Goal: Task Accomplishment & Management: Manage account settings

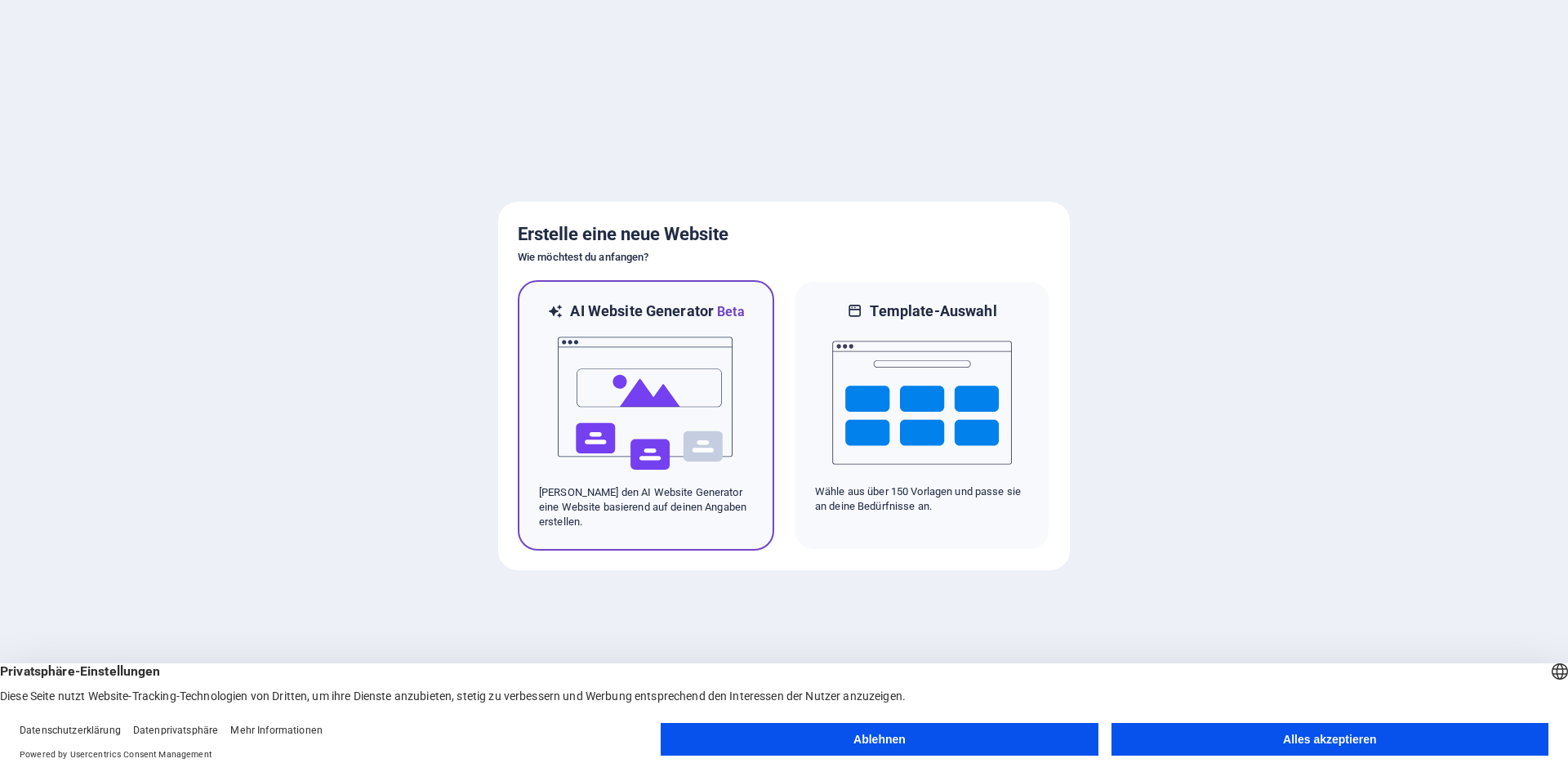
click at [564, 434] on img at bounding box center [646, 404] width 180 height 164
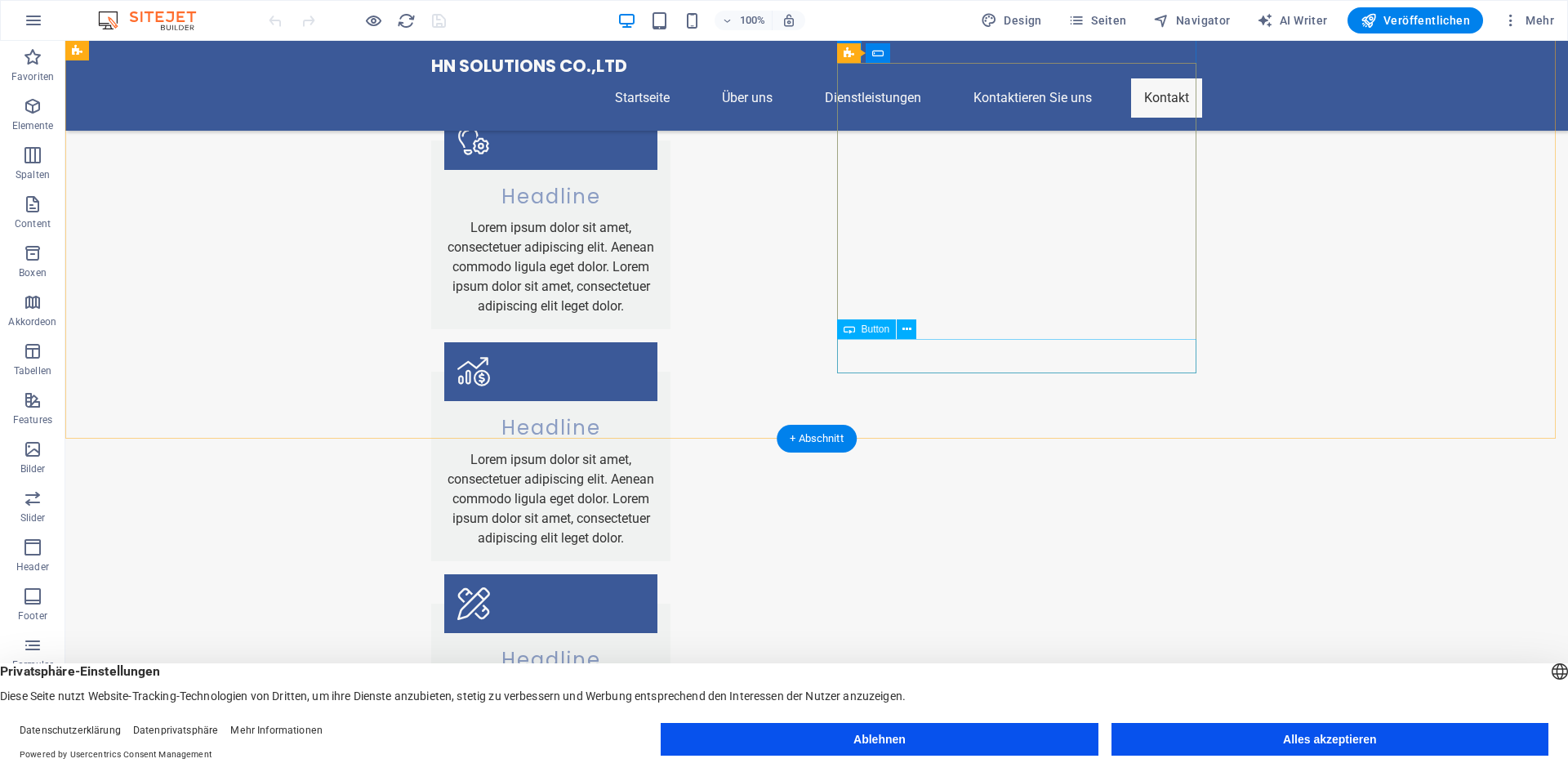
scroll to position [2036, 0]
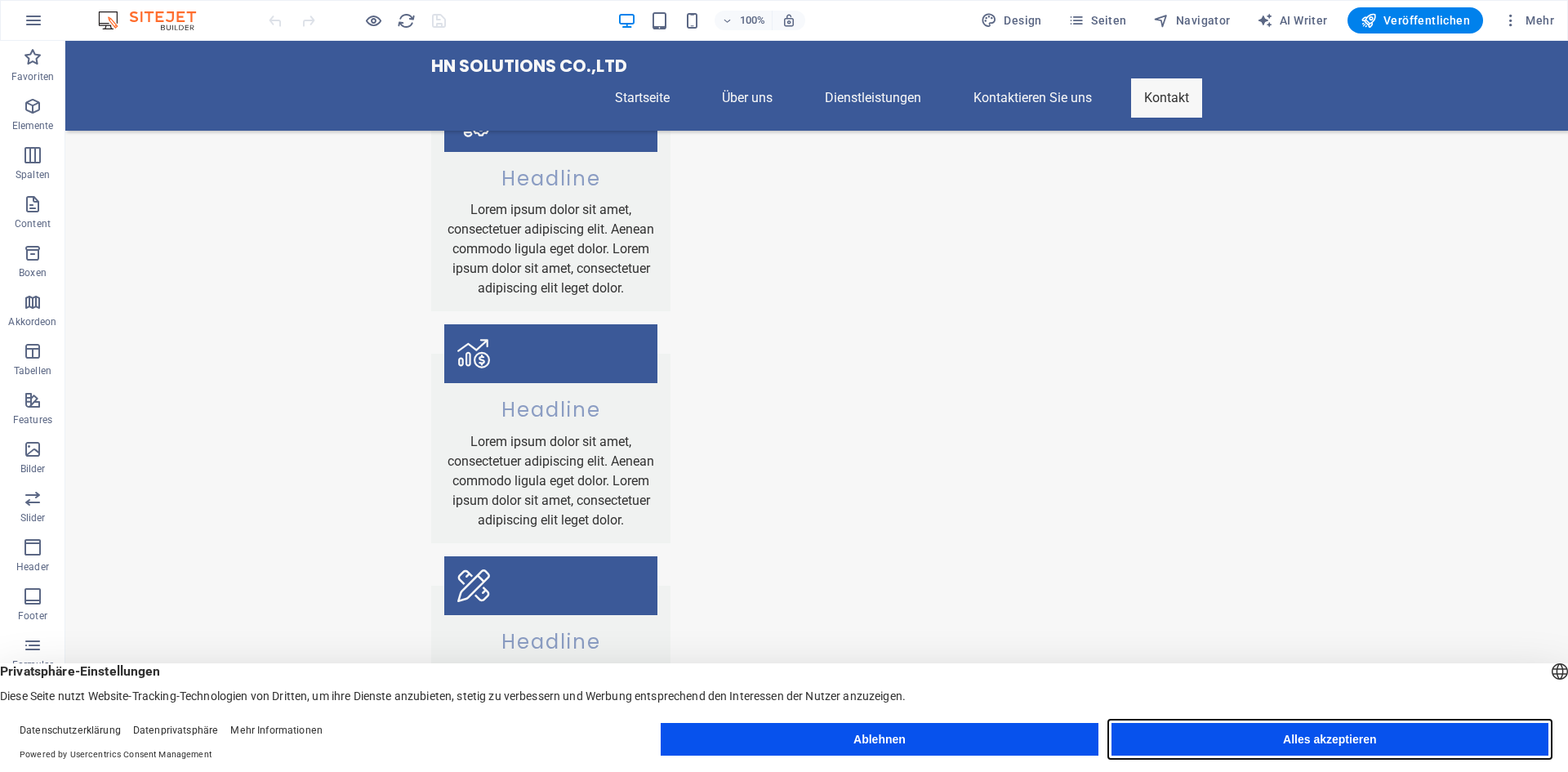
click at [1217, 724] on button "Alles akzeptieren" at bounding box center [1330, 739] width 437 height 32
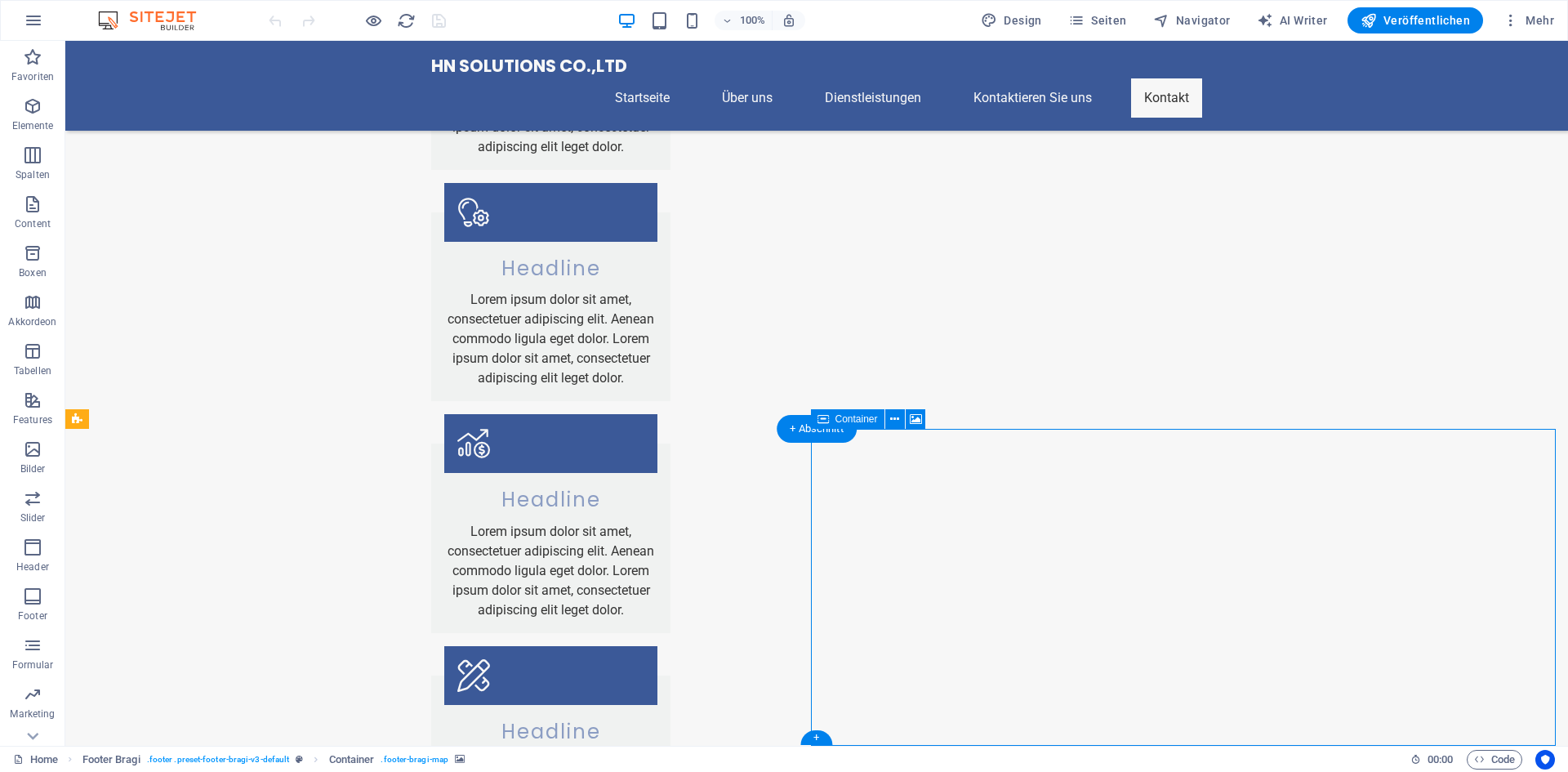
select select "px"
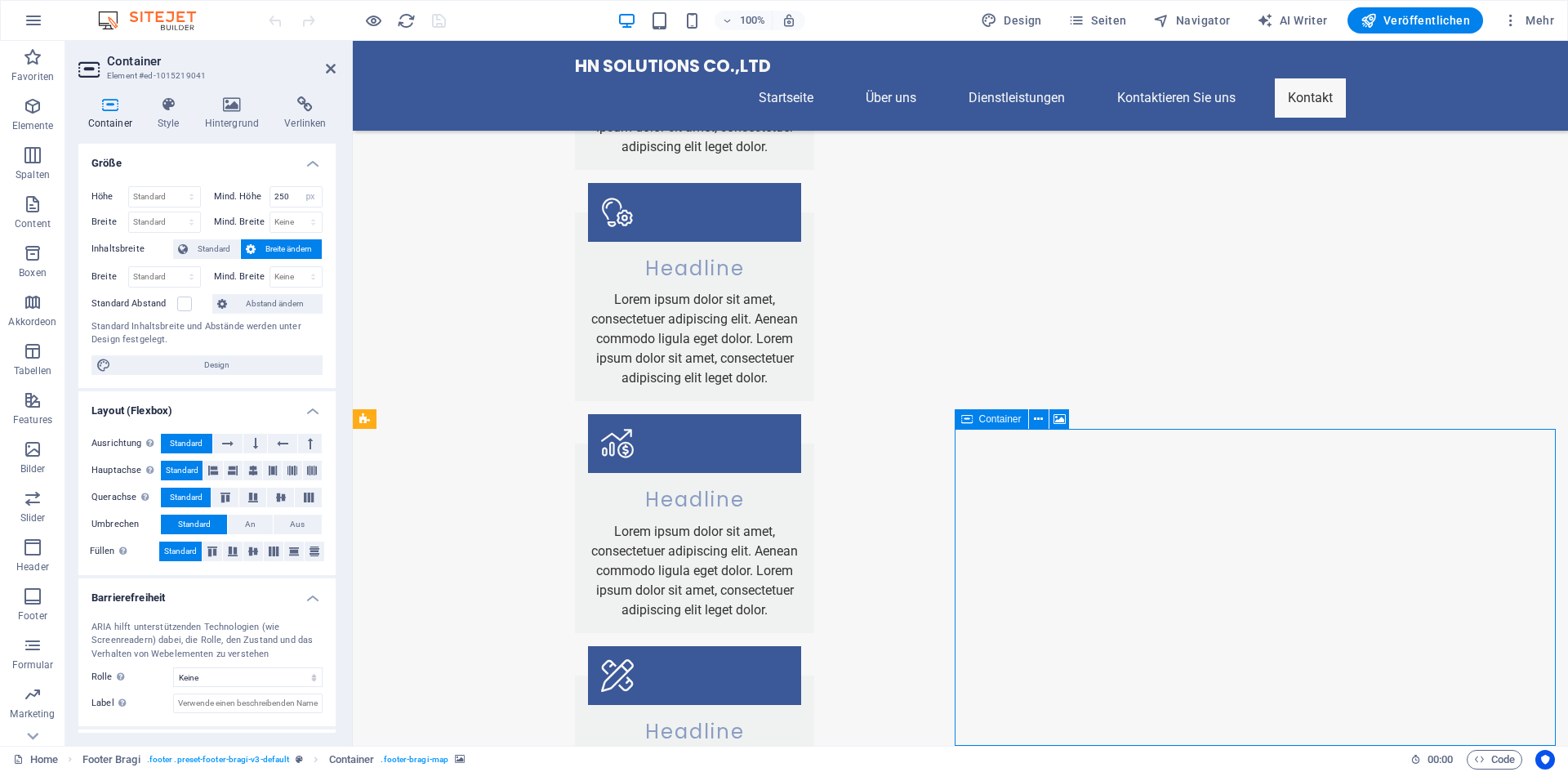
drag, startPoint x: 1021, startPoint y: 450, endPoint x: 965, endPoint y: 450, distance: 56.0
click at [1033, 421] on button at bounding box center [1039, 419] width 20 height 20
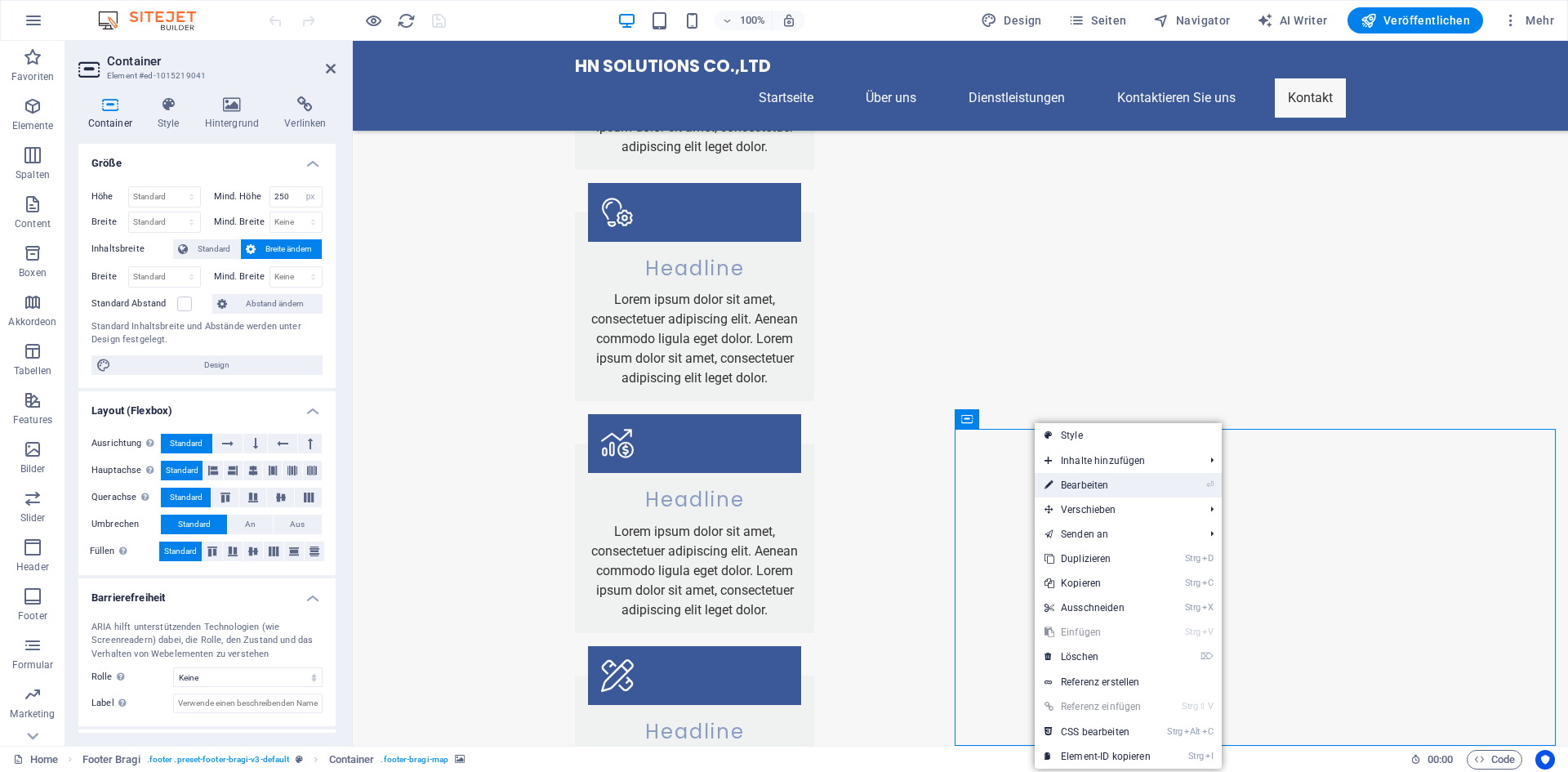
click at [1066, 484] on link "⏎ Bearbeiten" at bounding box center [1098, 484] width 126 height 24
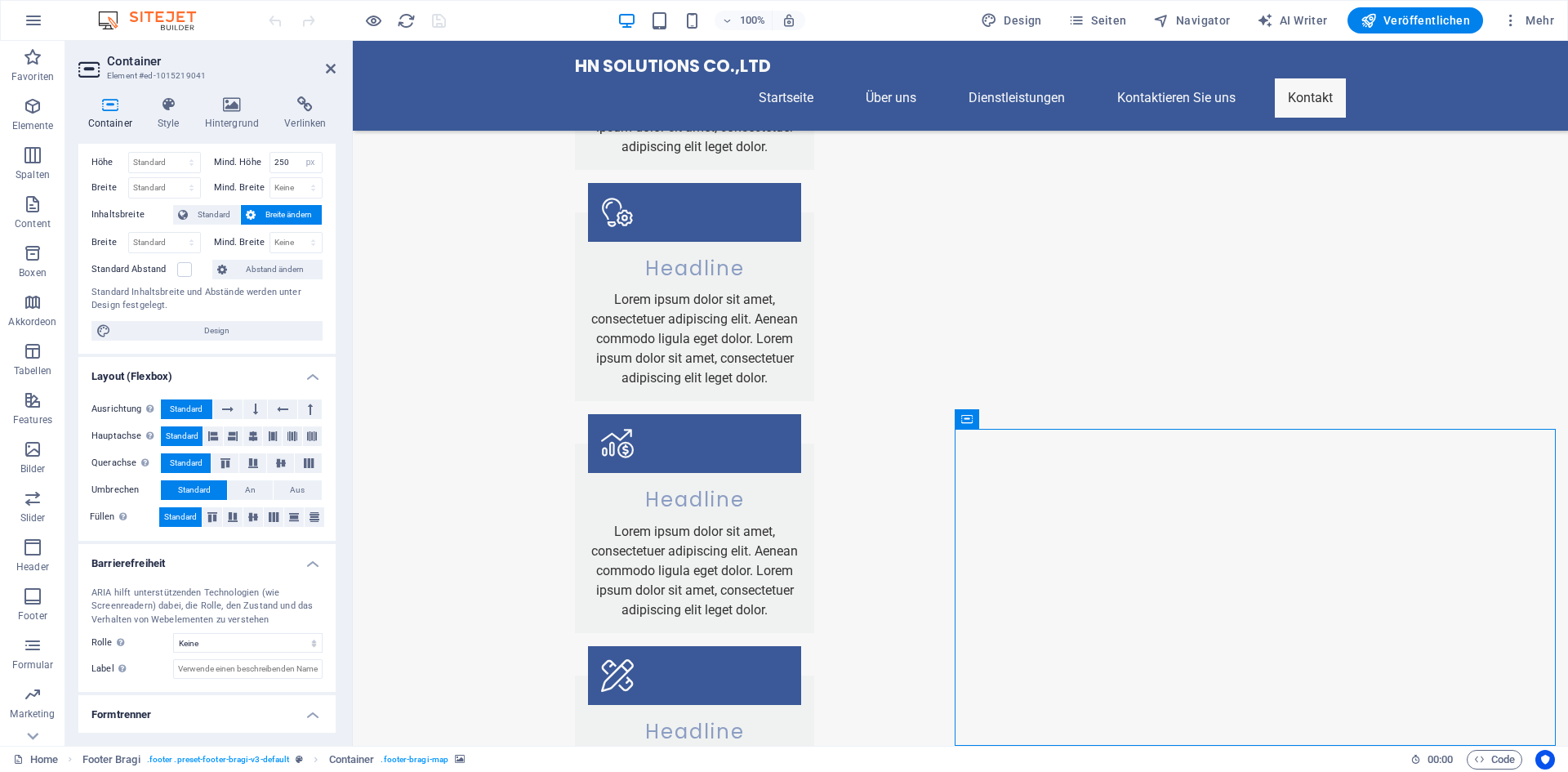
scroll to position [0, 0]
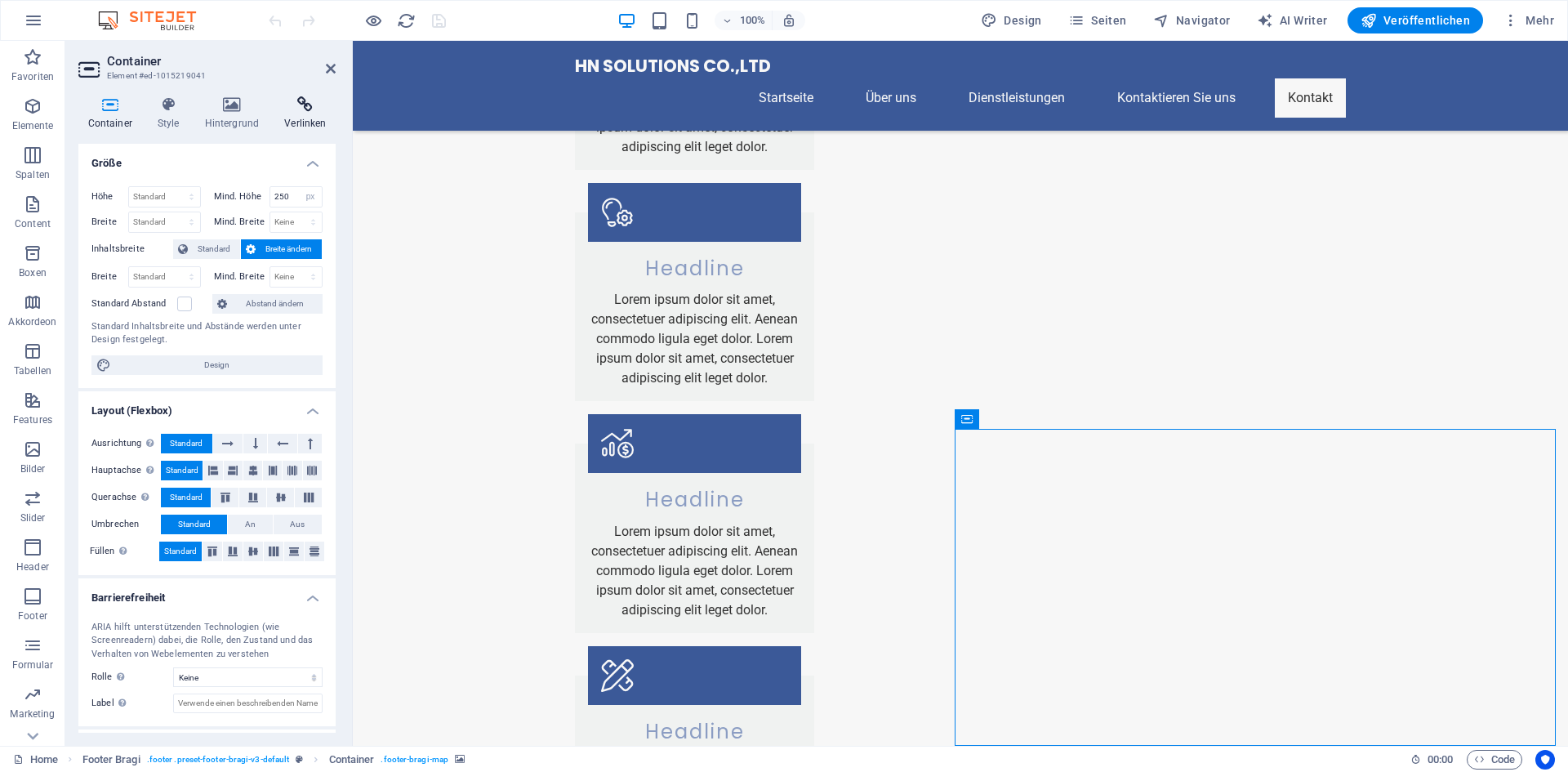
click at [304, 108] on icon at bounding box center [305, 104] width 60 height 16
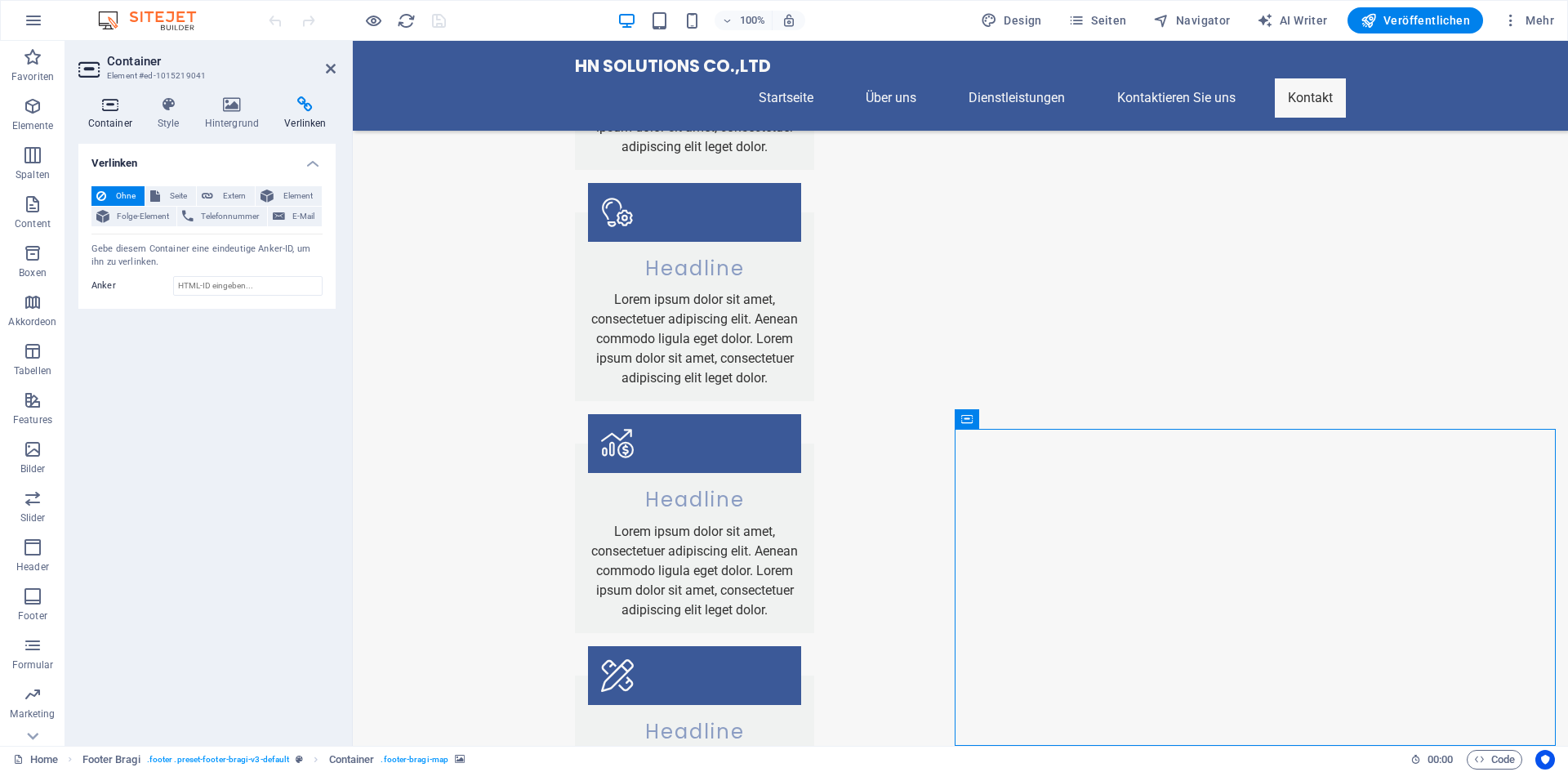
click at [117, 120] on h4 "Container" at bounding box center [112, 113] width 69 height 34
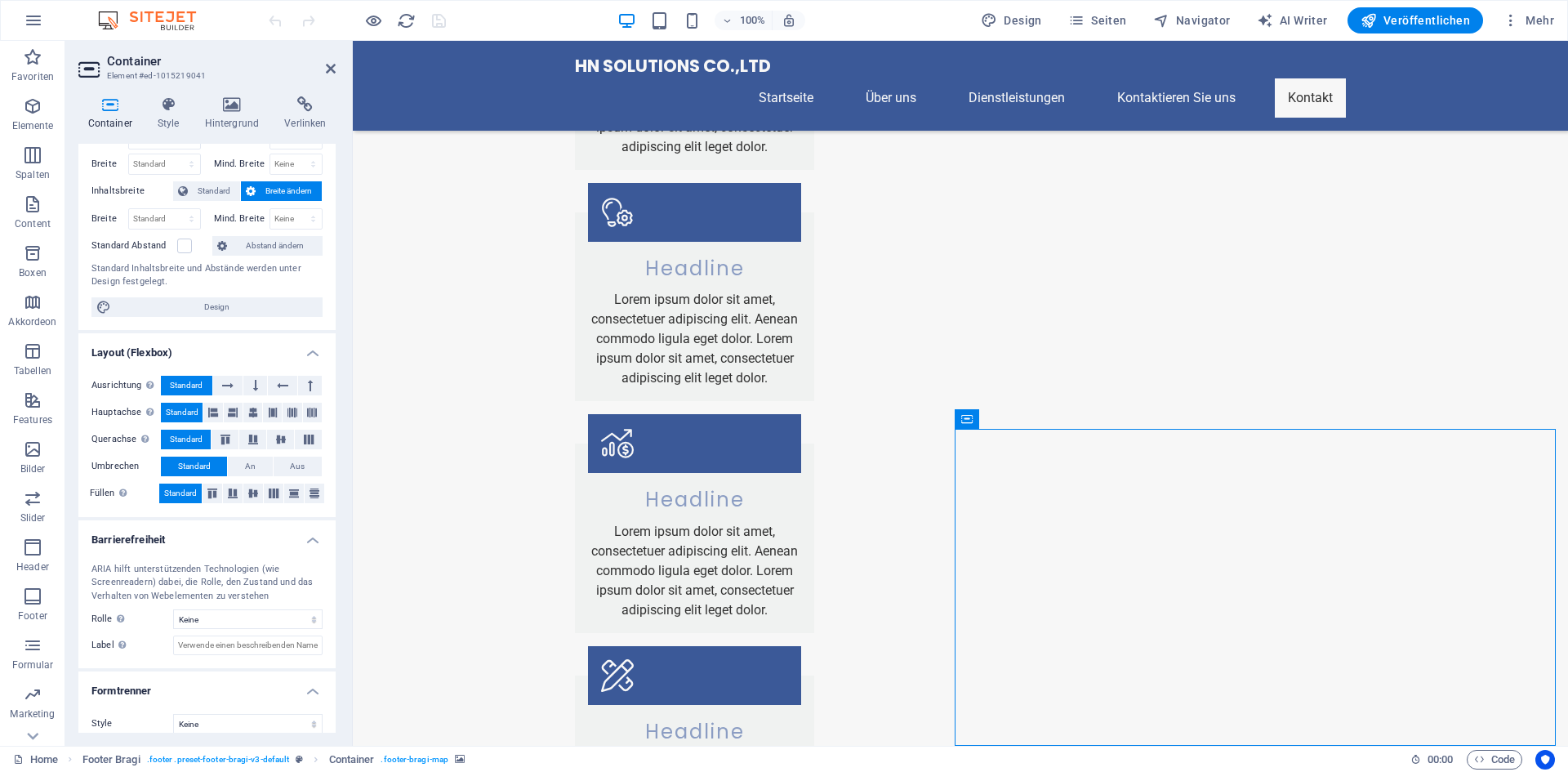
scroll to position [72, 0]
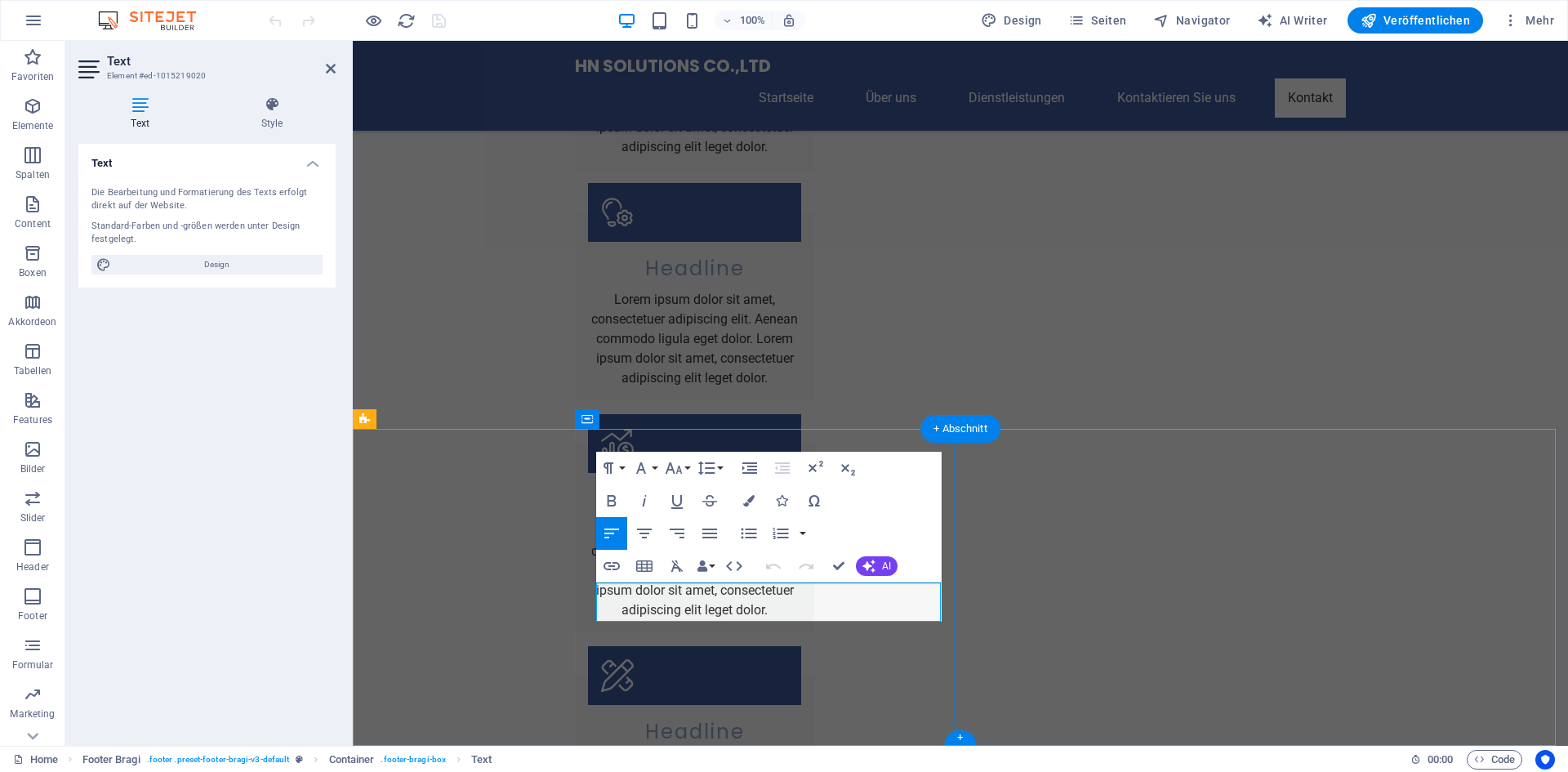
drag, startPoint x: 683, startPoint y: 608, endPoint x: 603, endPoint y: 585, distance: 83.2
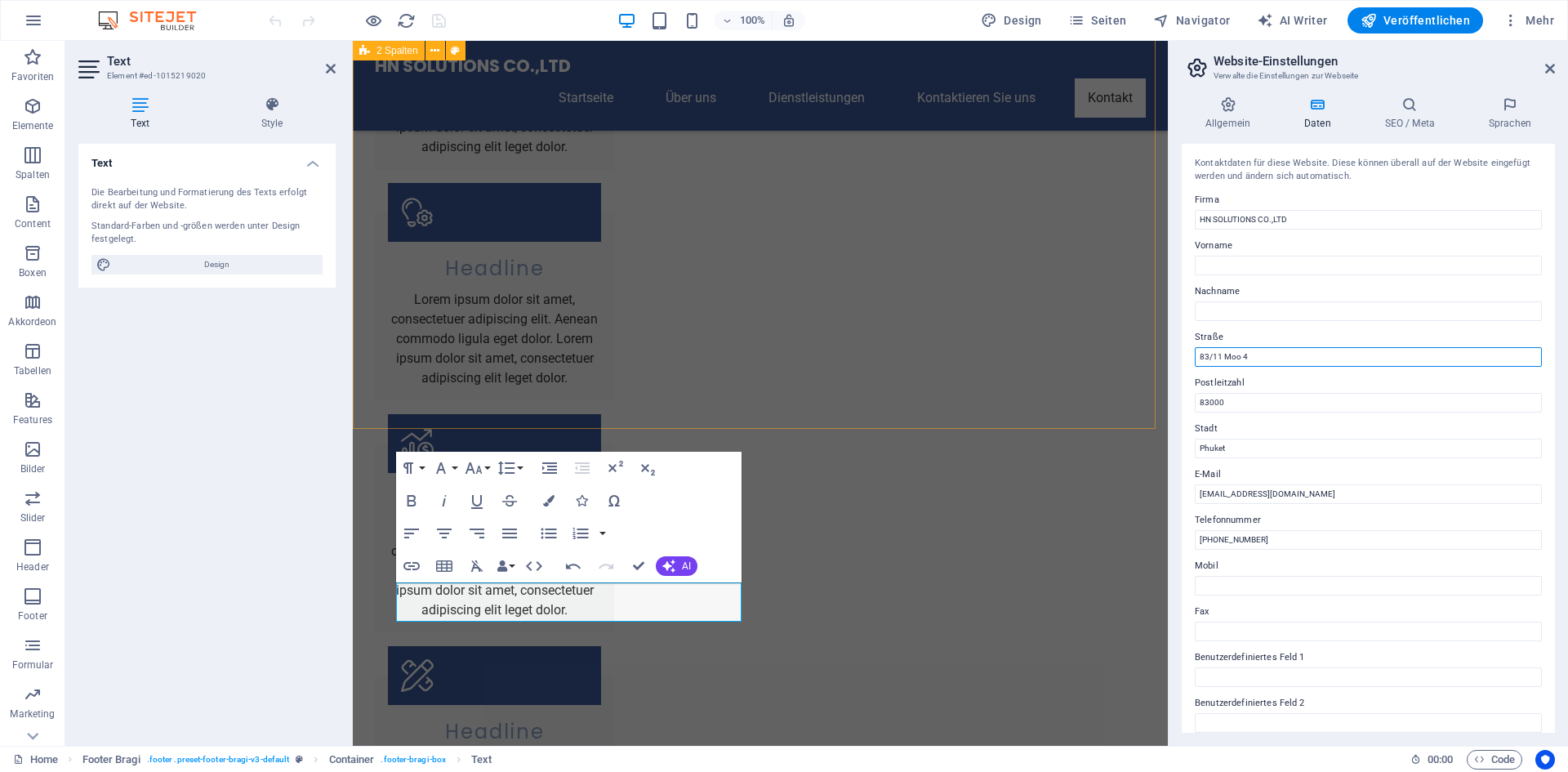
drag, startPoint x: 1623, startPoint y: 392, endPoint x: 1145, endPoint y: 351, distance: 479.8
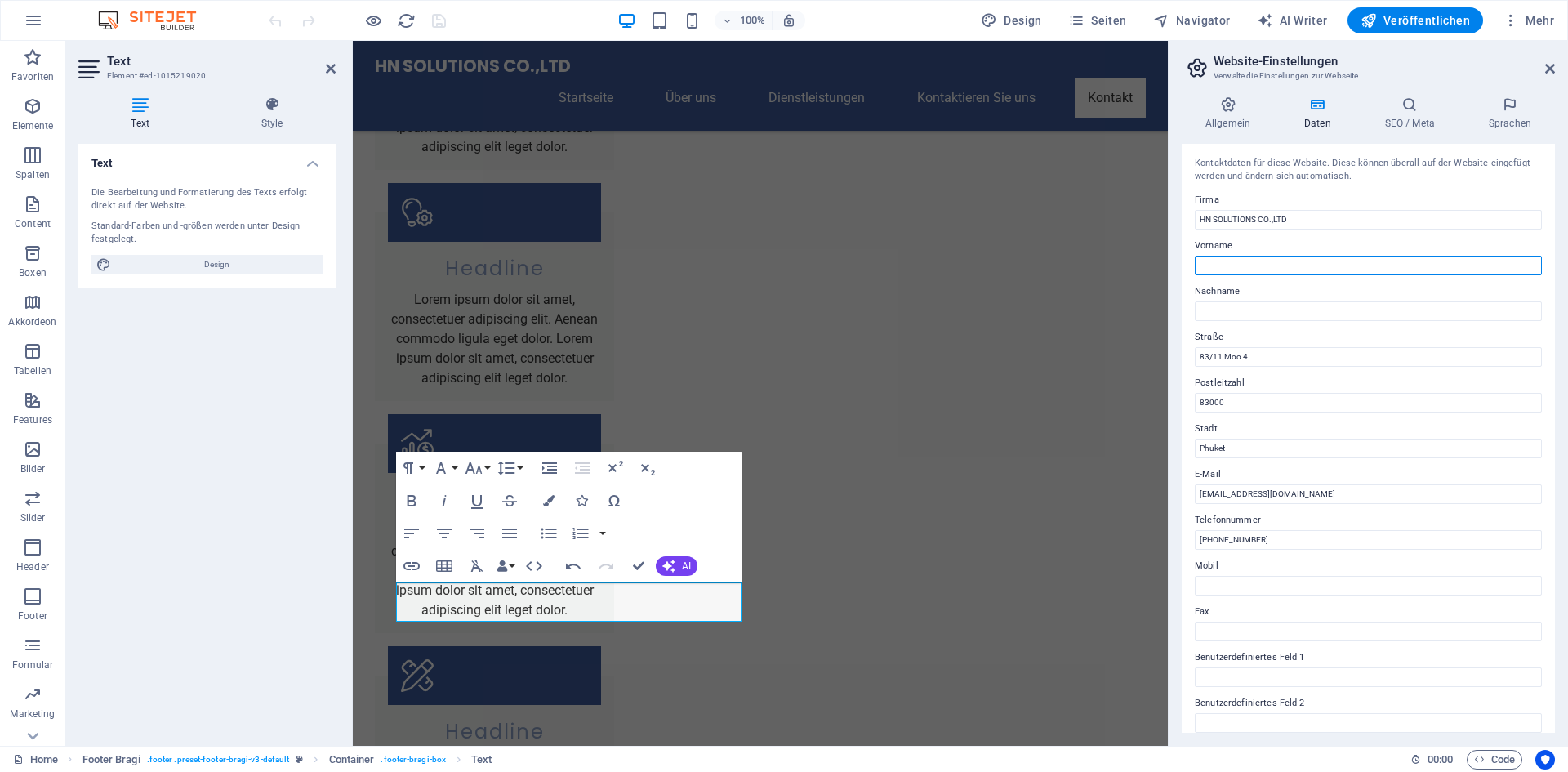
click at [1296, 263] on input "Vorname" at bounding box center [1368, 265] width 347 height 20
type input "[PERSON_NAME]"
type input "Murhammer"
click at [1296, 261] on input "[PERSON_NAME]" at bounding box center [1368, 265] width 347 height 20
type input "Prof. Dr. [PERSON_NAME]"
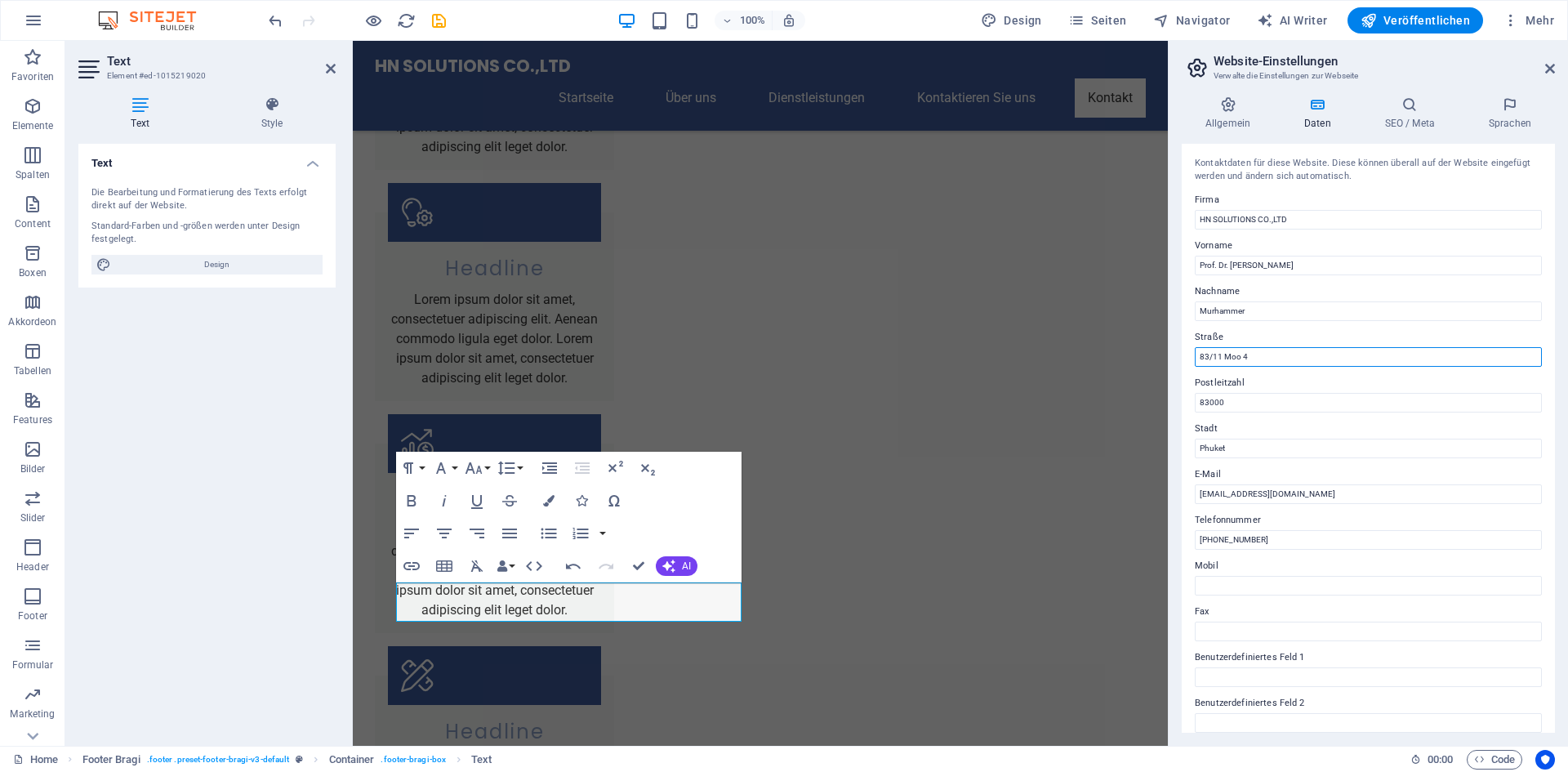
click at [1283, 361] on input "83/11 Moo 4" at bounding box center [1368, 357] width 347 height 20
paste input "[GEOGRAPHIC_DATA],"
click at [1408, 358] on input "[STREET_ADDRESS],," at bounding box center [1368, 357] width 347 height 20
paste input "Muang-[GEOGRAPHIC_DATA],"
type input "[STREET_ADDRESS],"
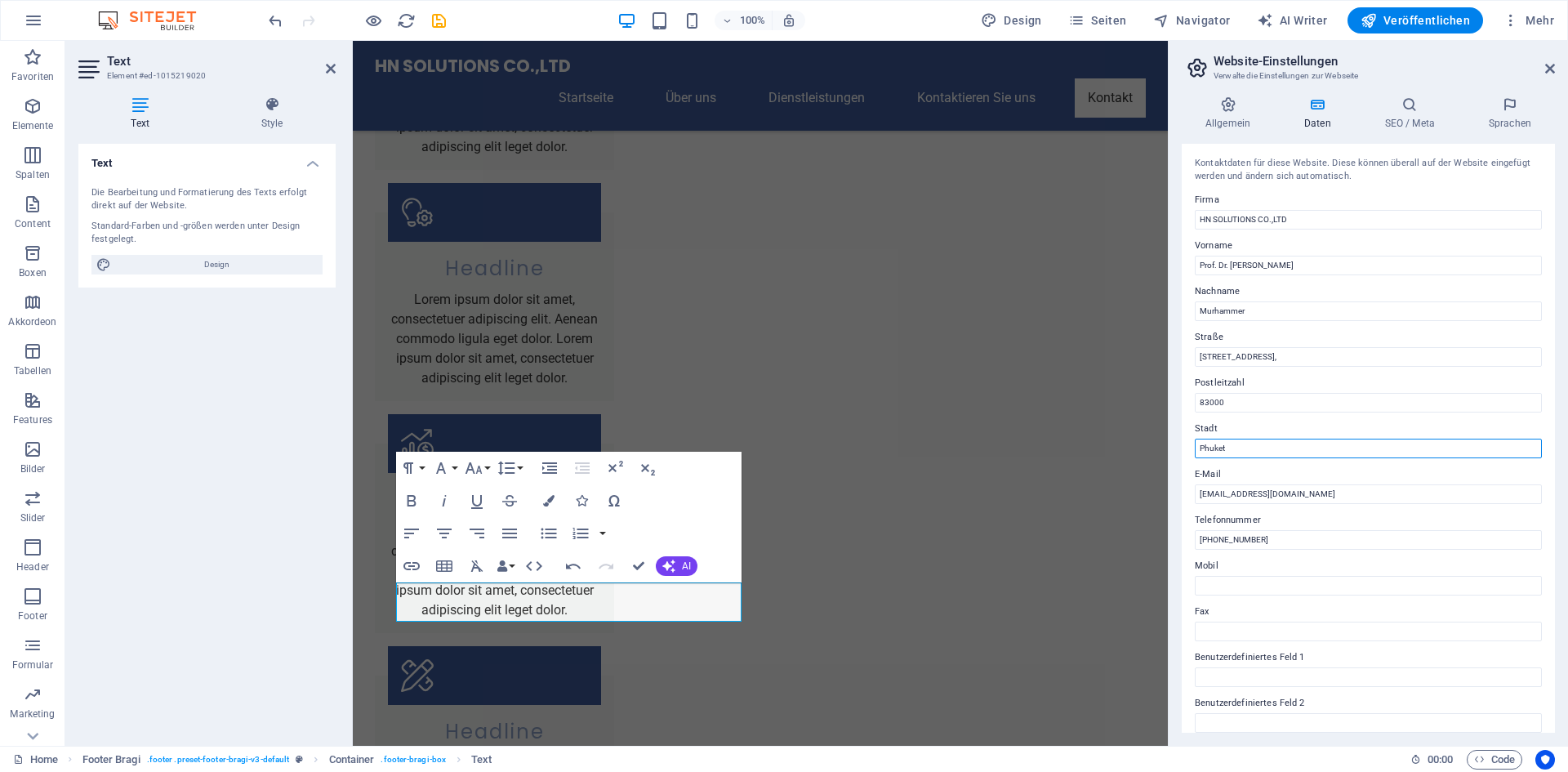
click at [1305, 449] on input "Phuket" at bounding box center [1368, 448] width 347 height 20
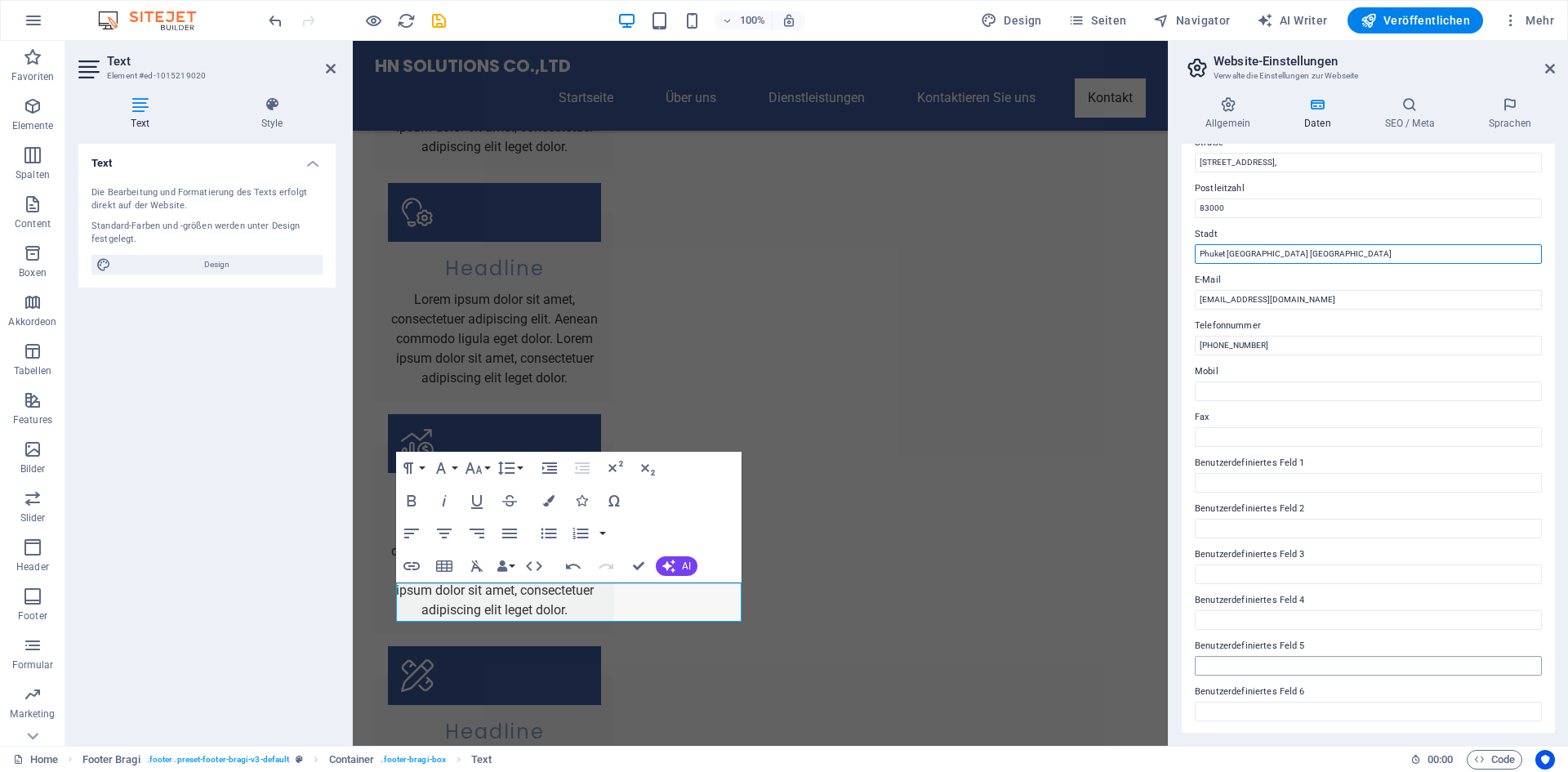
scroll to position [196, 0]
type input "Phuket [GEOGRAPHIC_DATA] [GEOGRAPHIC_DATA]"
click at [1216, 475] on input "Benutzerdefiniertes Feld 1" at bounding box center [1368, 481] width 347 height 20
paste input "Reg No: 0835567014581"
type input "Reg No: 0835567014581"
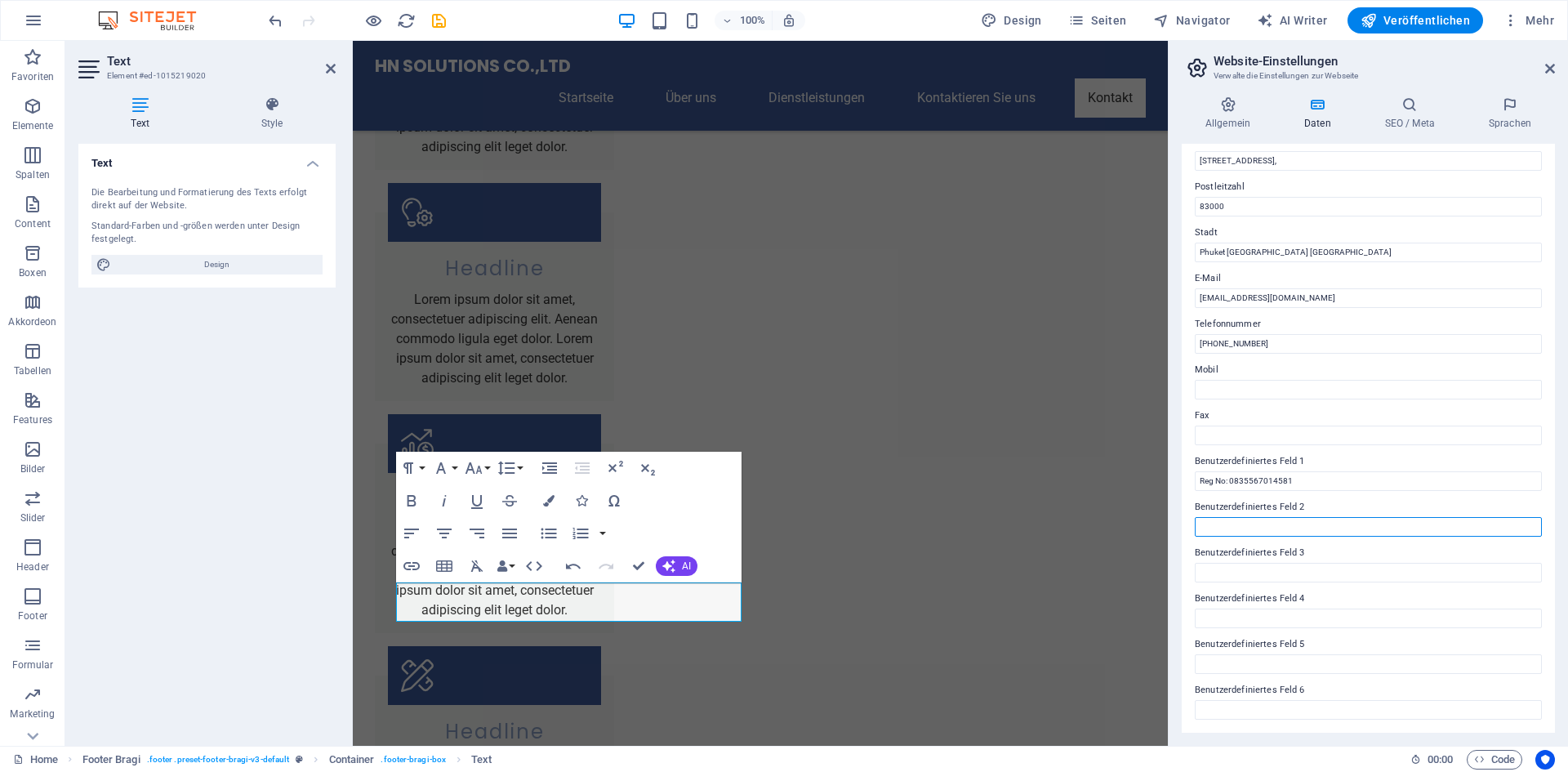
click at [1292, 528] on input "Benutzerdefiniertes Feld 2" at bounding box center [1368, 527] width 347 height 20
paste input "Tax ID: 0835567014581"
type input "Tax ID: 0835567014581"
click at [1230, 116] on h4 "Allgemein" at bounding box center [1232, 113] width 99 height 34
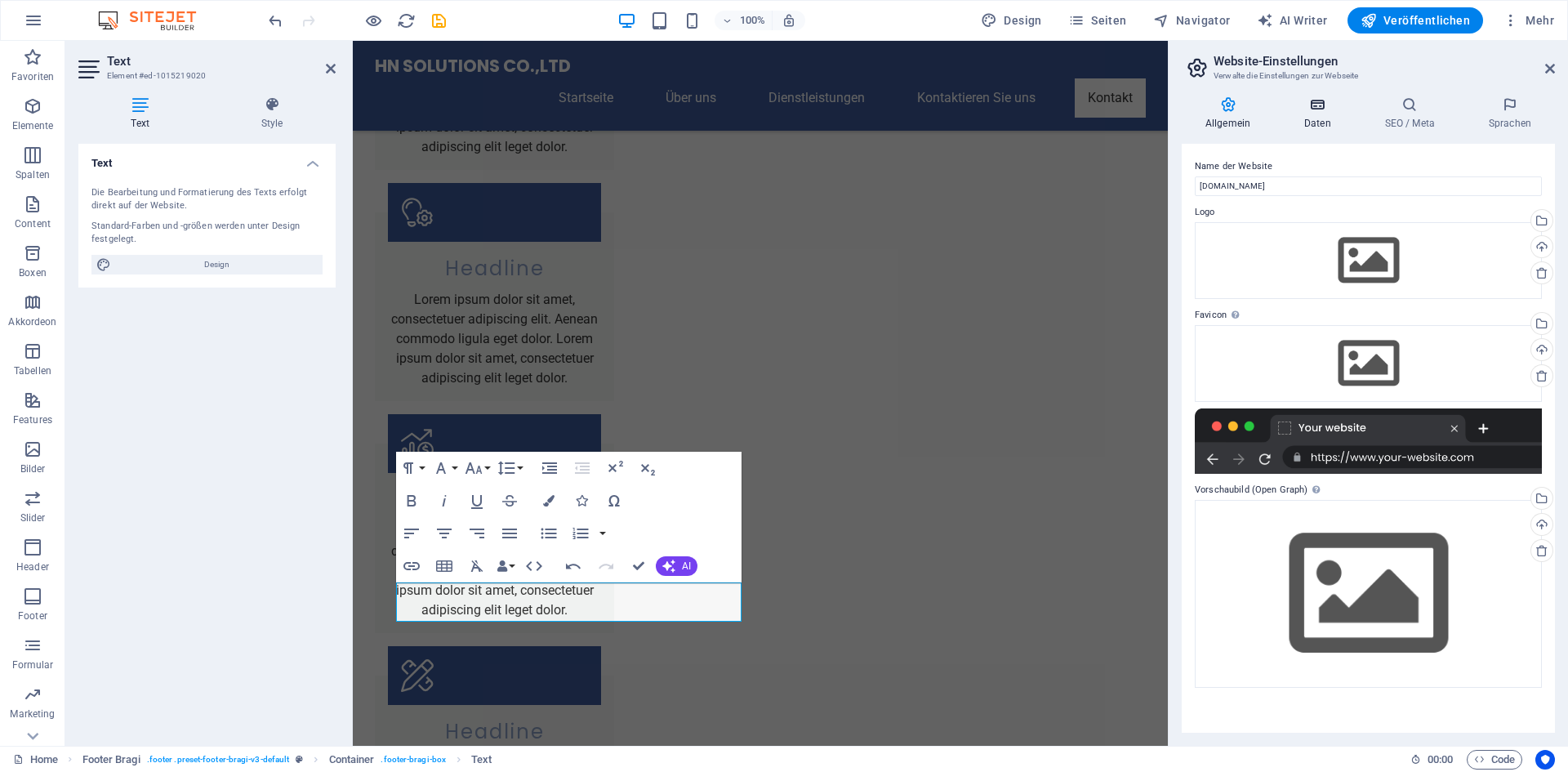
drag, startPoint x: 1316, startPoint y: 120, endPoint x: 1368, endPoint y: 125, distance: 52.2
click at [1318, 121] on h4 "Daten" at bounding box center [1321, 113] width 81 height 34
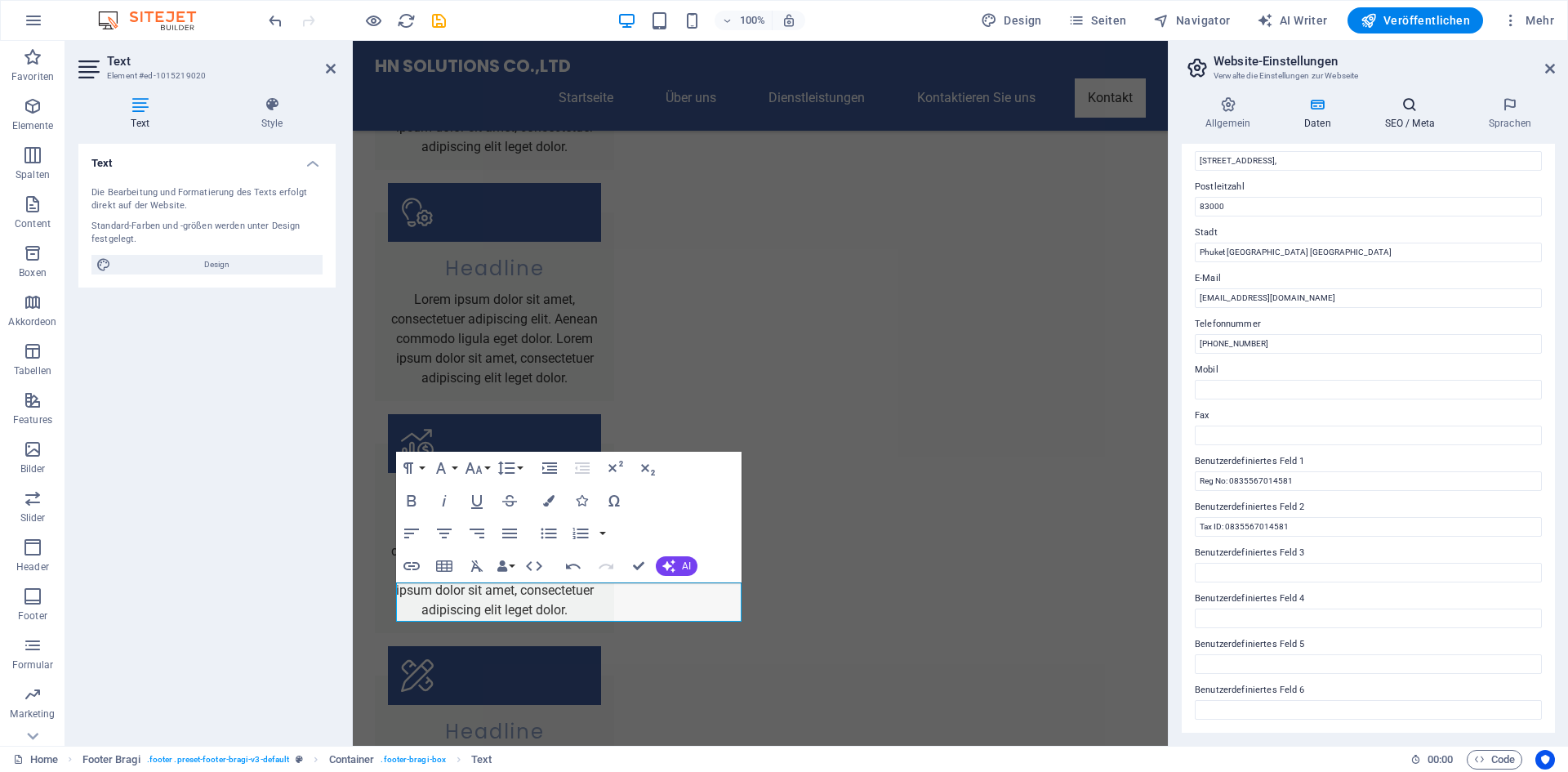
click at [1405, 124] on h4 "SEO / Meta" at bounding box center [1412, 113] width 103 height 34
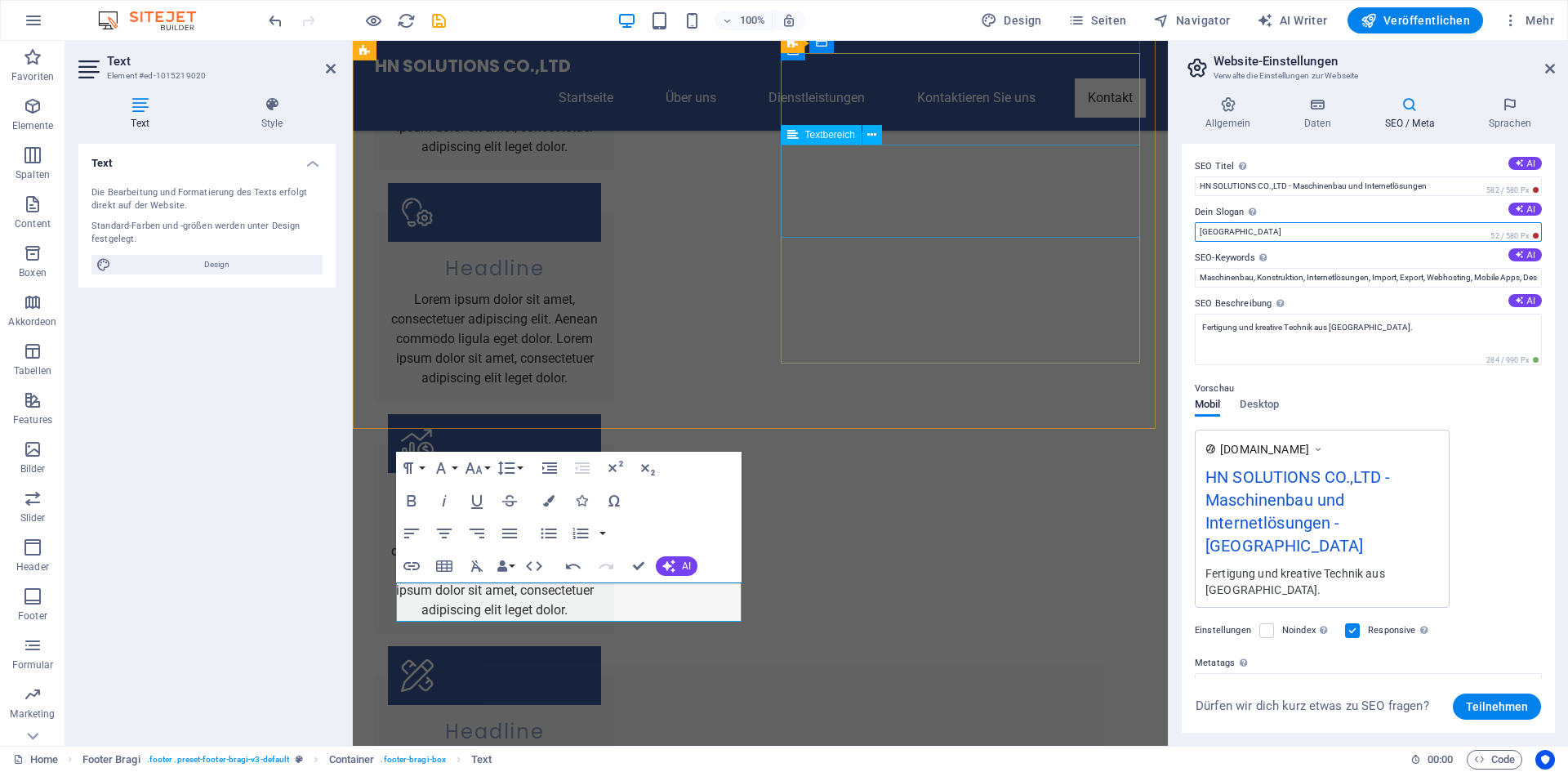
drag, startPoint x: 1758, startPoint y: 276, endPoint x: 1042, endPoint y: 218, distance: 718.3
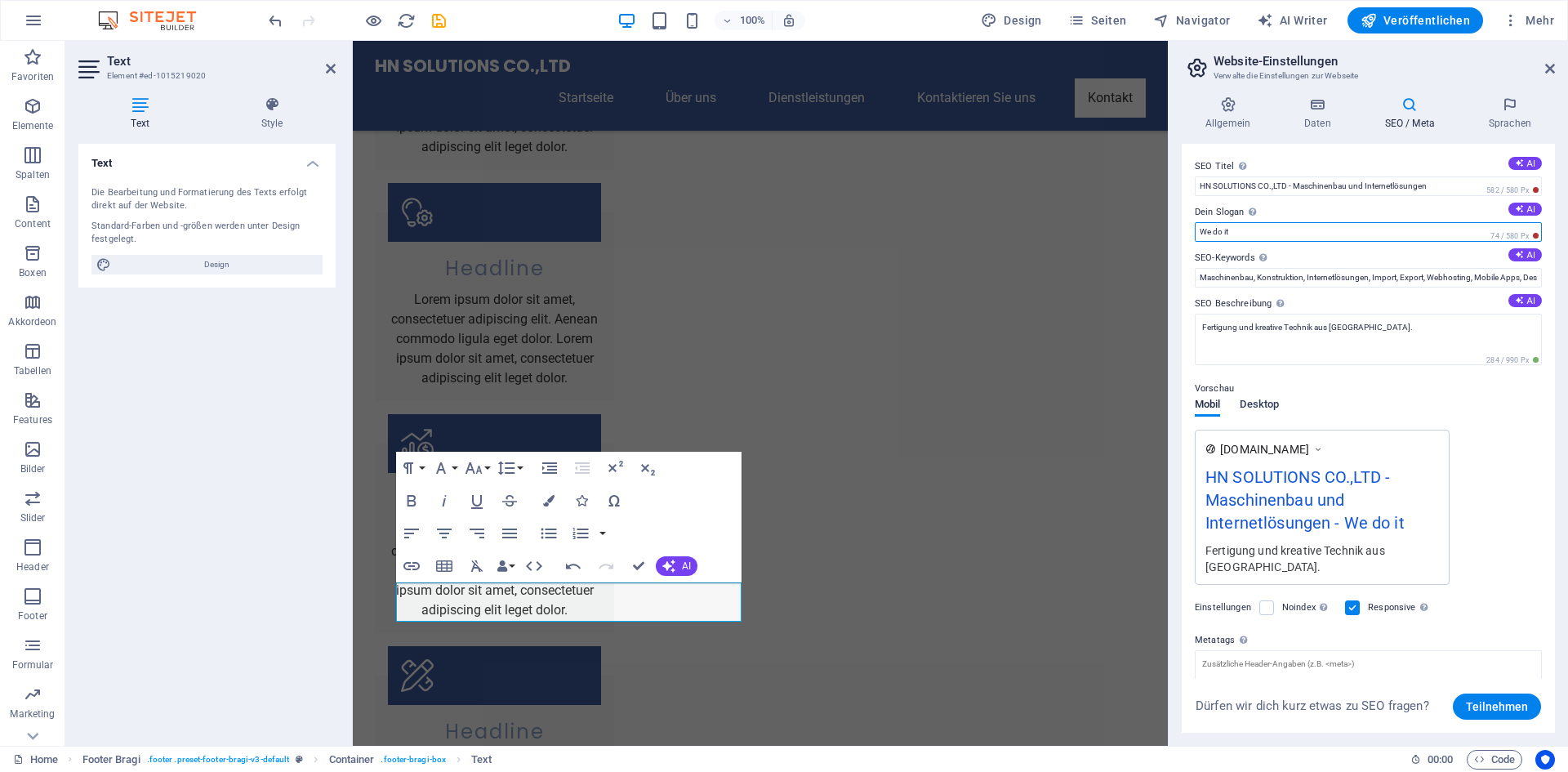
type input "We do it"
click at [1259, 402] on span "Desktop" at bounding box center [1260, 405] width 40 height 22
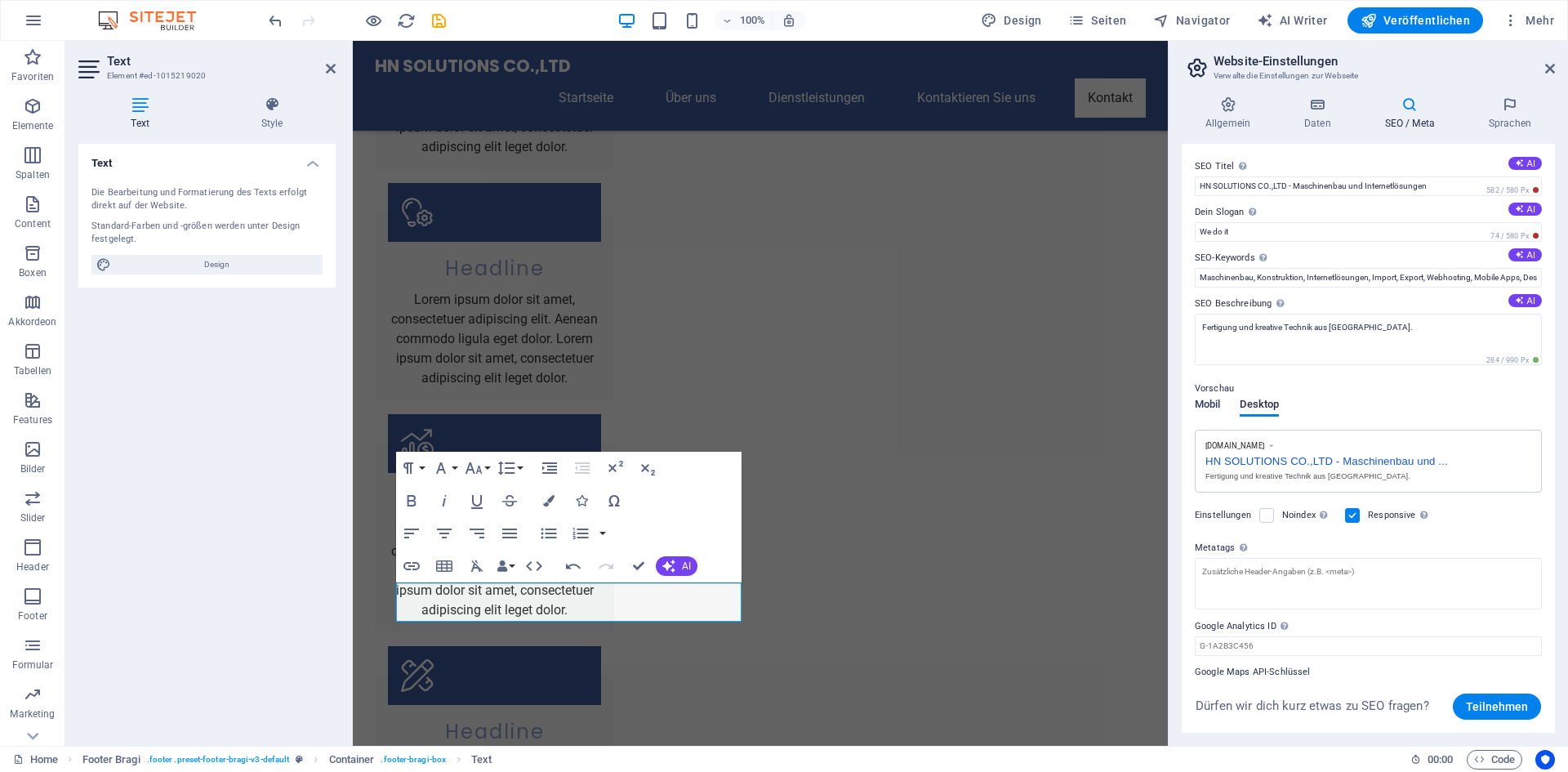
click at [1210, 404] on span "Mobil" at bounding box center [1207, 405] width 25 height 22
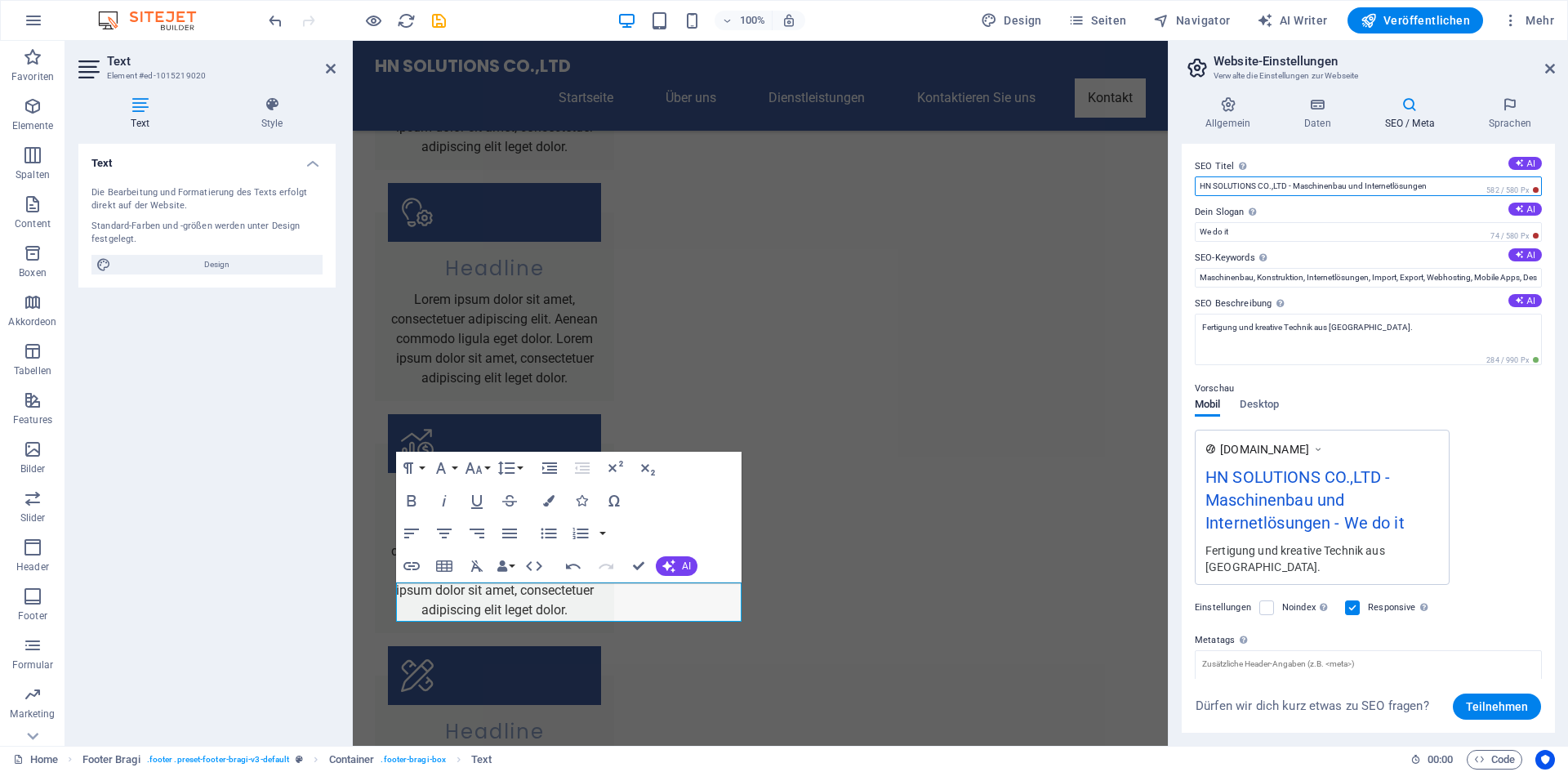
drag, startPoint x: 1294, startPoint y: 182, endPoint x: 1456, endPoint y: 191, distance: 162.2
click at [1456, 191] on input "HN SOLUTIONS CO.,LTD - Maschinenbau und Internetlösungen" at bounding box center [1368, 186] width 347 height 20
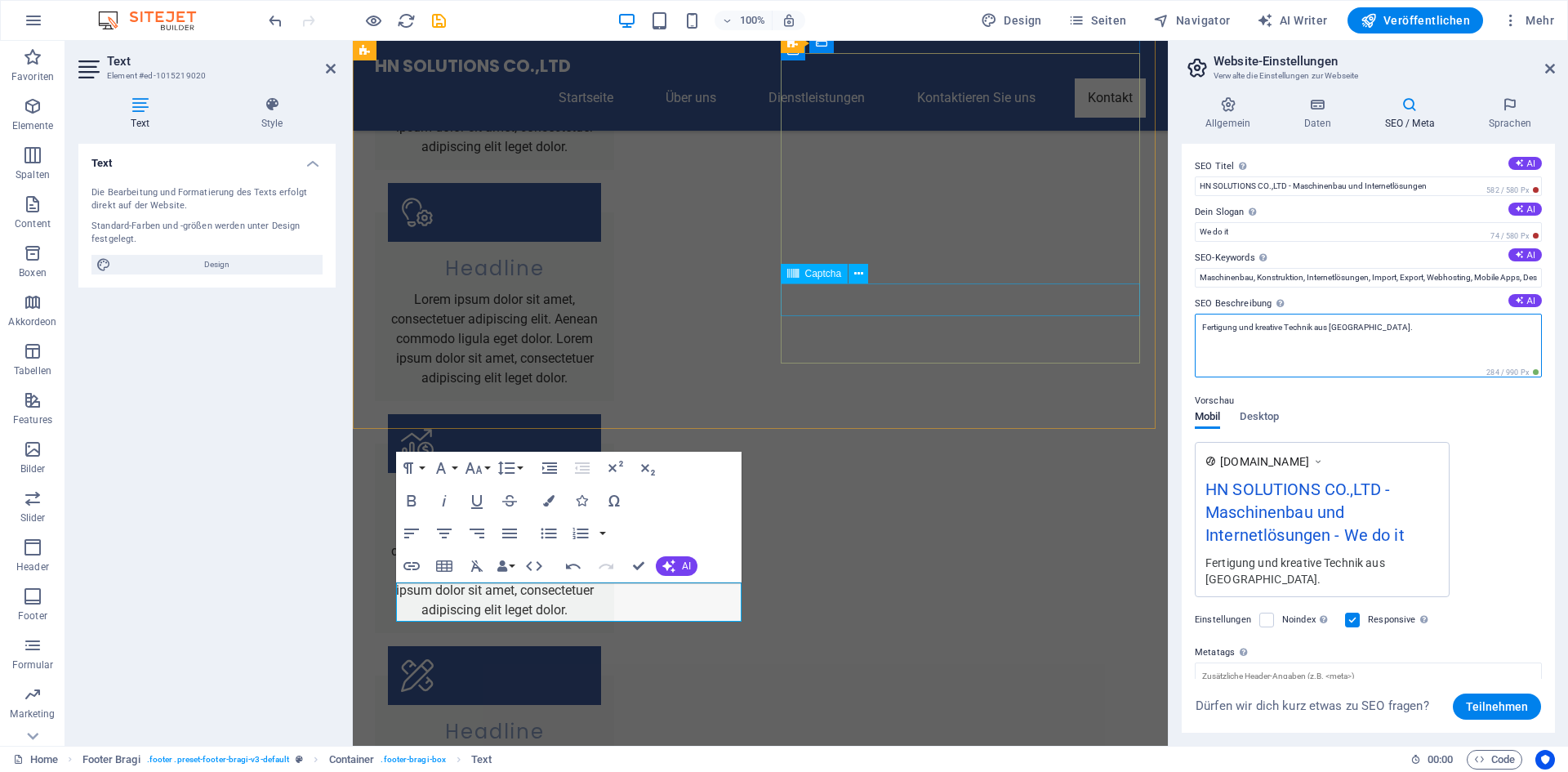
drag, startPoint x: 1751, startPoint y: 366, endPoint x: 1105, endPoint y: 304, distance: 649.0
paste textarea "Mechanical engineering from design to implementation Creative lab for logo desi…"
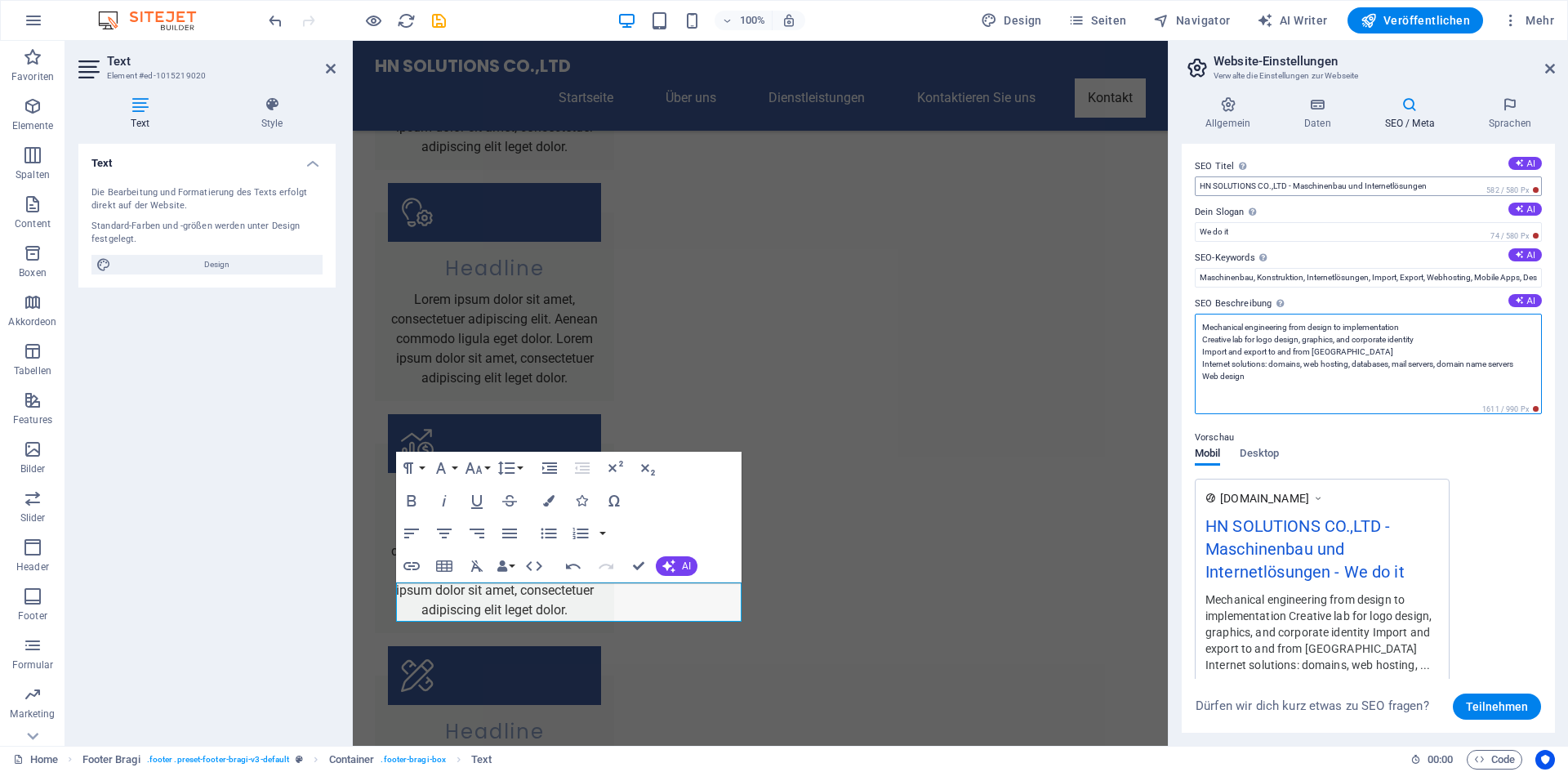
type textarea "Mechanical engineering from design to implementation Creative lab for logo desi…"
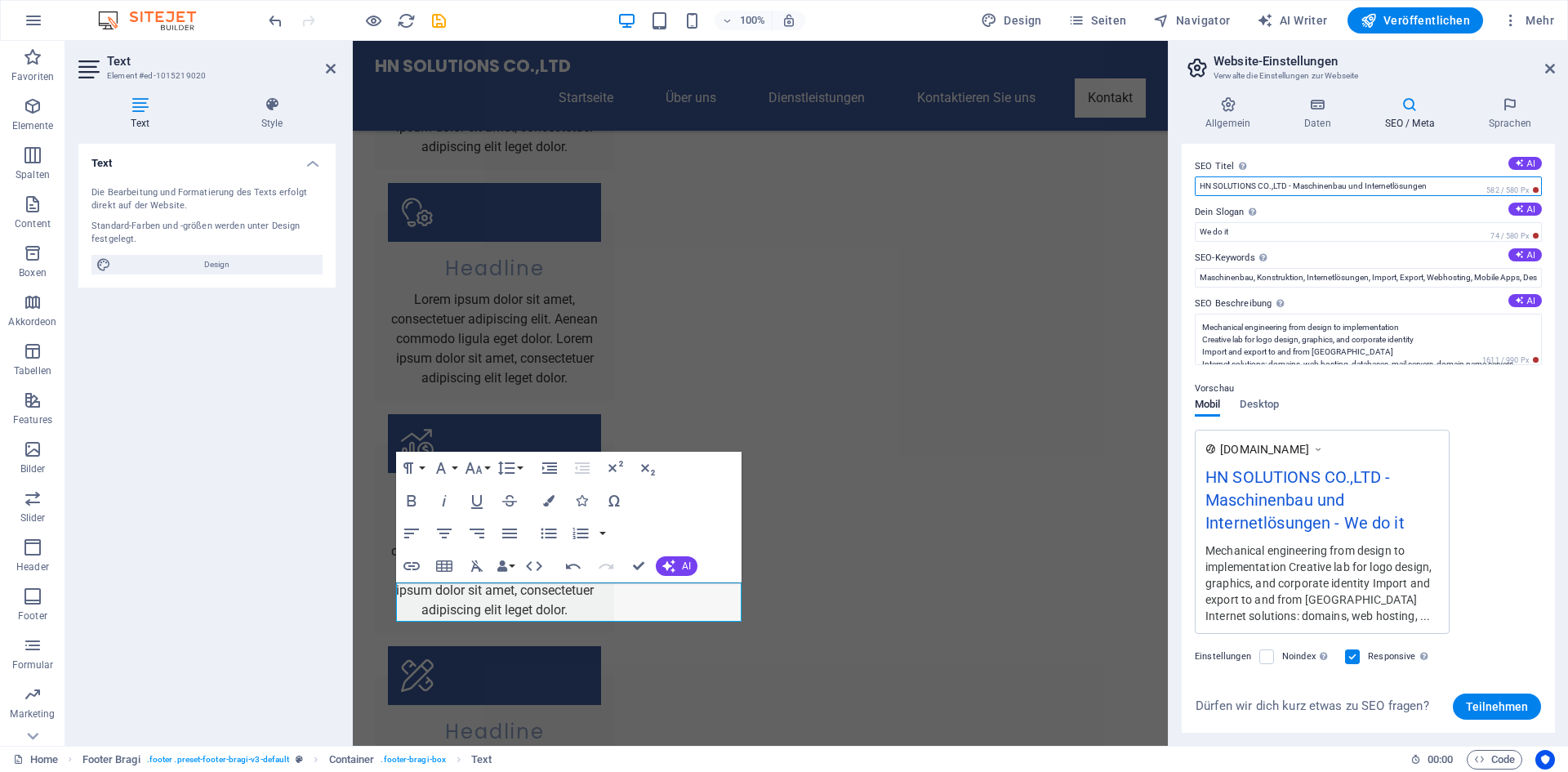
drag, startPoint x: 1294, startPoint y: 184, endPoint x: 1465, endPoint y: 179, distance: 171.1
click at [1465, 179] on input "HN SOLUTIONS CO.,LTD - Maschinenbau und Internetlösungen" at bounding box center [1368, 186] width 347 height 20
paste input "echanical engineering from design to implementation Creative lab for logo desig…"
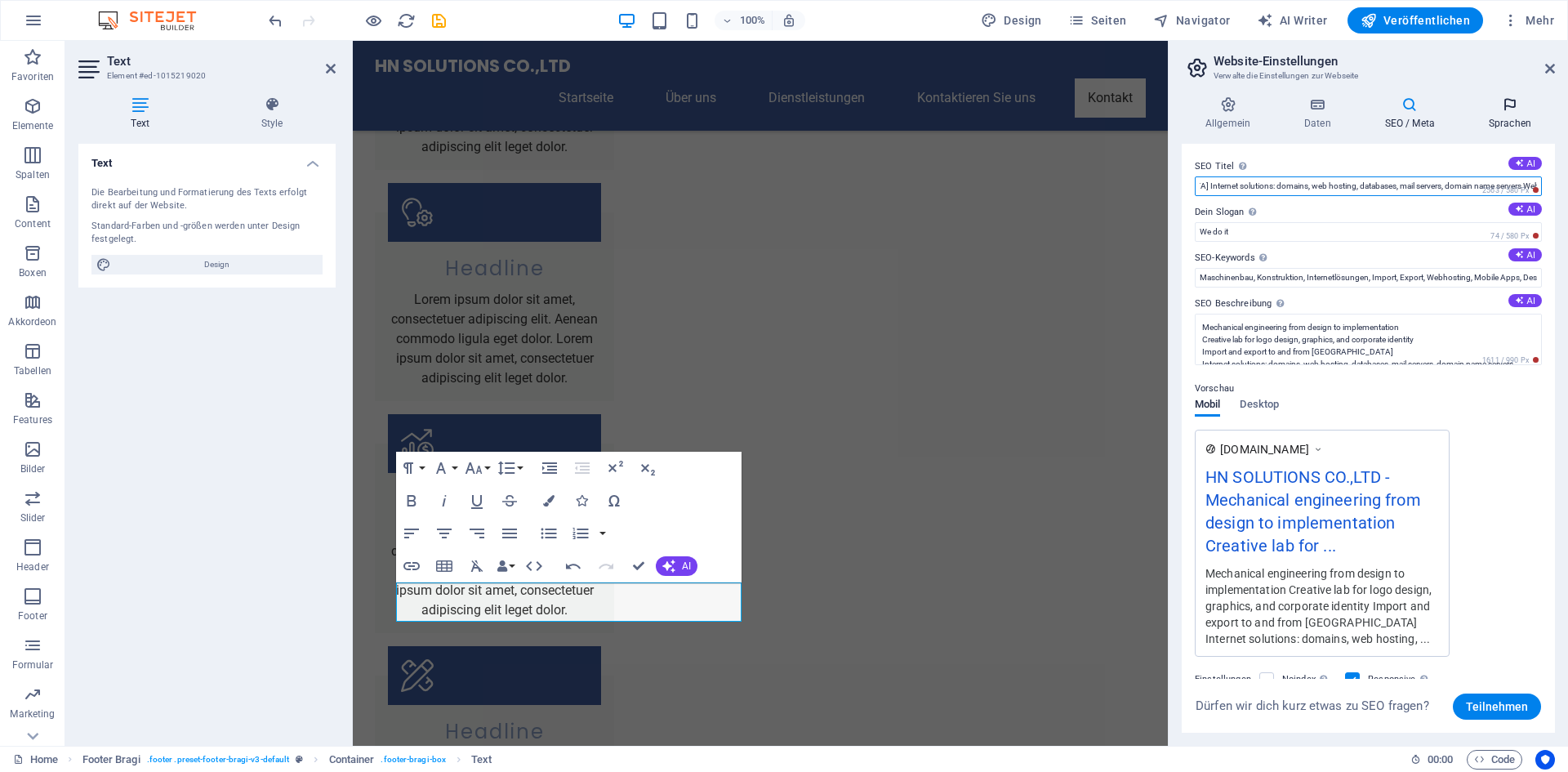
type input "HN SOLUTIONS CO.,LTD - Mechanical engineering from design to implementation Cre…"
click at [1519, 120] on h4 "Sprachen" at bounding box center [1510, 113] width 90 height 34
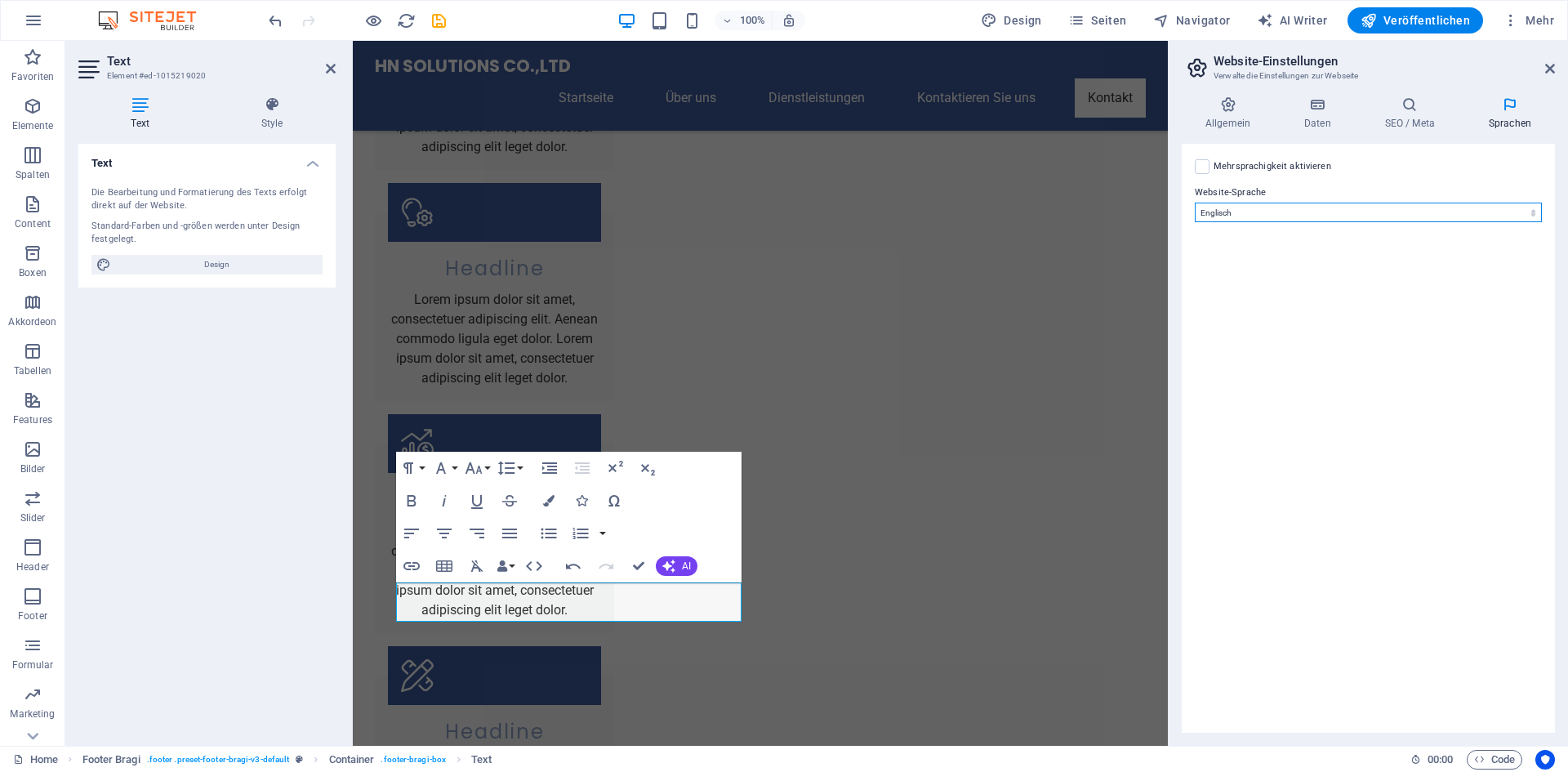
click at [1308, 214] on select "Abchasisch Afar Afrikaans Akan Albanisch Amharisch Arabisch Aragonisch Armenisc…" at bounding box center [1368, 212] width 347 height 20
click at [272, 122] on h4 "Style" at bounding box center [272, 113] width 128 height 34
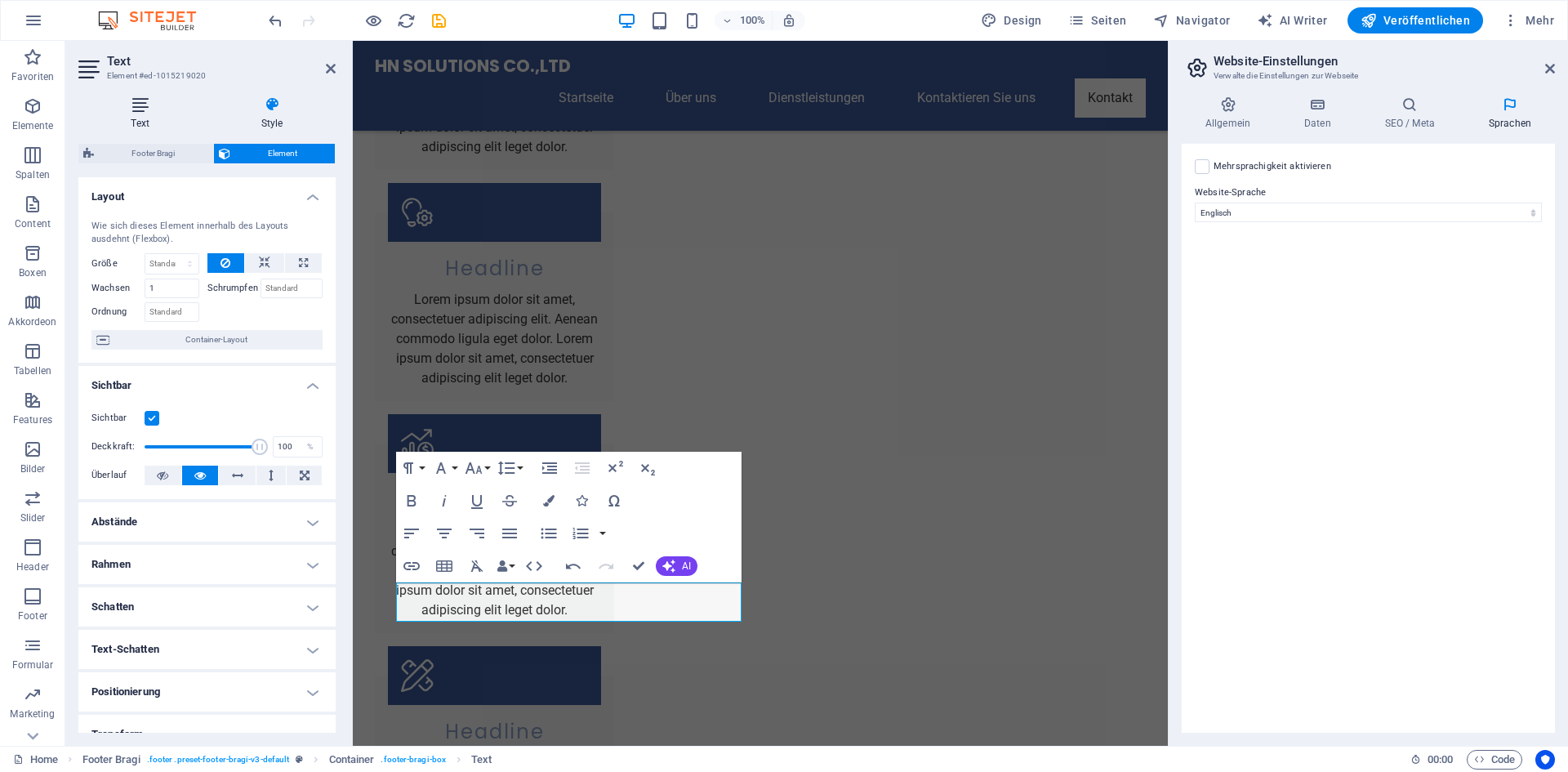
click at [145, 108] on icon at bounding box center [139, 104] width 123 height 16
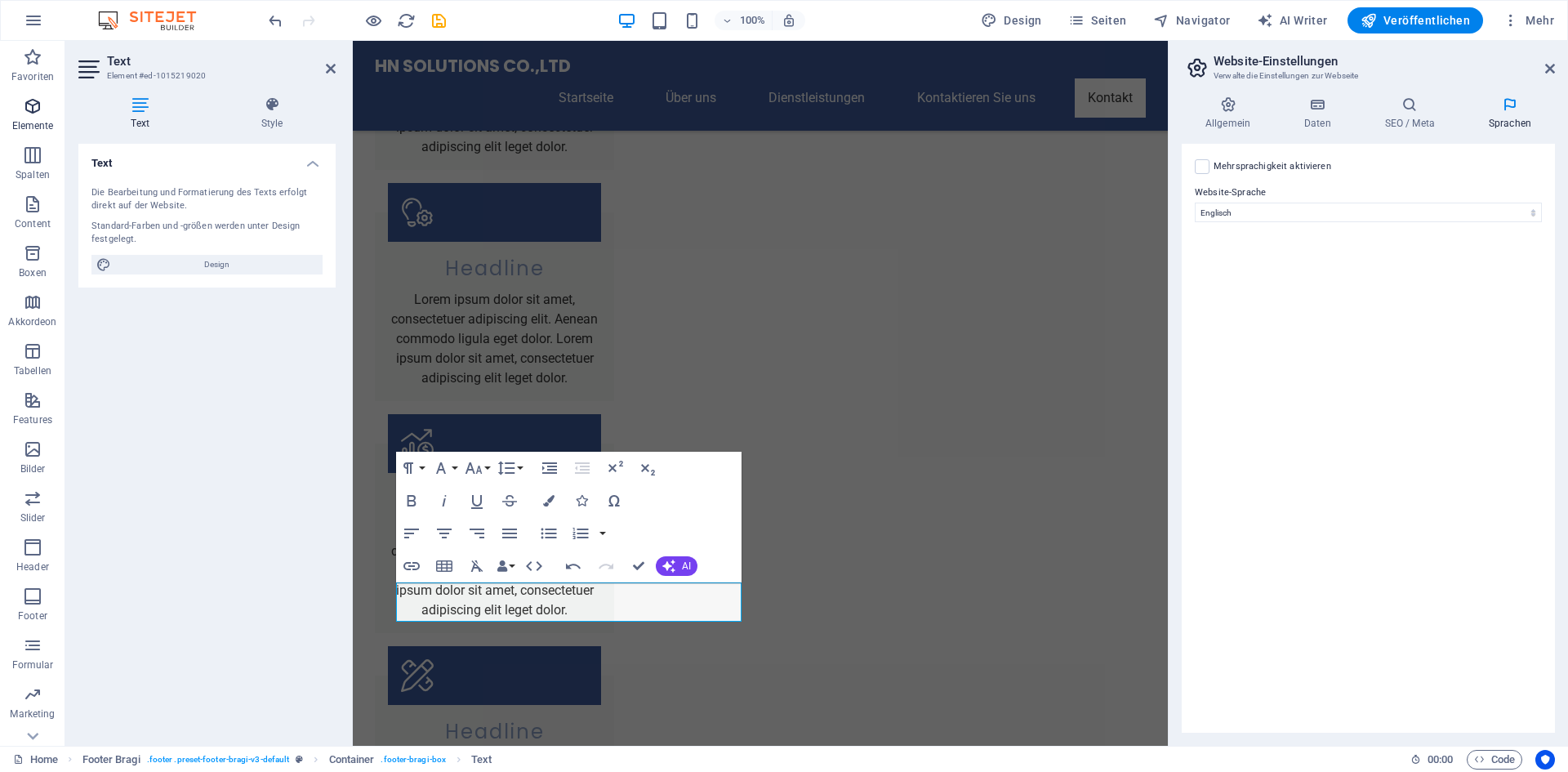
click at [34, 111] on icon "button" at bounding box center [32, 106] width 20 height 20
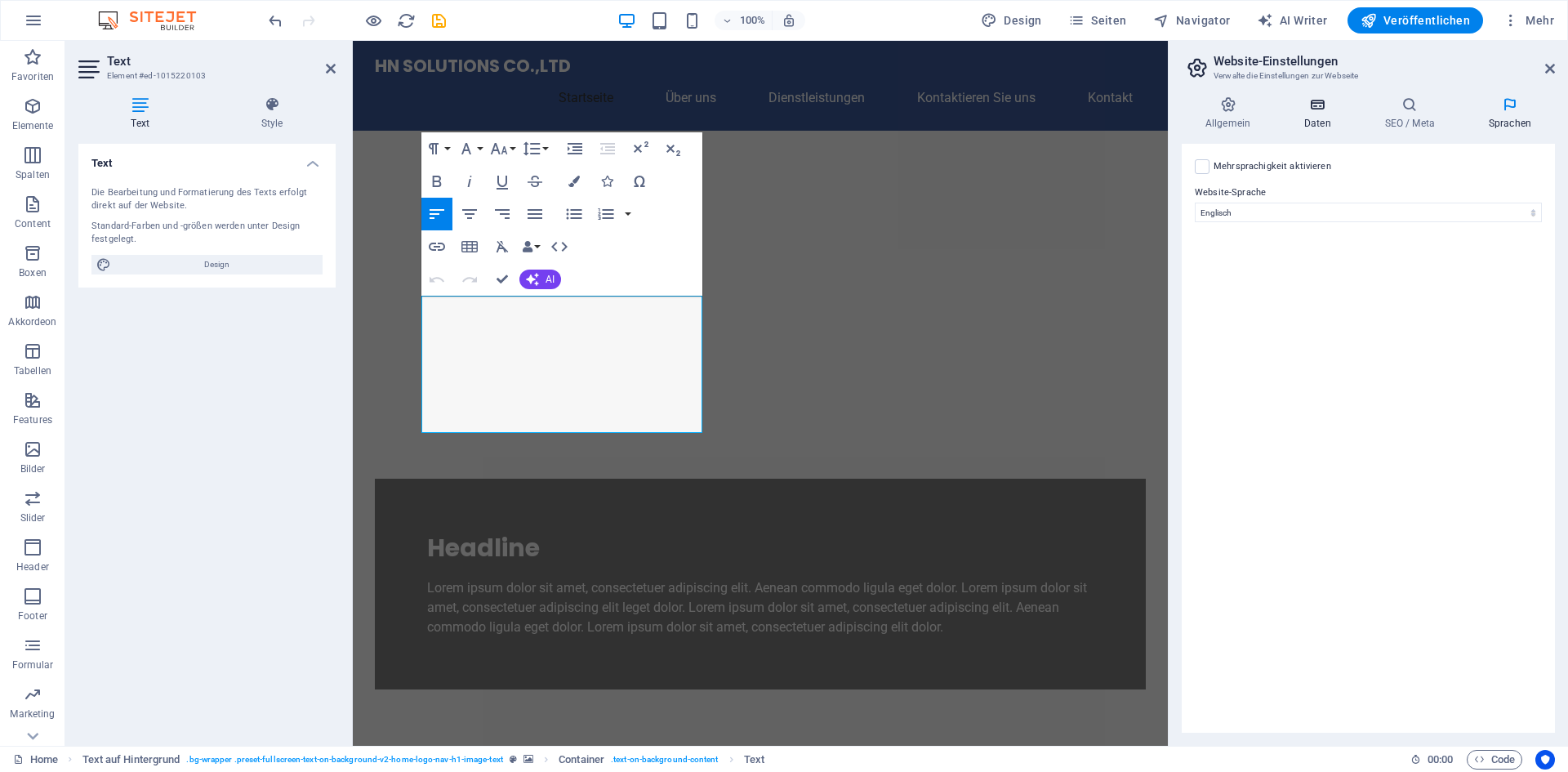
click at [1319, 114] on h4 "Daten" at bounding box center [1321, 113] width 81 height 34
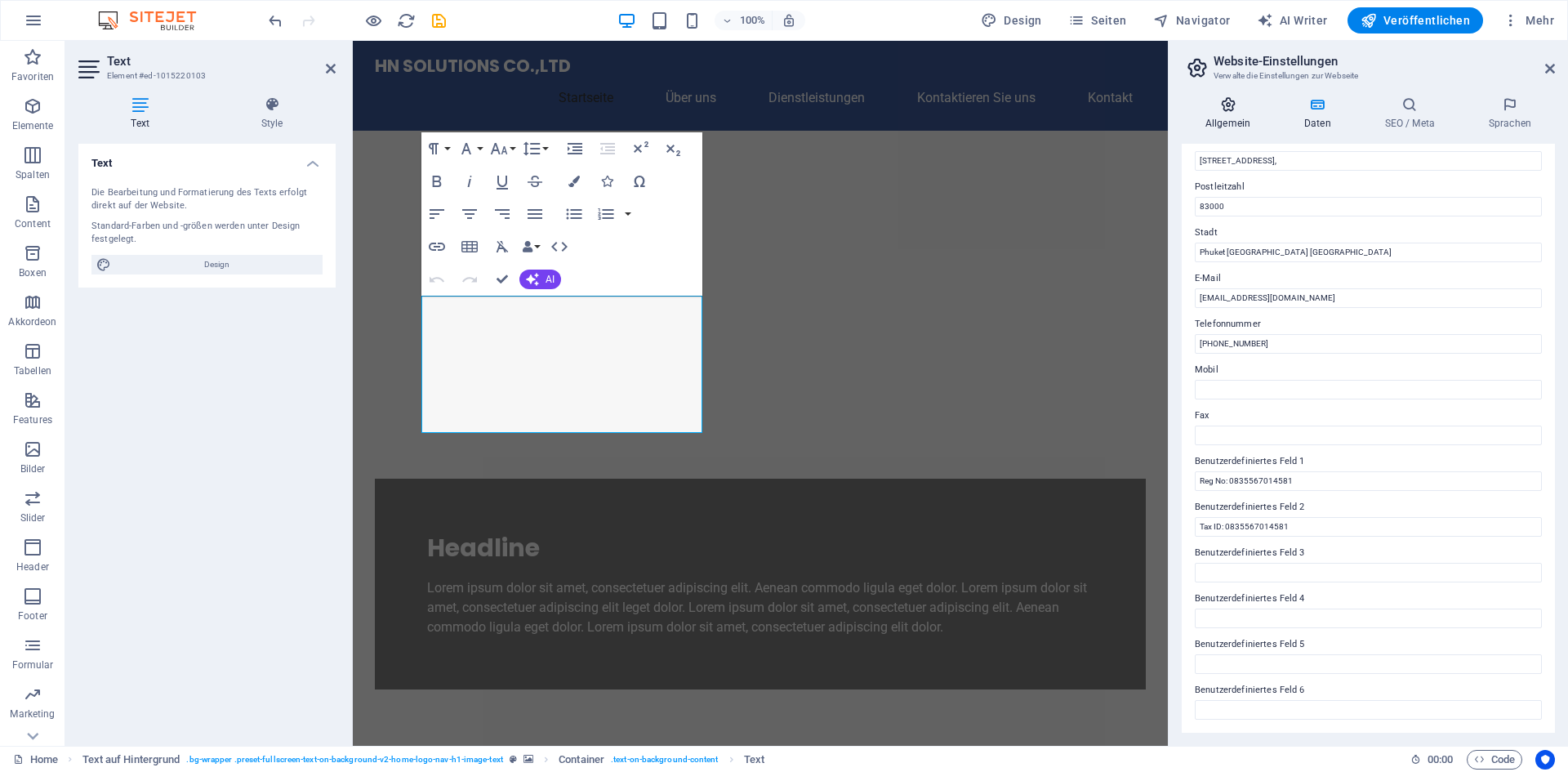
drag, startPoint x: 1243, startPoint y: 119, endPoint x: 1214, endPoint y: 125, distance: 29.6
click at [1243, 120] on h4 "Allgemein" at bounding box center [1232, 113] width 99 height 34
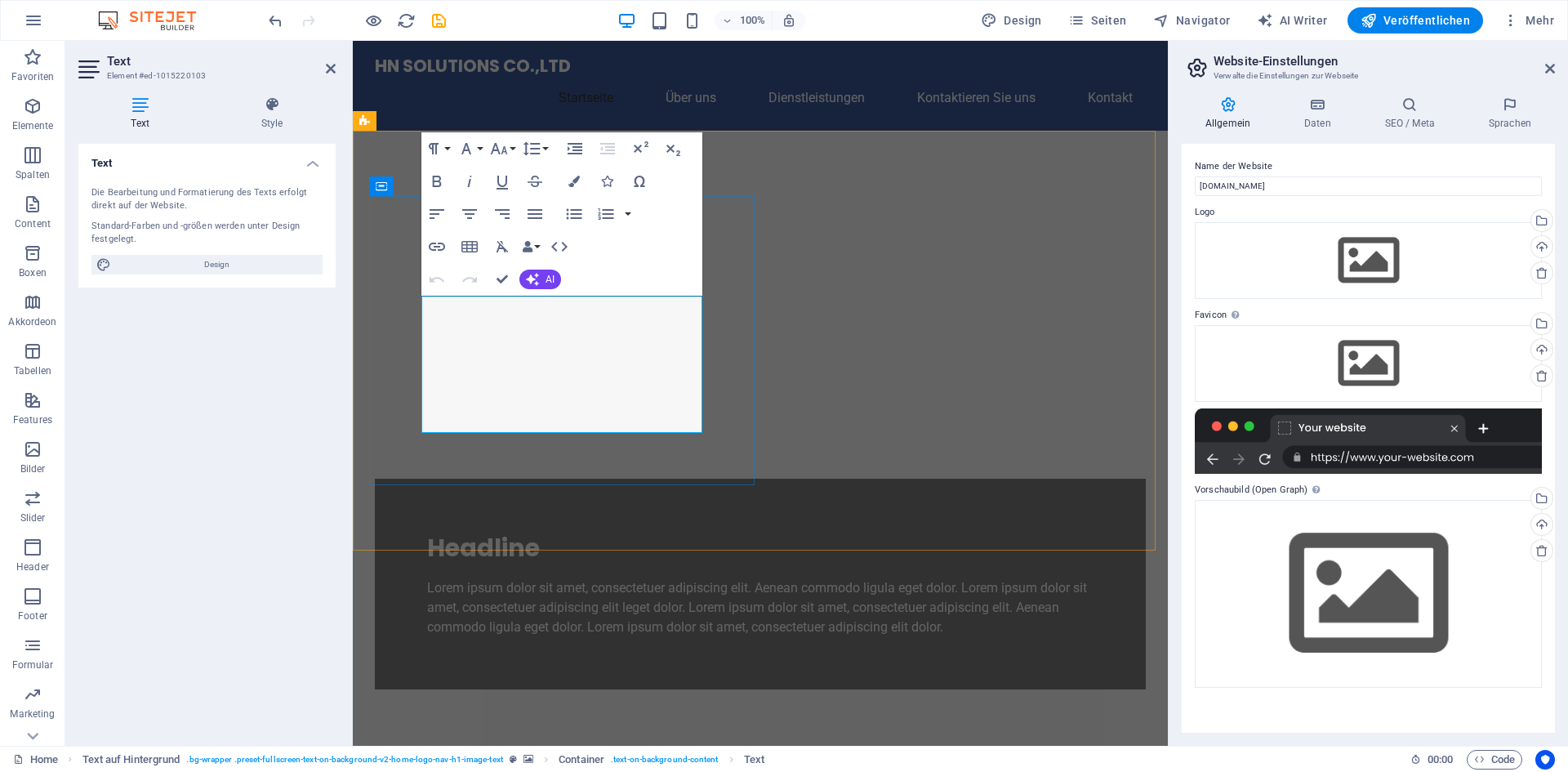
click at [498, 578] on p "Lorem ipsum dolor sit amet, consectetuer adipiscing elit. Aenean commodo ligula…" at bounding box center [760, 607] width 666 height 58
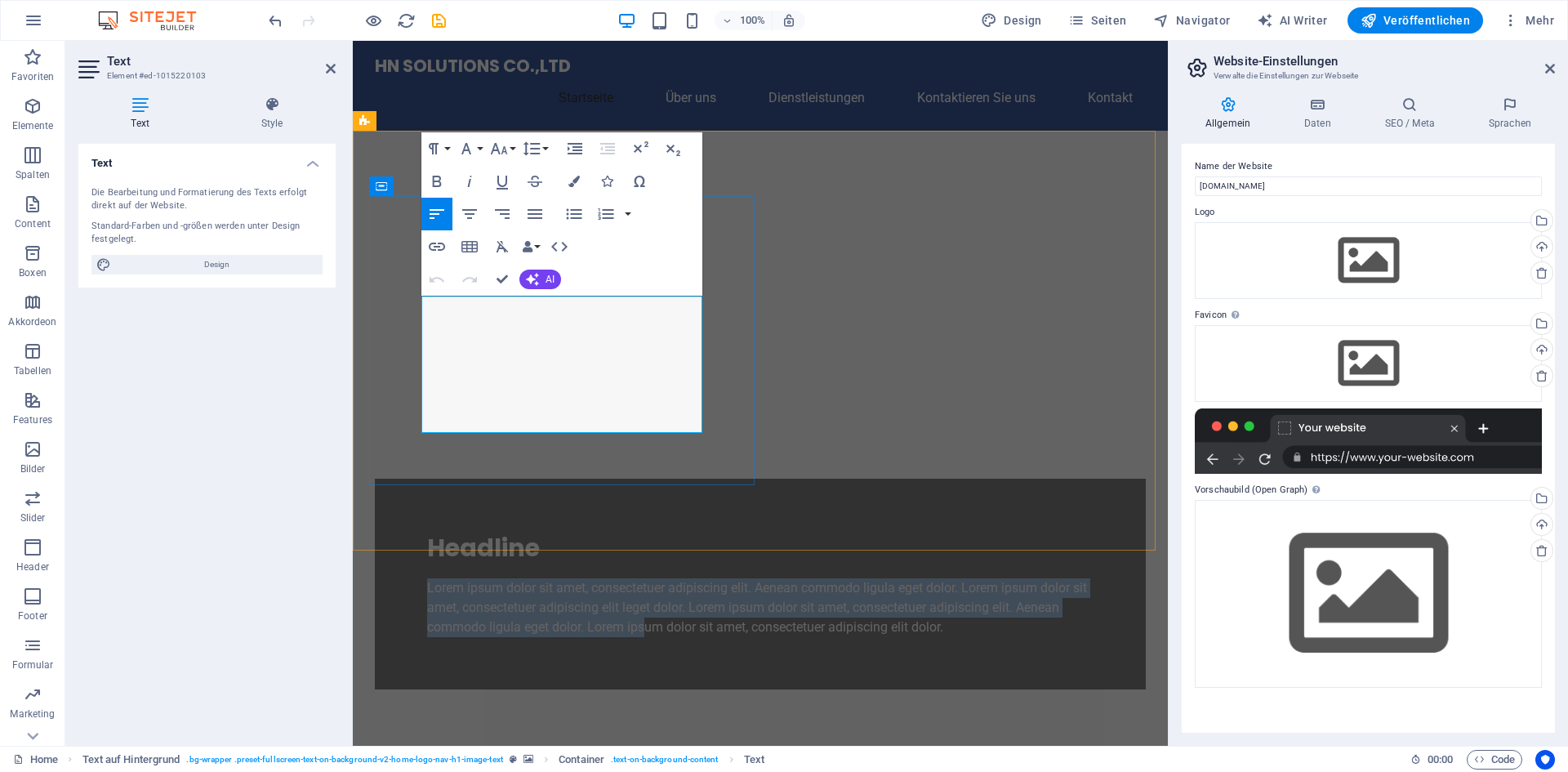
drag, startPoint x: 421, startPoint y: 304, endPoint x: 638, endPoint y: 395, distance: 235.3
click at [638, 578] on p "Lorem ipsum dolor sit amet, consectetuer adipiscing elit. Aenean commodo ligula…" at bounding box center [760, 607] width 666 height 58
drag, startPoint x: 677, startPoint y: 423, endPoint x: 416, endPoint y: 301, distance: 288.1
click at [416, 478] on div "Headline Lorem ipsum dolor sit amet, consectetuer adipiscing elit. Aenean commo…" at bounding box center [761, 583] width 771 height 210
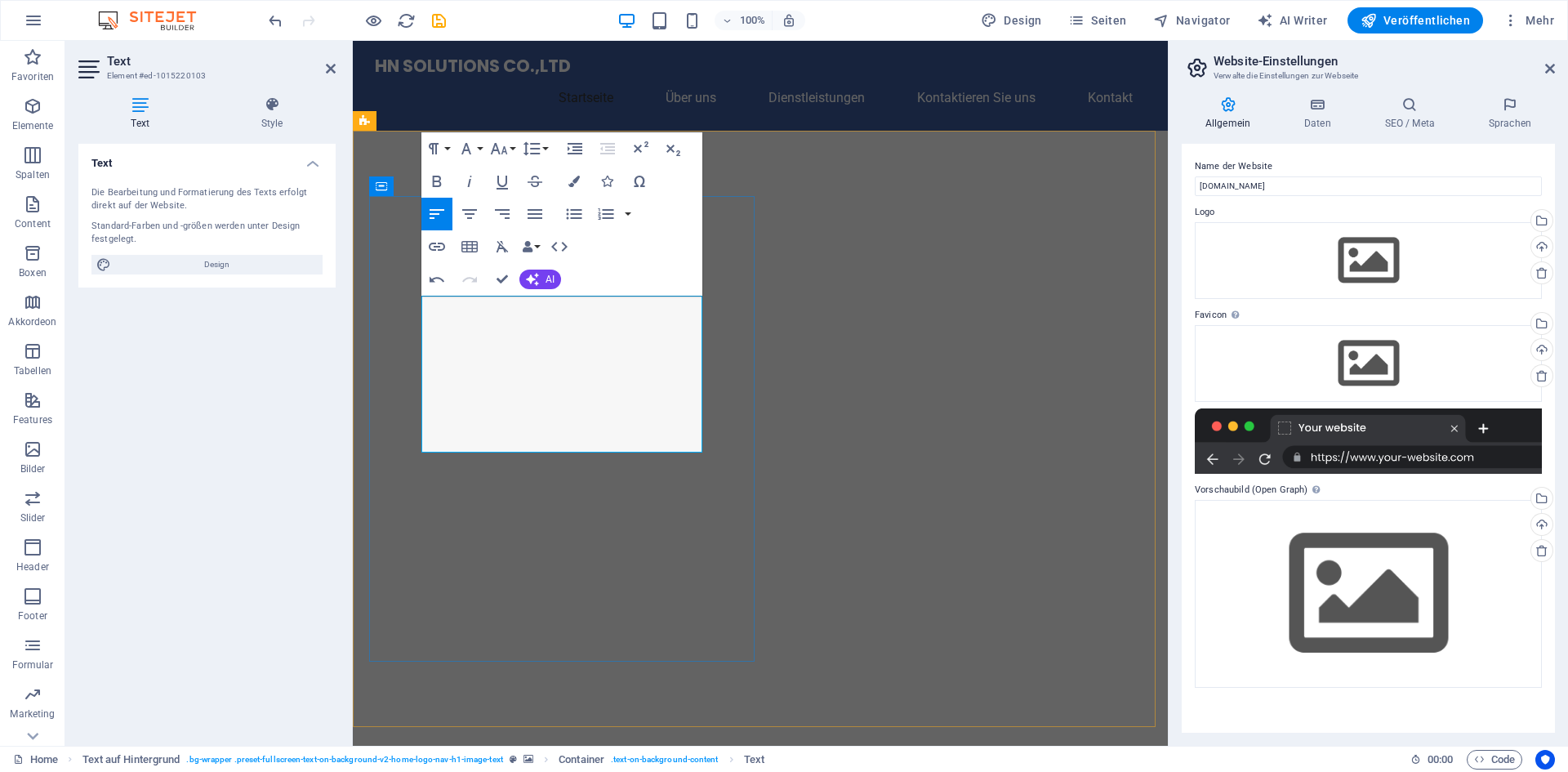
scroll to position [3282, 5]
click at [798, 192] on figure at bounding box center [760, 428] width 815 height 596
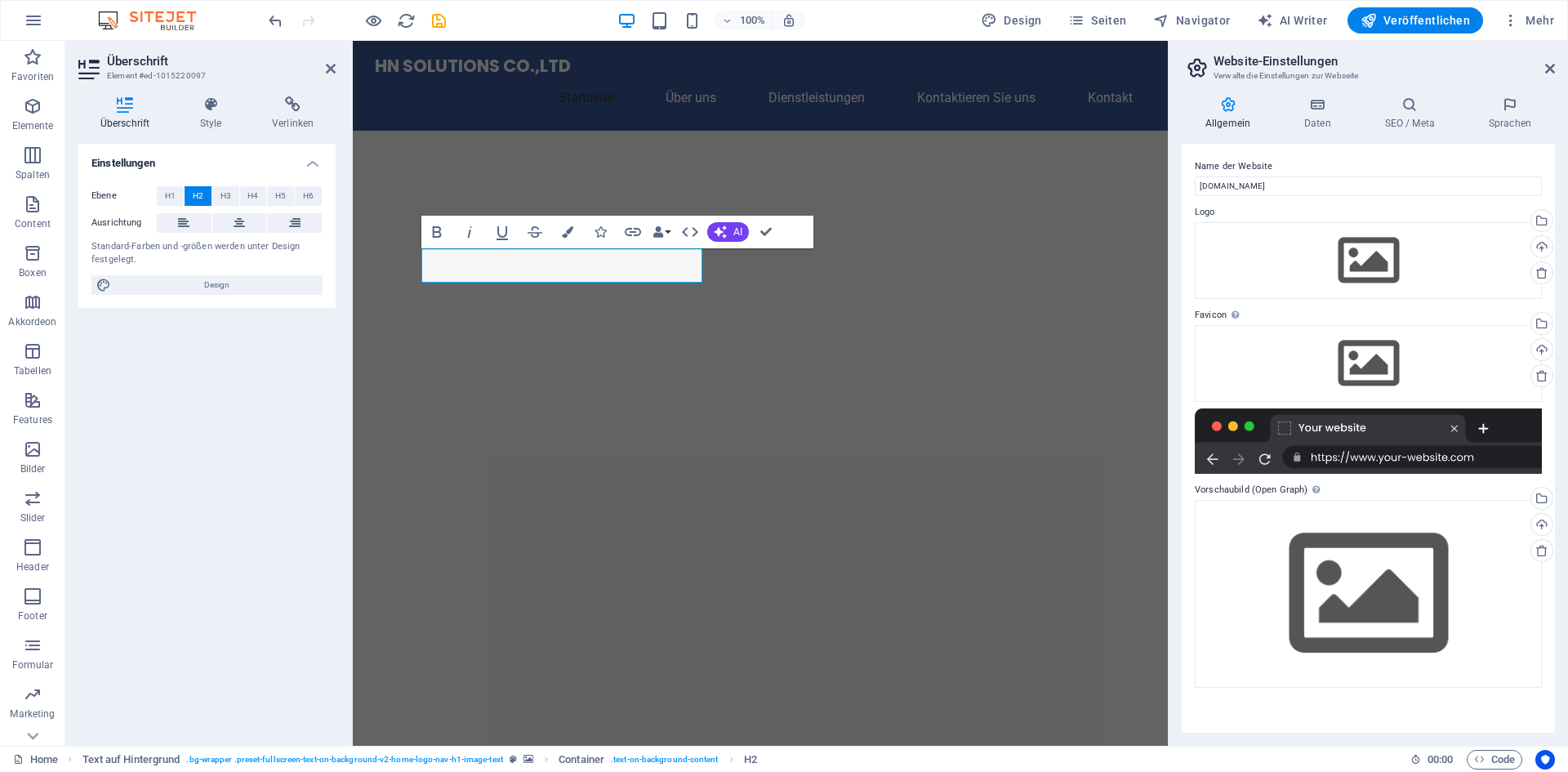
click at [896, 240] on figure at bounding box center [760, 428] width 815 height 596
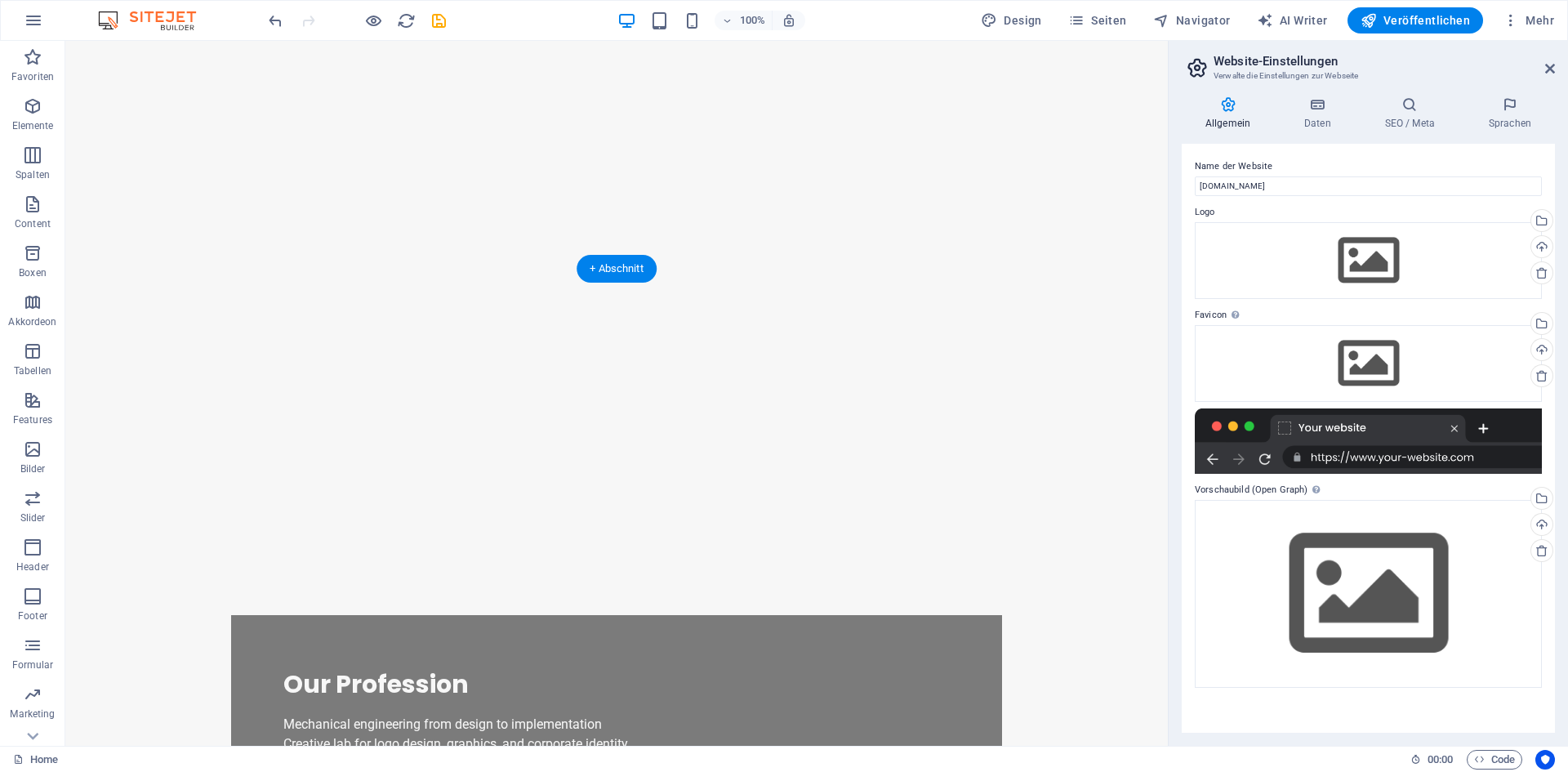
scroll to position [0, 0]
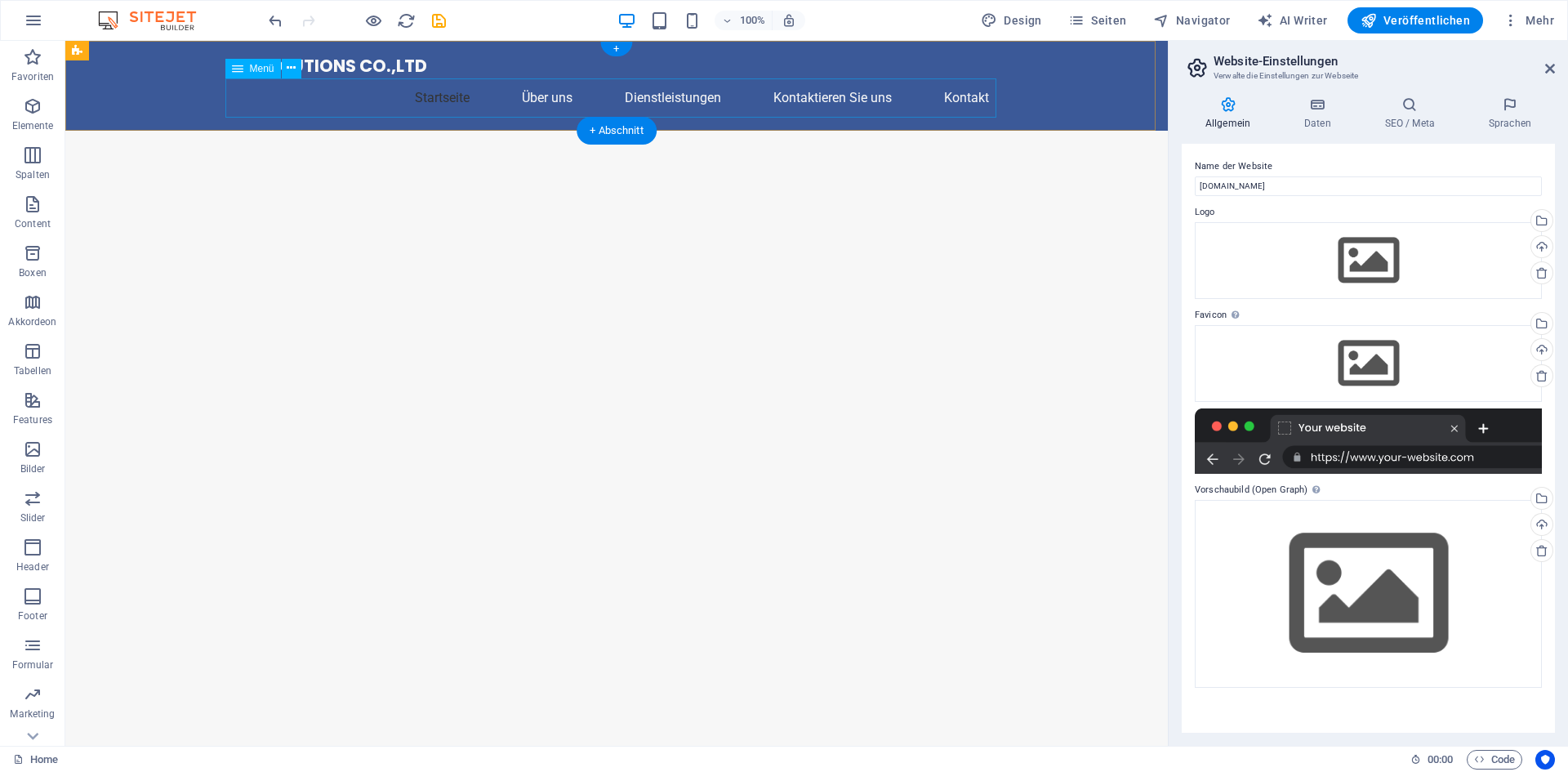
click at [442, 99] on nav "Startseite Über uns Dienstleistungen Kontaktieren Sie uns Kontakt" at bounding box center [617, 98] width 771 height 40
select select
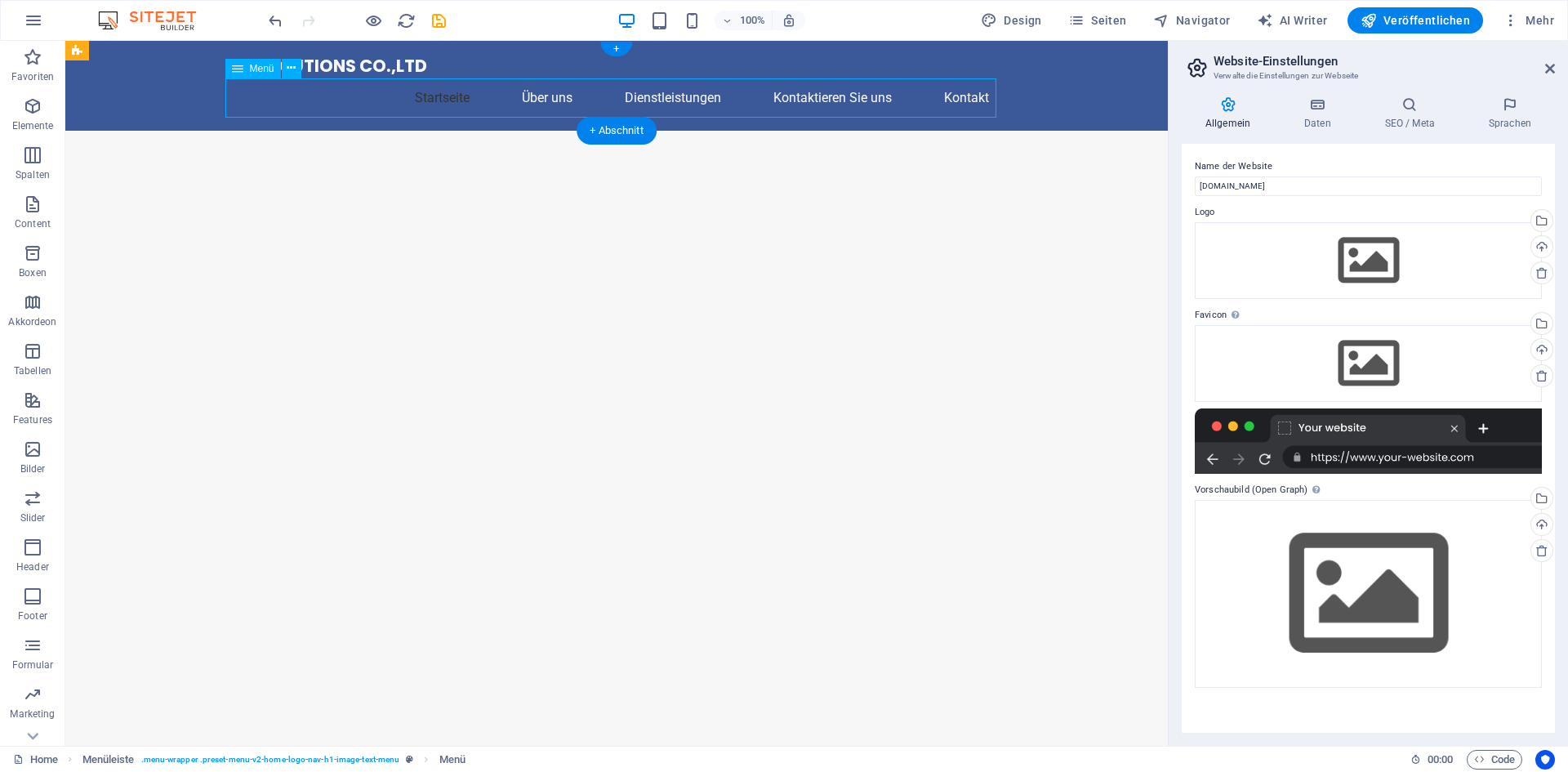
select select
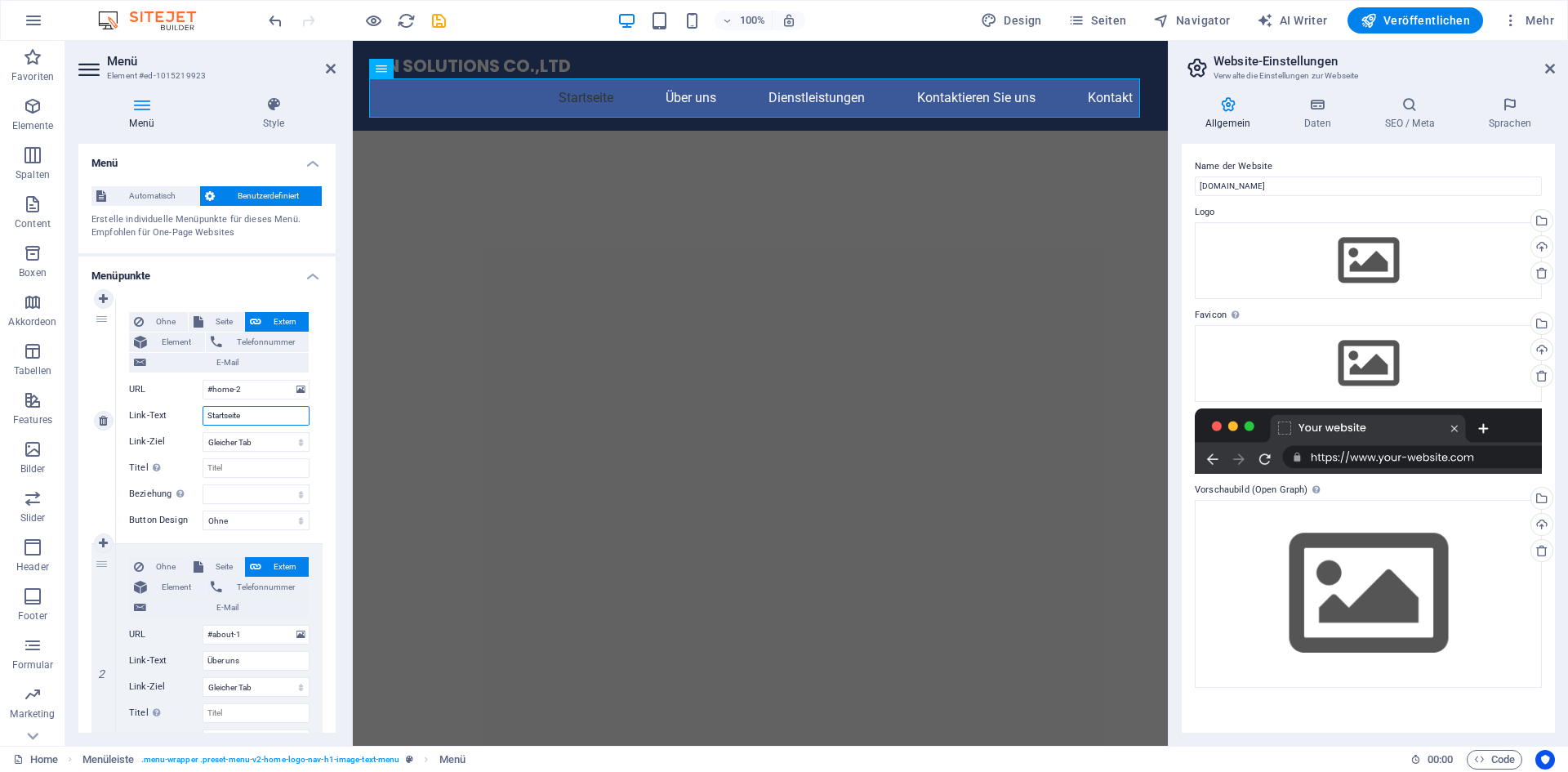
drag, startPoint x: 267, startPoint y: 422, endPoint x: 227, endPoint y: 412, distance: 41.2
click at [227, 412] on input "Startseite" at bounding box center [255, 416] width 107 height 20
type input "Start"
select select
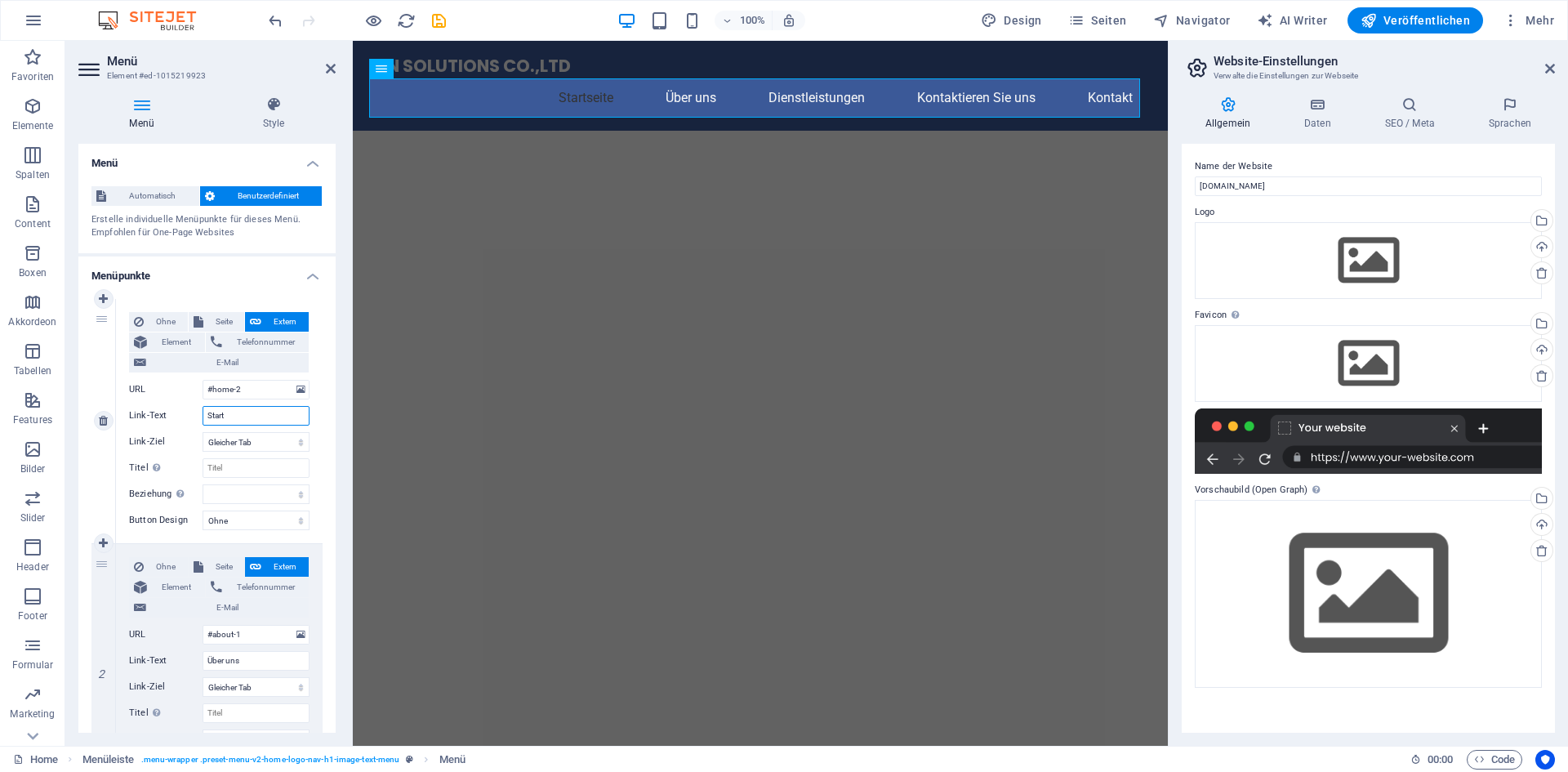
select select
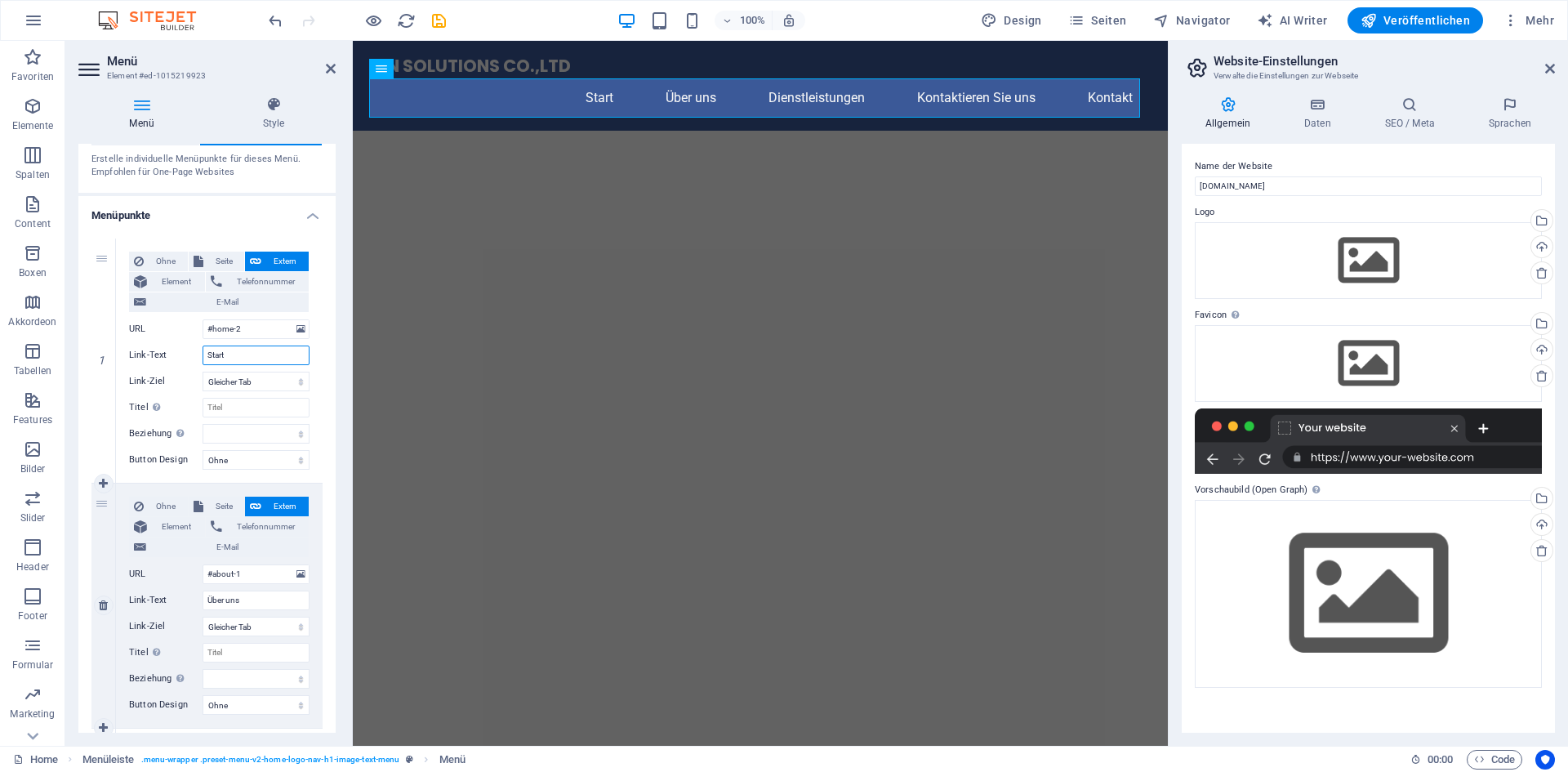
scroll to position [164, 0]
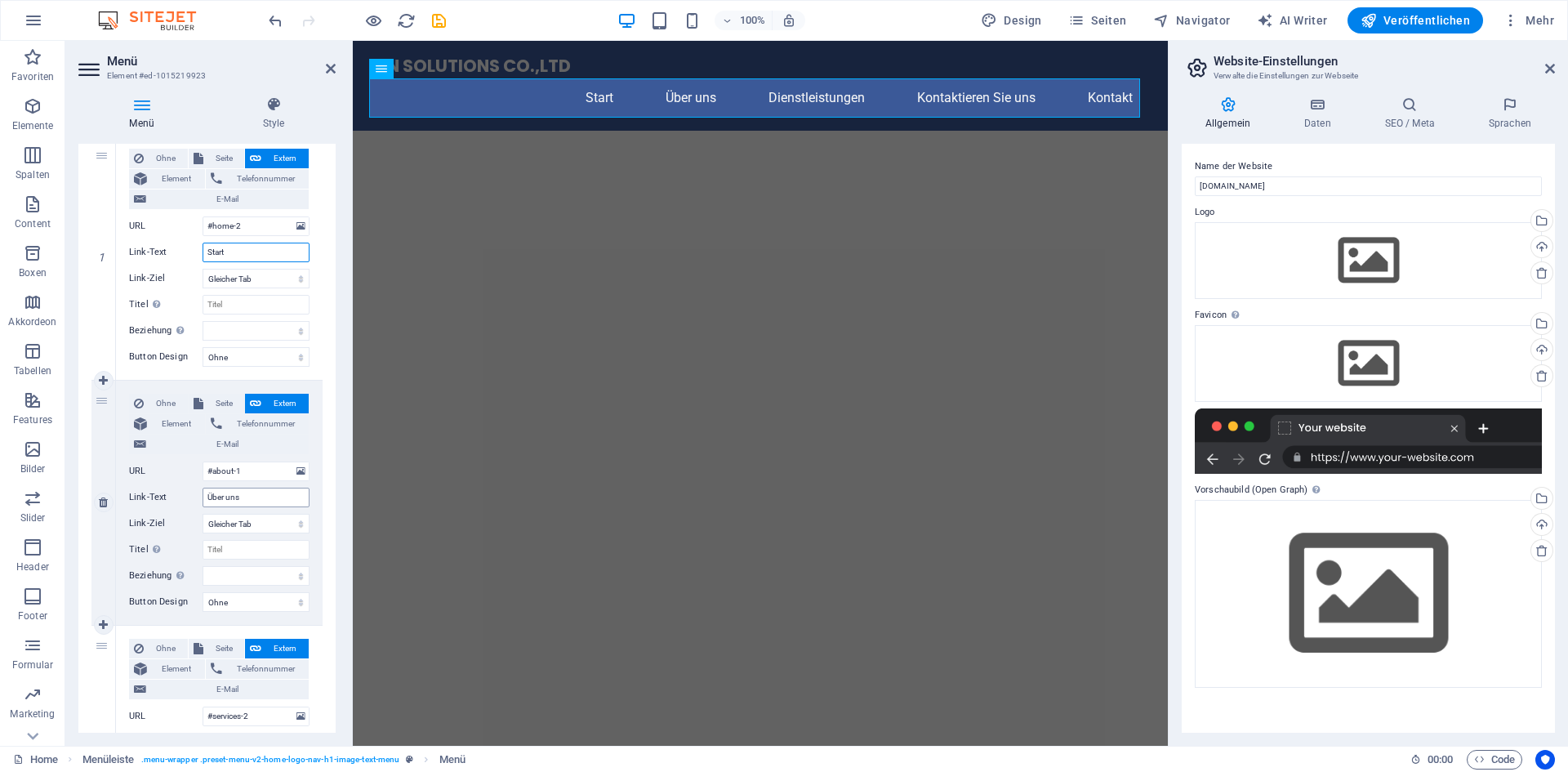
type input "Start"
drag, startPoint x: 257, startPoint y: 496, endPoint x: 162, endPoint y: 490, distance: 95.2
click at [162, 490] on div "Link-Text Über uns" at bounding box center [219, 497] width 181 height 20
type input "Ab"
select select
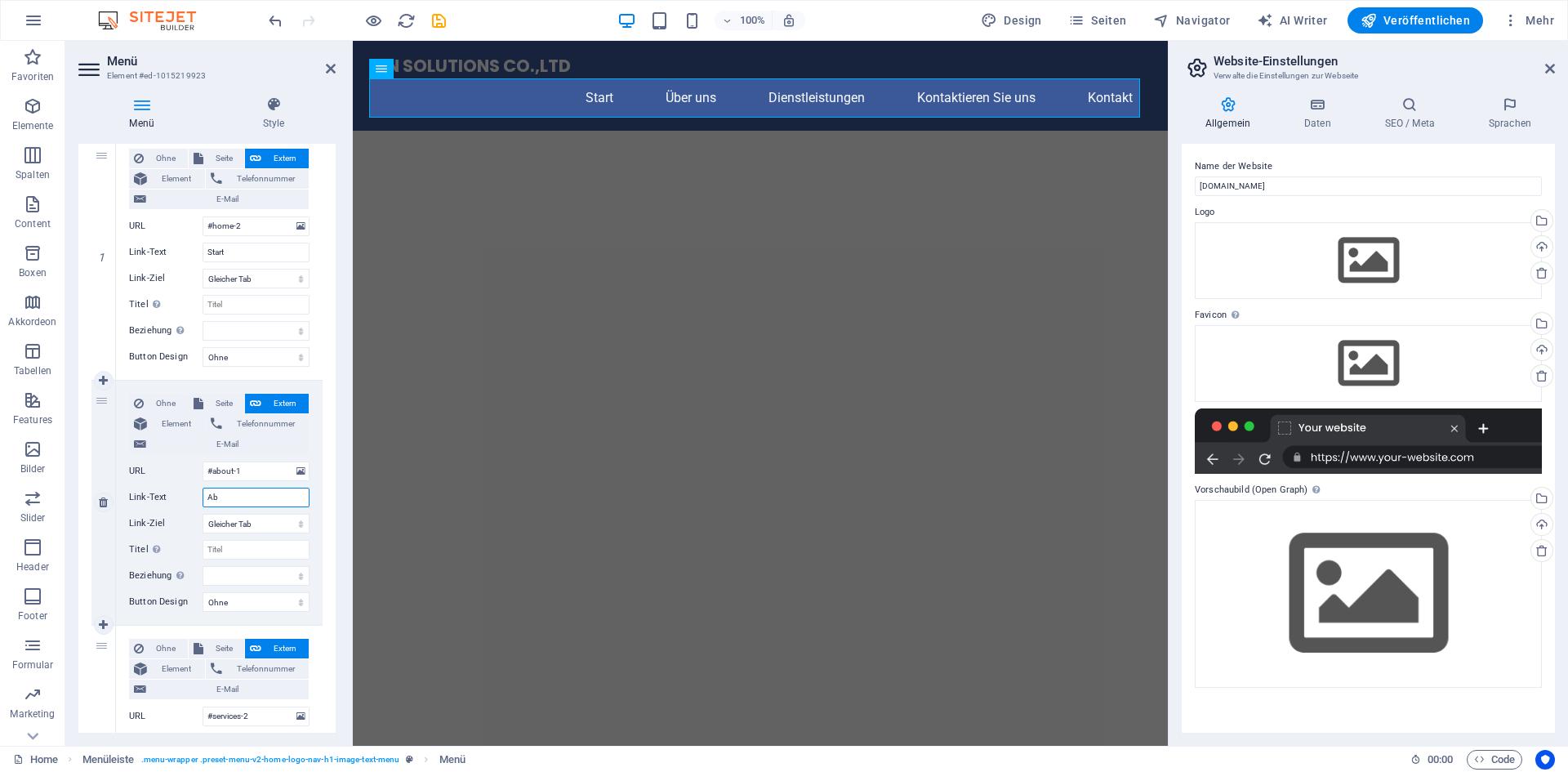
select select
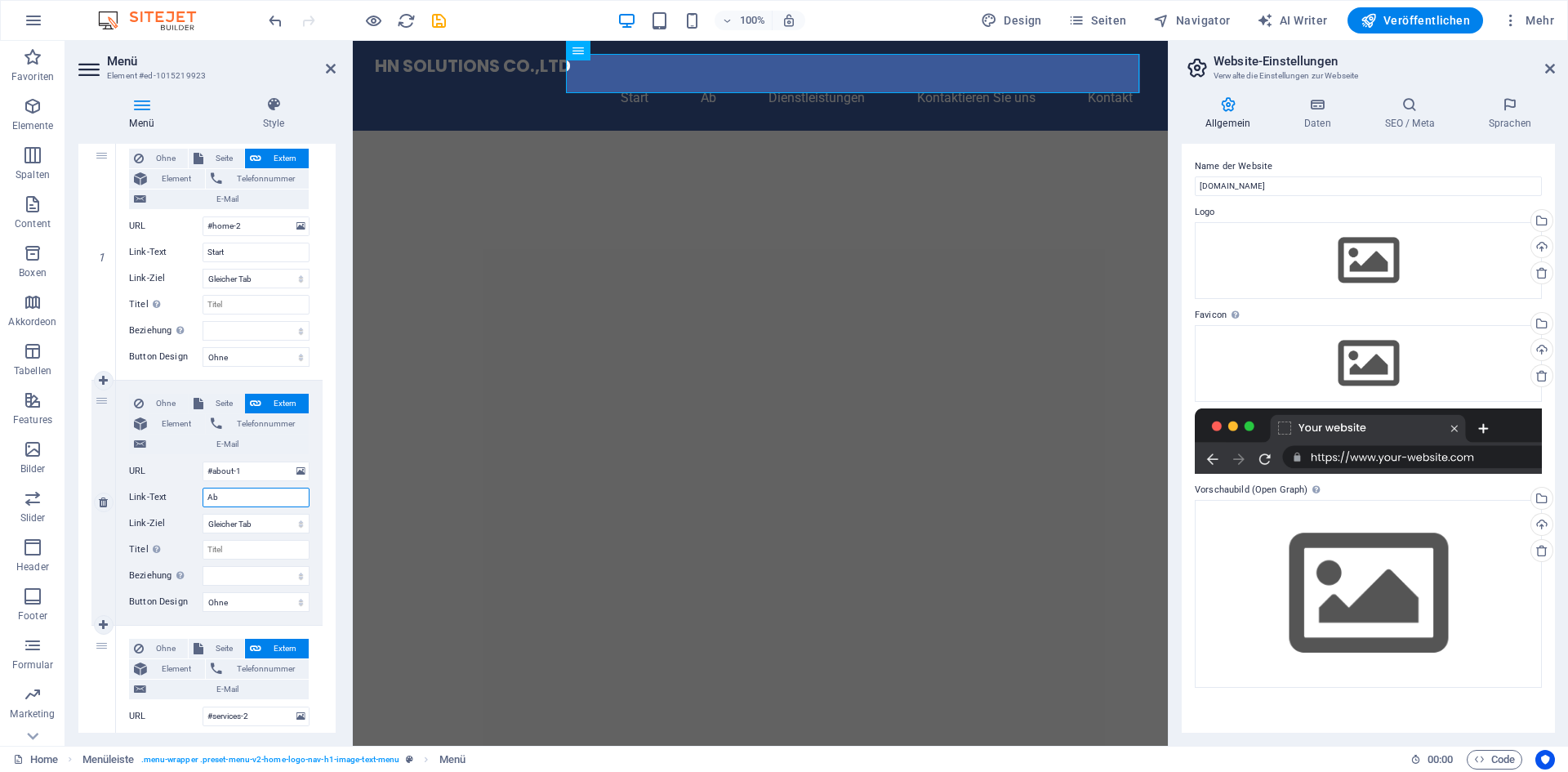
type input "Abo"
select select
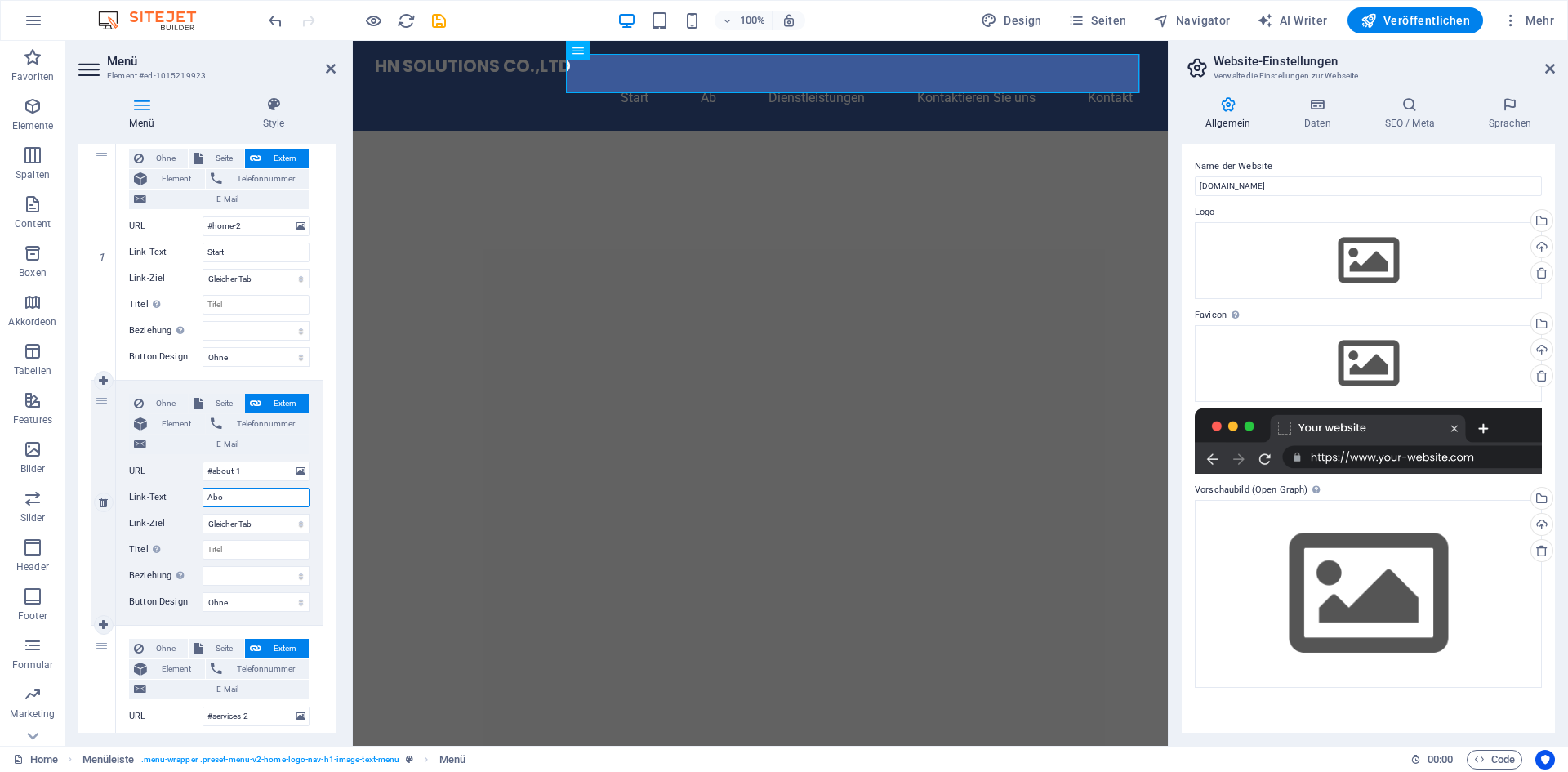
select select
type input "About"
select select
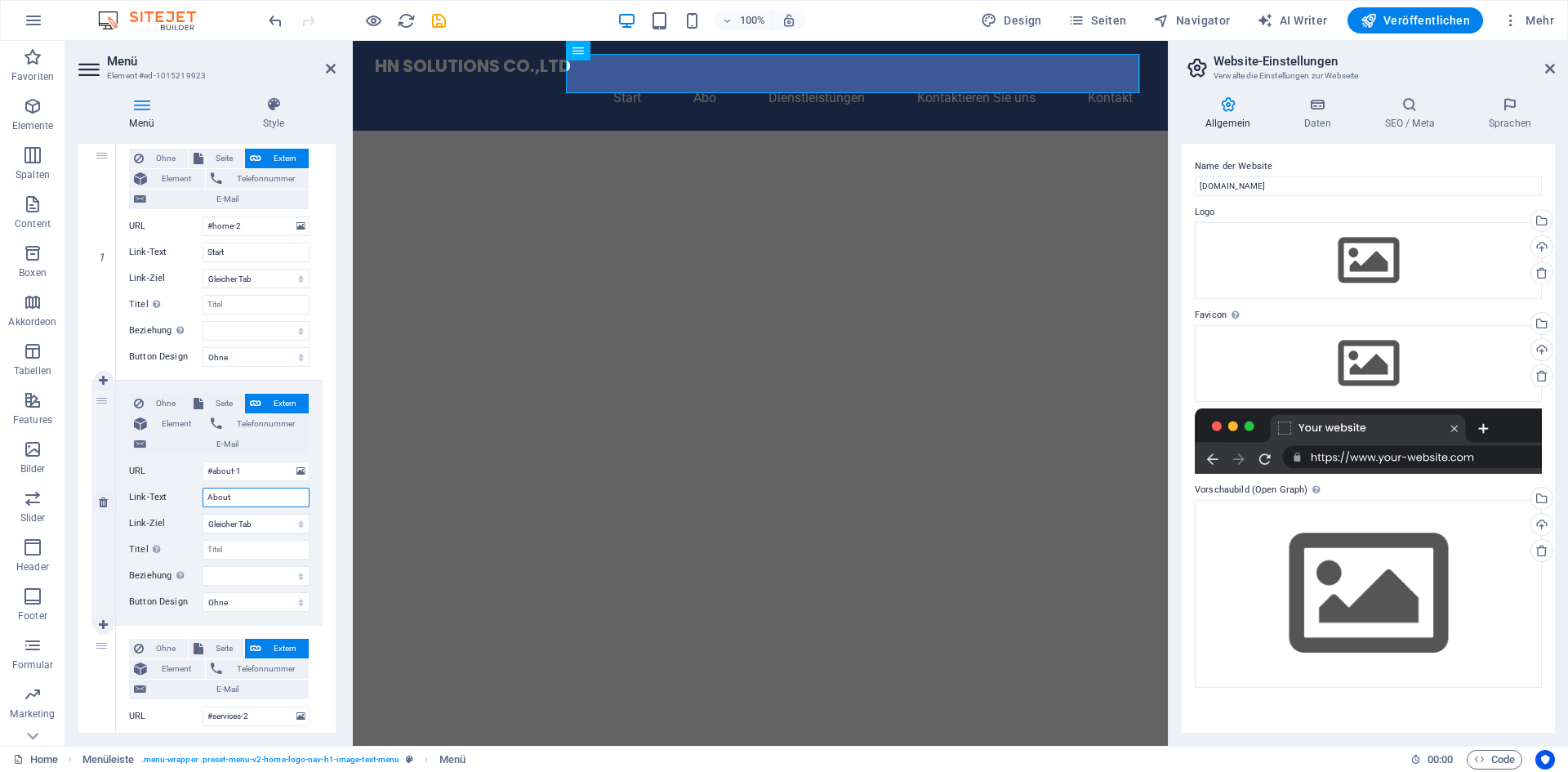
select select
type input "About us"
select select
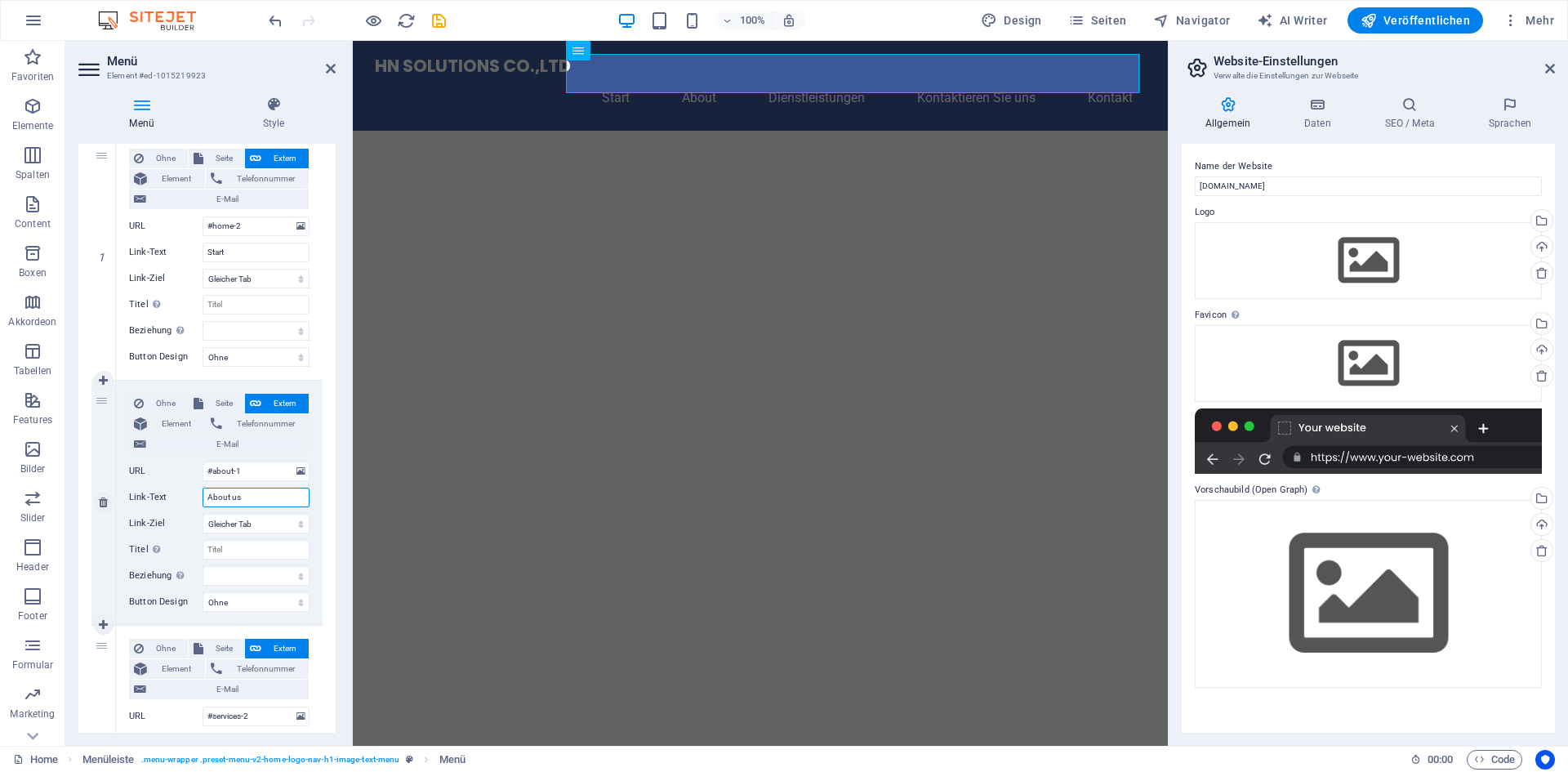
select select
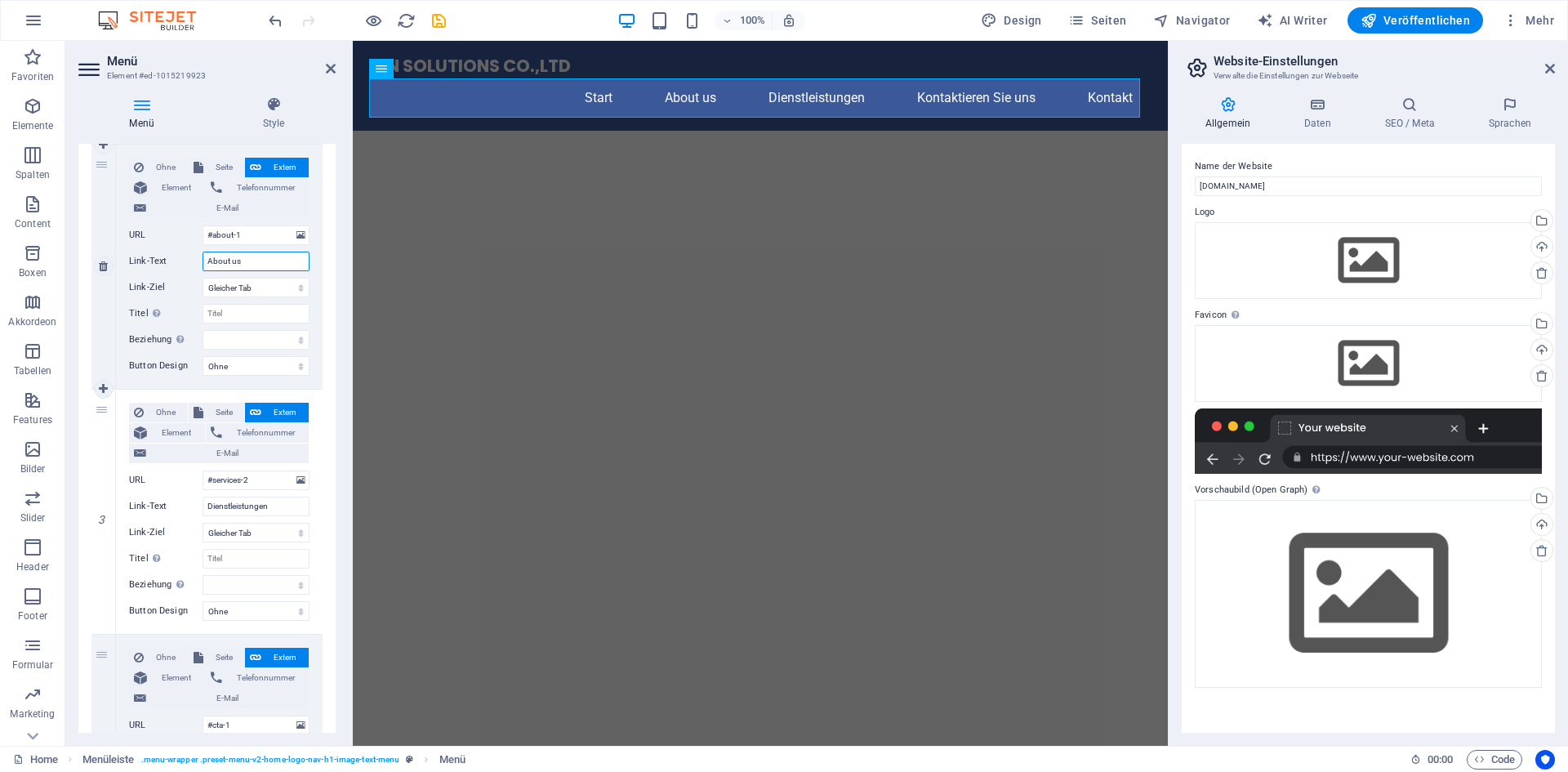
scroll to position [408, 0]
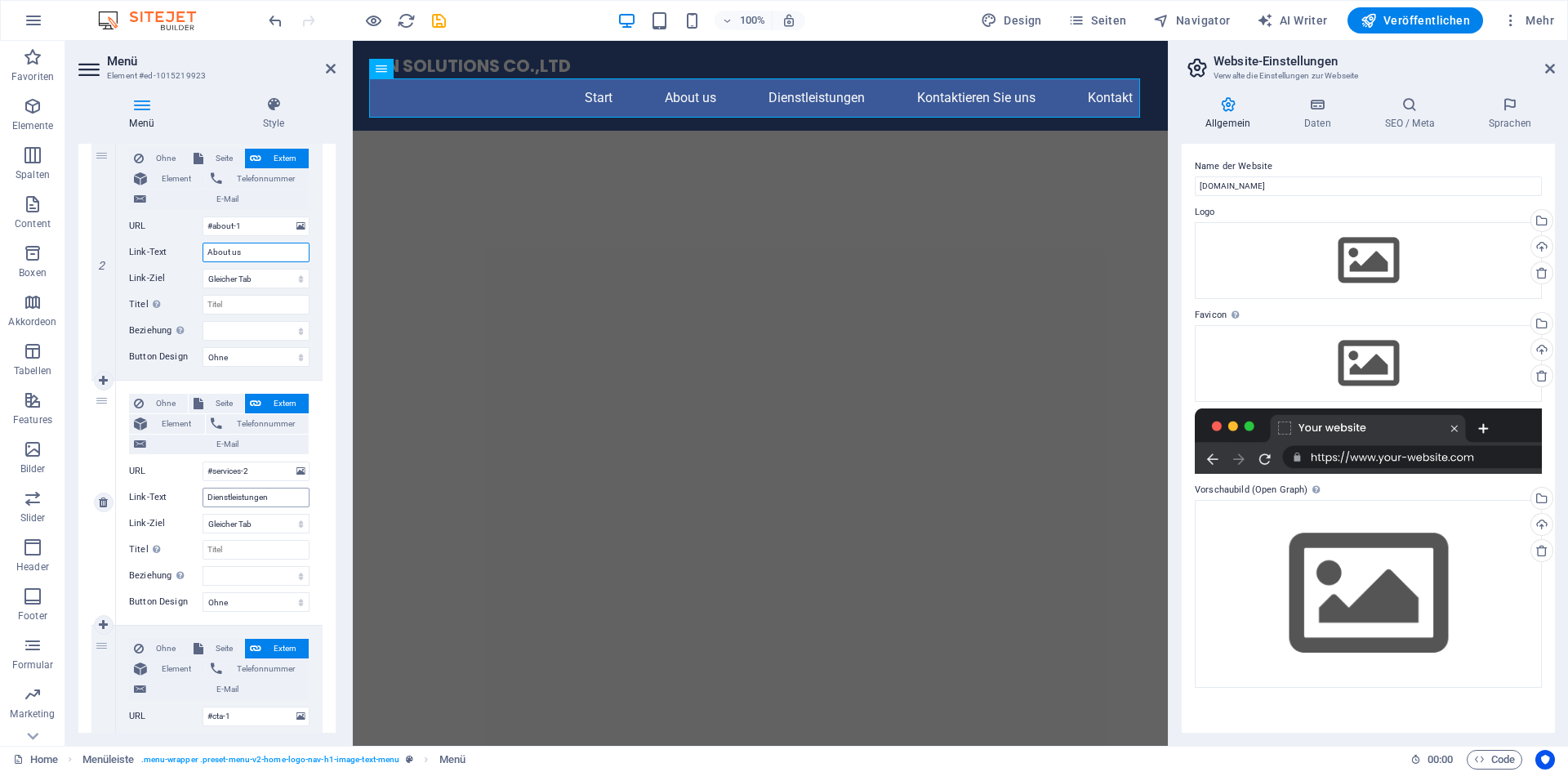
type input "About us"
drag, startPoint x: 288, startPoint y: 496, endPoint x: 154, endPoint y: 496, distance: 134.0
click at [154, 496] on div "Link-Text Dienstleistungen" at bounding box center [219, 497] width 181 height 20
type input "Services"
select select
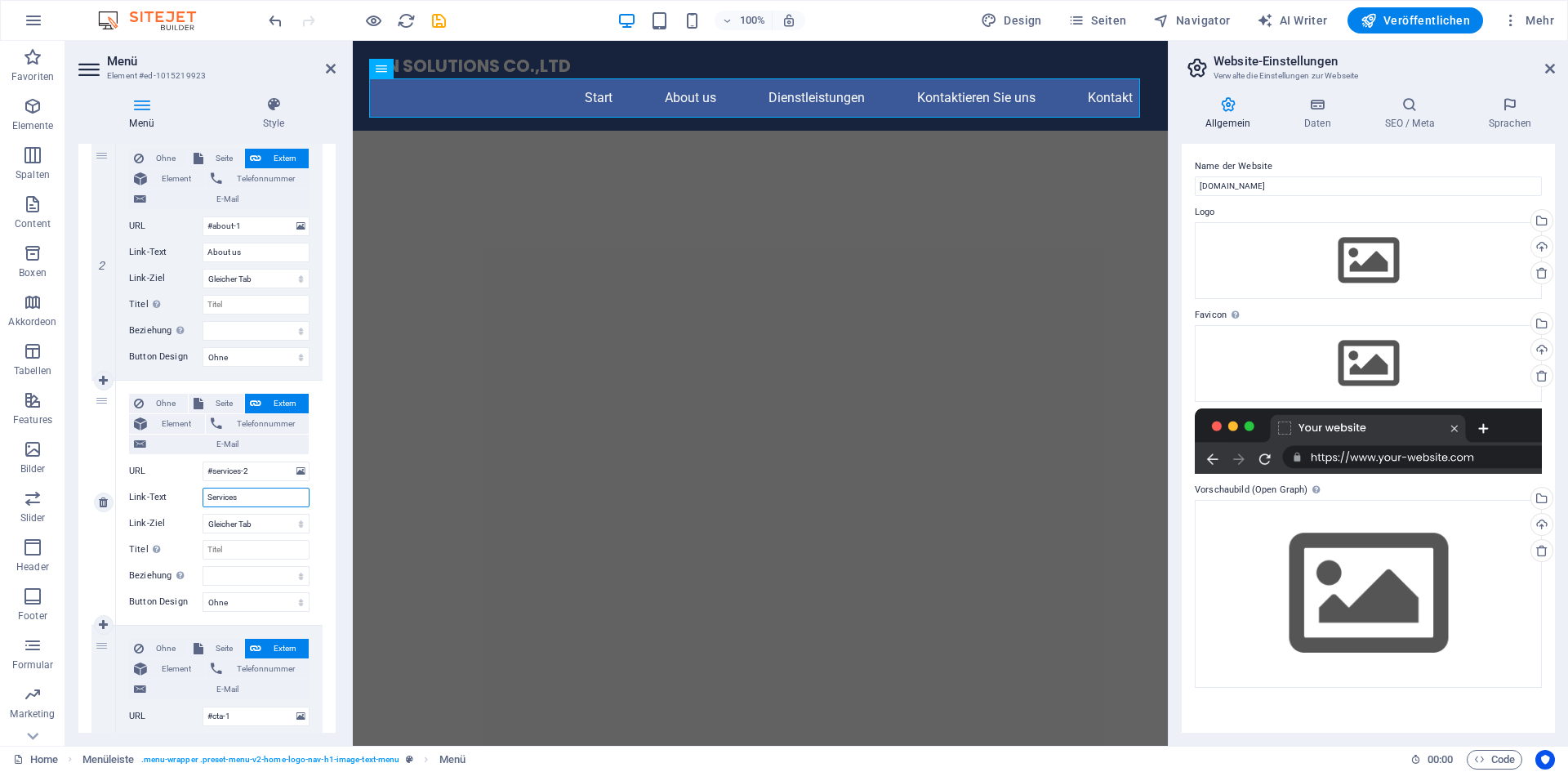
select select
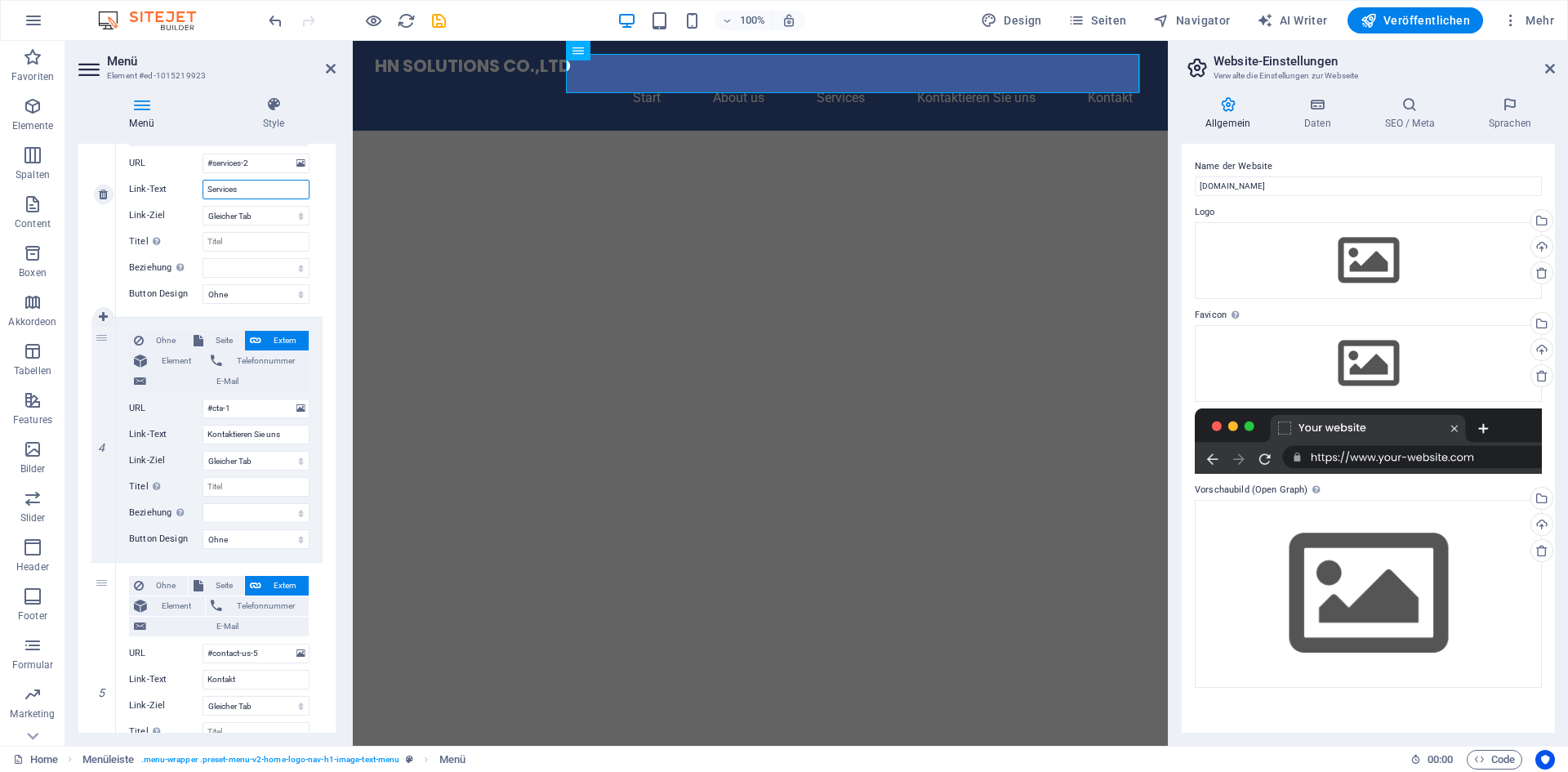
scroll to position [735, 0]
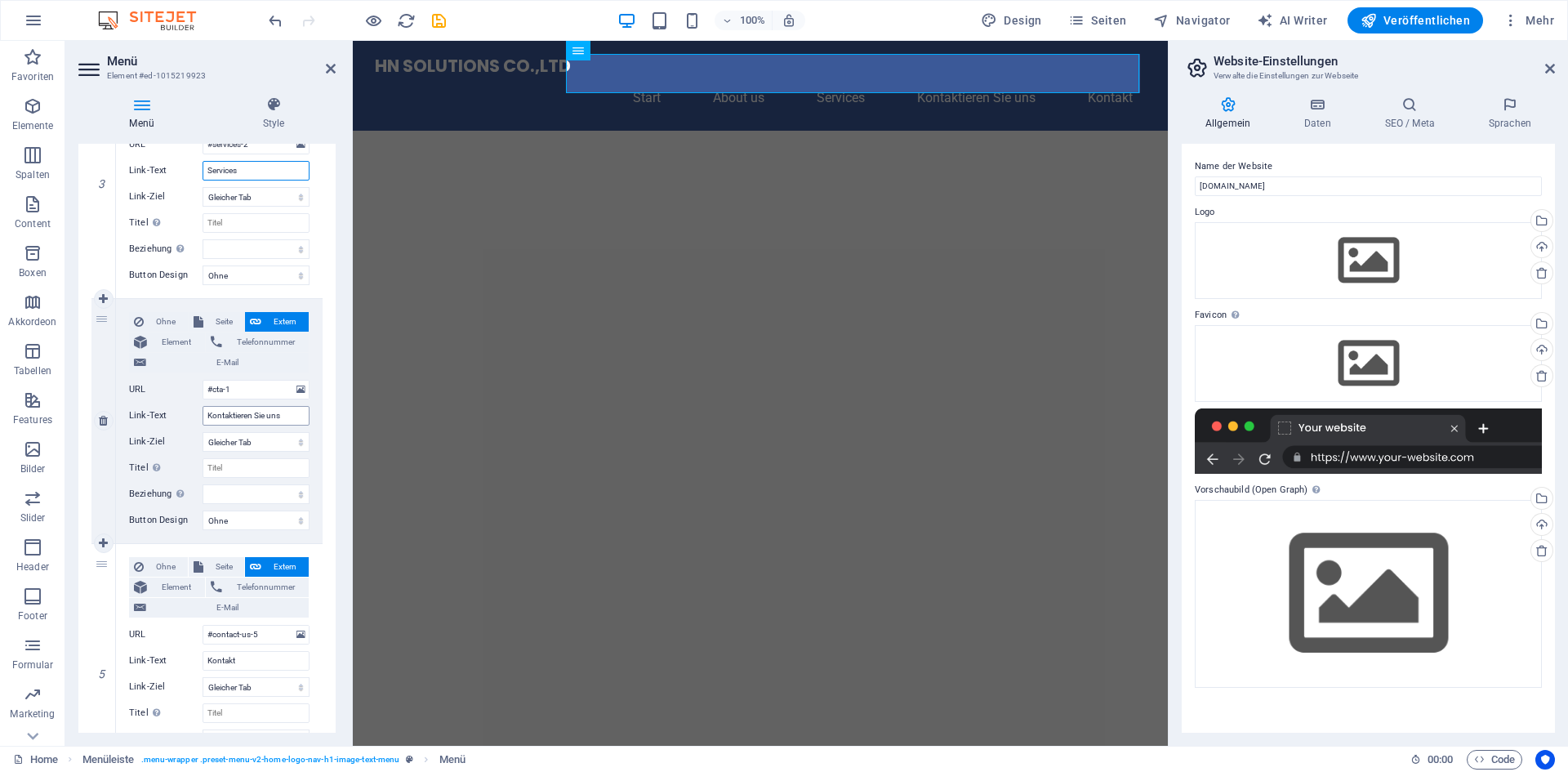
type input "Services"
drag, startPoint x: 292, startPoint y: 410, endPoint x: 153, endPoint y: 411, distance: 139.0
click at [153, 411] on div "Link-Text Kontaktieren Sie uns" at bounding box center [219, 416] width 181 height 20
type input "Contact"
select select
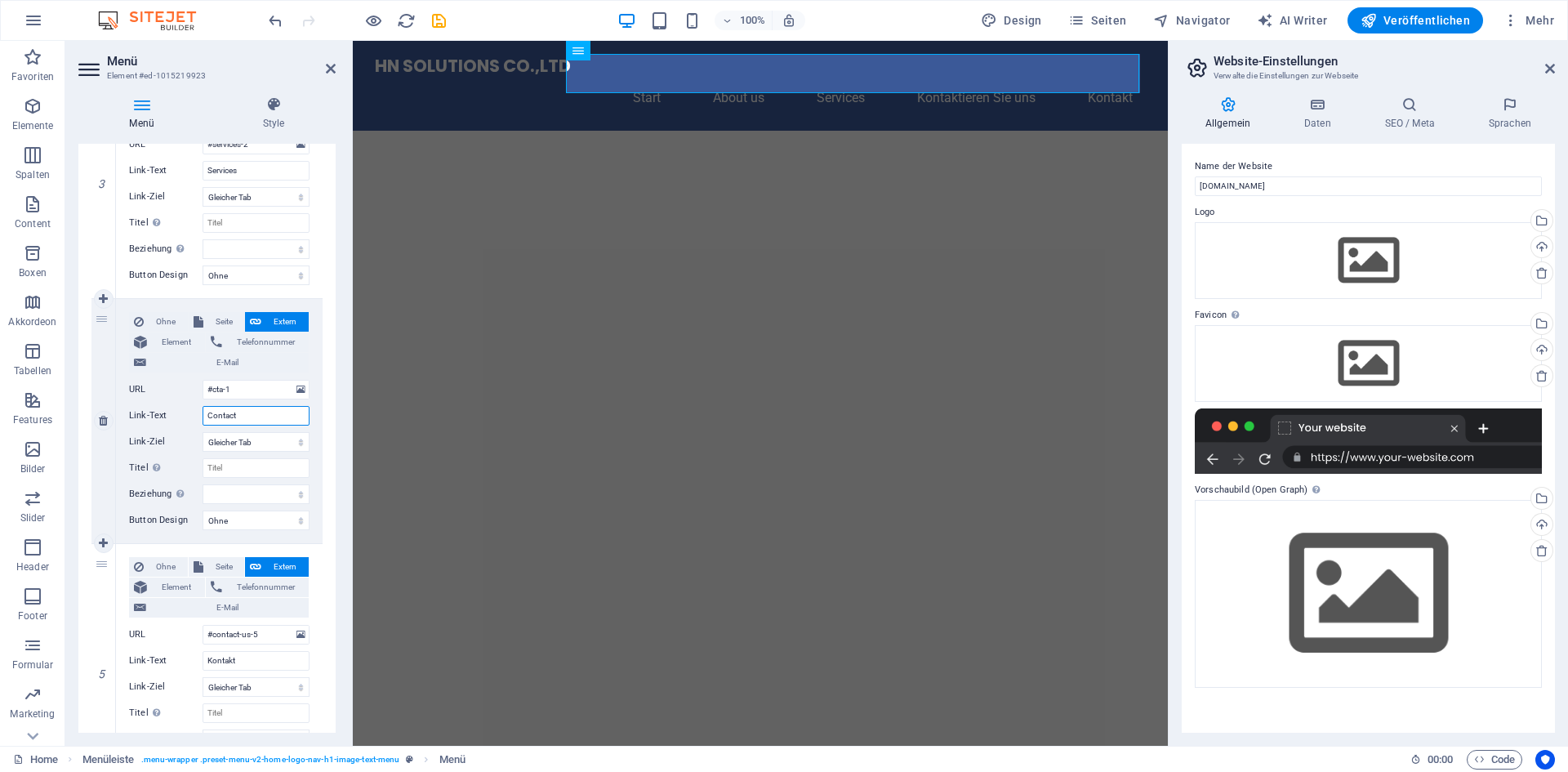
select select
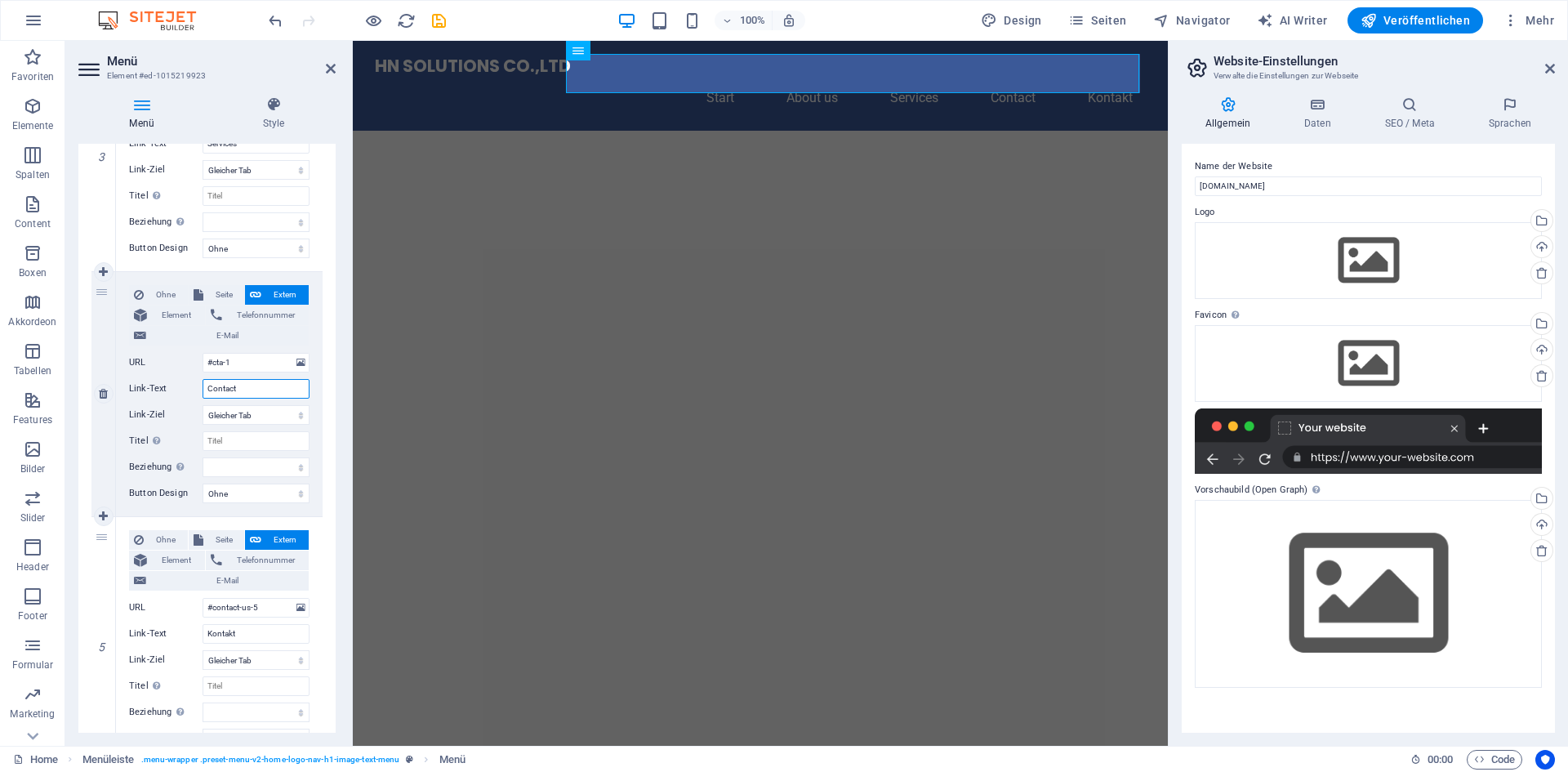
scroll to position [861, 0]
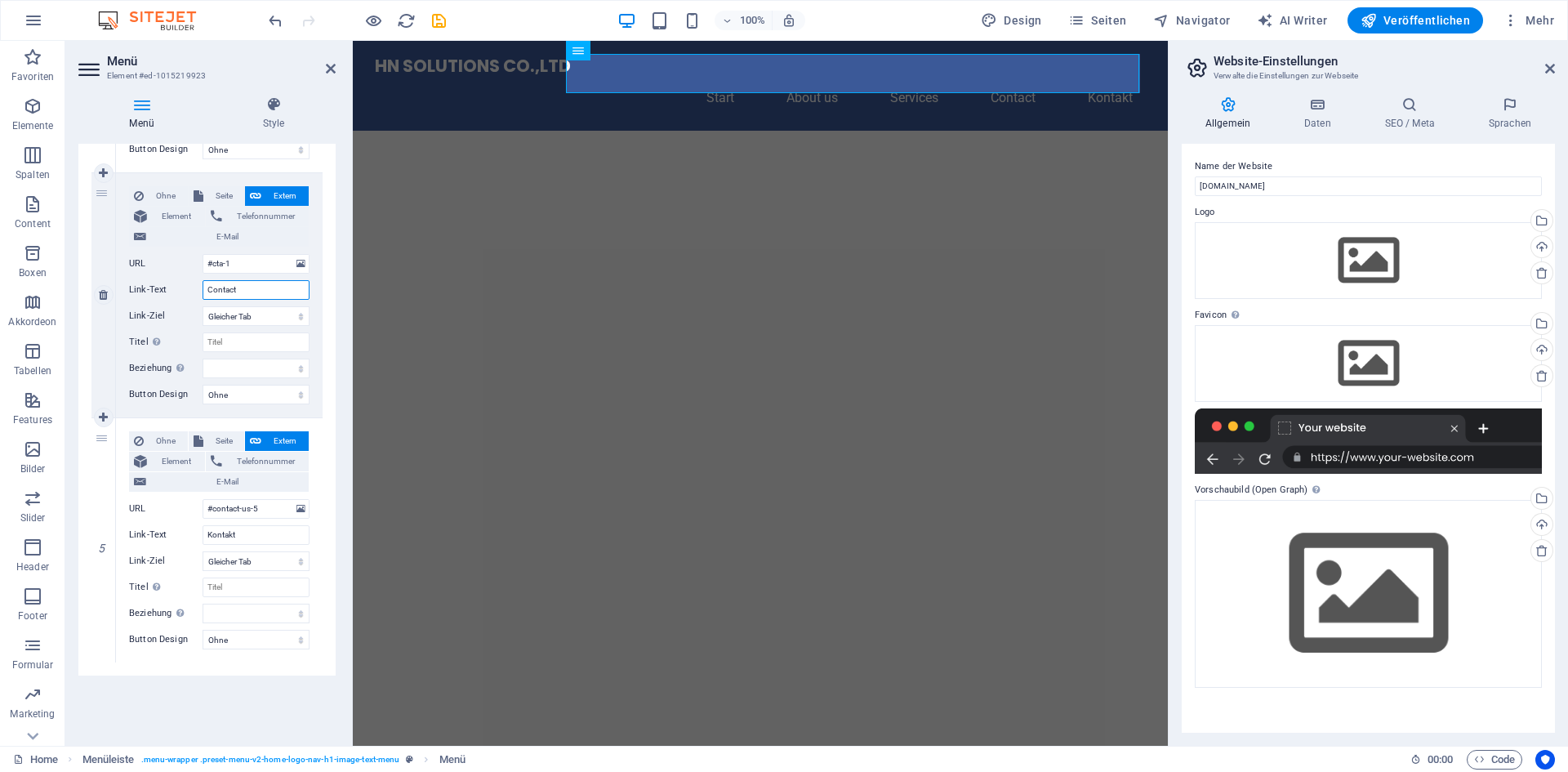
drag, startPoint x: 261, startPoint y: 290, endPoint x: 144, endPoint y: 285, distance: 117.1
click at [144, 285] on div "Link-Text Contact" at bounding box center [219, 290] width 181 height 20
type input "Contact"
drag, startPoint x: 257, startPoint y: 531, endPoint x: 165, endPoint y: 531, distance: 92.0
click at [165, 531] on div "Link-Text Kontakt" at bounding box center [219, 535] width 181 height 20
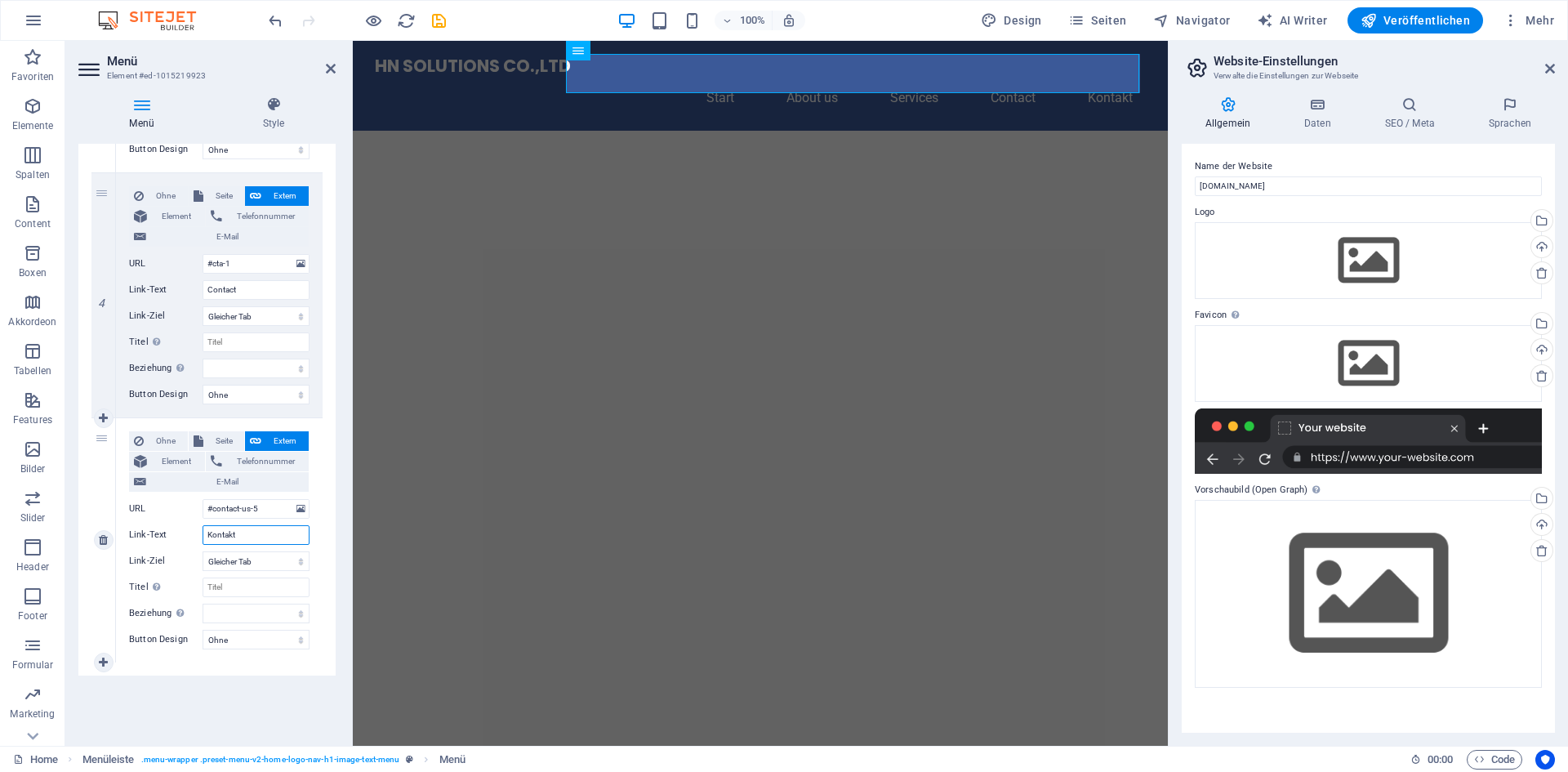
paste input "Contac"
type input "Contact"
select select
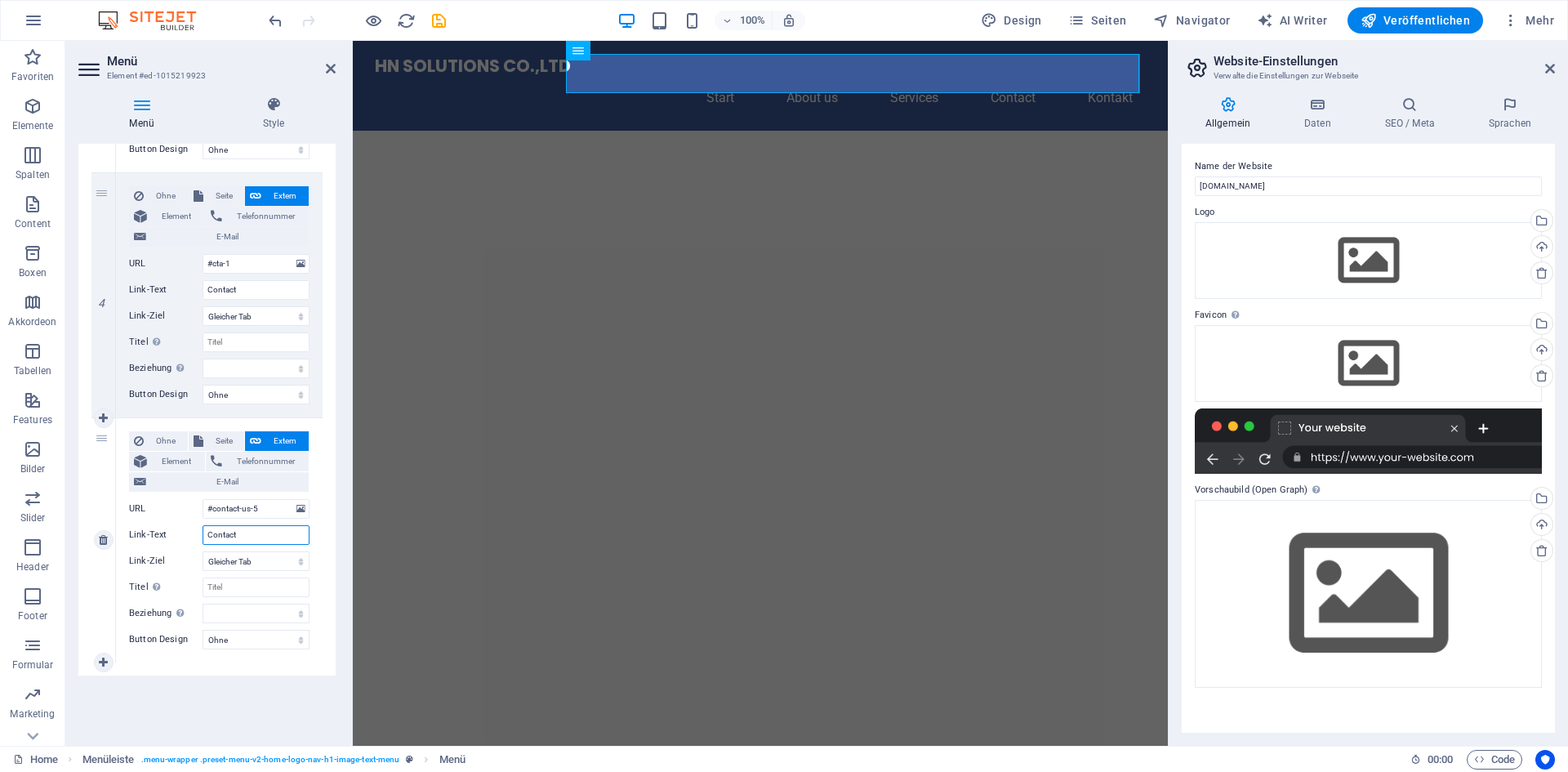
select select
type input "Contact"
click at [943, 338] on figure at bounding box center [760, 428] width 815 height 596
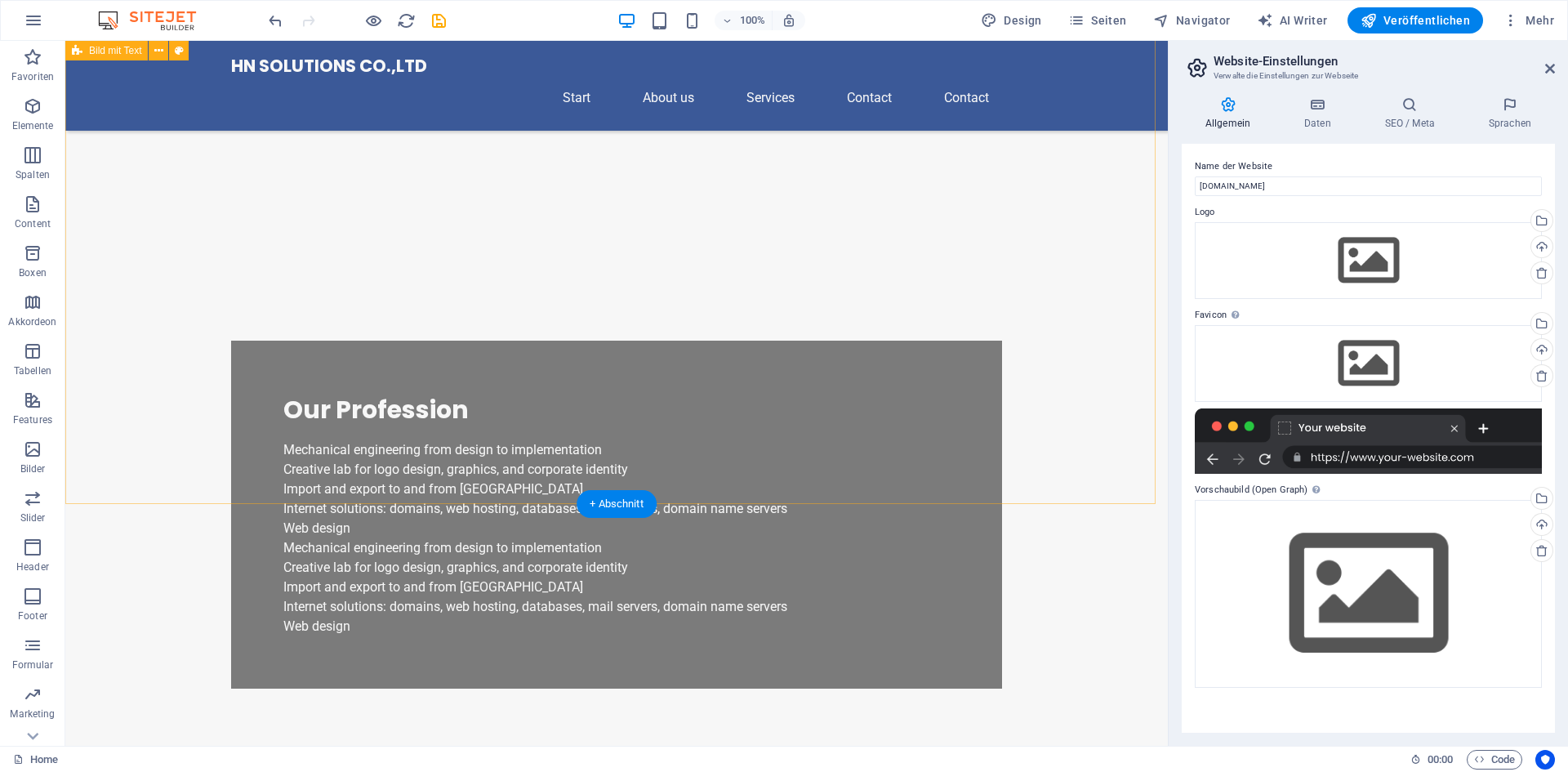
scroll to position [392, 0]
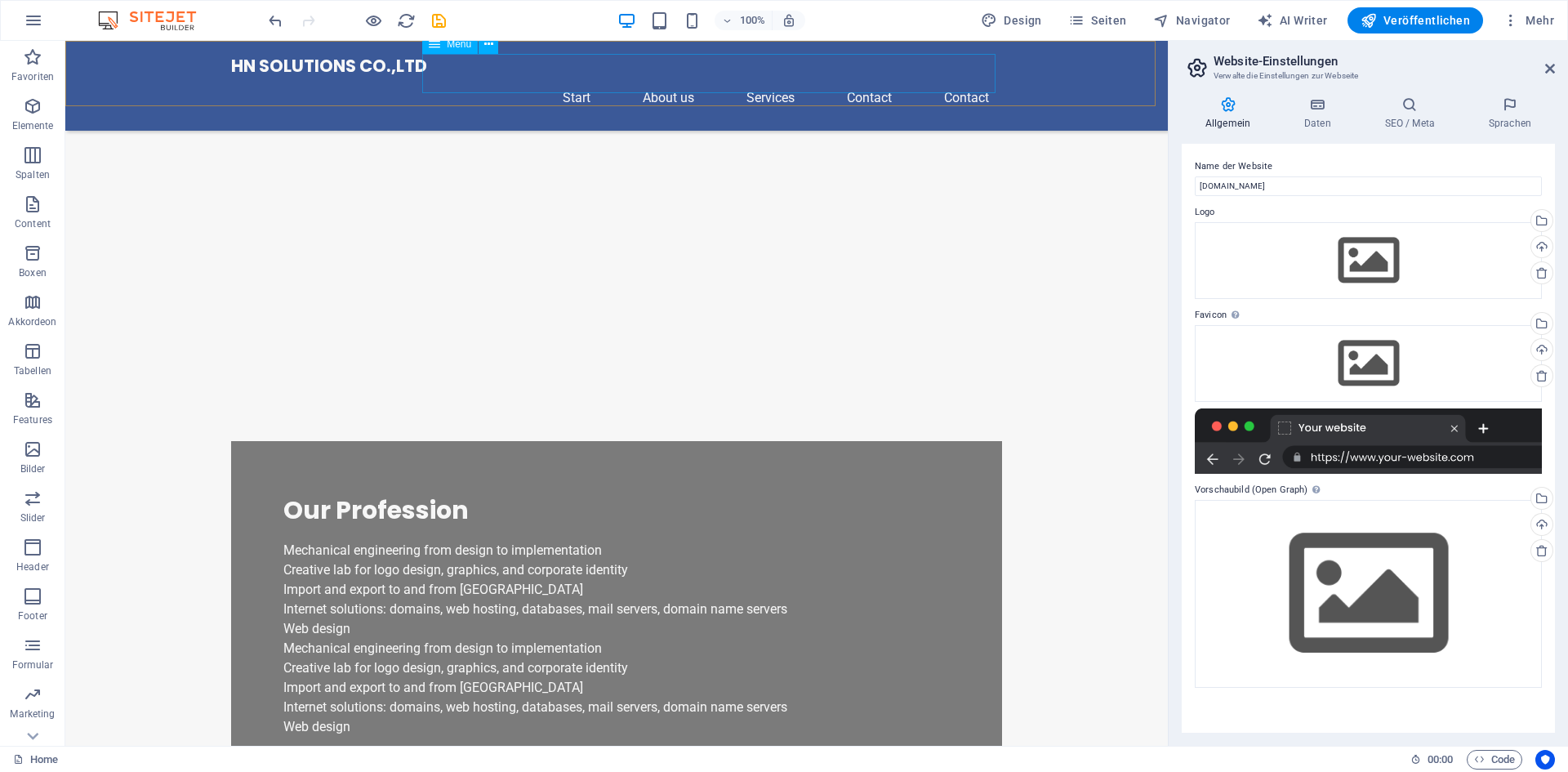
click at [873, 78] on nav "Start About us Services Contact Contact" at bounding box center [617, 98] width 771 height 40
select select
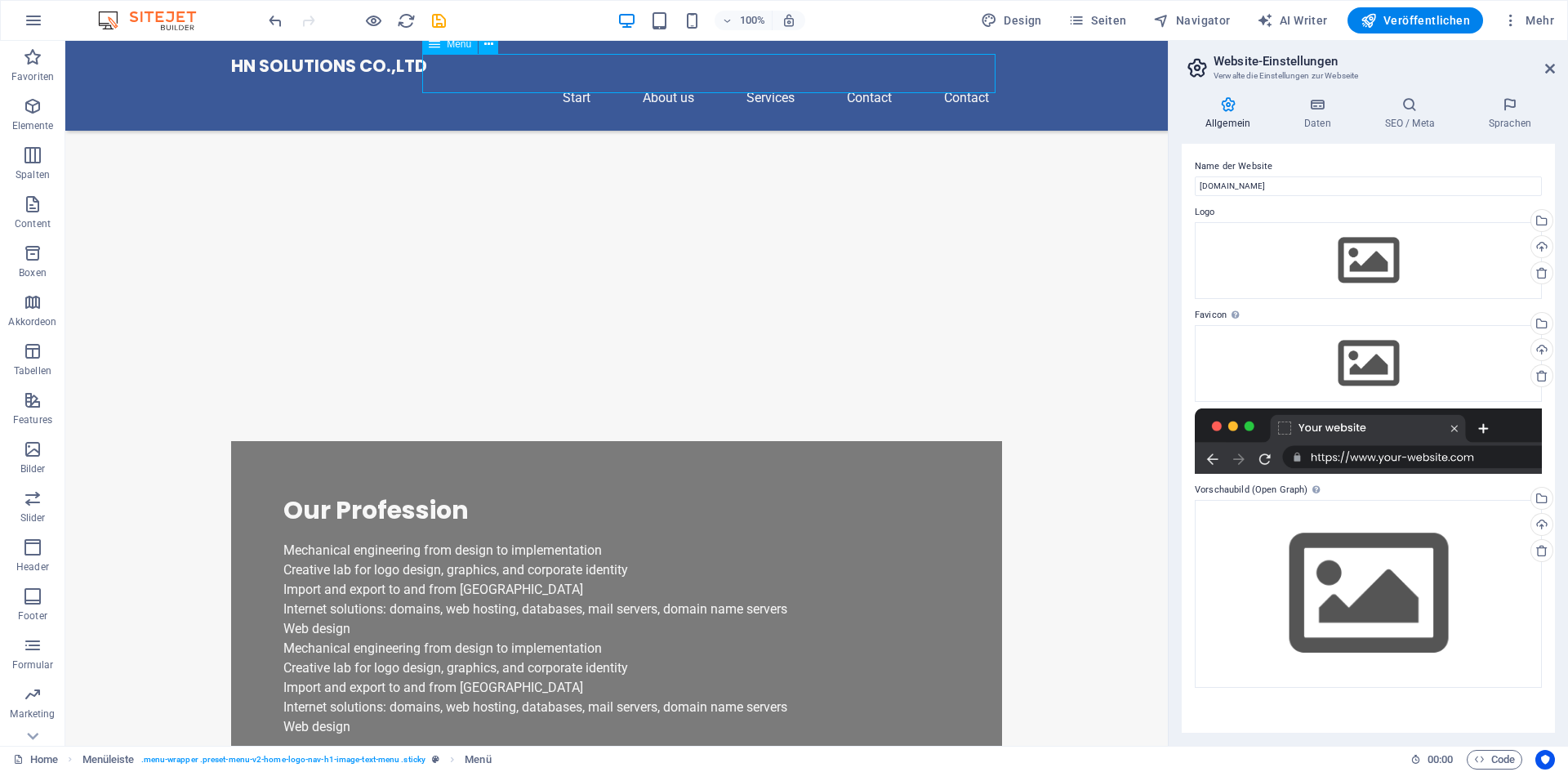
select select
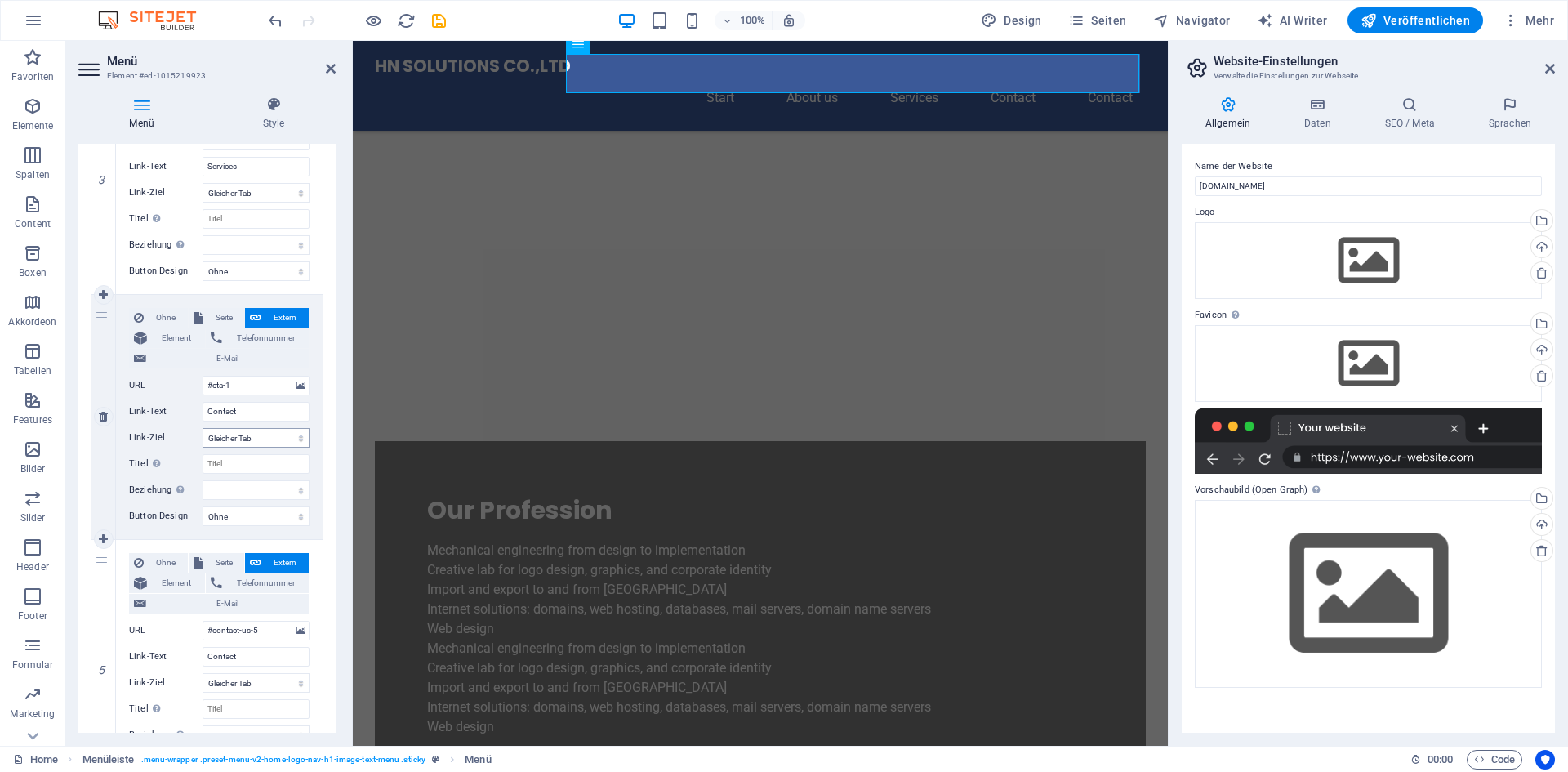
scroll to position [861, 0]
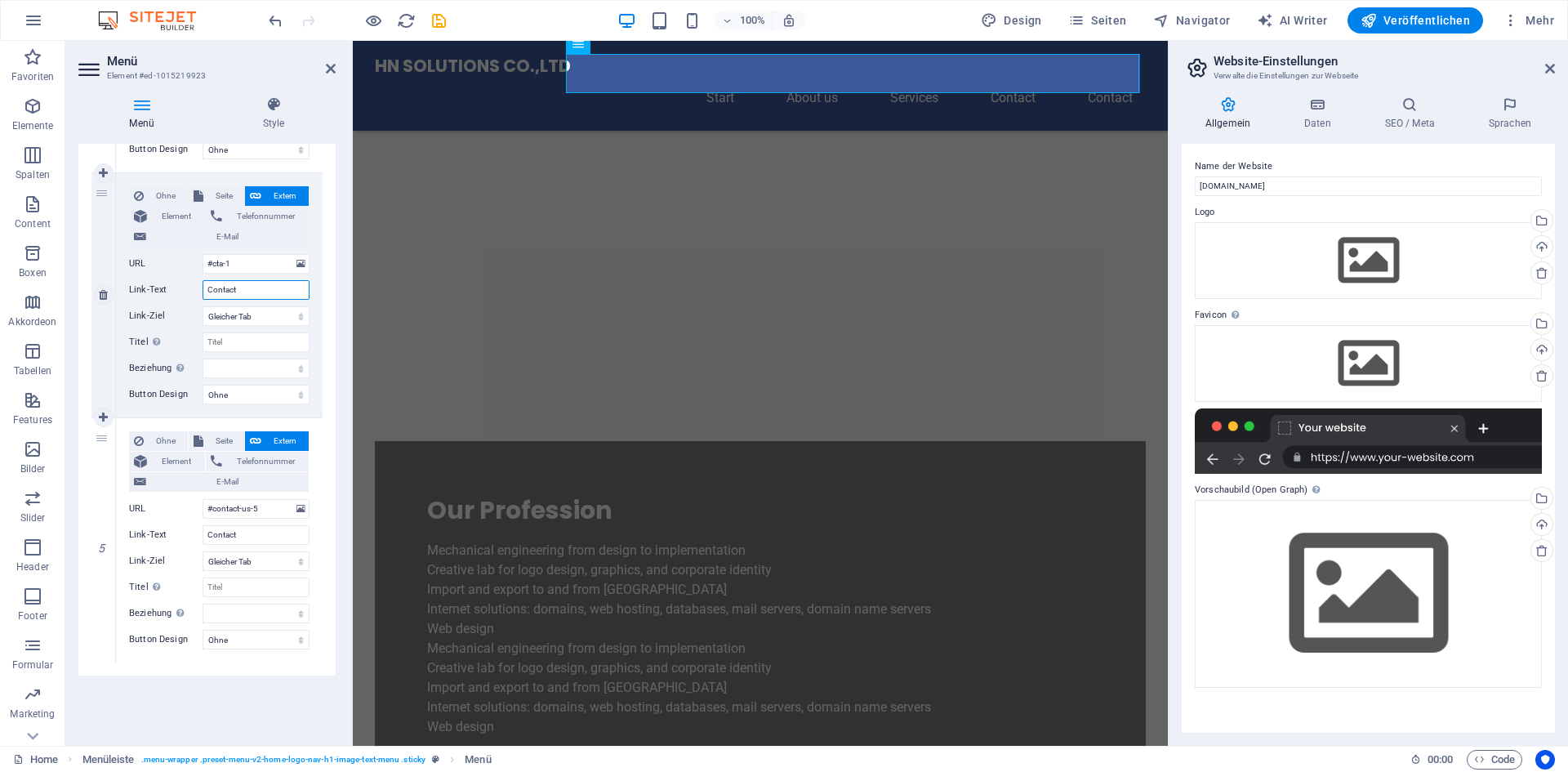
click at [271, 287] on input "Contact" at bounding box center [255, 290] width 107 height 20
type input "Contact Us"
select select
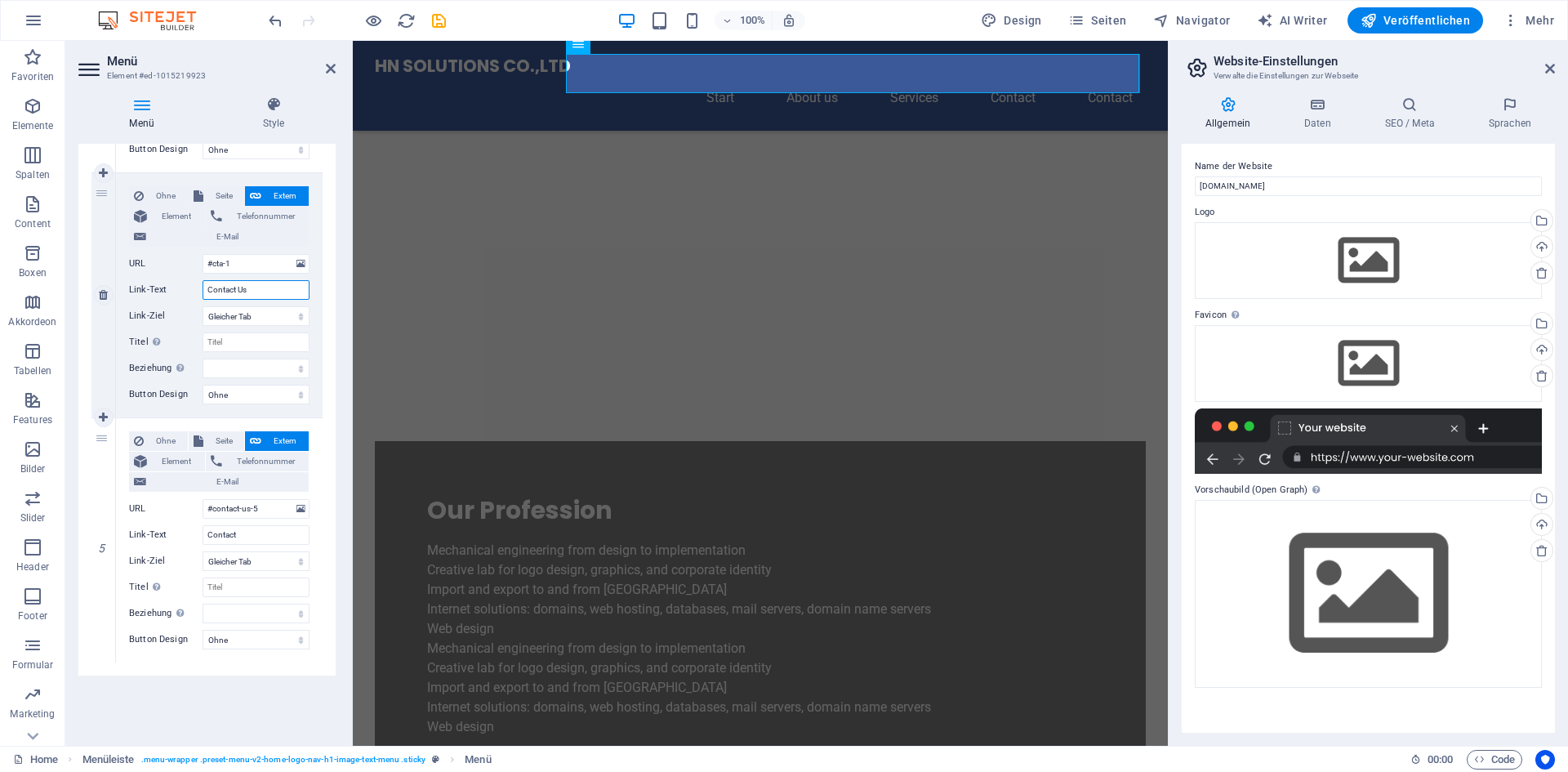
select select
drag, startPoint x: 263, startPoint y: 286, endPoint x: 238, endPoint y: 287, distance: 25.0
click at [238, 287] on input "Contact Us" at bounding box center [255, 290] width 107 height 20
type input "Contact Data"
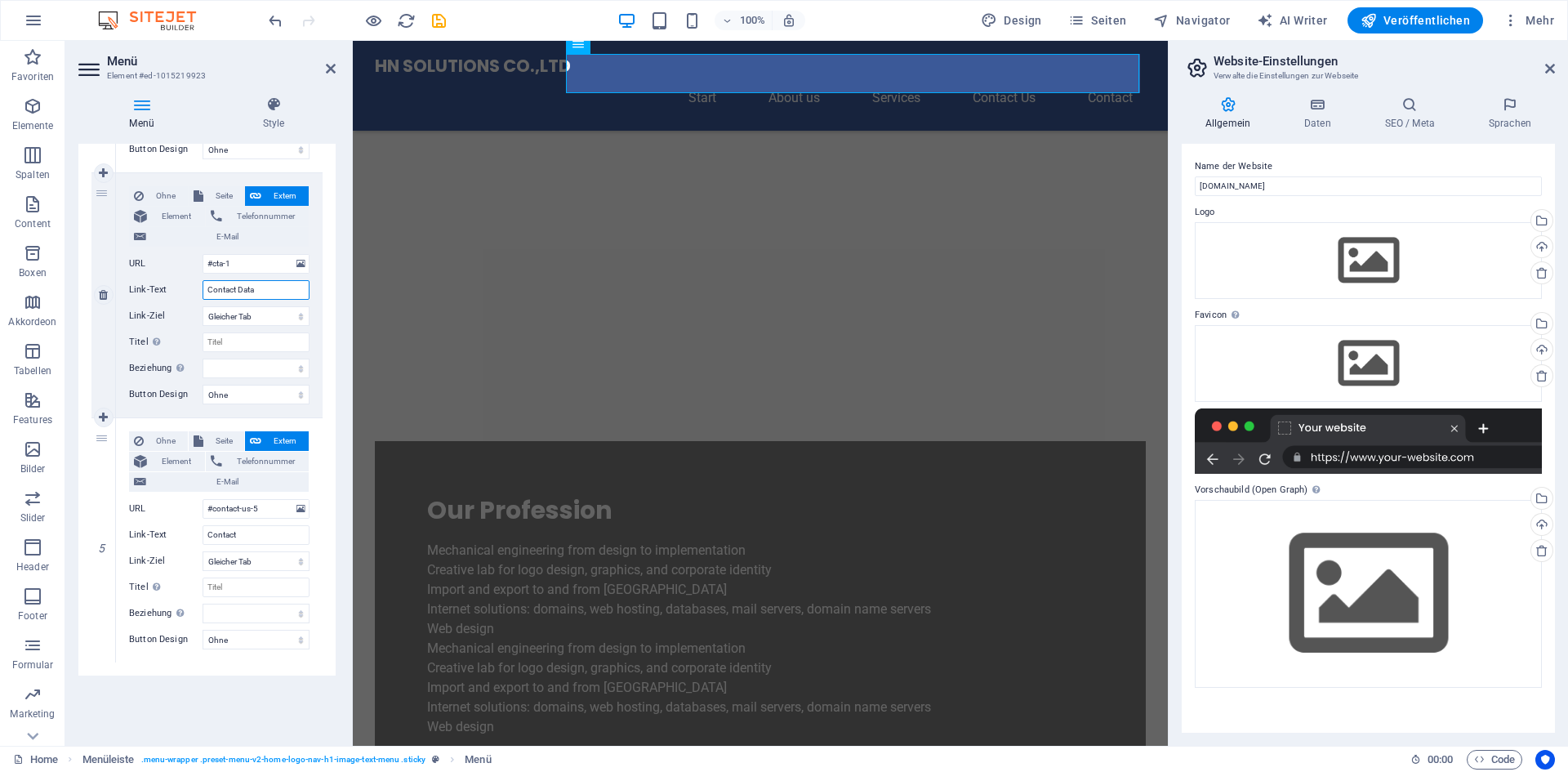
select select
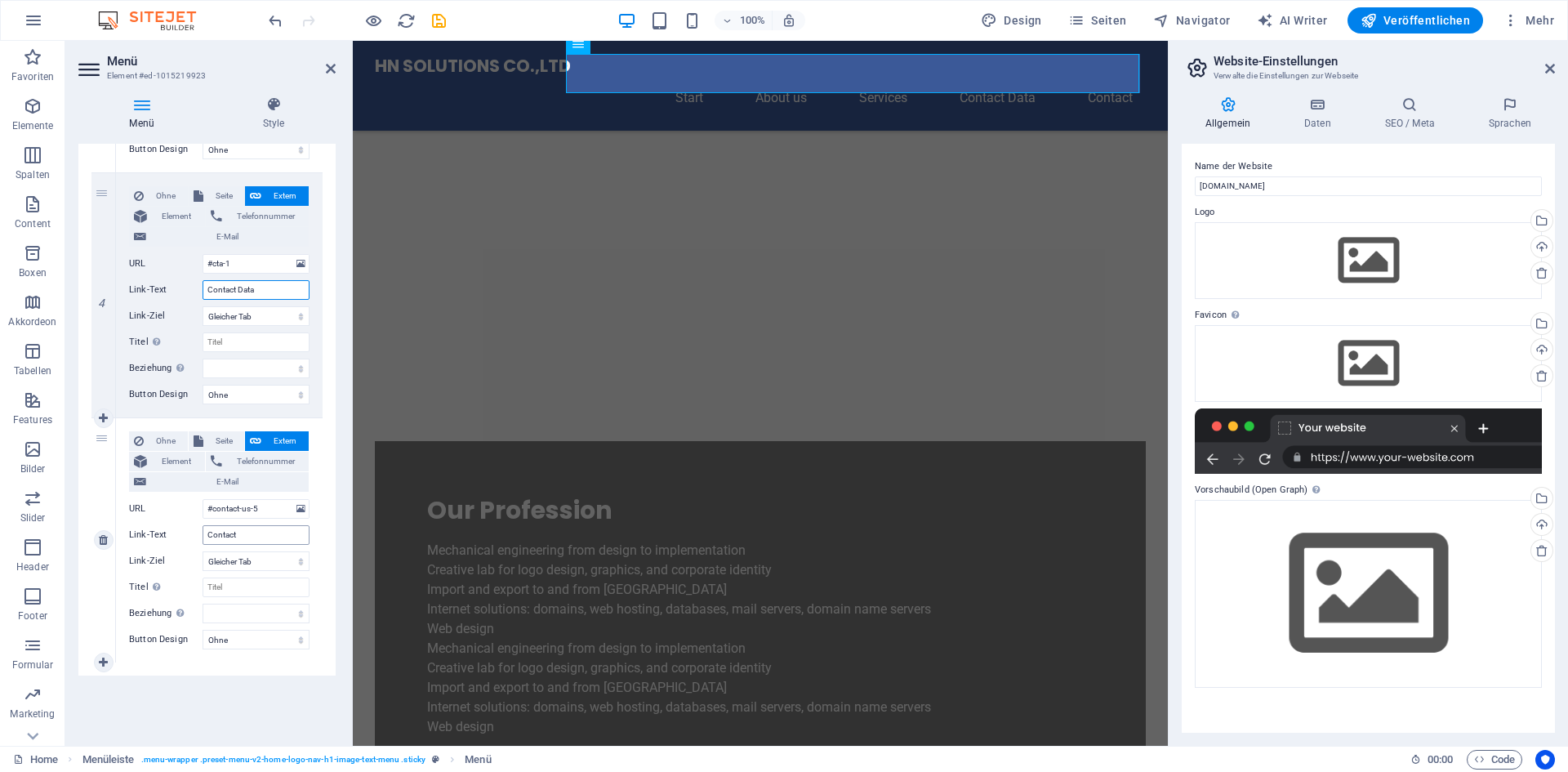
type input "Contact Data"
click at [276, 531] on input "Contact" at bounding box center [255, 535] width 107 height 20
type input "Contact"
select select
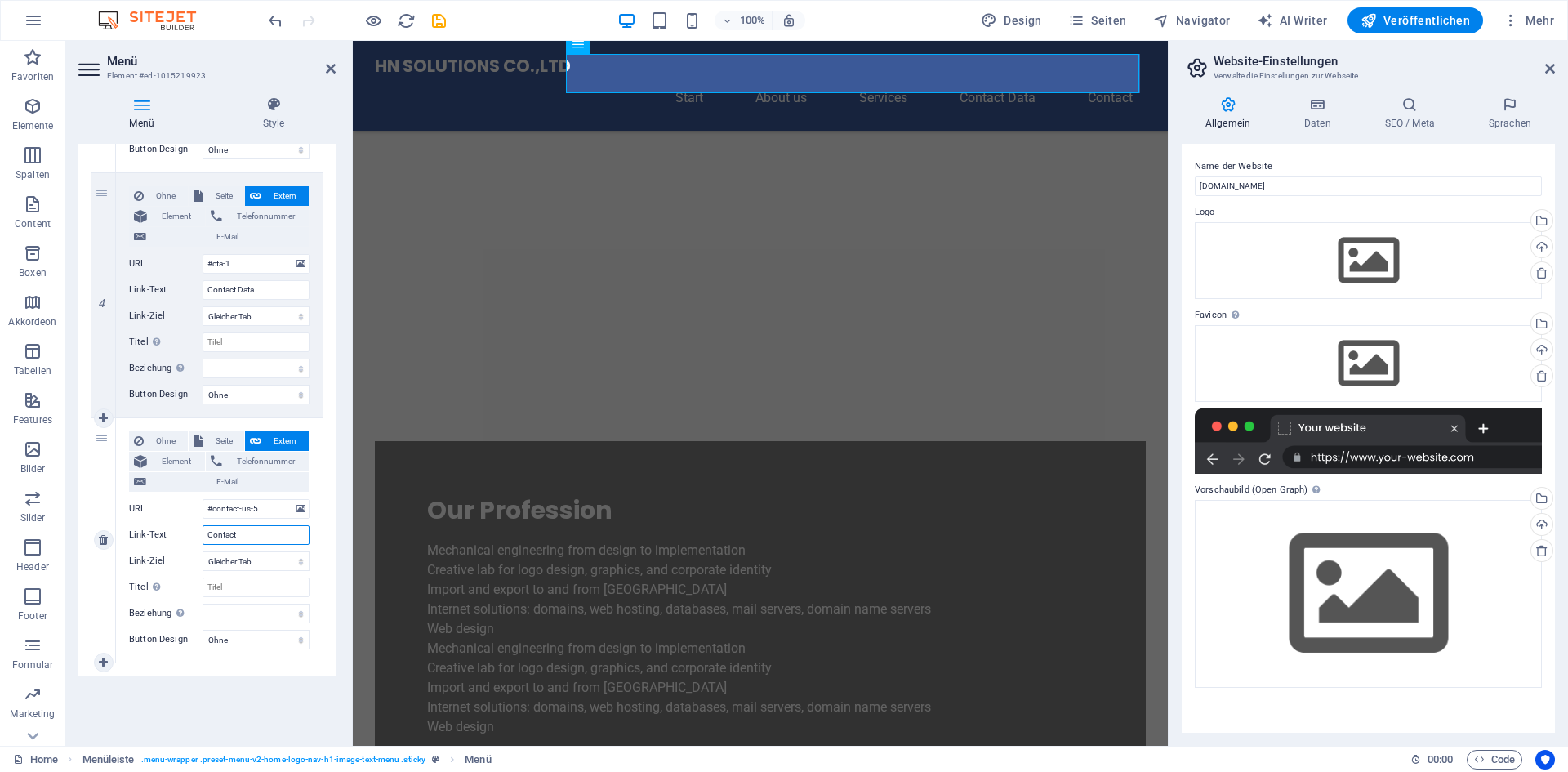
select select
type input "Contact Data"
select select
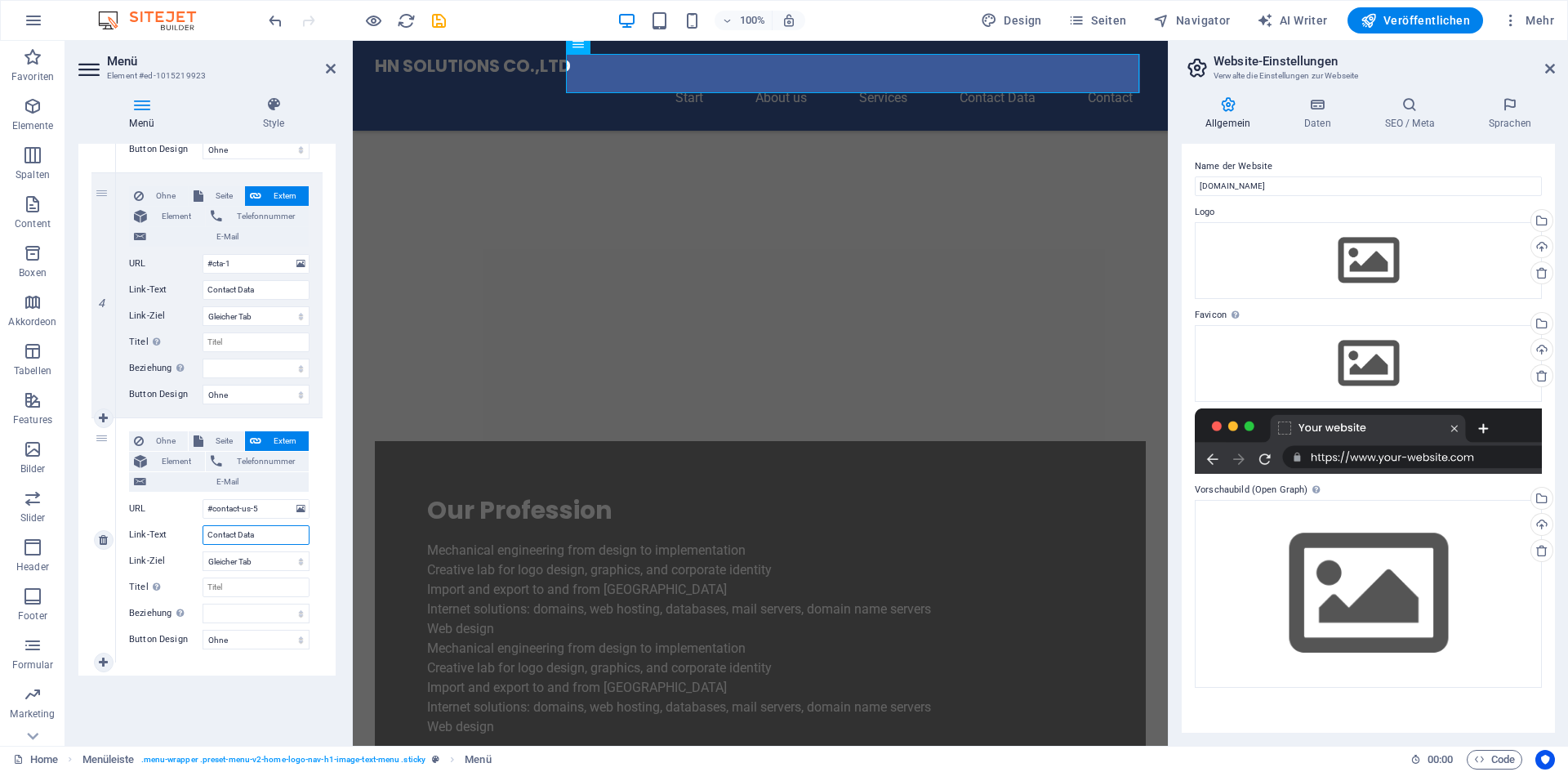
select select
type input "Contact Data"
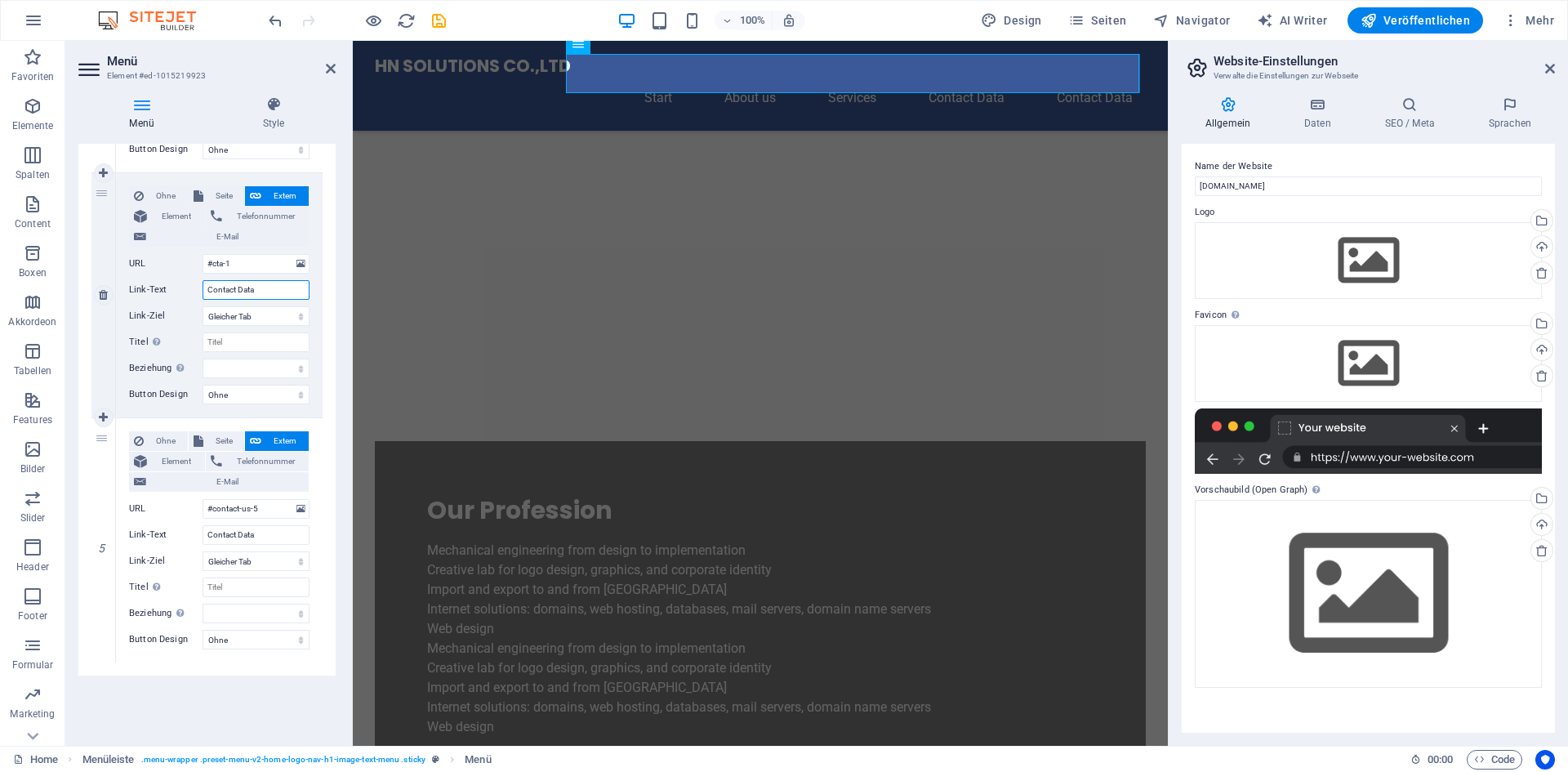
click at [274, 289] on input "Contact Data" at bounding box center [255, 290] width 107 height 20
type input "Contact"
select select
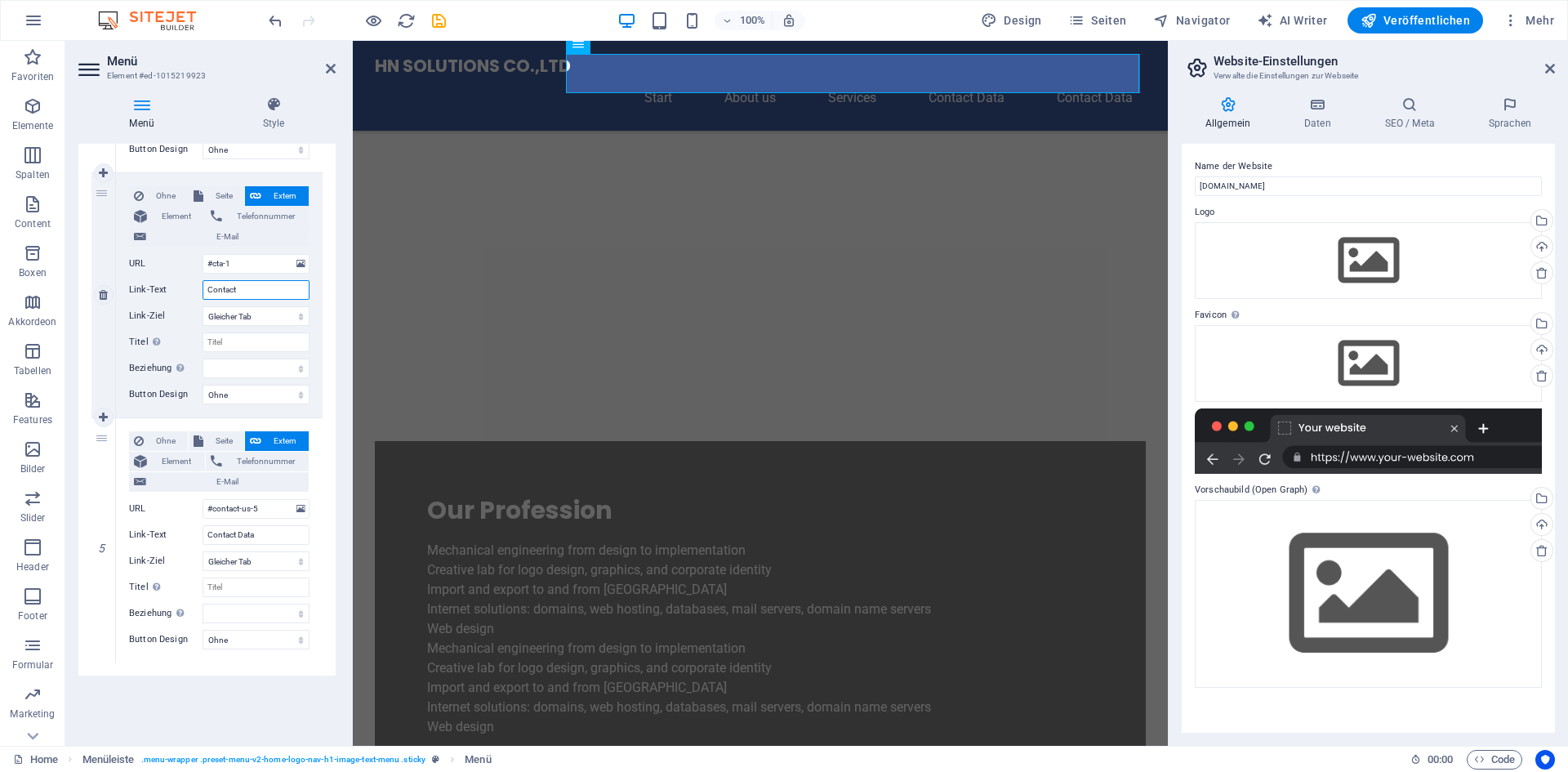
select select
type input "Contact Us"
select select
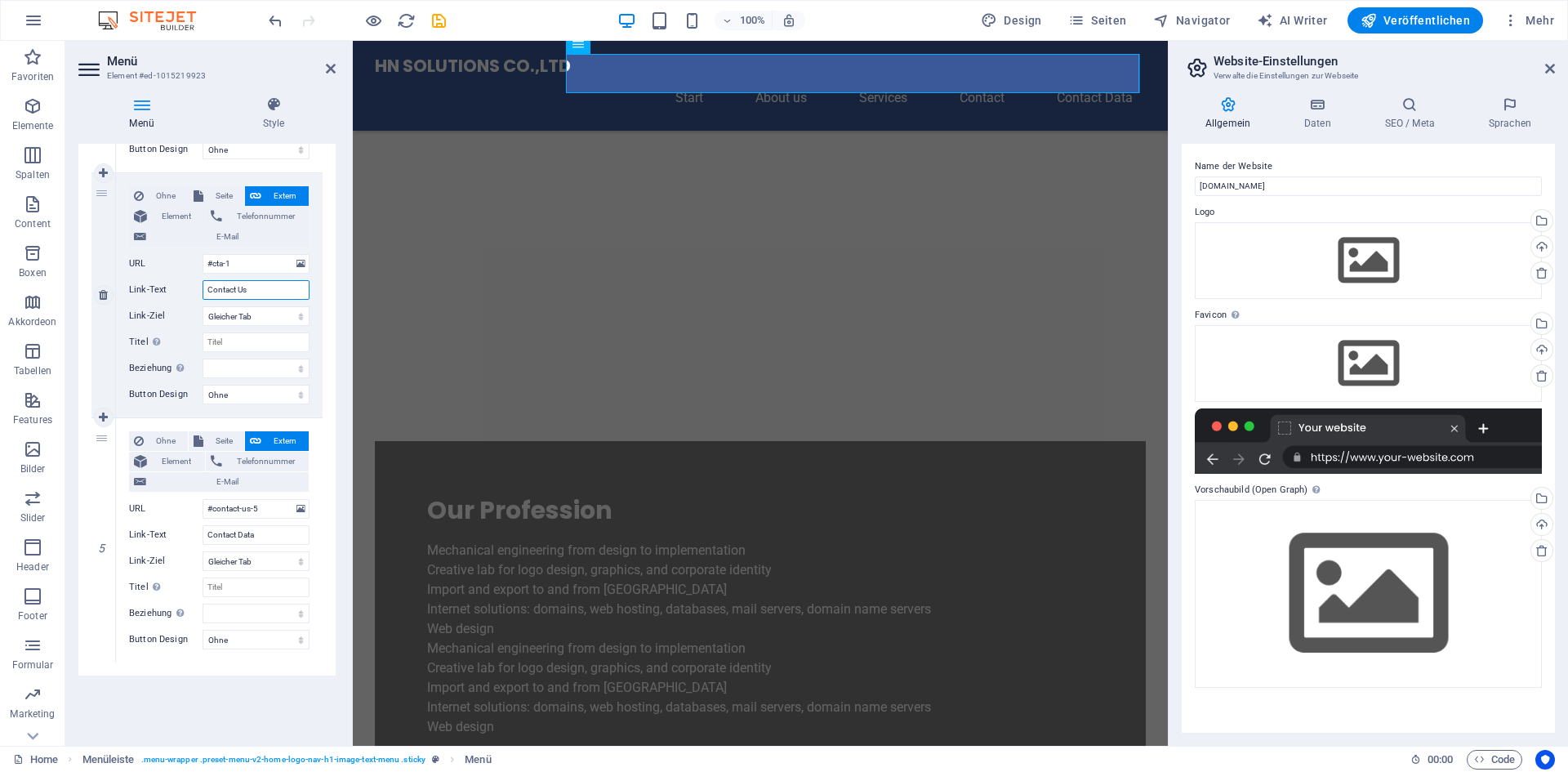
select select
type input "Contact Us"
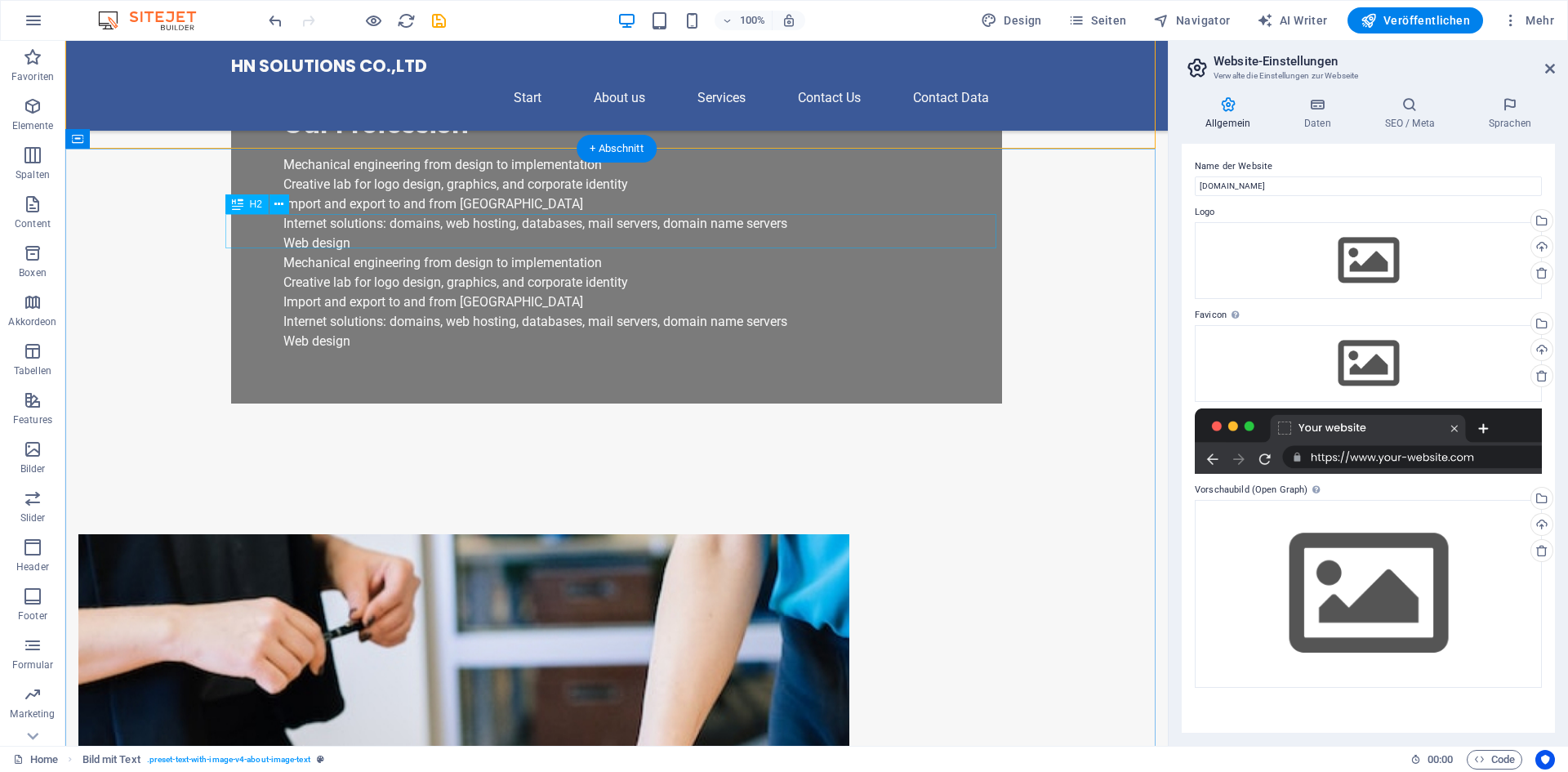
scroll to position [1061, 0]
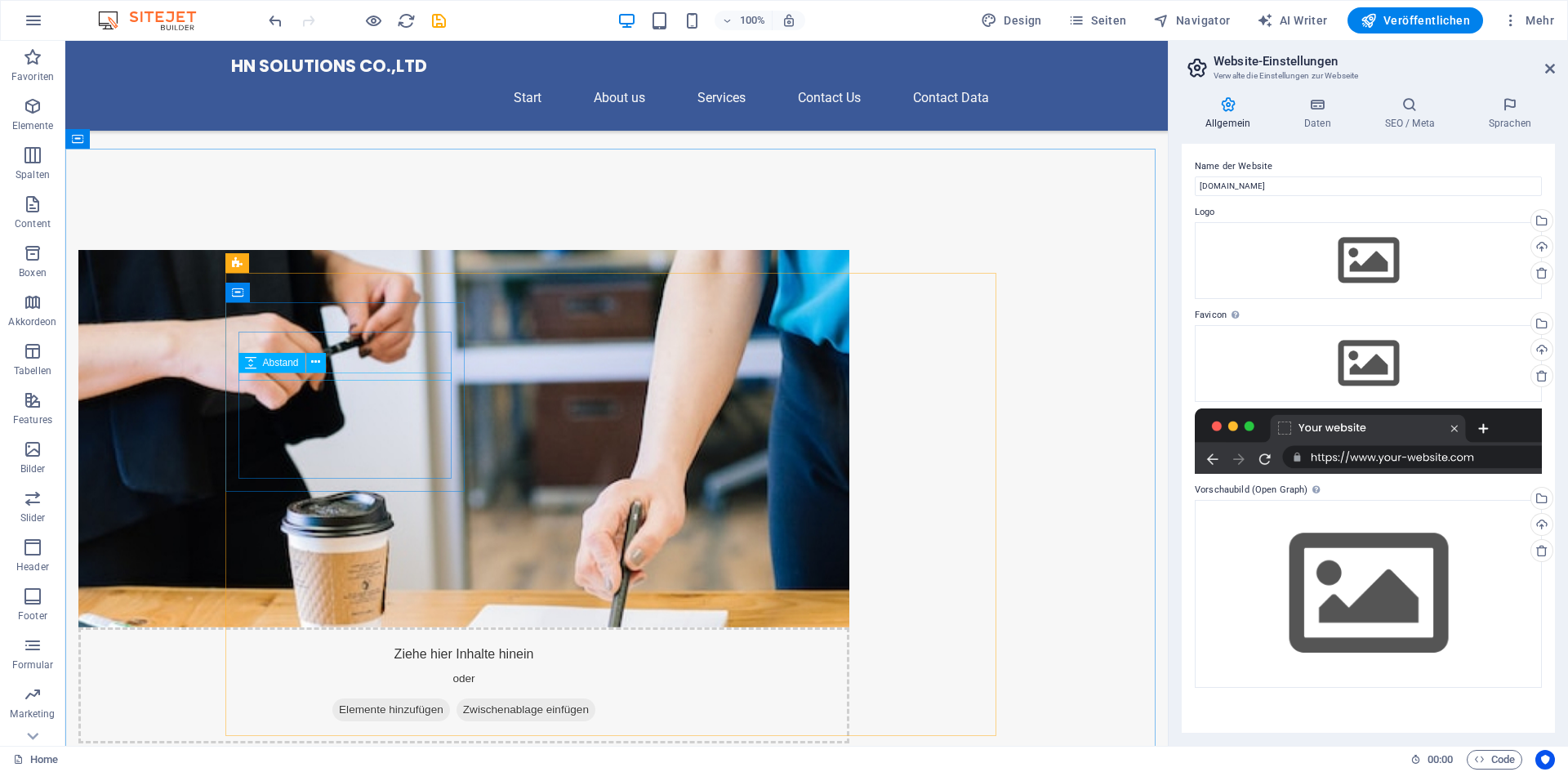
click at [330, 360] on div "Abstand" at bounding box center [287, 362] width 98 height 21
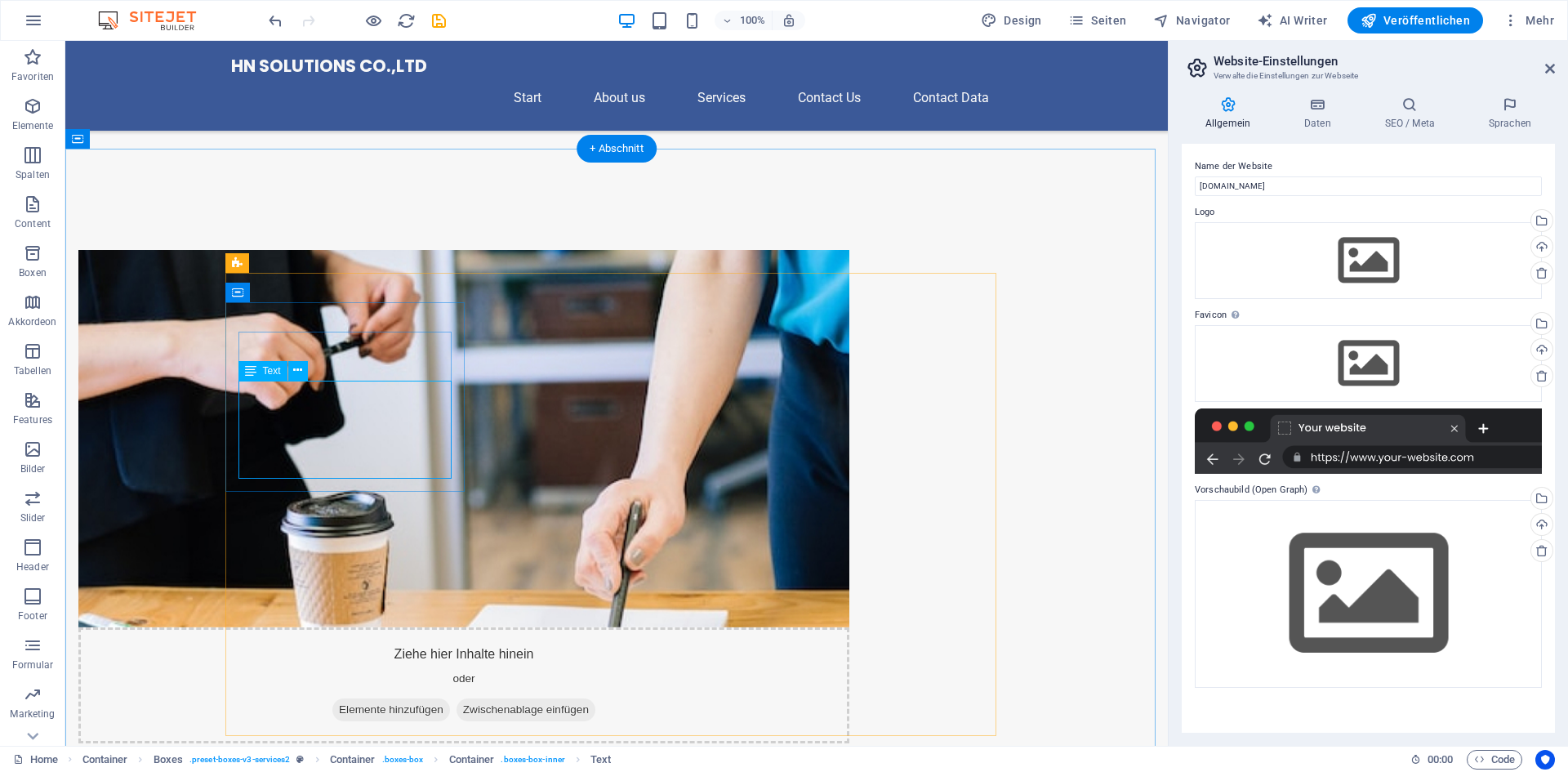
drag, startPoint x: 423, startPoint y: 468, endPoint x: 410, endPoint y: 473, distance: 13.9
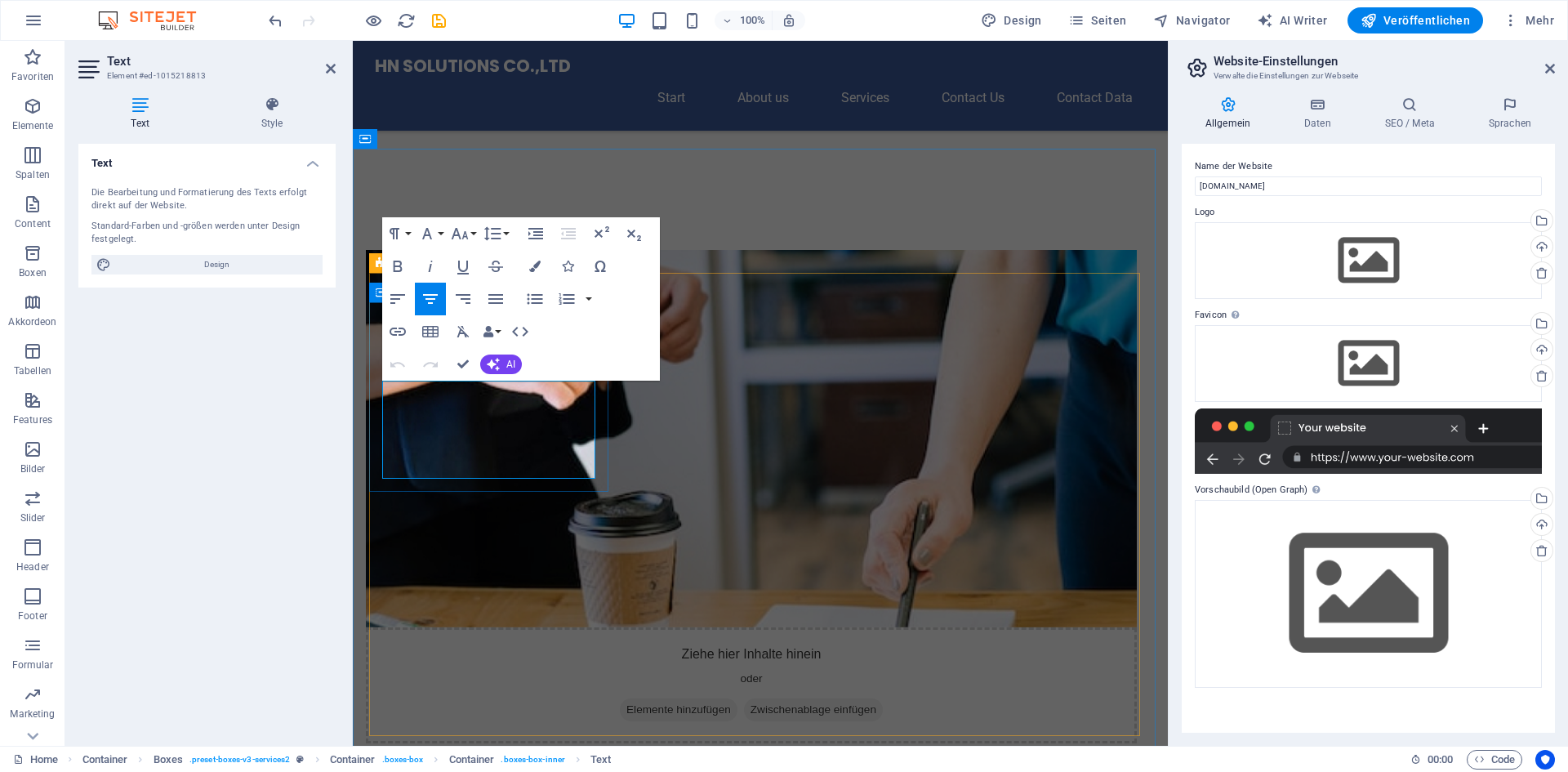
drag, startPoint x: 571, startPoint y: 466, endPoint x: 402, endPoint y: 388, distance: 186.1
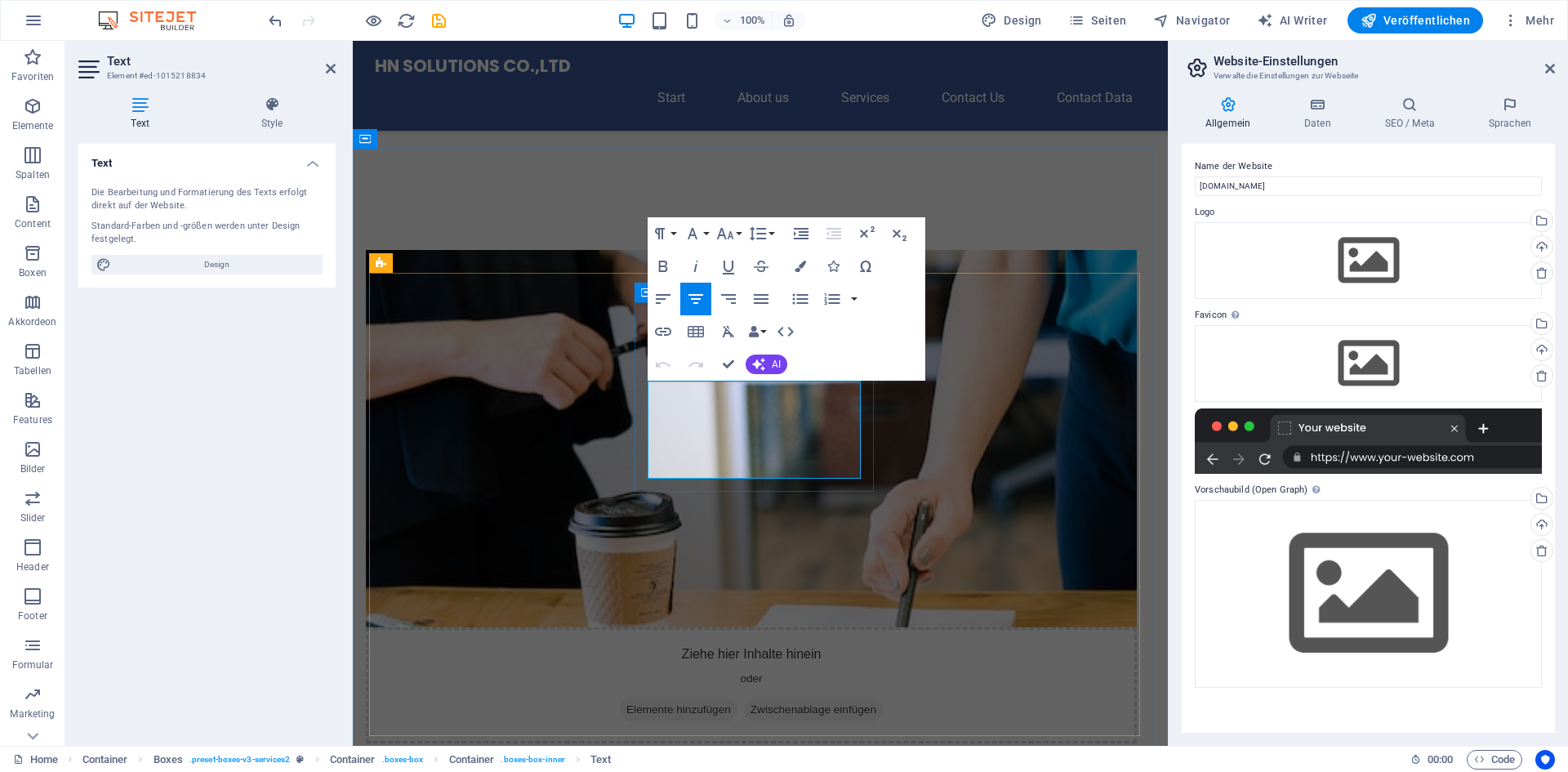
drag, startPoint x: 831, startPoint y: 463, endPoint x: 1021, endPoint y: 417, distance: 195.5
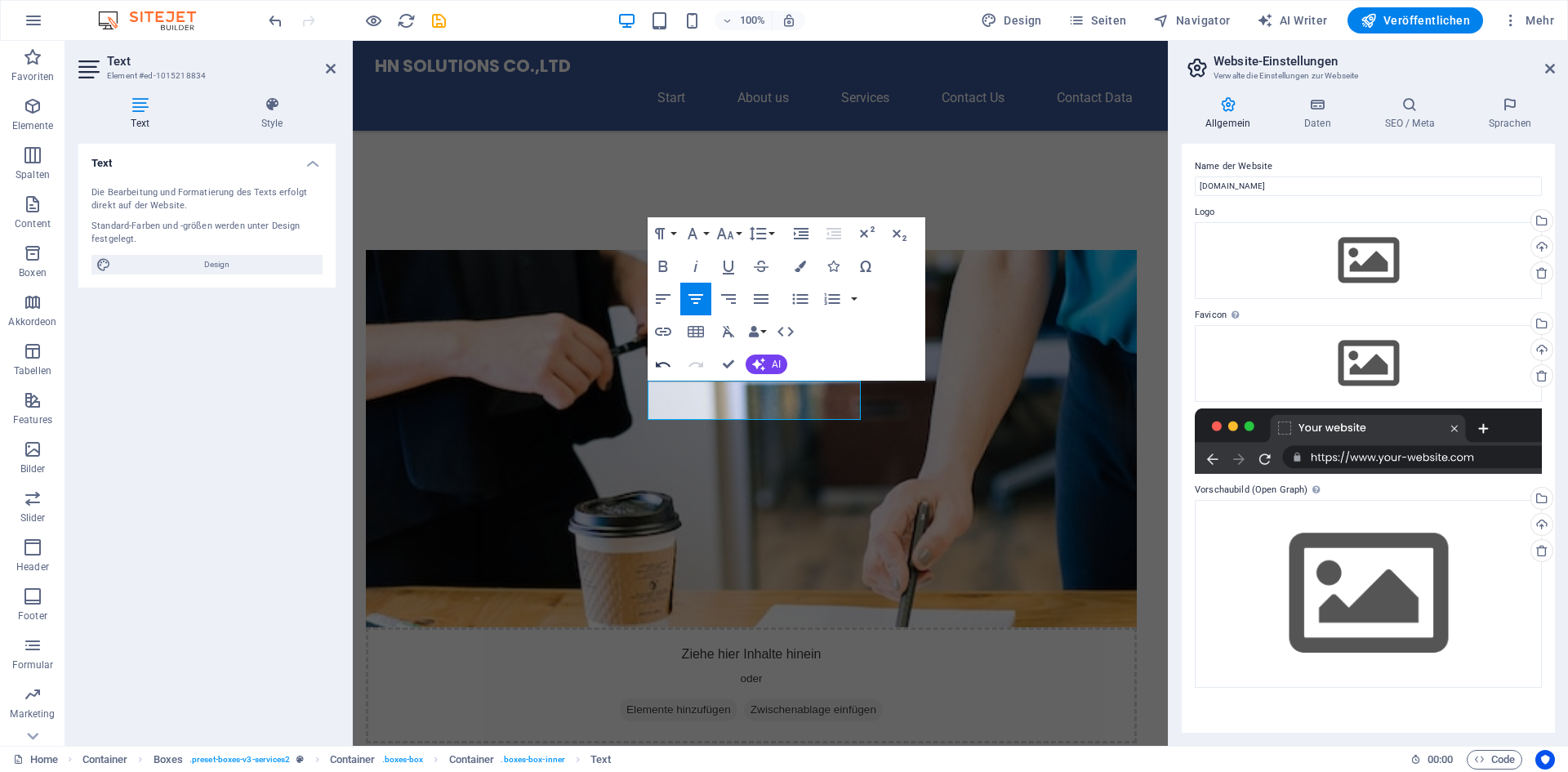
scroll to position [281, 4]
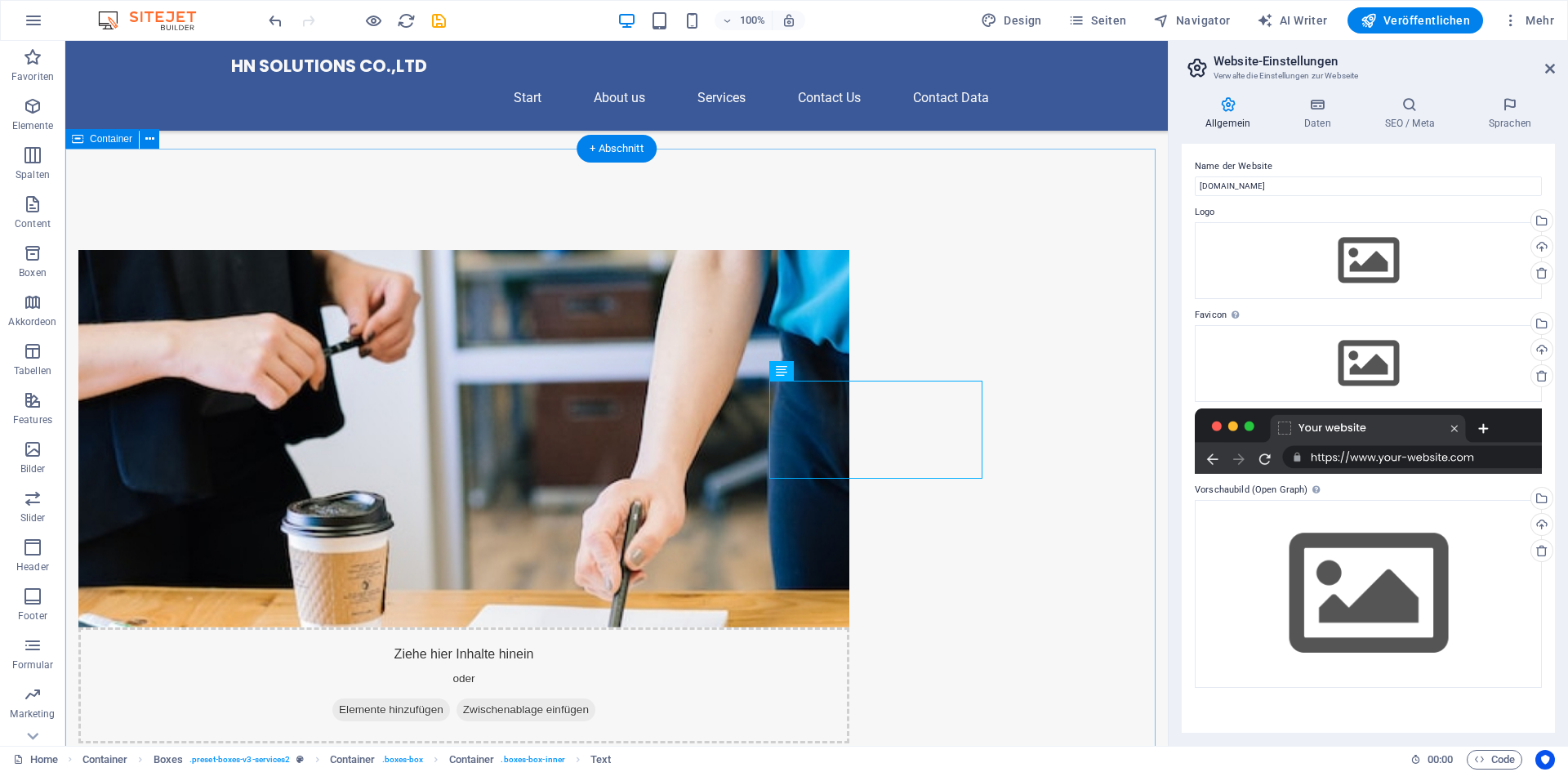
drag, startPoint x: 949, startPoint y: 466, endPoint x: 797, endPoint y: 414, distance: 160.6
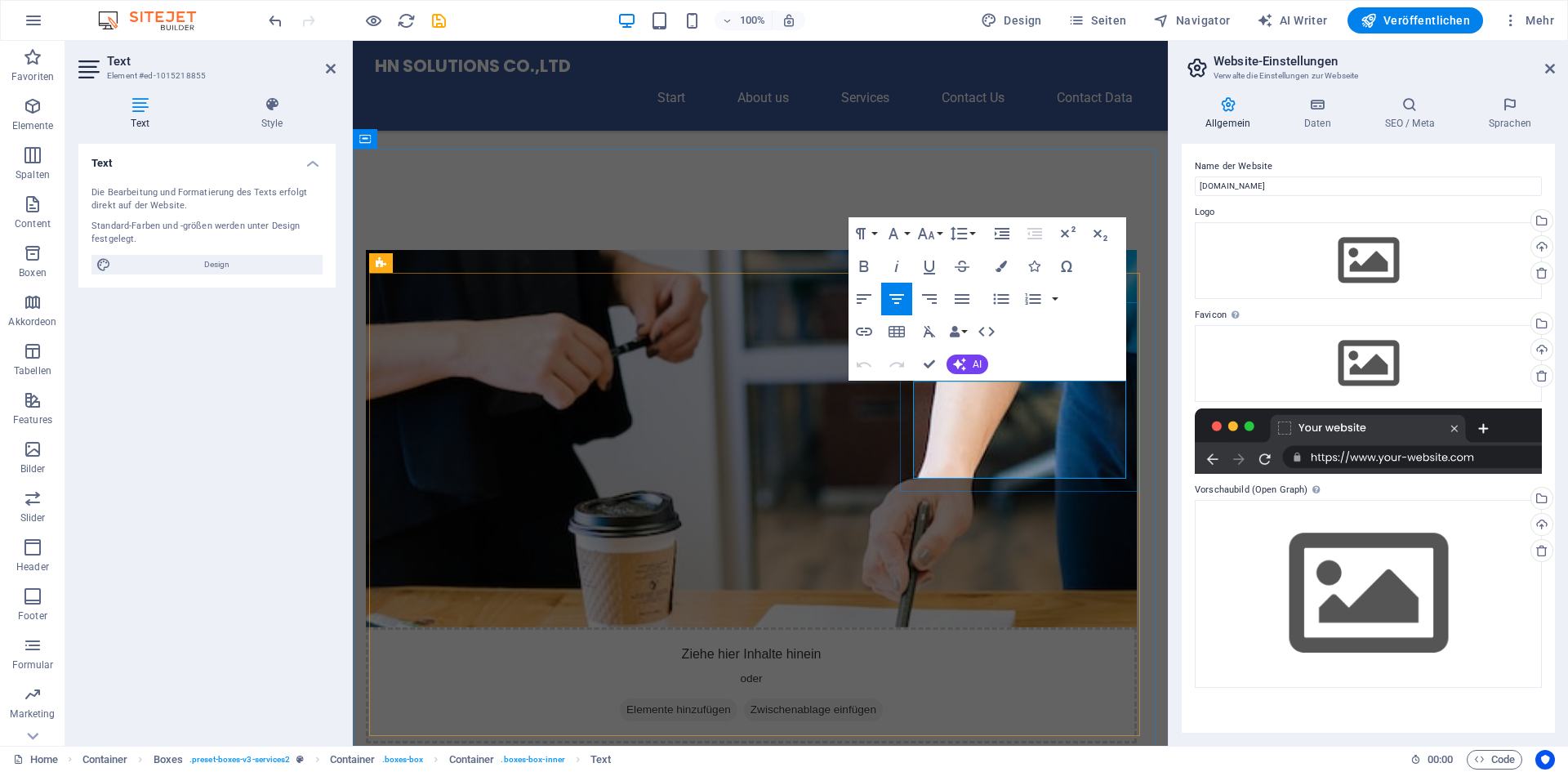
drag, startPoint x: 931, startPoint y: 381, endPoint x: 1124, endPoint y: 470, distance: 212.5
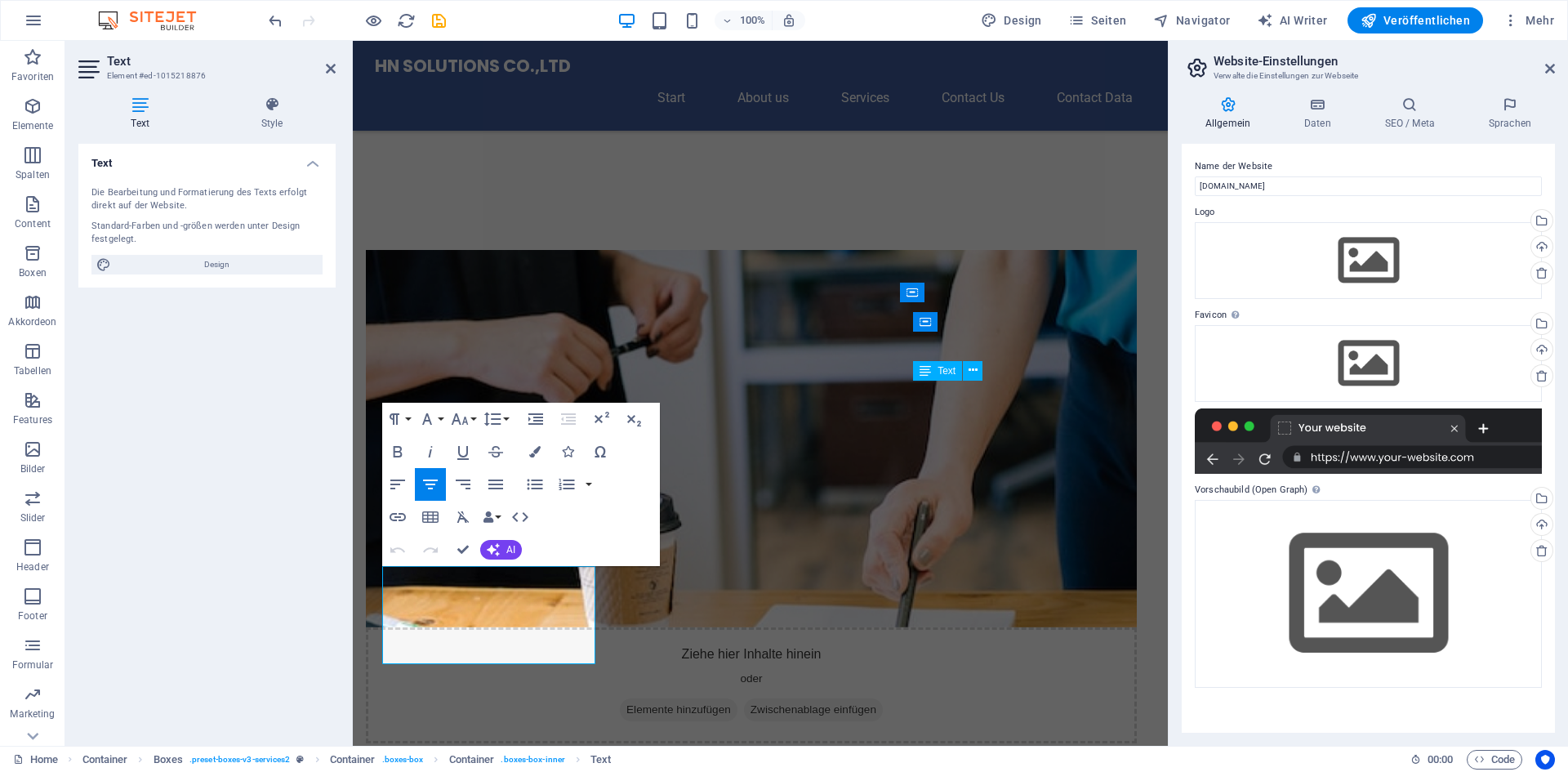
drag, startPoint x: 569, startPoint y: 661, endPoint x: 349, endPoint y: 565, distance: 240.0
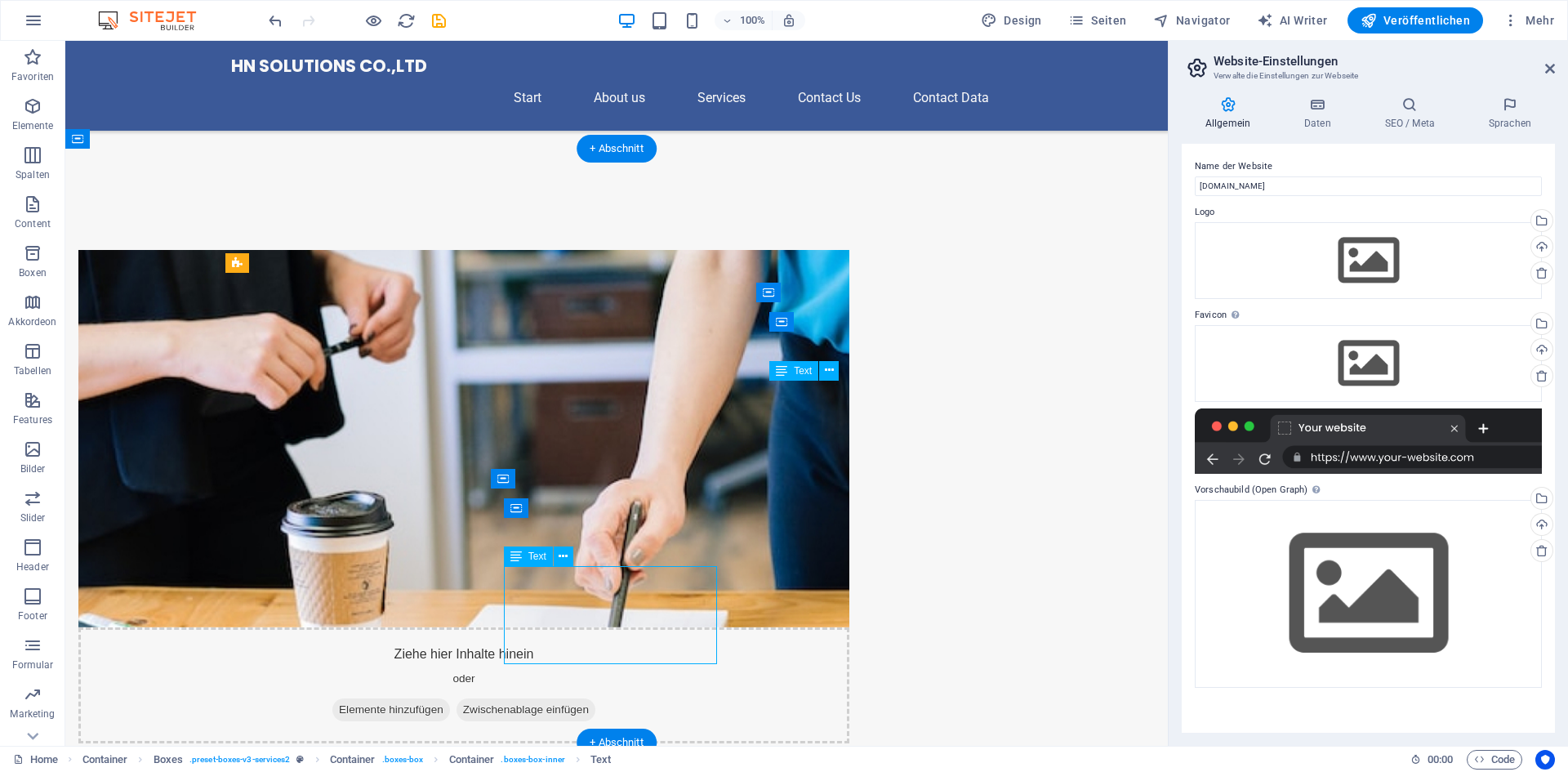
drag, startPoint x: 530, startPoint y: 574, endPoint x: 621, endPoint y: 607, distance: 96.8
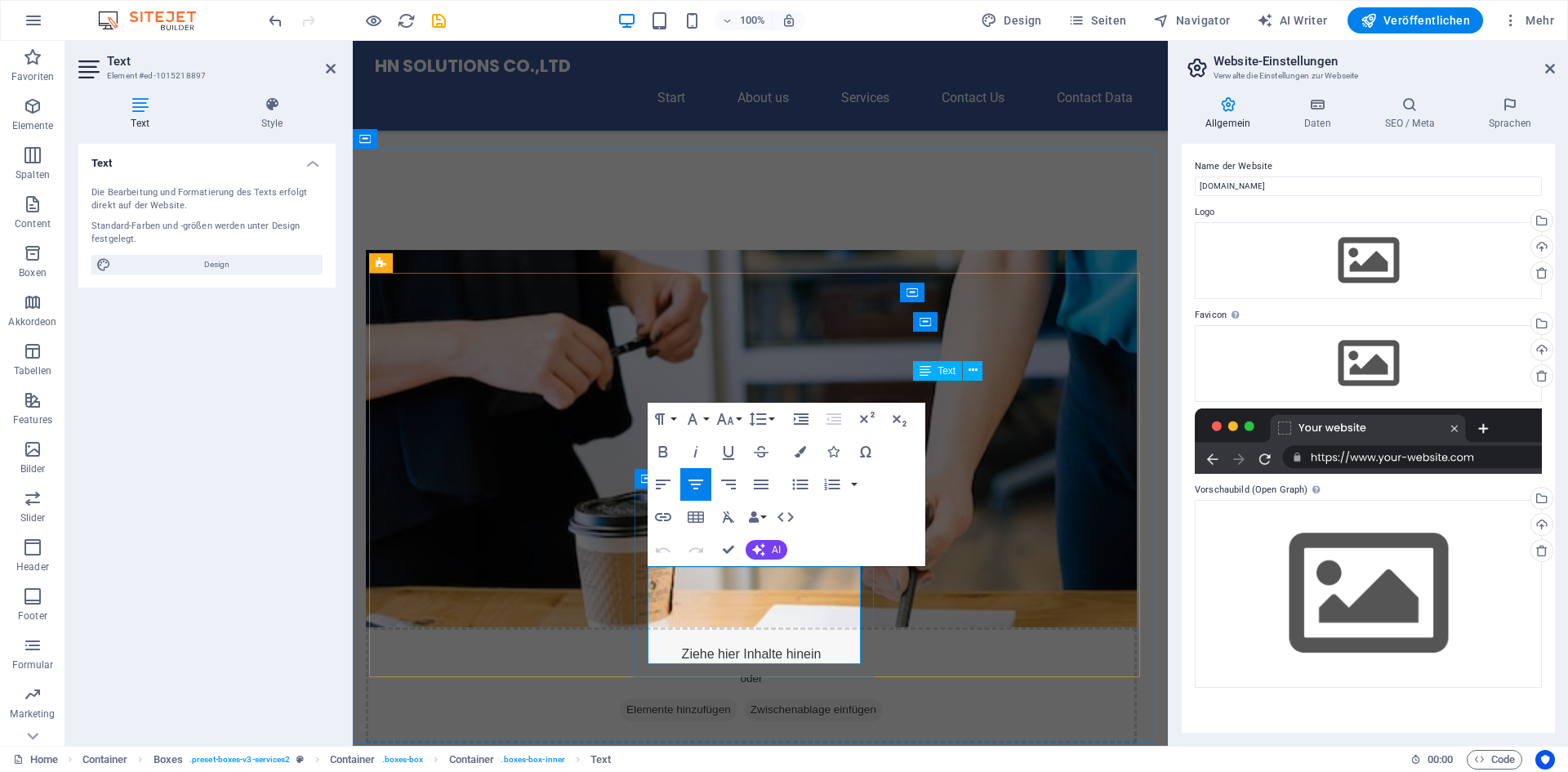
drag, startPoint x: 838, startPoint y: 657, endPoint x: 655, endPoint y: 577, distance: 199.7
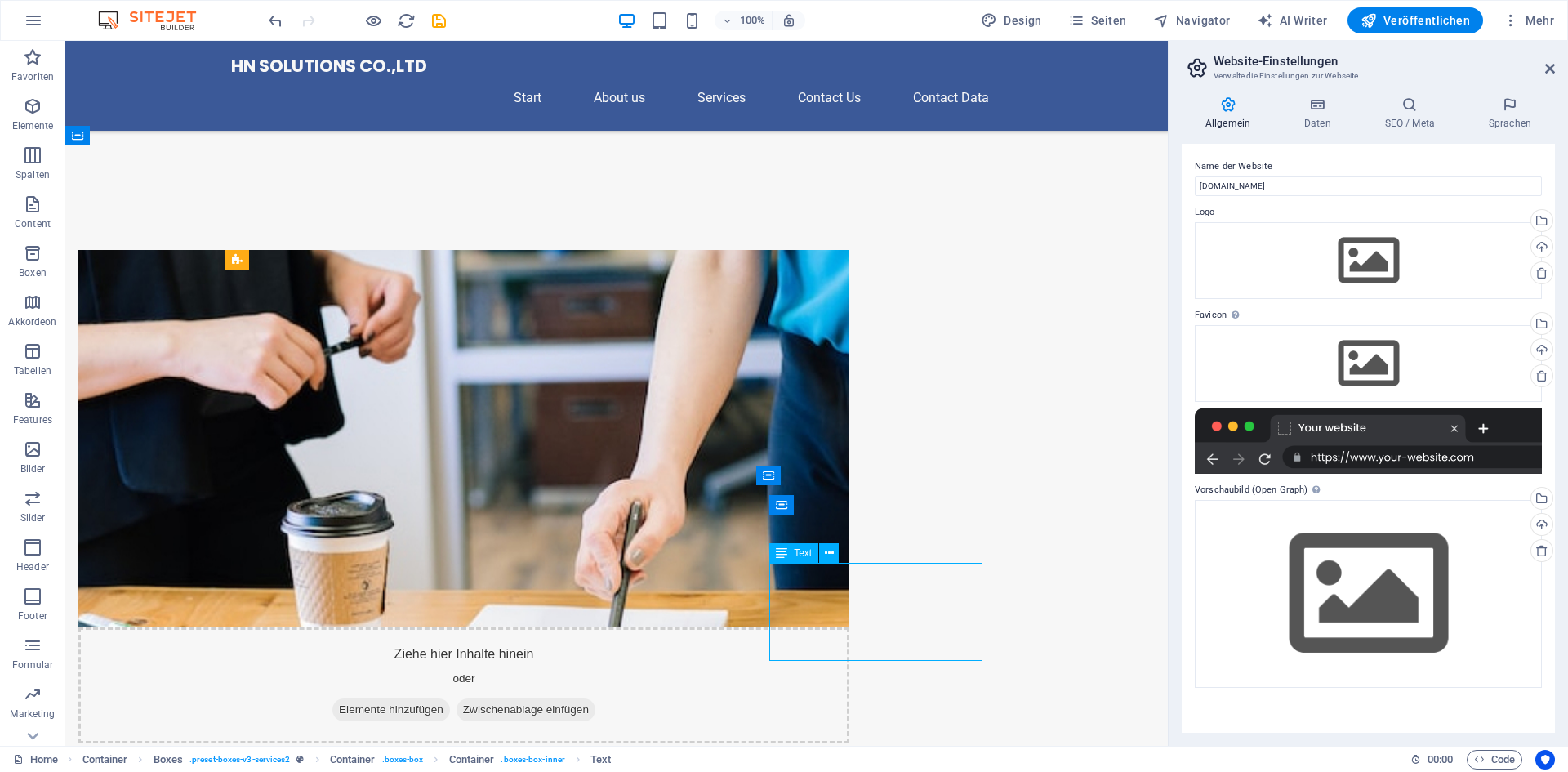
scroll to position [1065, 0]
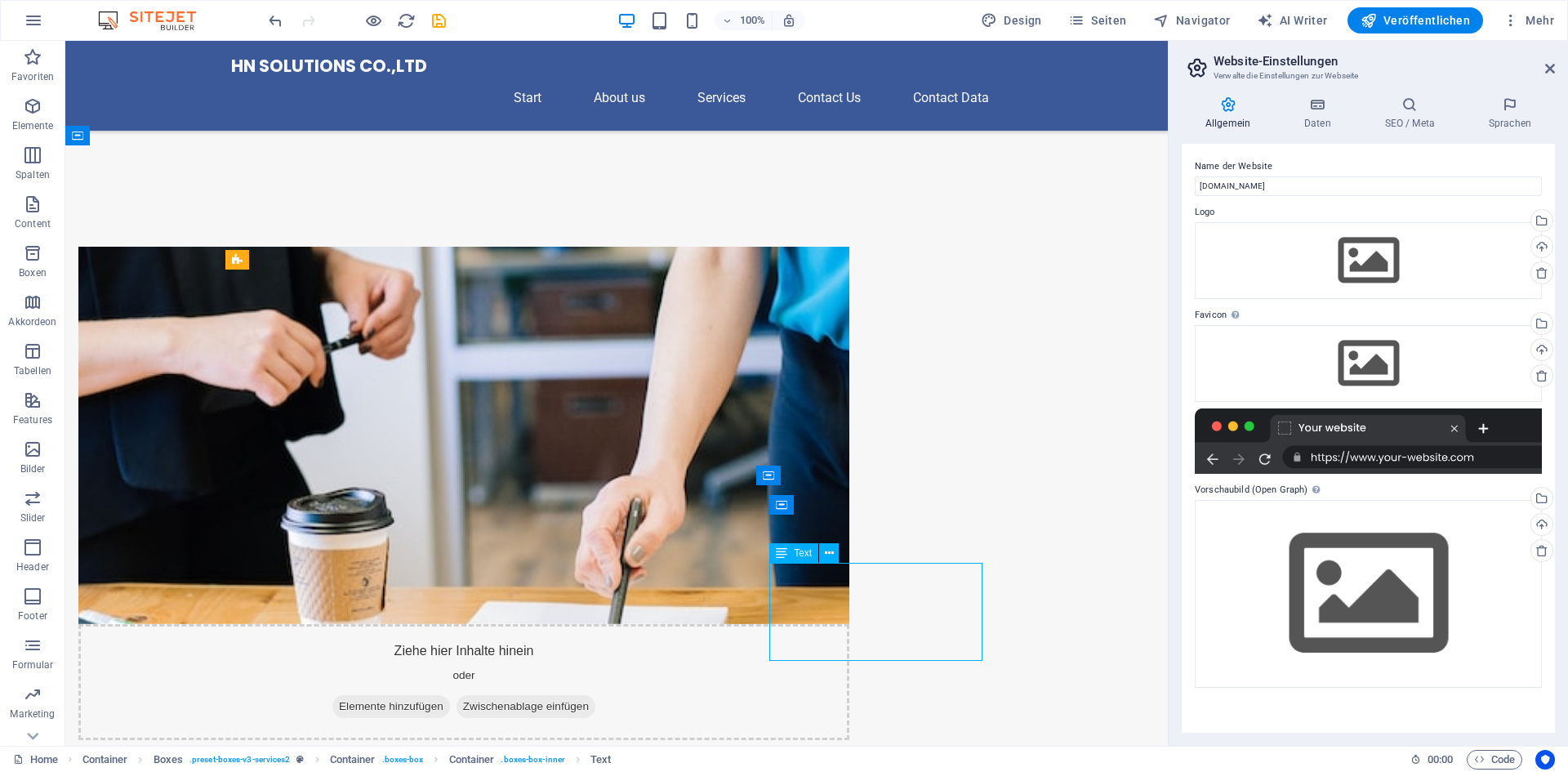
drag, startPoint x: 954, startPoint y: 655, endPoint x: 792, endPoint y: 584, distance: 176.9
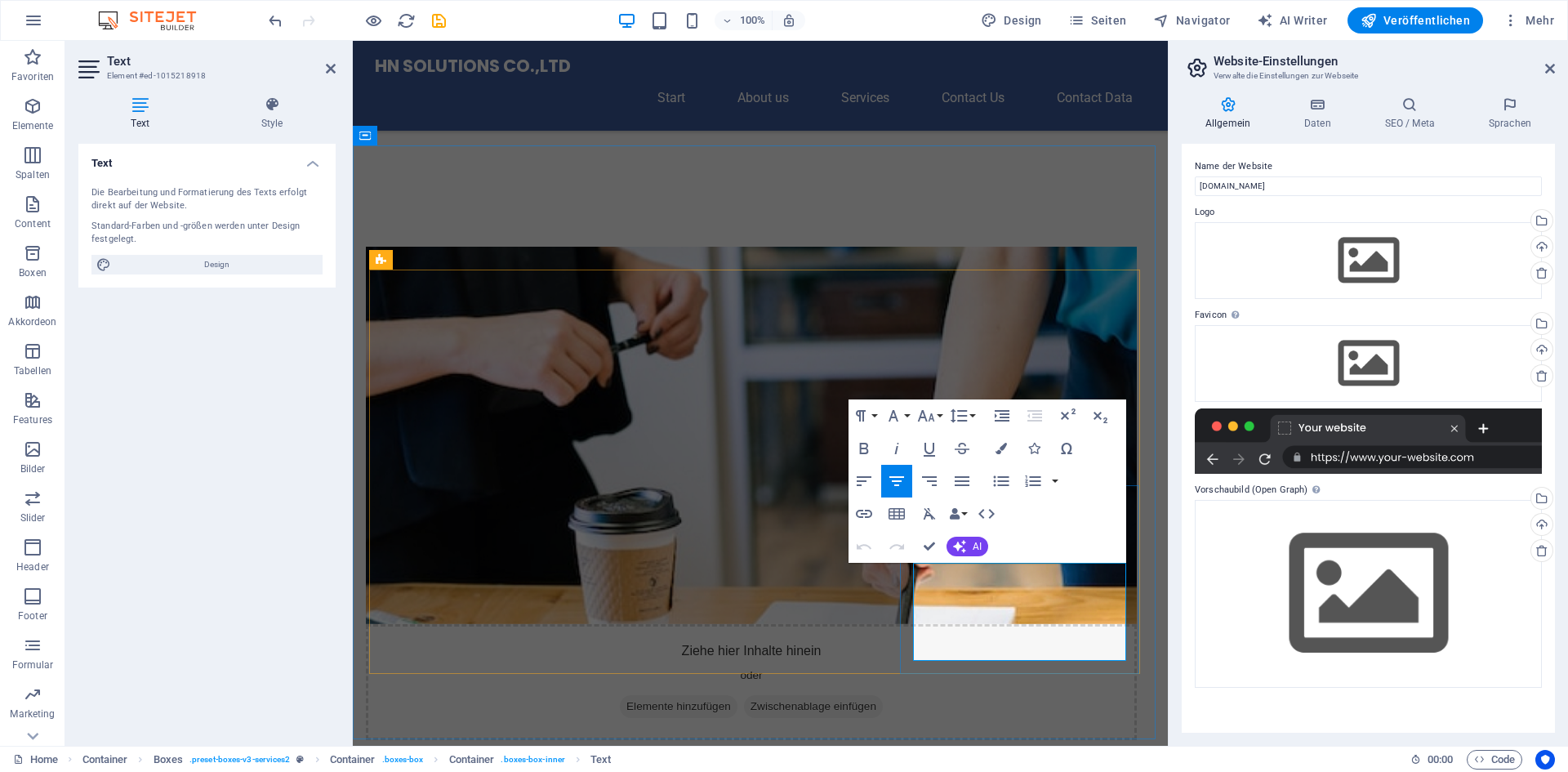
drag, startPoint x: 933, startPoint y: 565, endPoint x: 976, endPoint y: 651, distance: 96.2
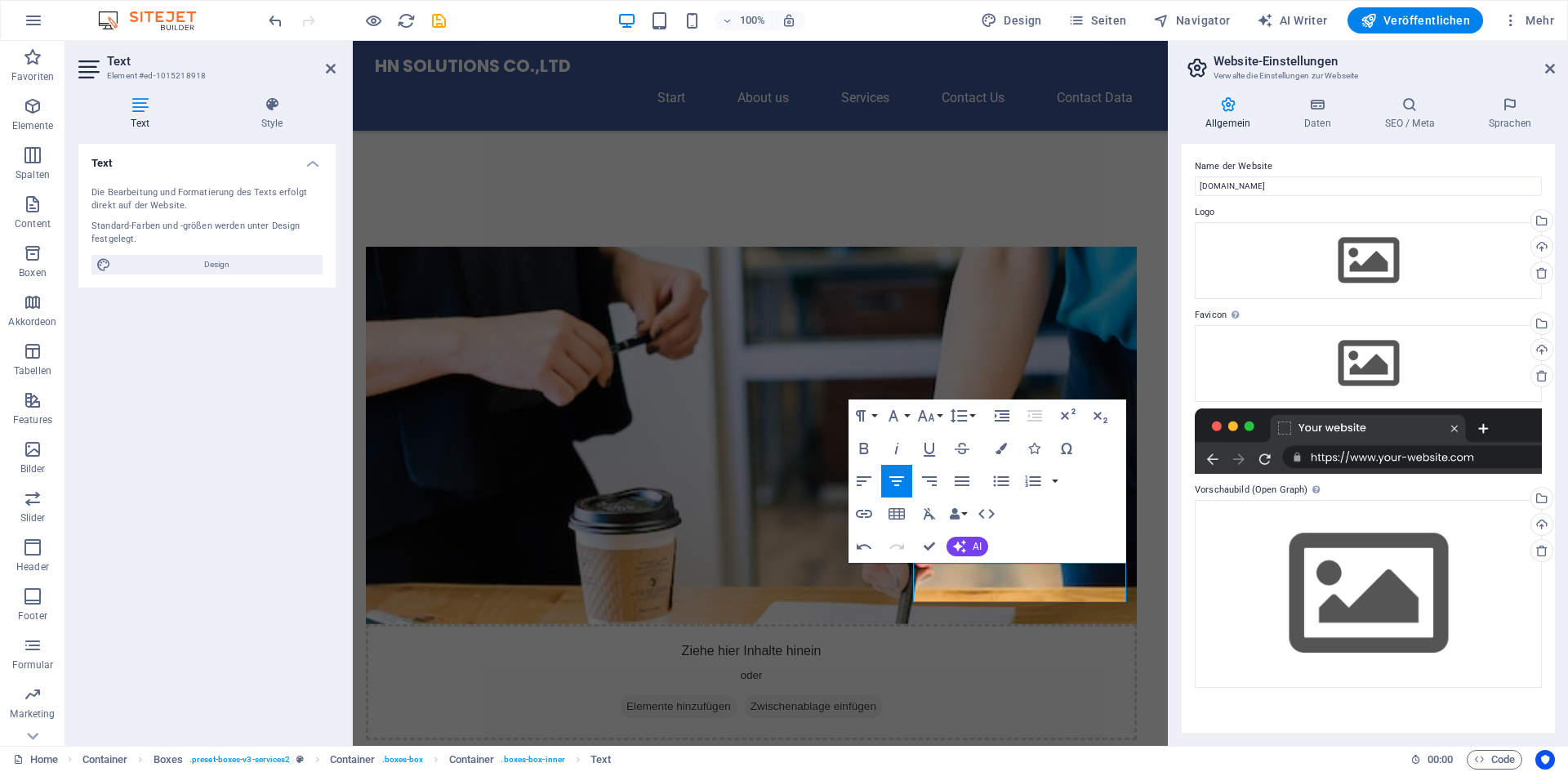
scroll to position [7, 5]
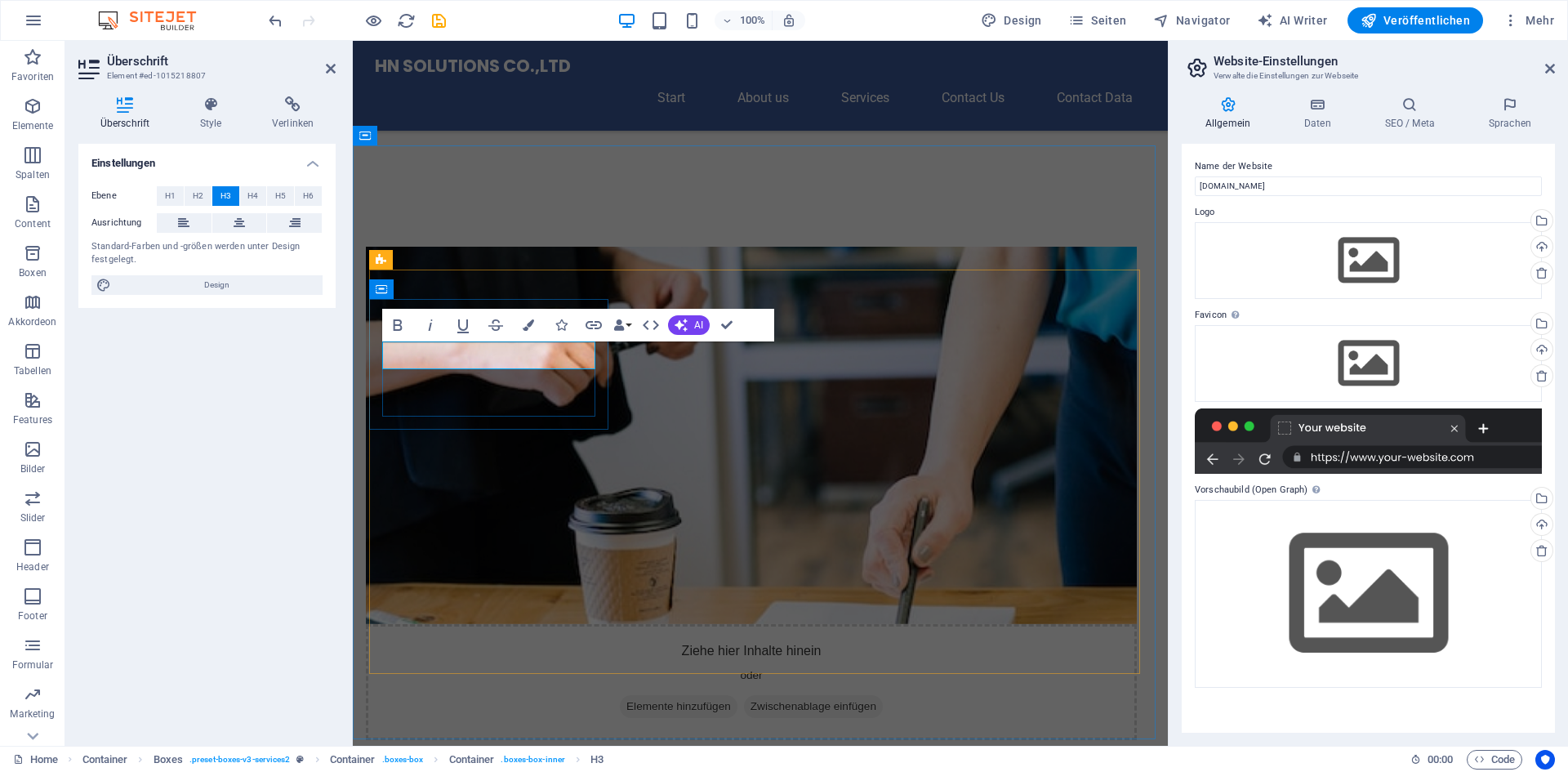
scroll to position [0, 4]
click at [667, 182] on div "Ziehe hier Inhalte hinein oder Elemente hinzufügen Zwischenablage einfügen Über…" at bounding box center [760, 622] width 815 height 882
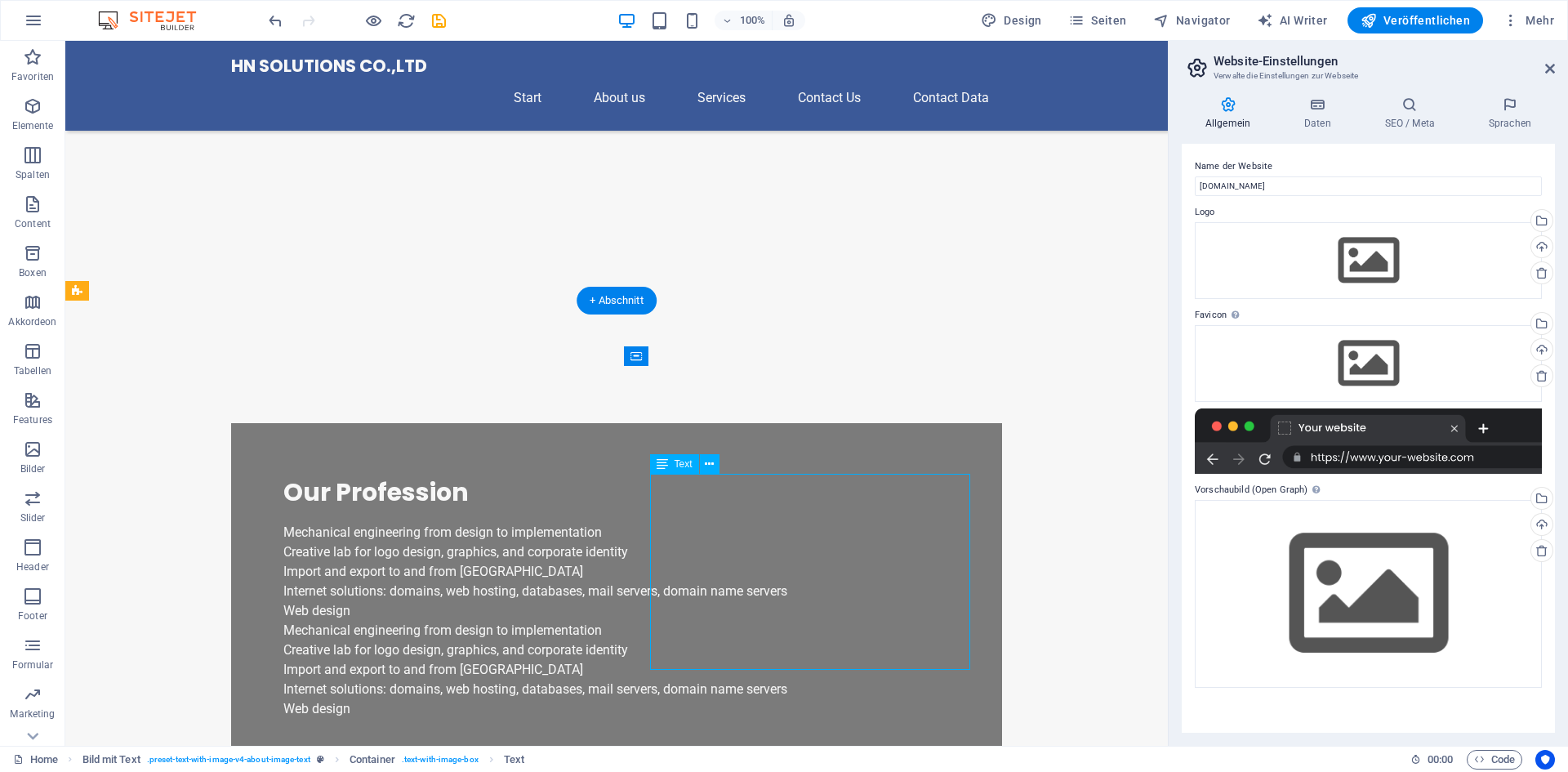
scroll to position [412, 0]
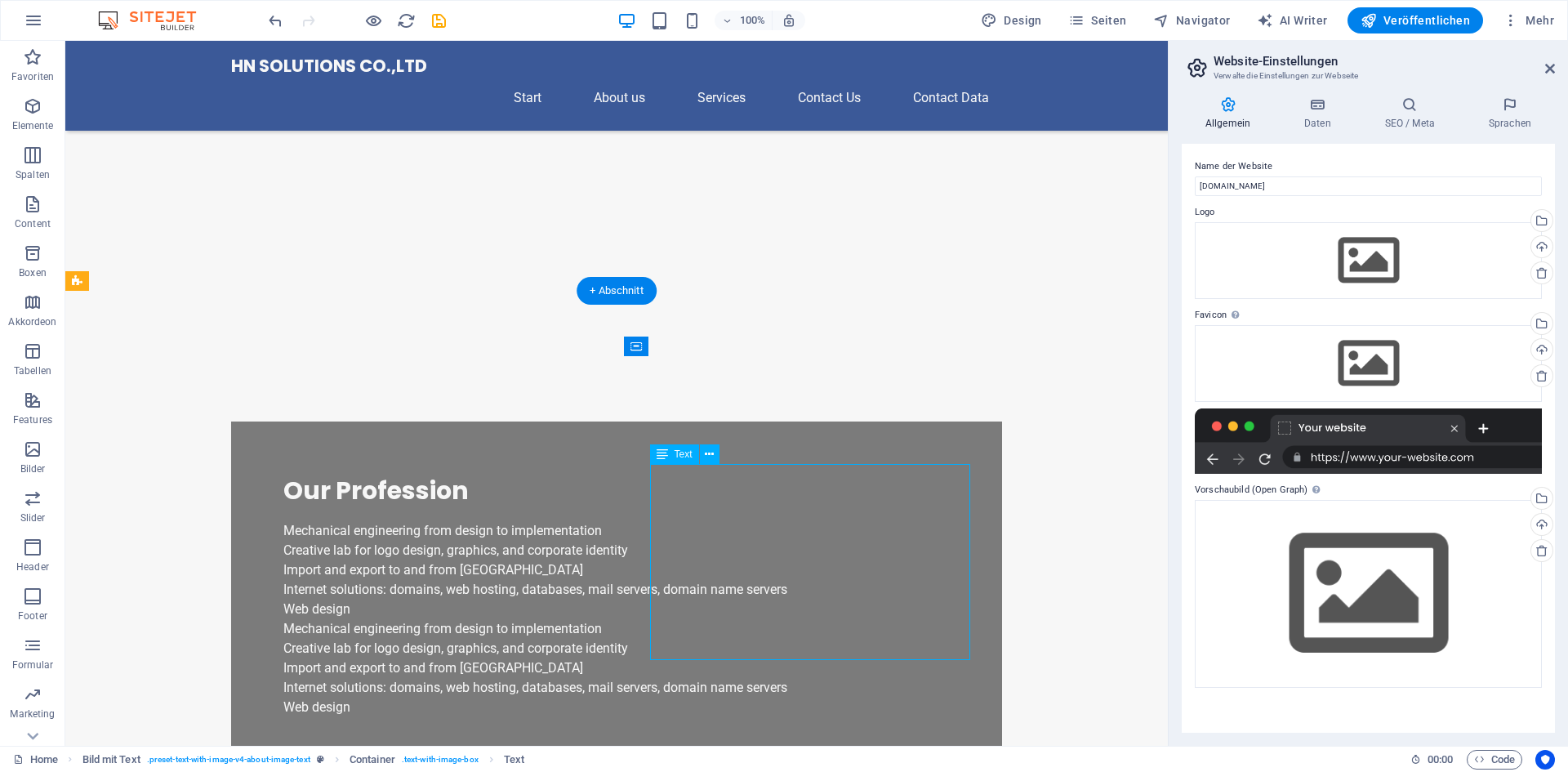
drag, startPoint x: 941, startPoint y: 687, endPoint x: 729, endPoint y: 598, distance: 229.9
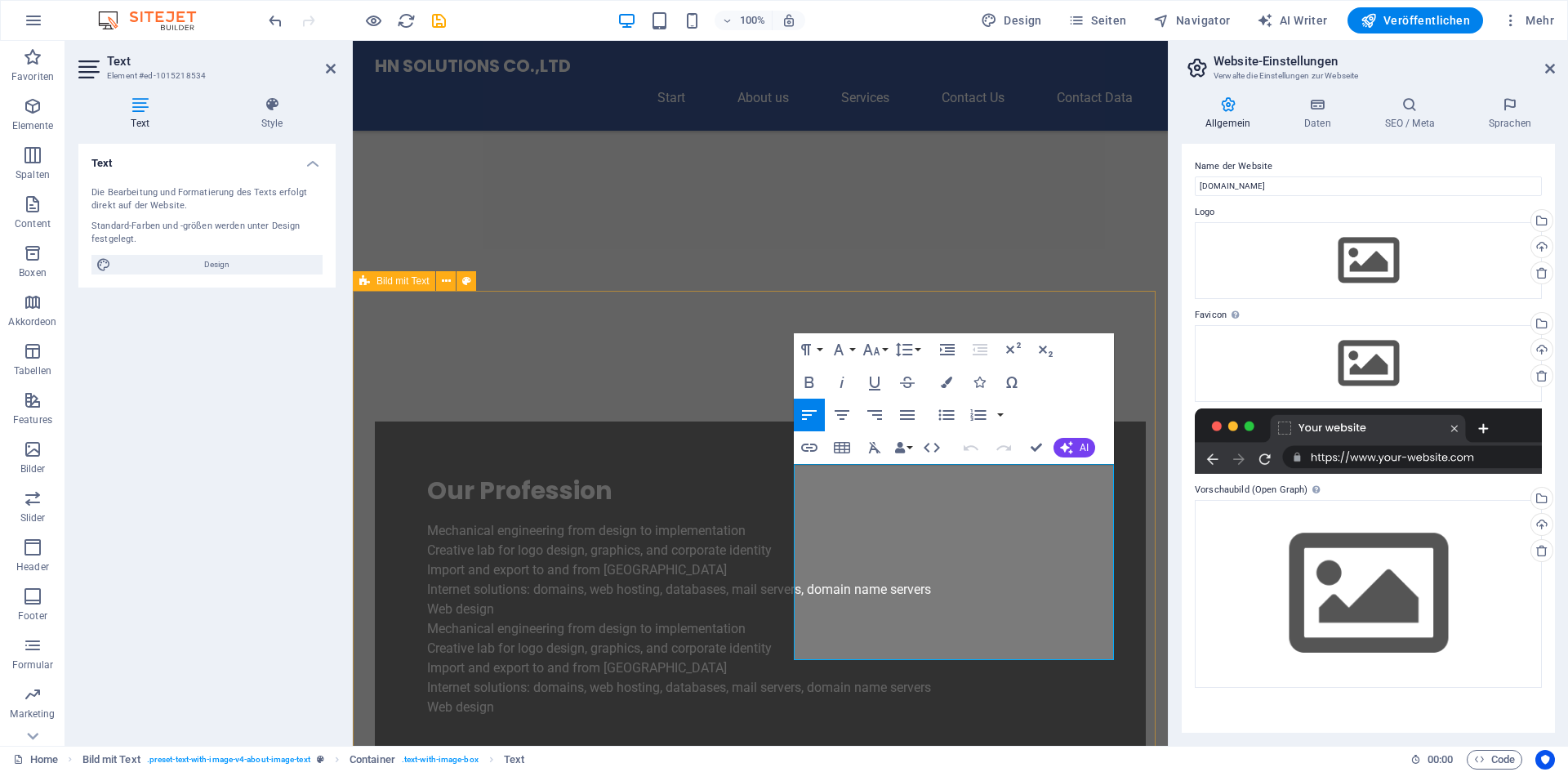
drag, startPoint x: 795, startPoint y: 469, endPoint x: 1154, endPoint y: 664, distance: 408.5
copy p "HN SOLUTIONS CO.,LTD ist ein führendes Unternehmen in der Maschinenbauindustrie…"
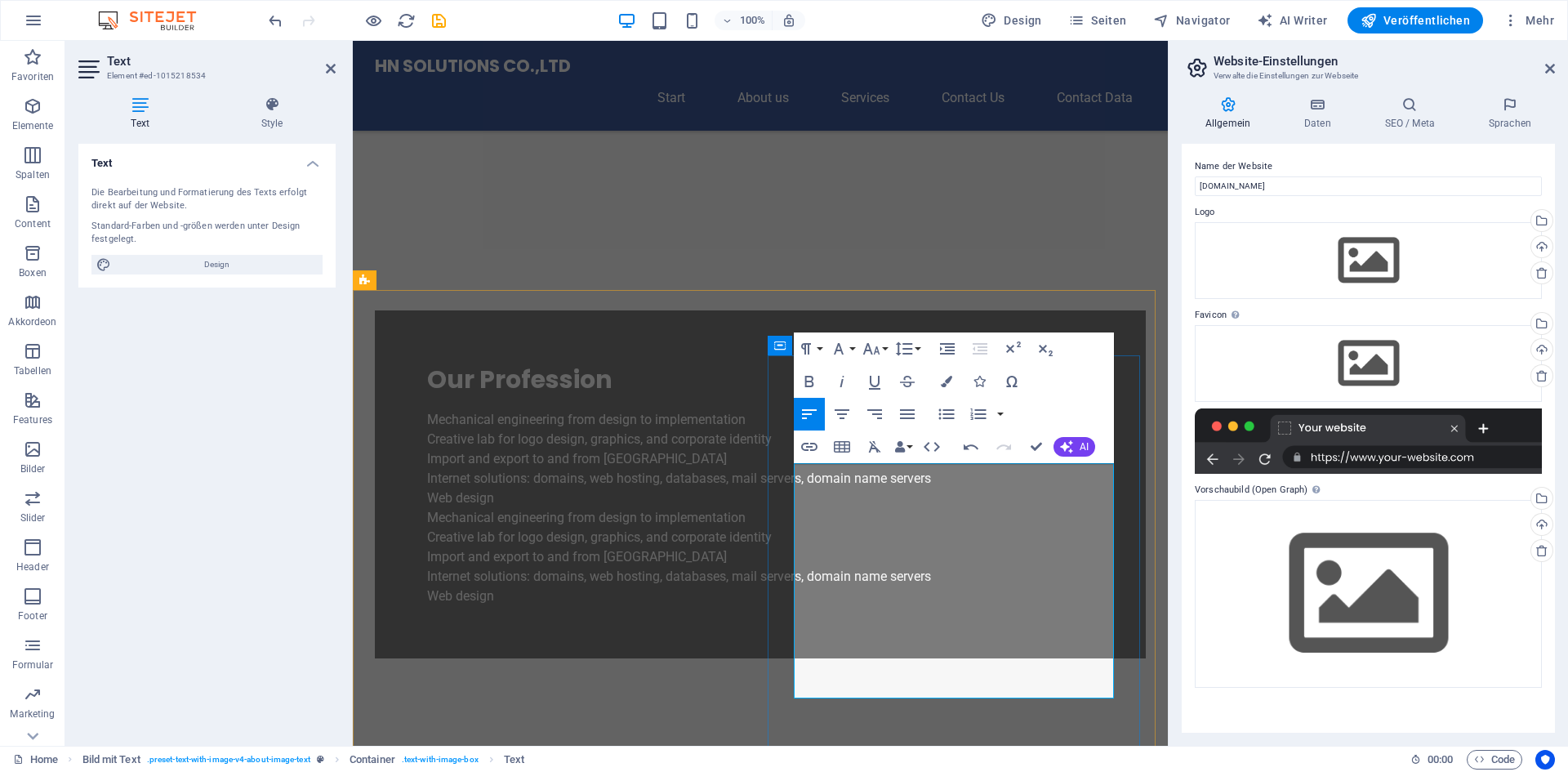
scroll to position [656, 0]
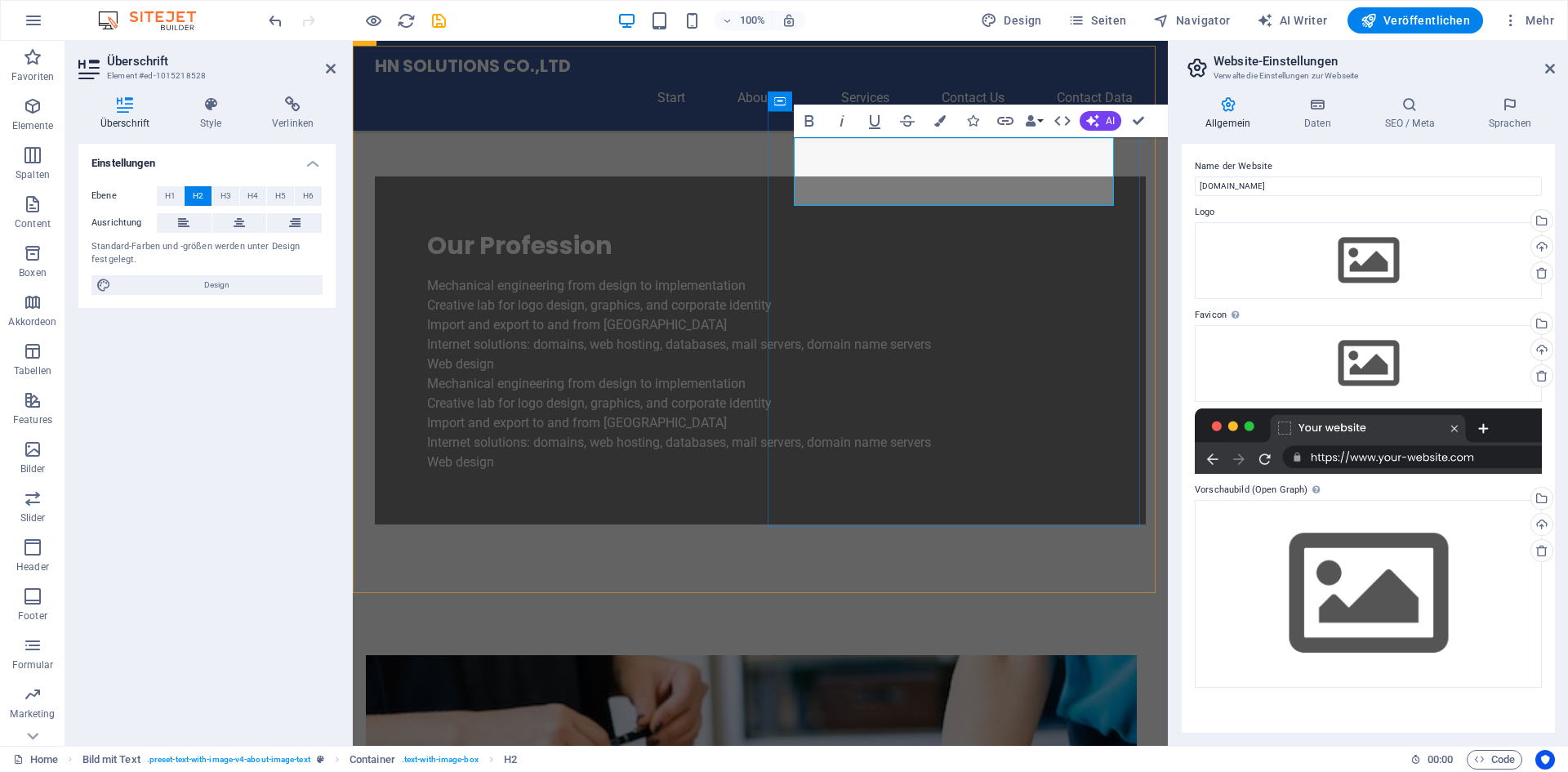
drag, startPoint x: 854, startPoint y: 155, endPoint x: 798, endPoint y: 155, distance: 56.0
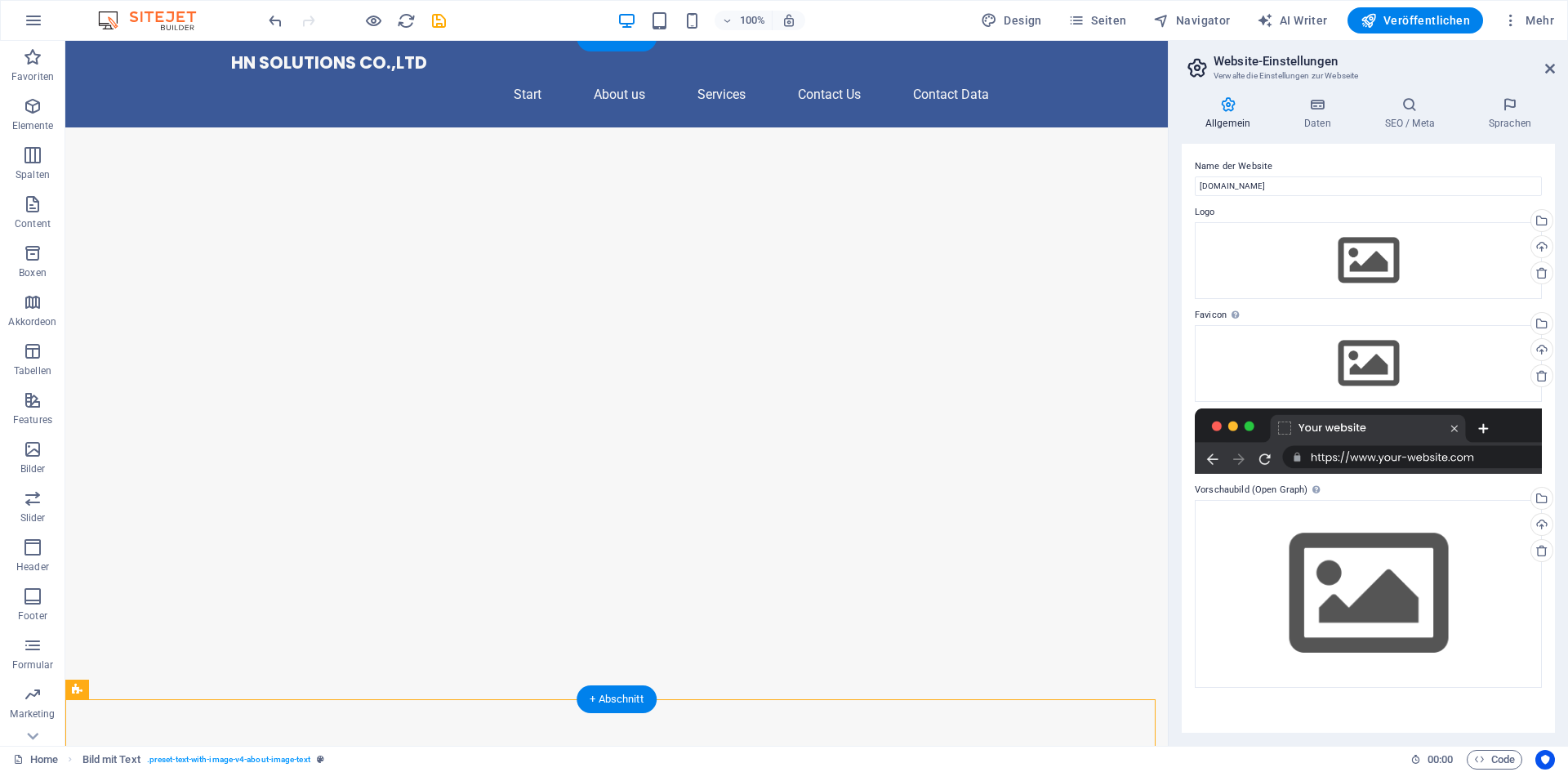
scroll to position [0, 0]
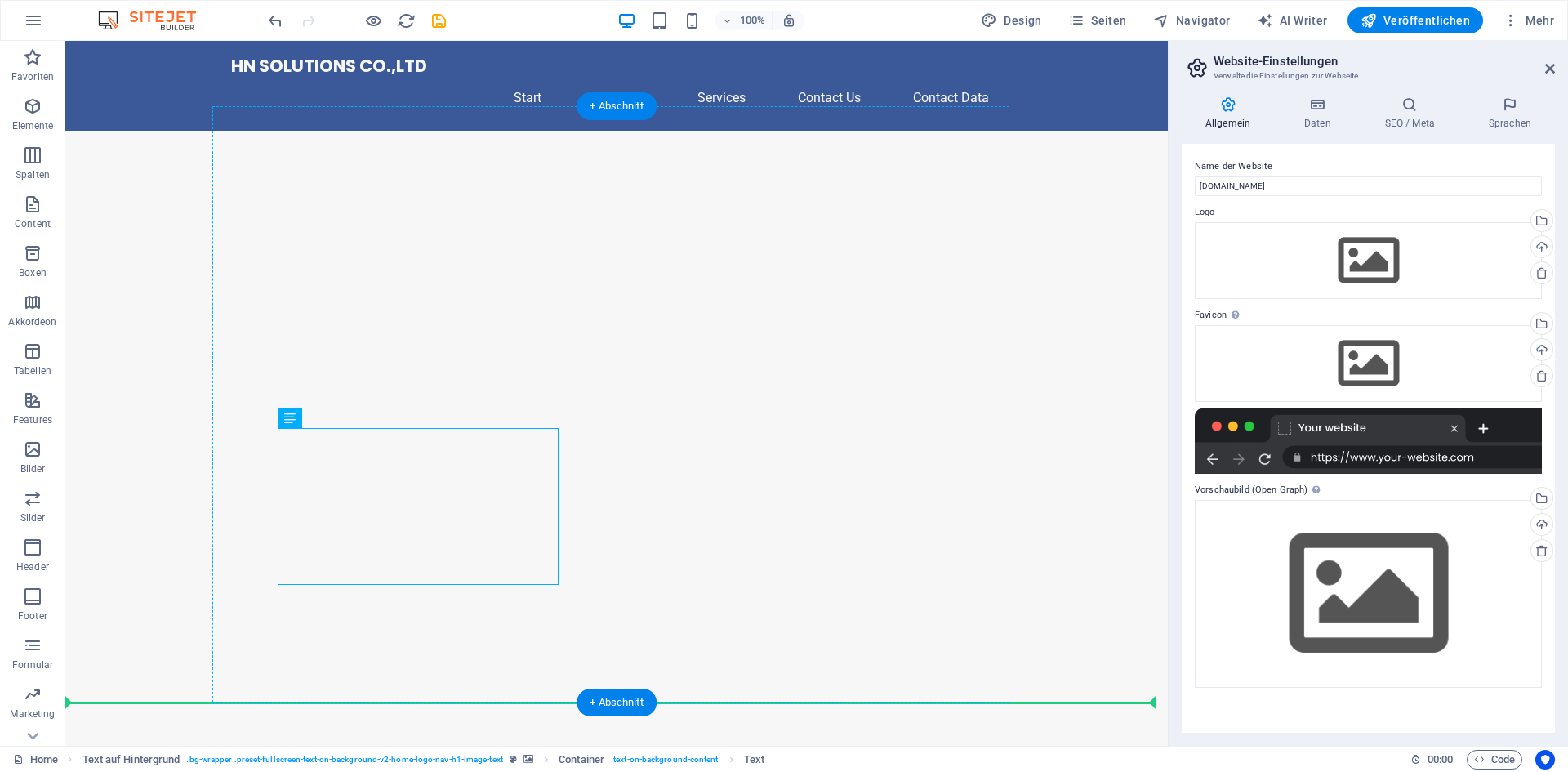
drag, startPoint x: 346, startPoint y: 576, endPoint x: 269, endPoint y: 423, distance: 171.3
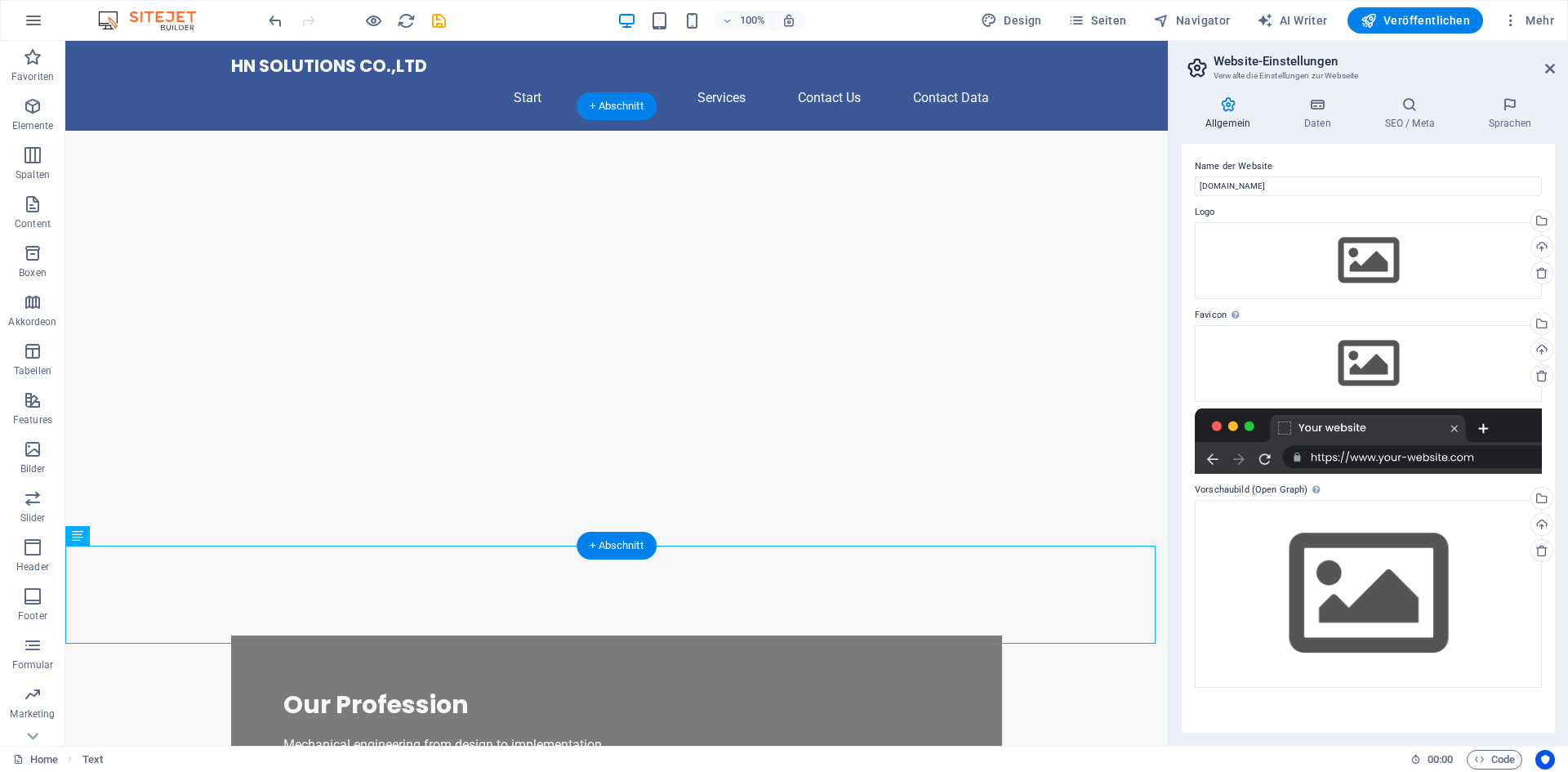
click at [792, 400] on figure at bounding box center [617, 350] width 1102 height 439
drag, startPoint x: 141, startPoint y: 633, endPoint x: 74, endPoint y: 549, distance: 107.4
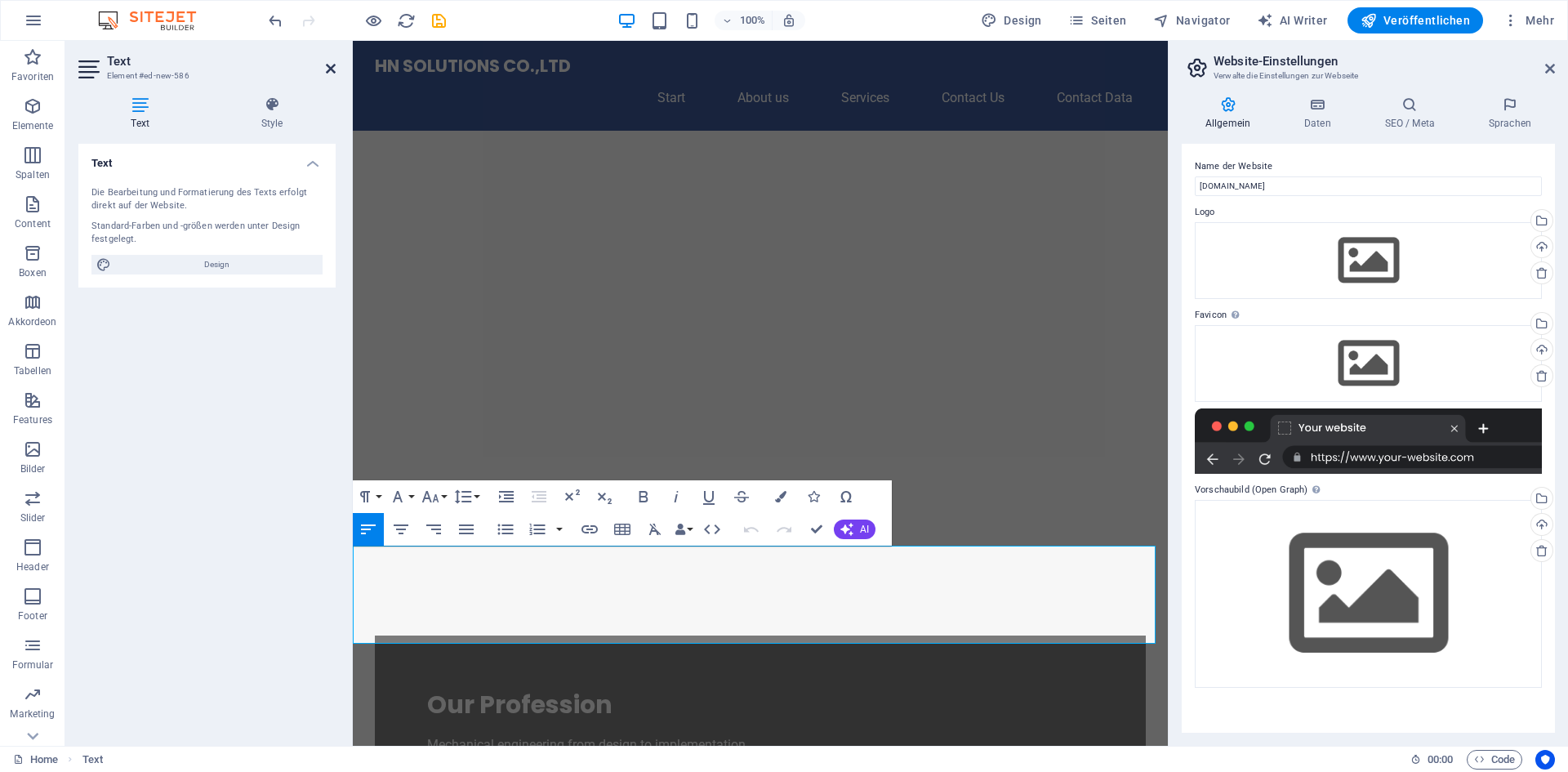
click at [326, 67] on icon at bounding box center [330, 68] width 10 height 13
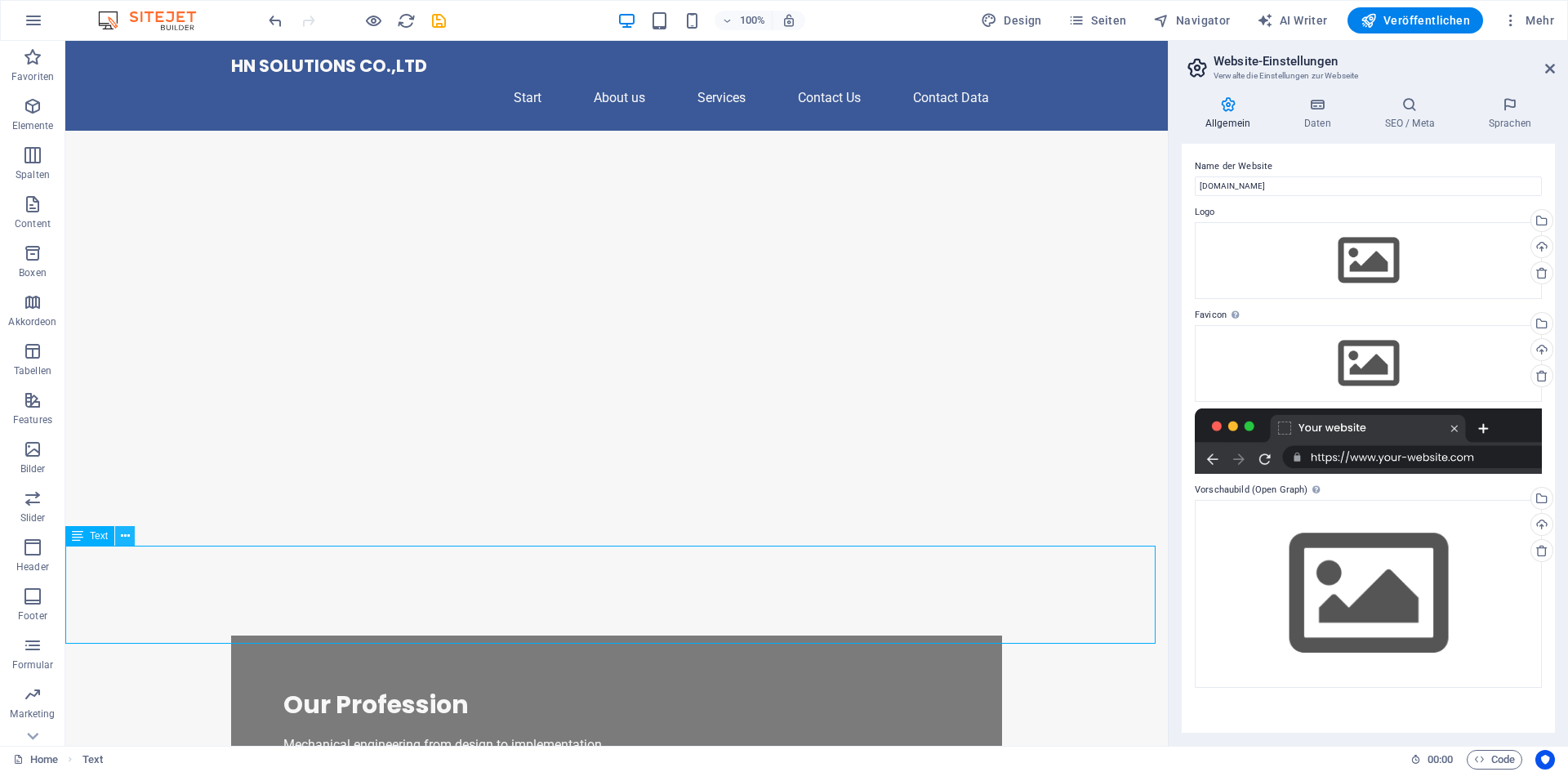
click at [129, 537] on icon at bounding box center [125, 536] width 9 height 17
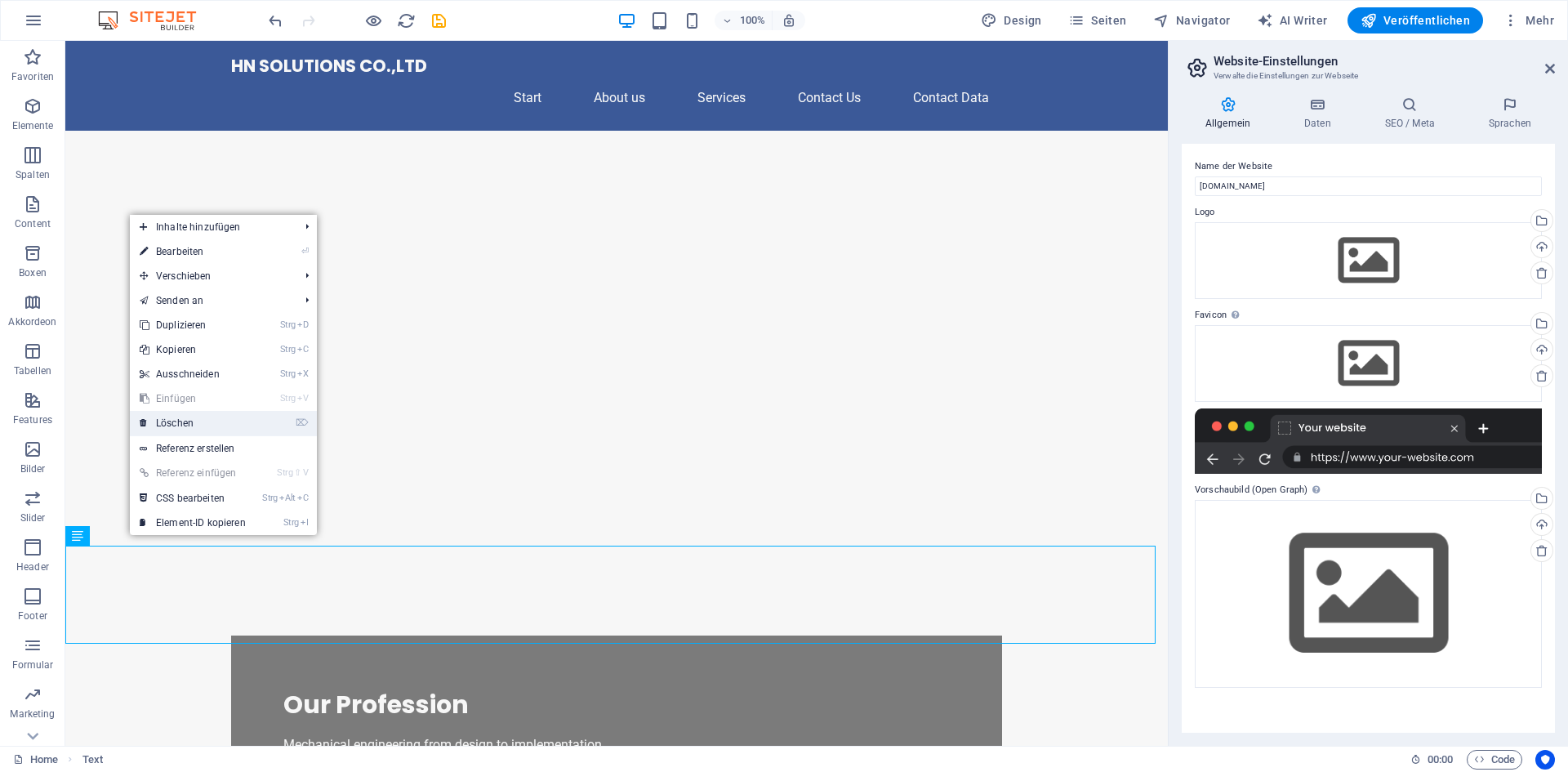
click at [211, 423] on link "⌦ Löschen" at bounding box center [192, 422] width 126 height 24
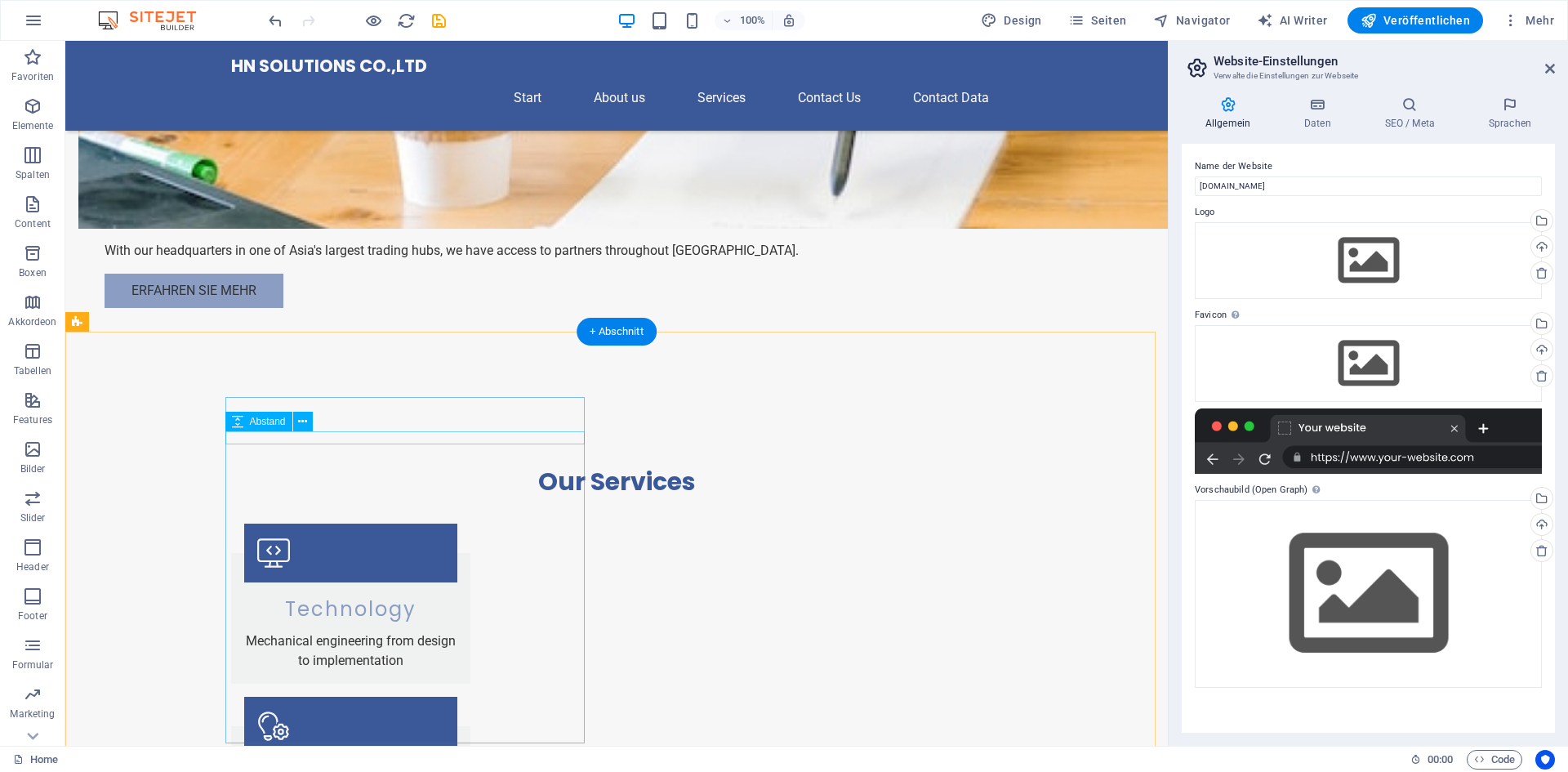
scroll to position [1633, 0]
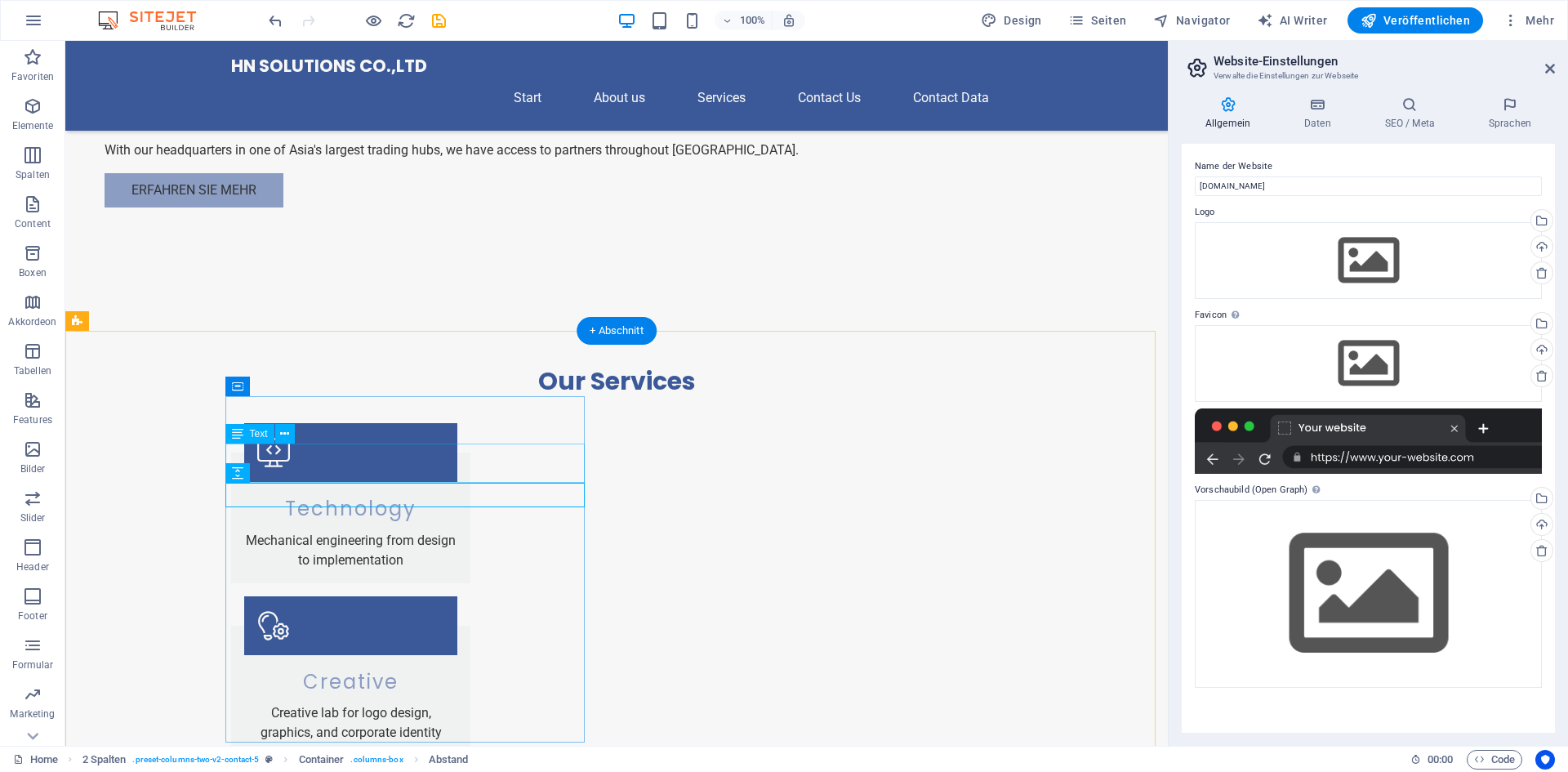
drag, startPoint x: 548, startPoint y: 472, endPoint x: 261, endPoint y: 471, distance: 287.0
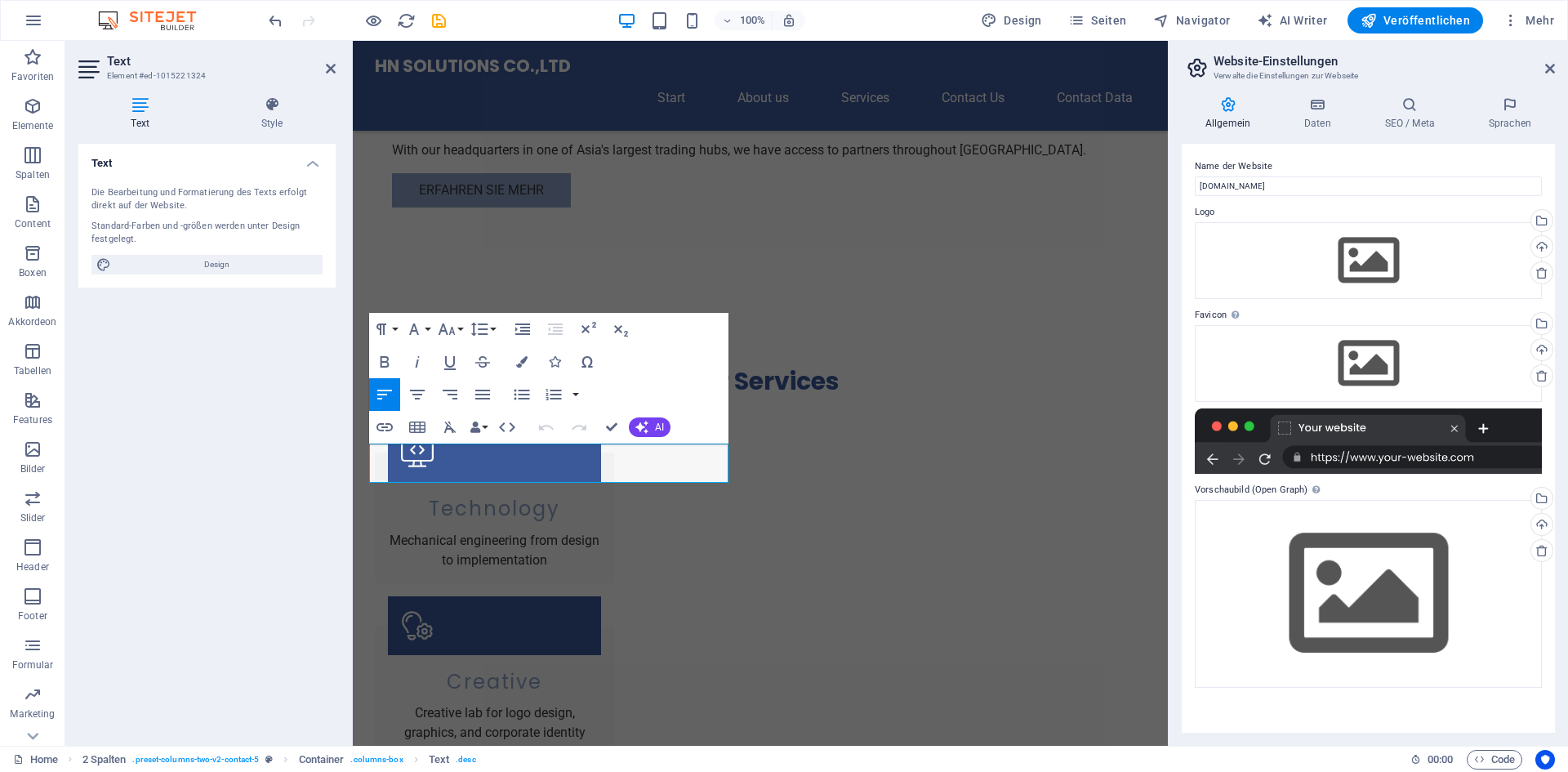
drag, startPoint x: 699, startPoint y: 467, endPoint x: 351, endPoint y: 437, distance: 349.3
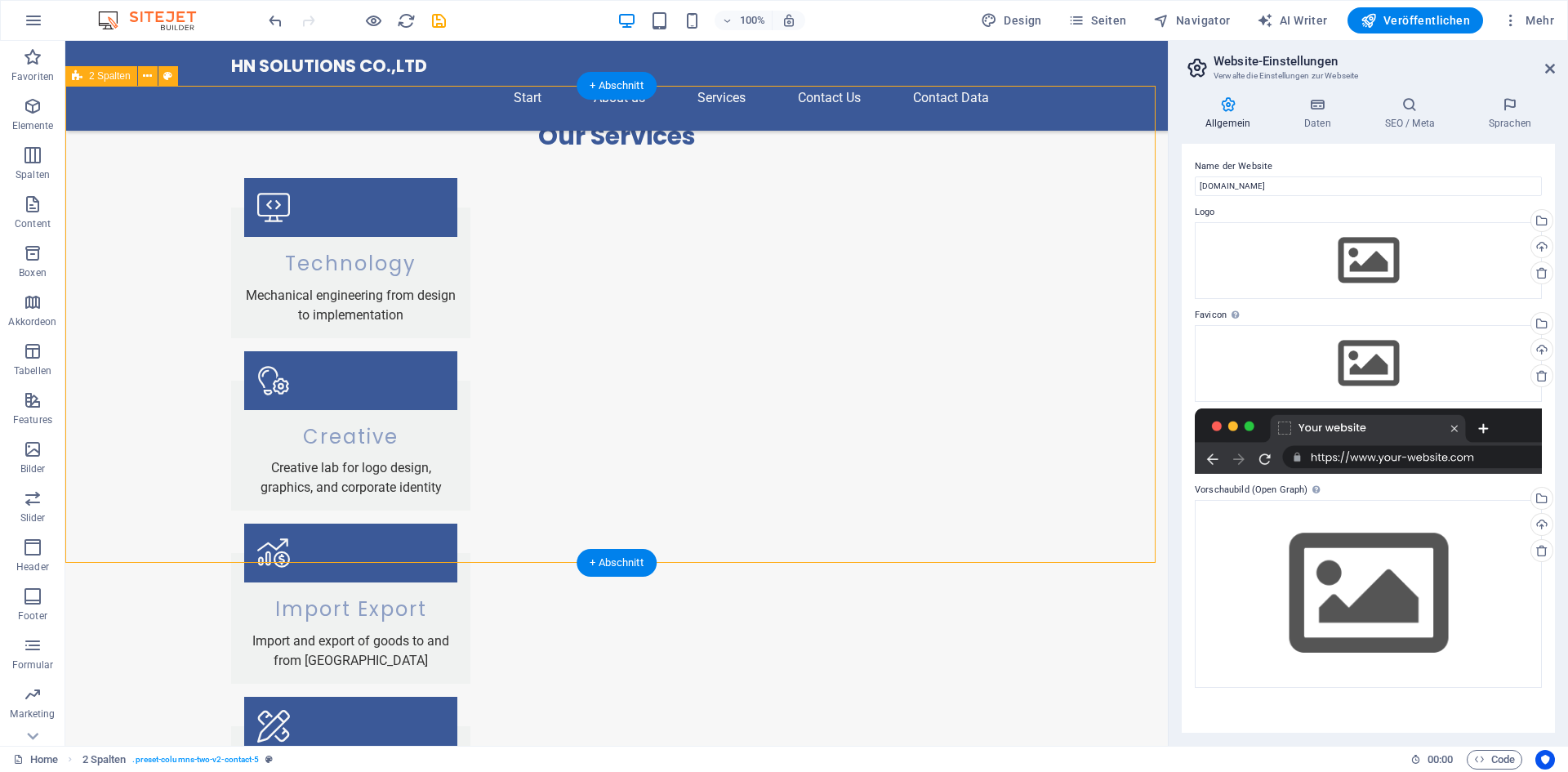
scroll to position [2011, 0]
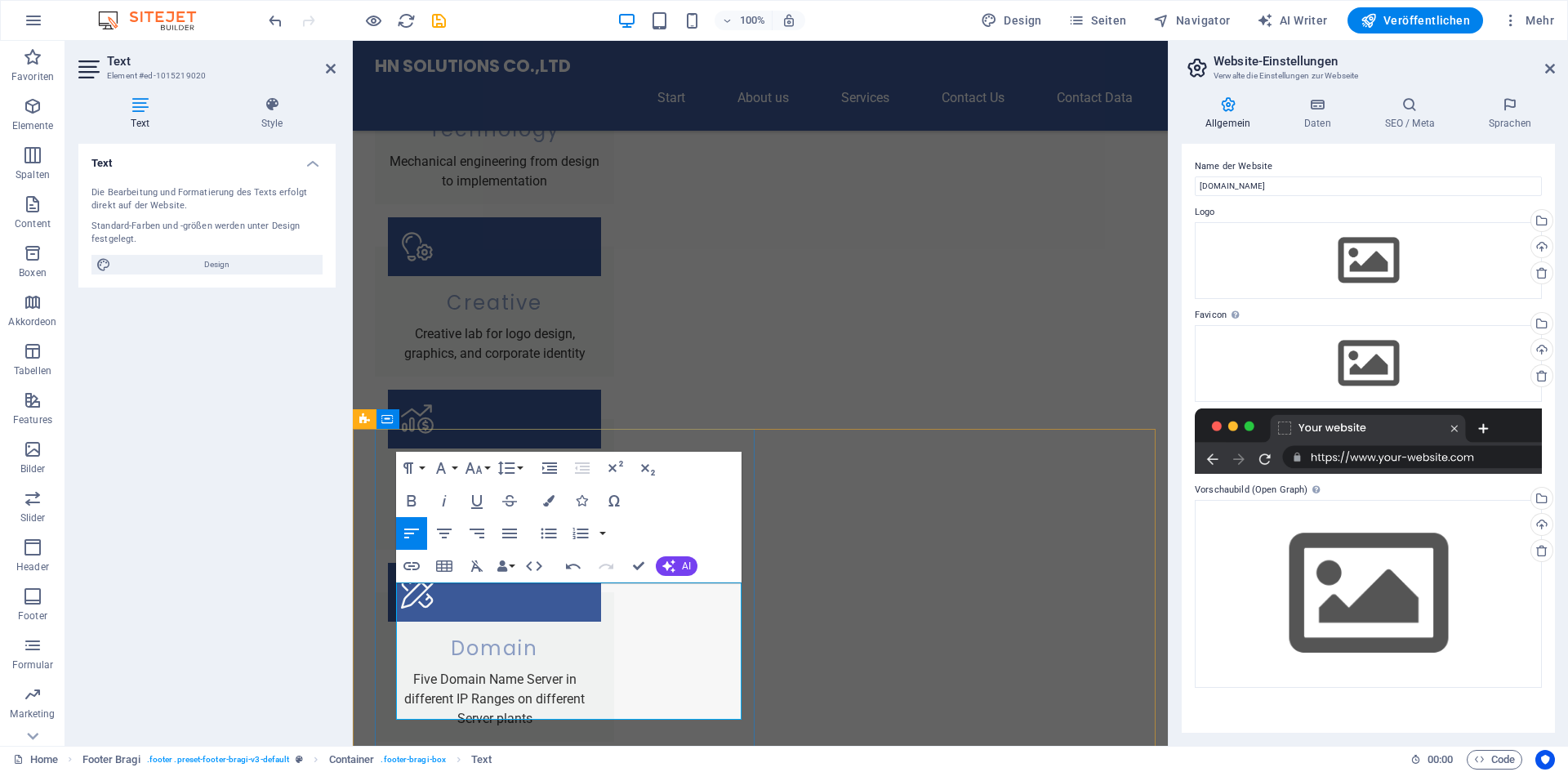
scroll to position [684, 5]
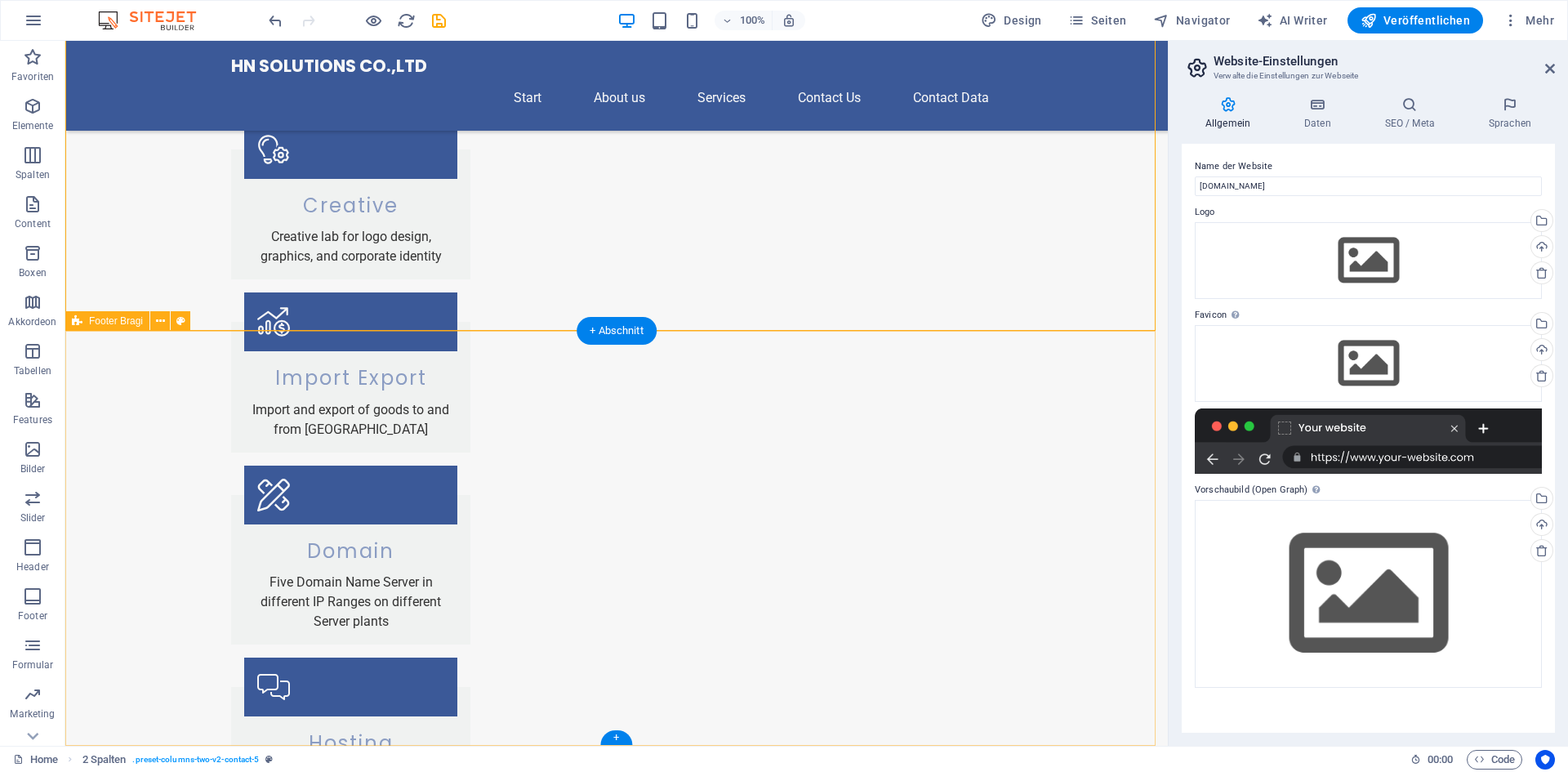
scroll to position [2109, 0]
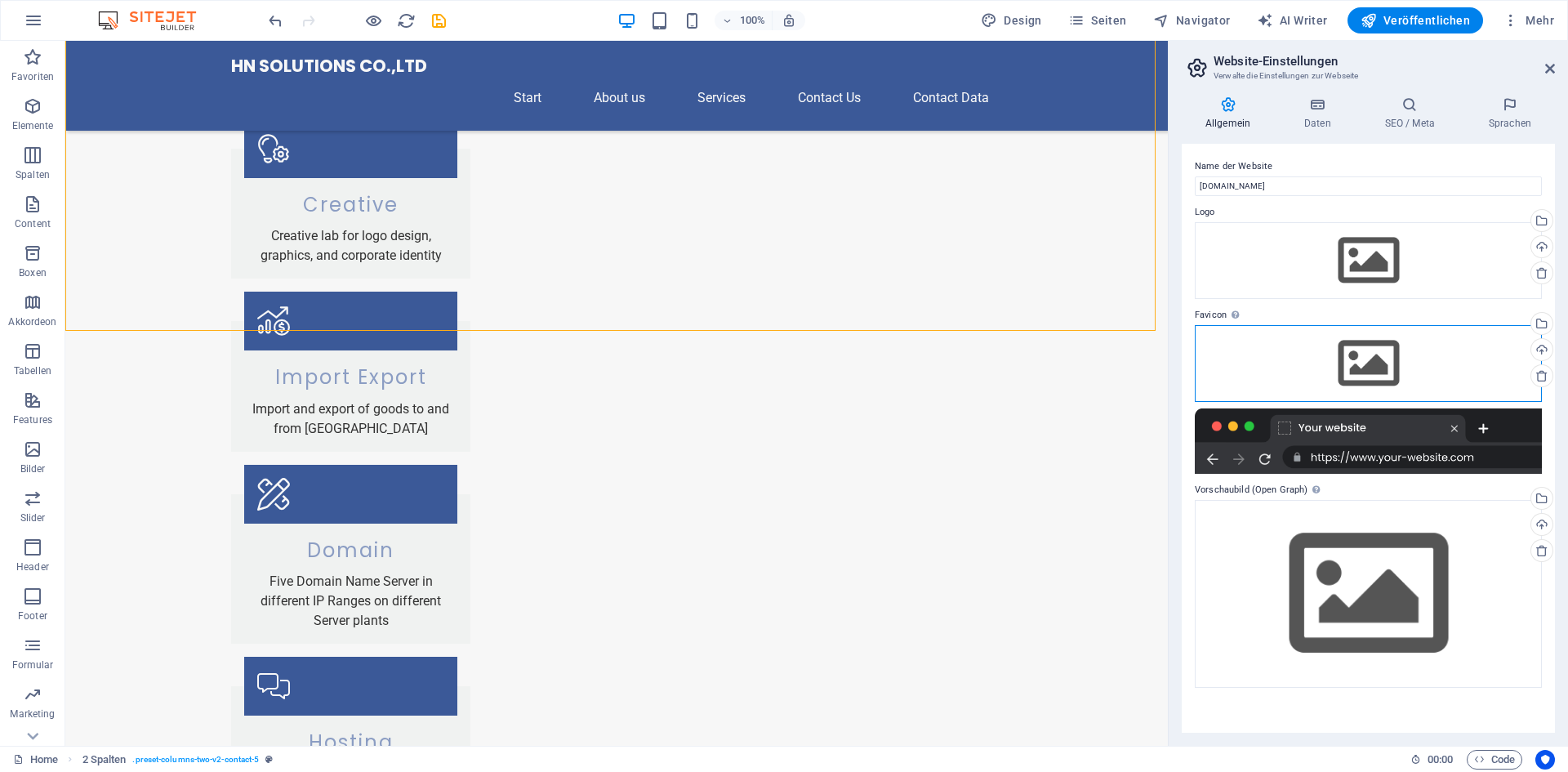
click at [1349, 367] on div "Ziehe Dateien zum Hochladen hierher oder klicke hier, um aus Dateien oder koste…" at bounding box center [1368, 363] width 347 height 76
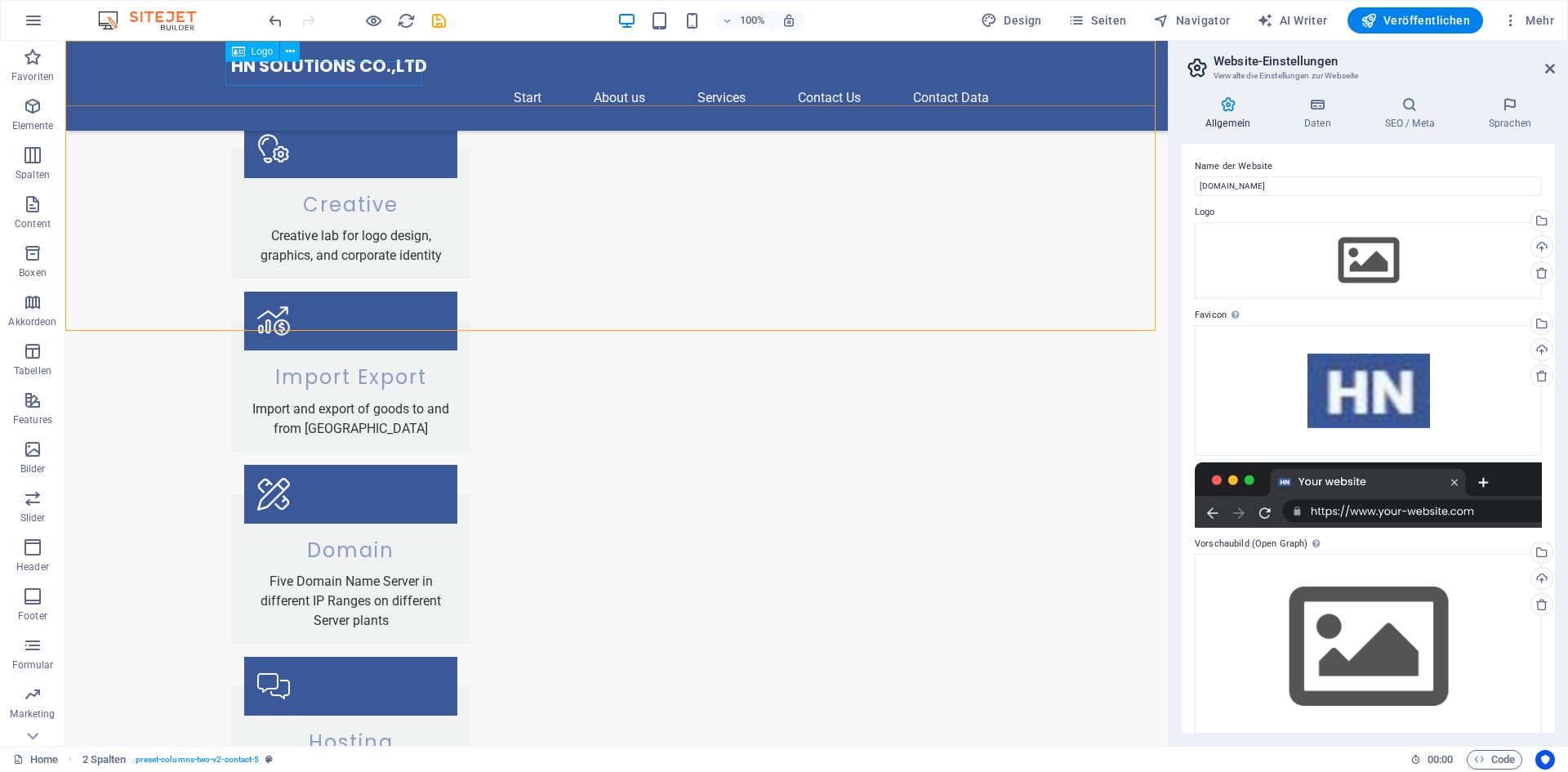
click at [295, 74] on div "HN SOLUTIONS CO.,LTD" at bounding box center [617, 66] width 771 height 24
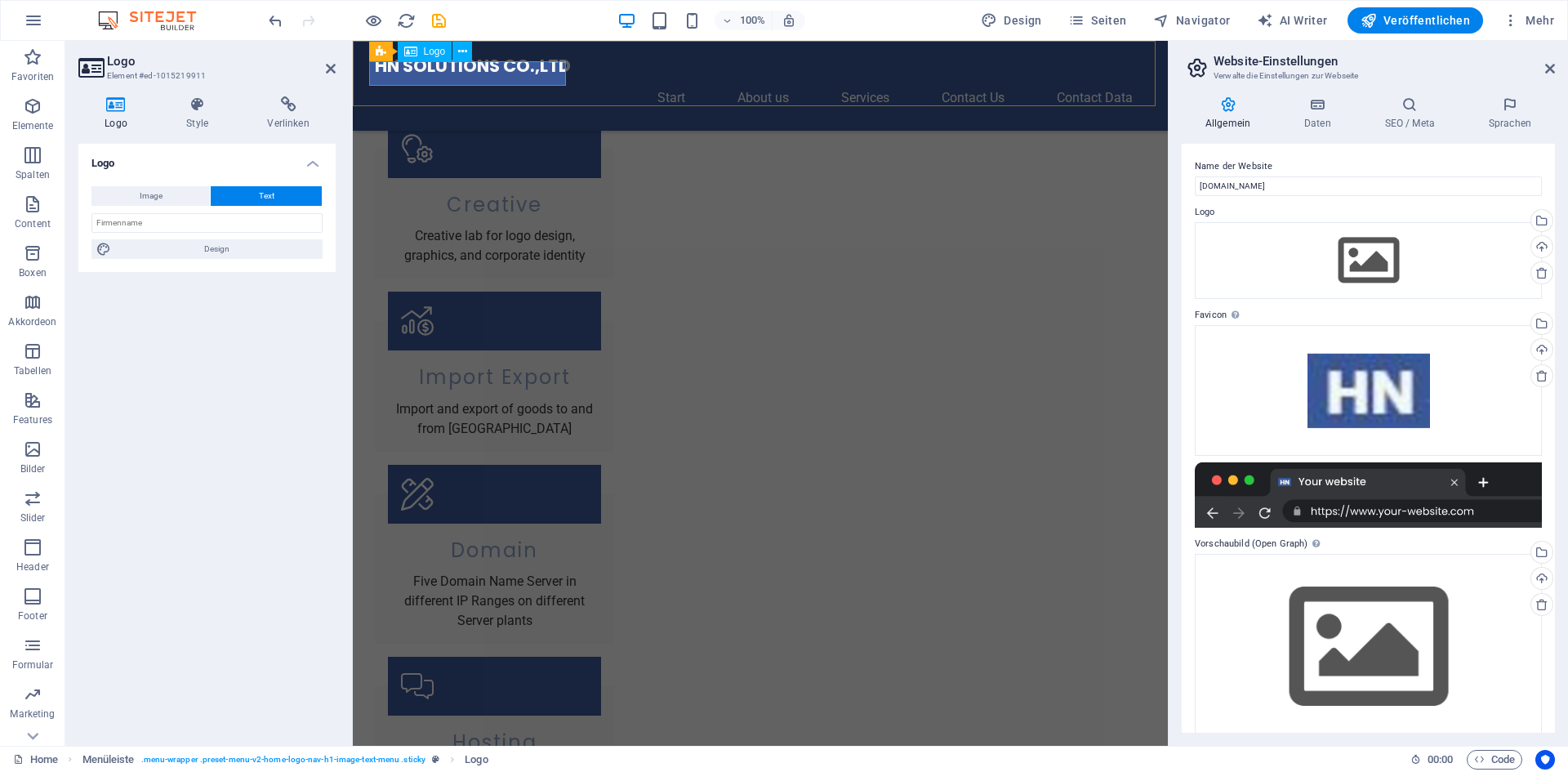
click at [468, 76] on div "HN SOLUTIONS CO.,LTD" at bounding box center [761, 66] width 771 height 24
click at [1368, 254] on div "Ziehe Dateien zum Hochladen hierher oder klicke hier, um aus Dateien oder koste…" at bounding box center [1368, 260] width 347 height 76
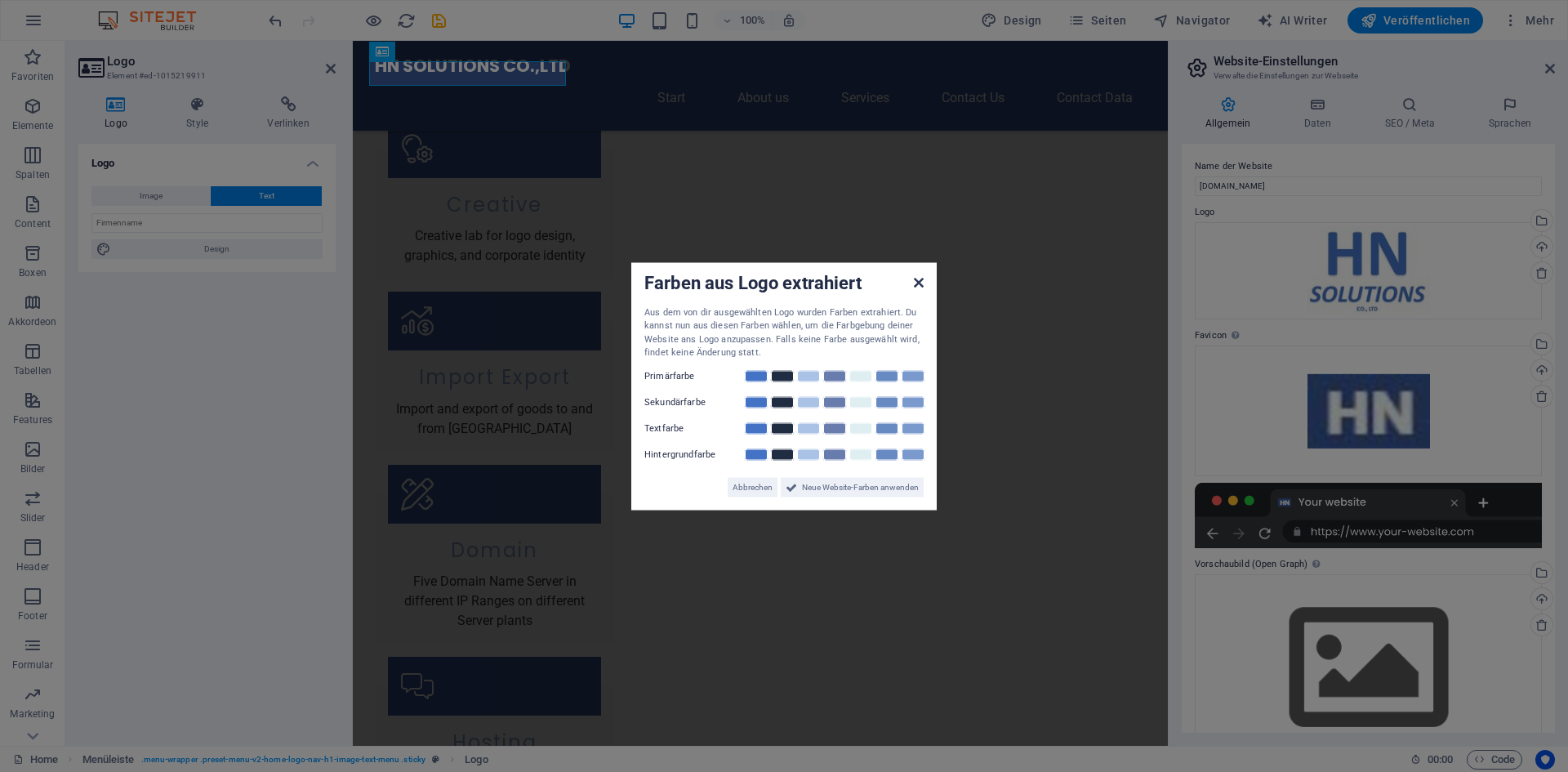
click at [922, 281] on icon at bounding box center [919, 281] width 10 height 13
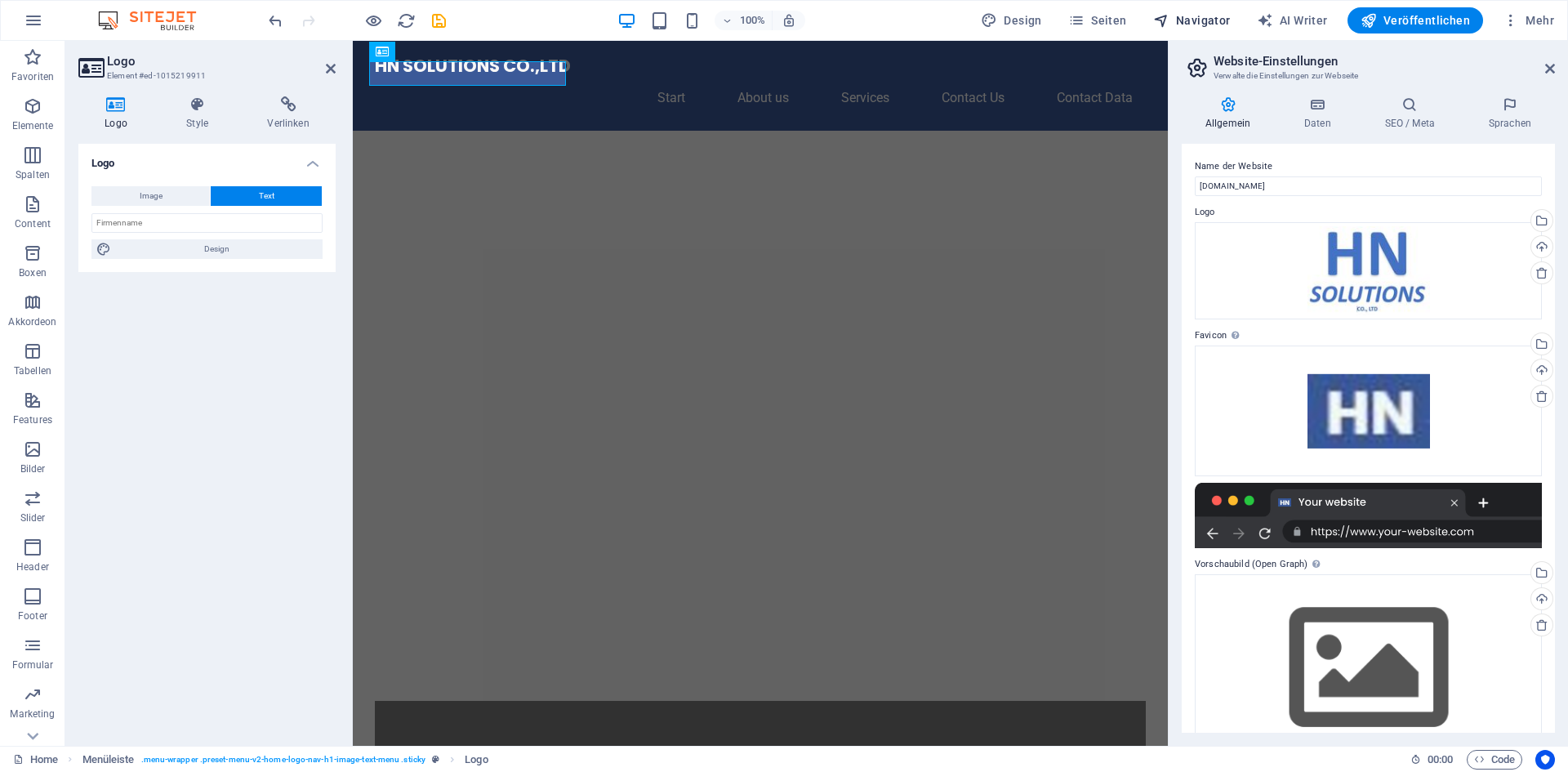
click at [1196, 18] on span "Navigator" at bounding box center [1192, 21] width 77 height 16
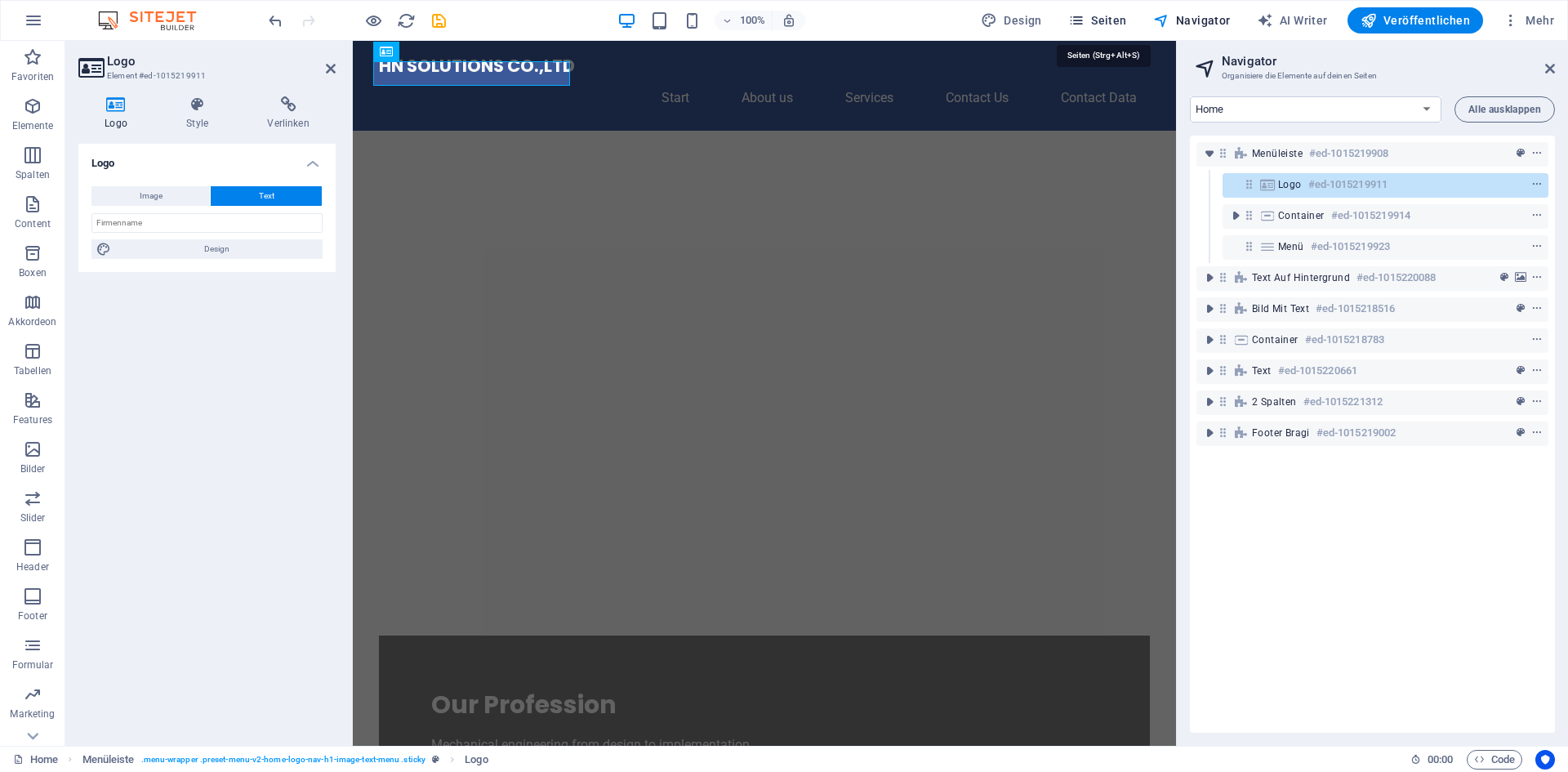
click at [1111, 22] on span "Seiten" at bounding box center [1097, 21] width 58 height 16
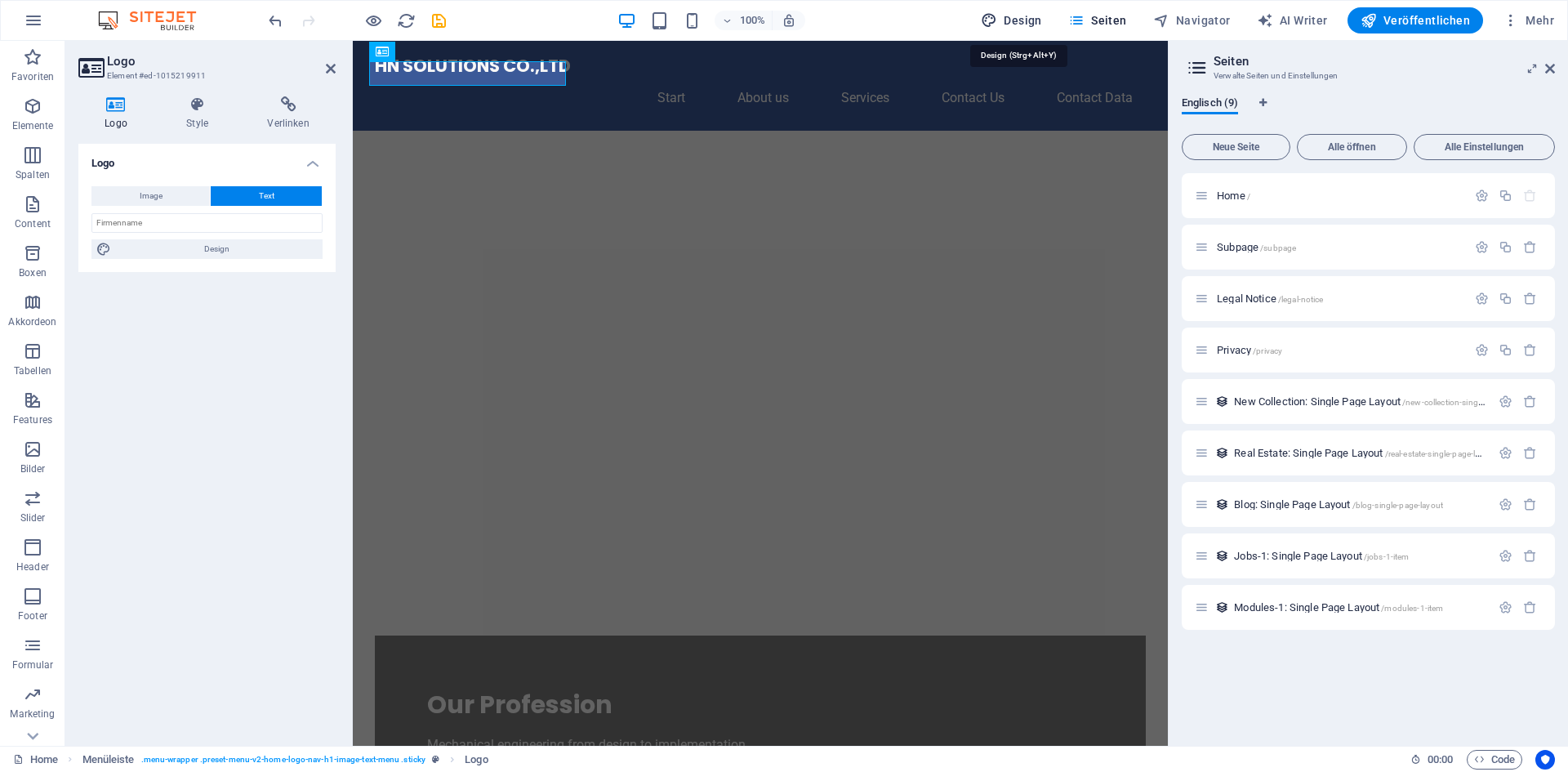
click at [1040, 24] on span "Design" at bounding box center [1011, 21] width 61 height 16
select select "px"
select select "200"
select select "px"
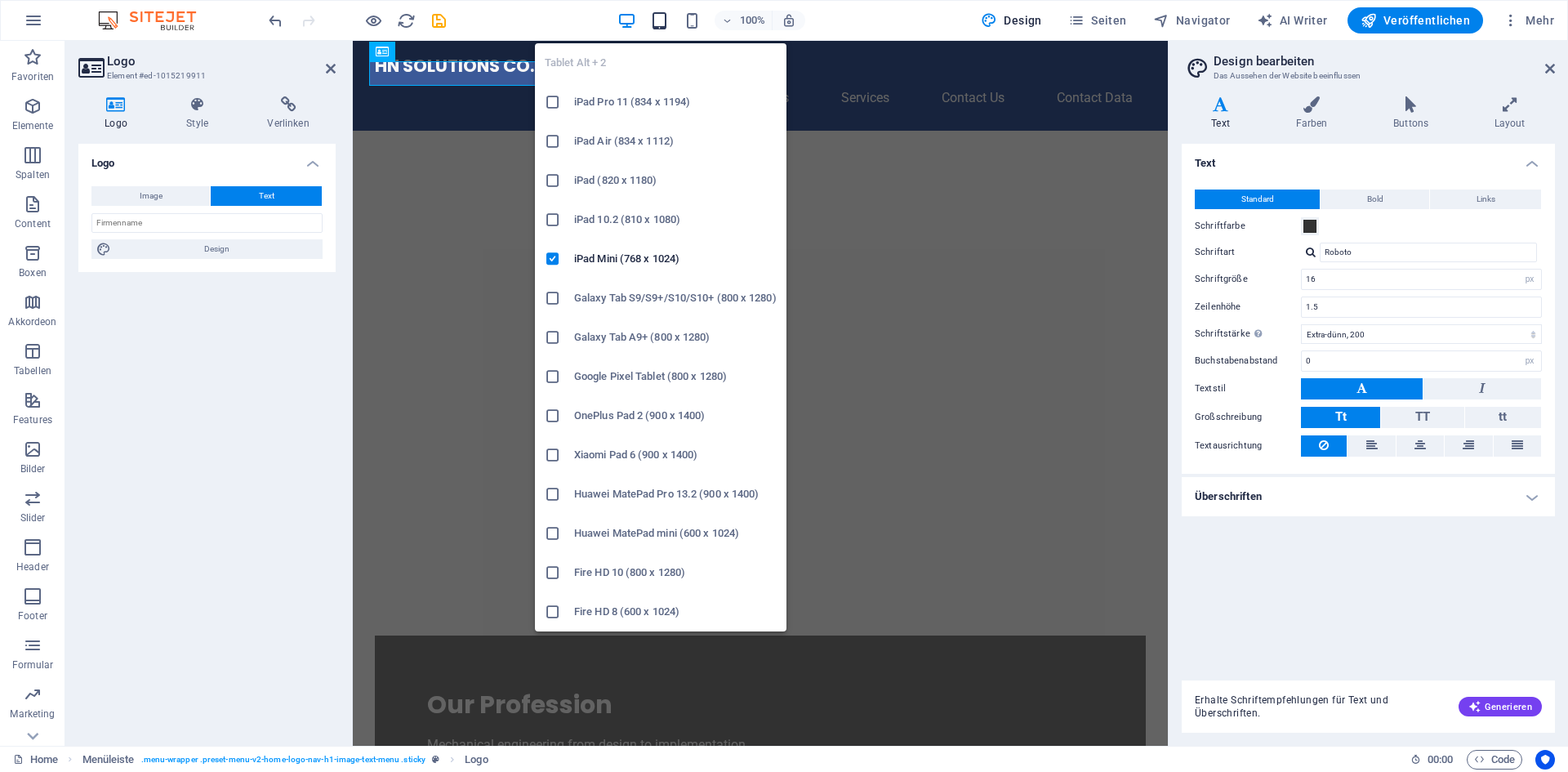
click at [669, 14] on icon "button" at bounding box center [659, 21] width 19 height 19
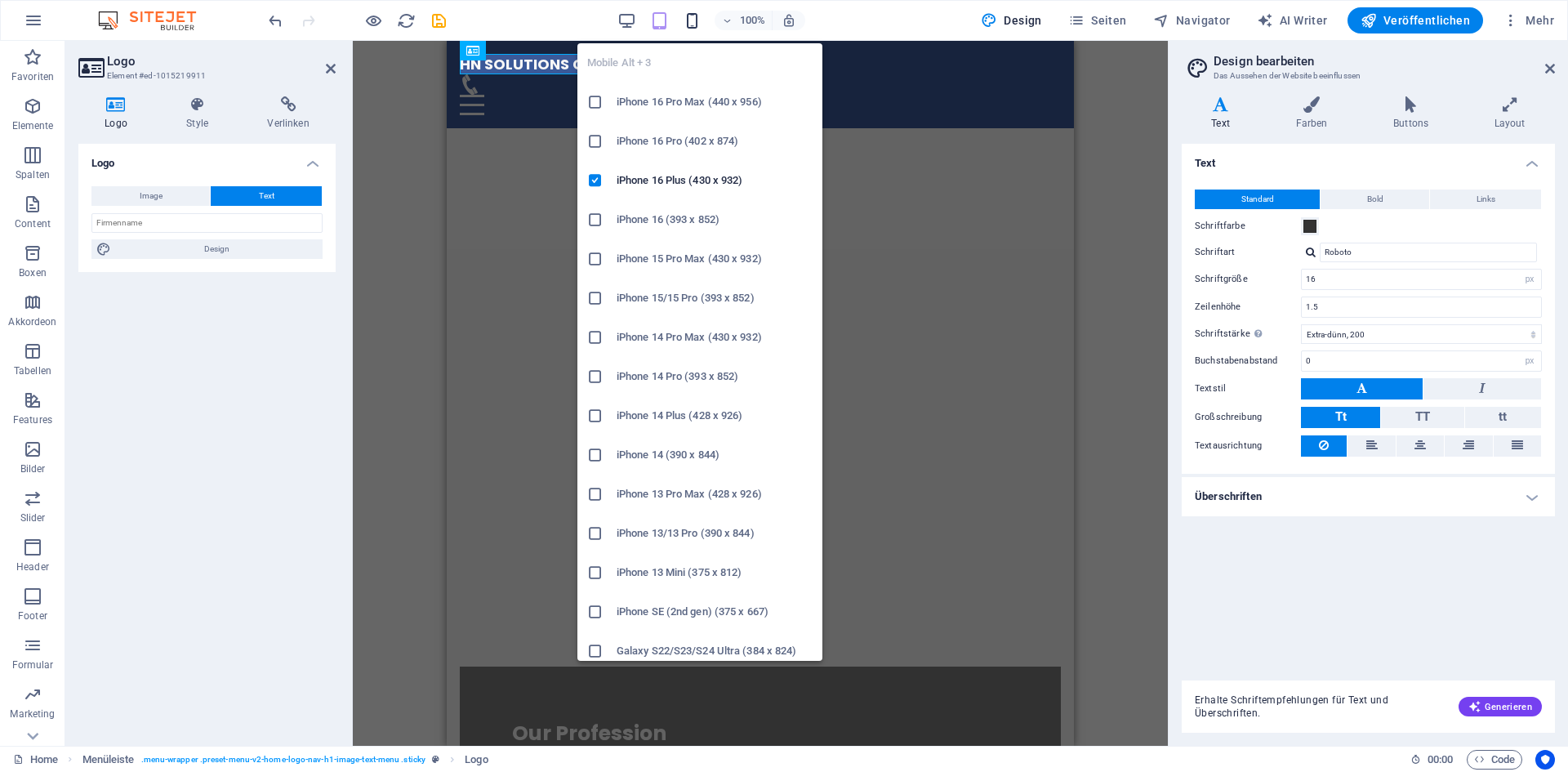
click at [700, 22] on icon "button" at bounding box center [691, 21] width 19 height 19
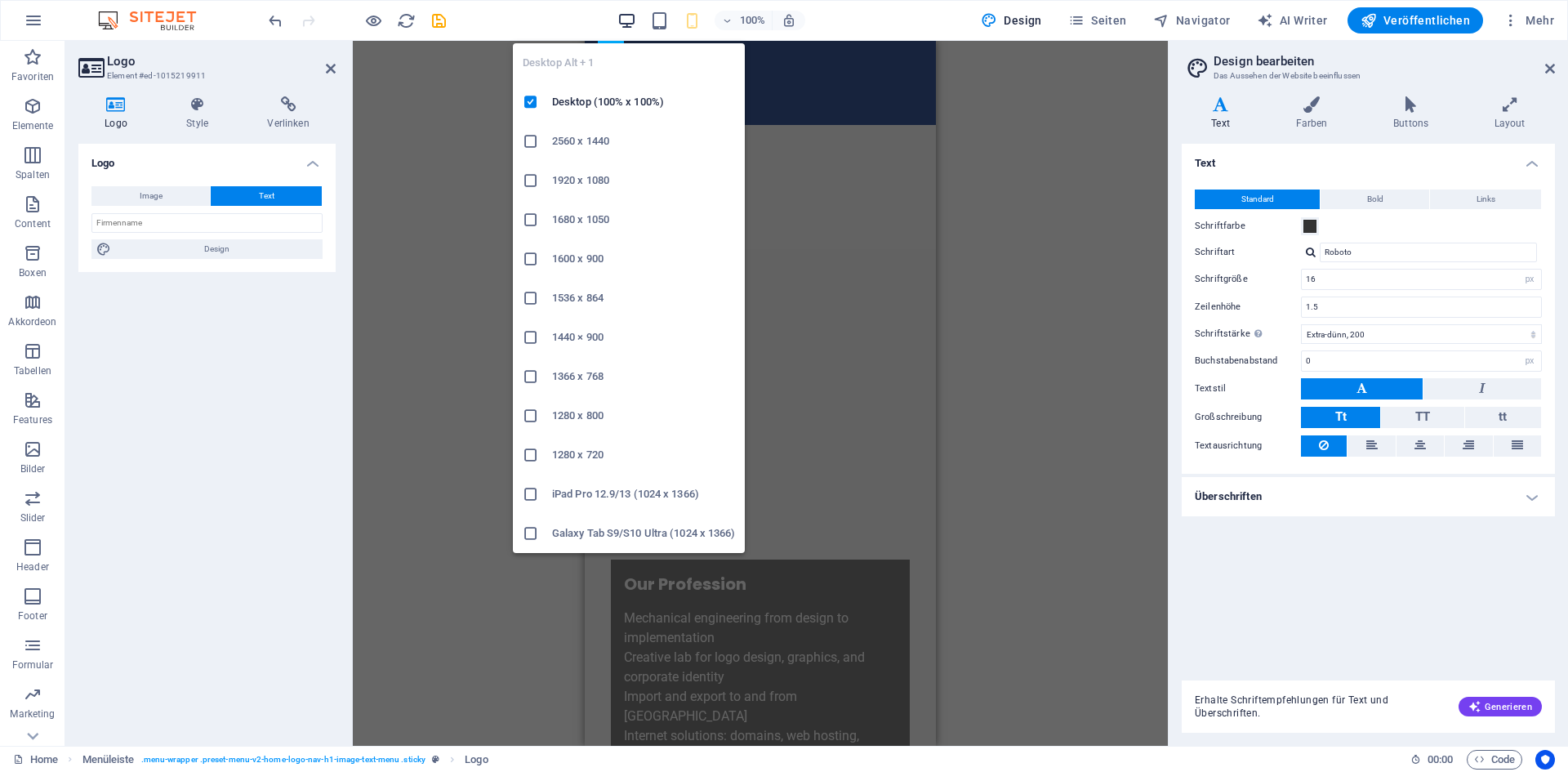
click at [630, 22] on icon "button" at bounding box center [627, 21] width 19 height 19
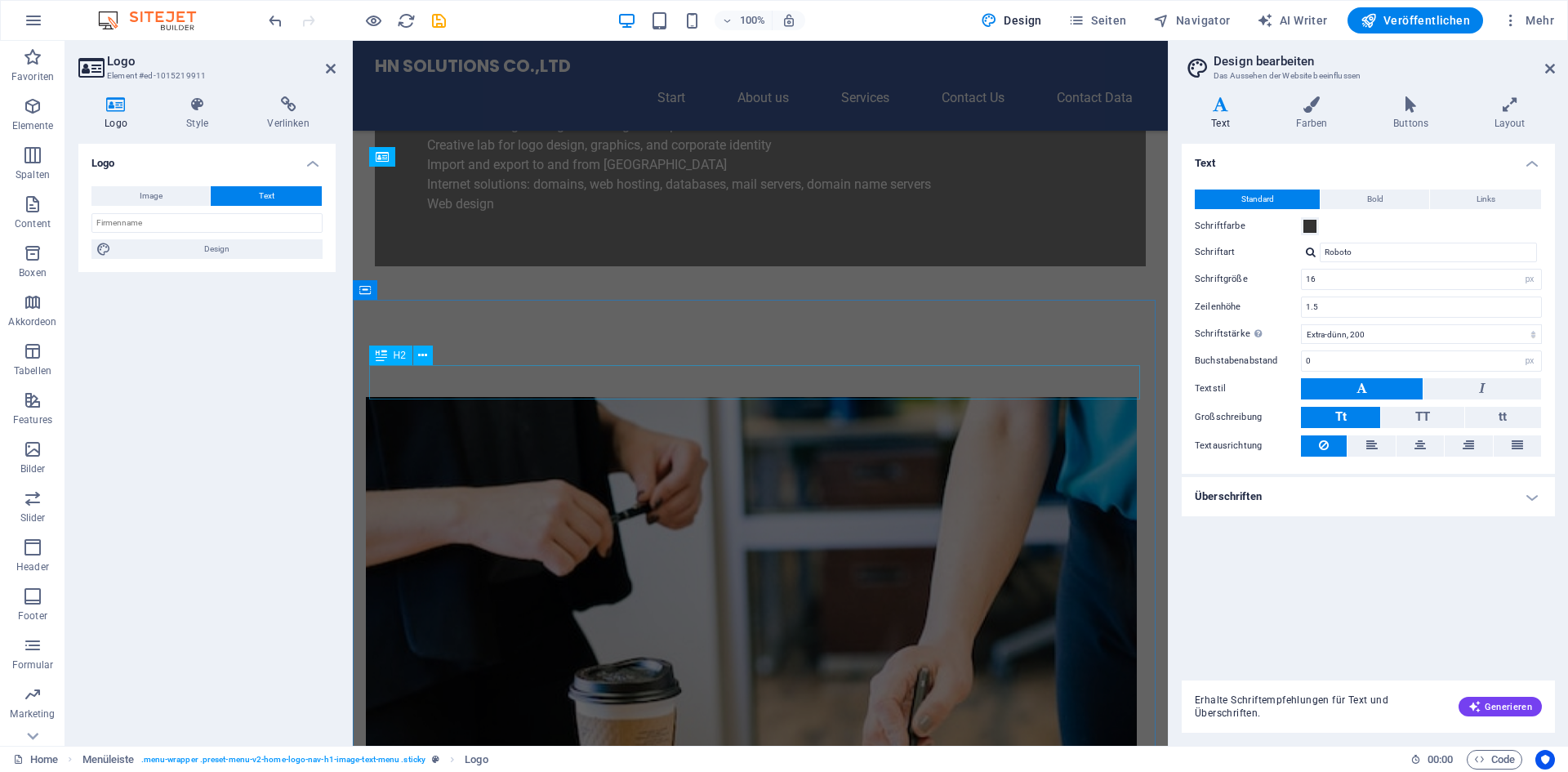
scroll to position [653, 0]
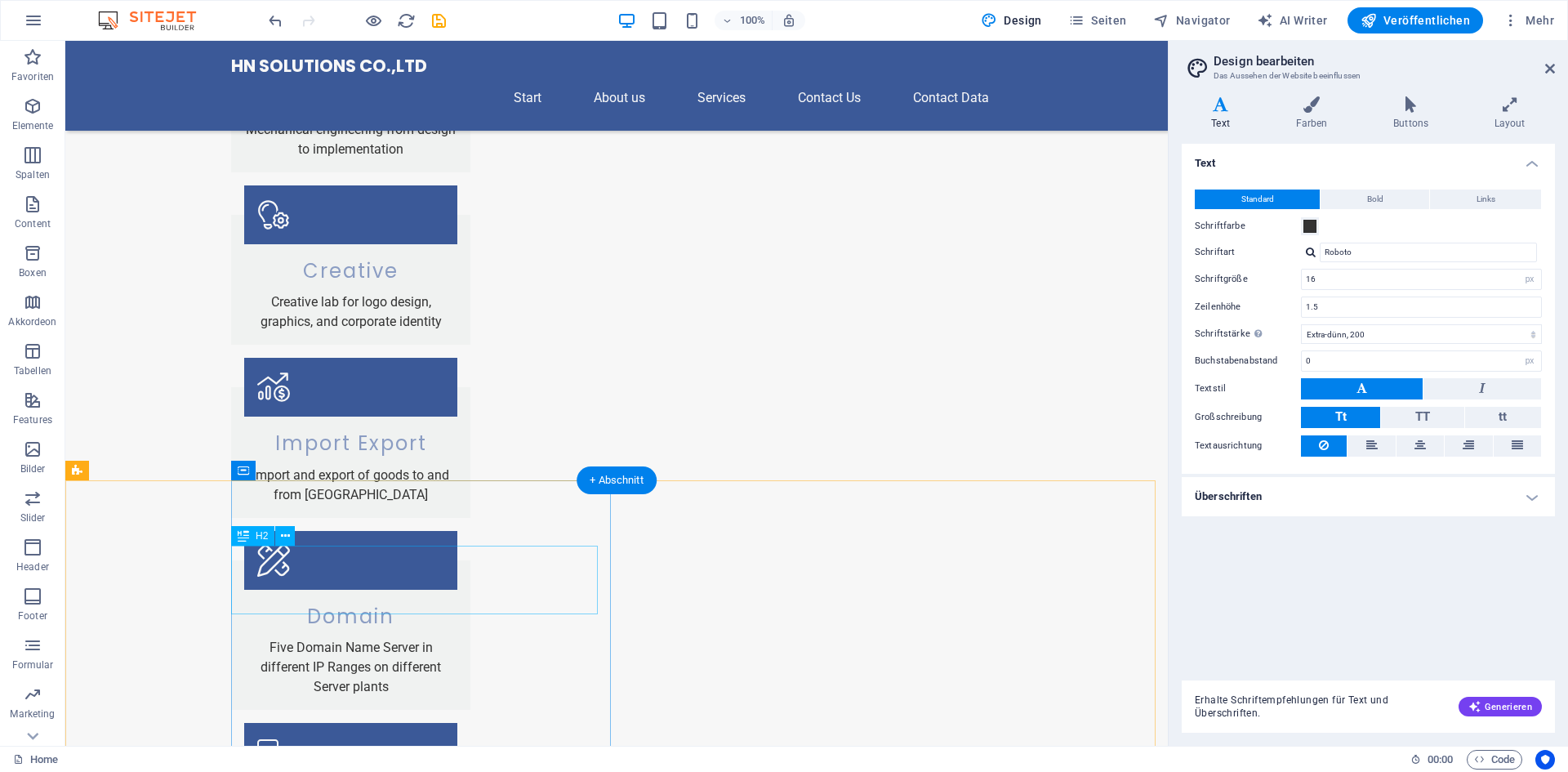
scroll to position [2109, 0]
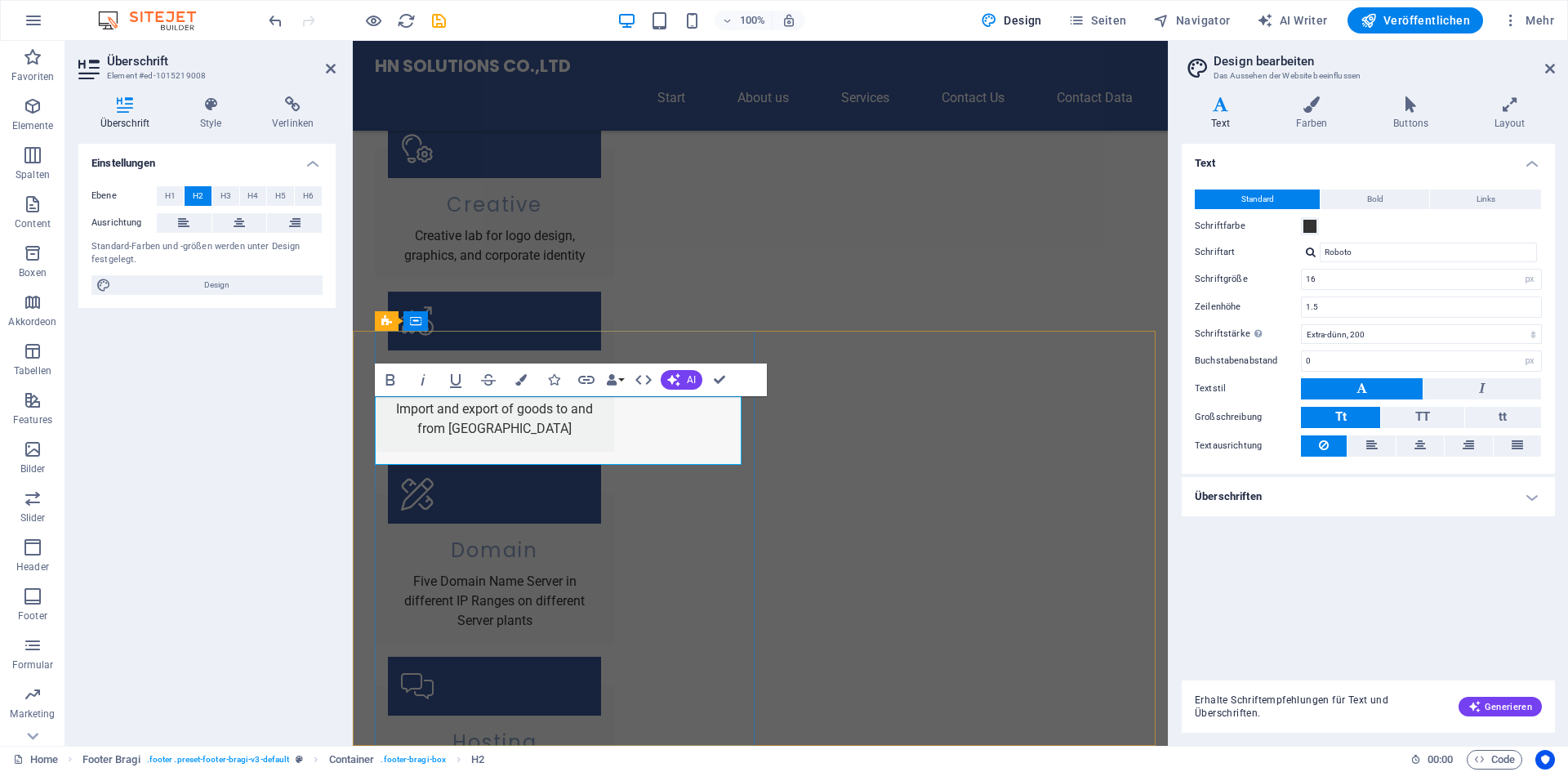
drag, startPoint x: 658, startPoint y: 410, endPoint x: 680, endPoint y: 456, distance: 51.0
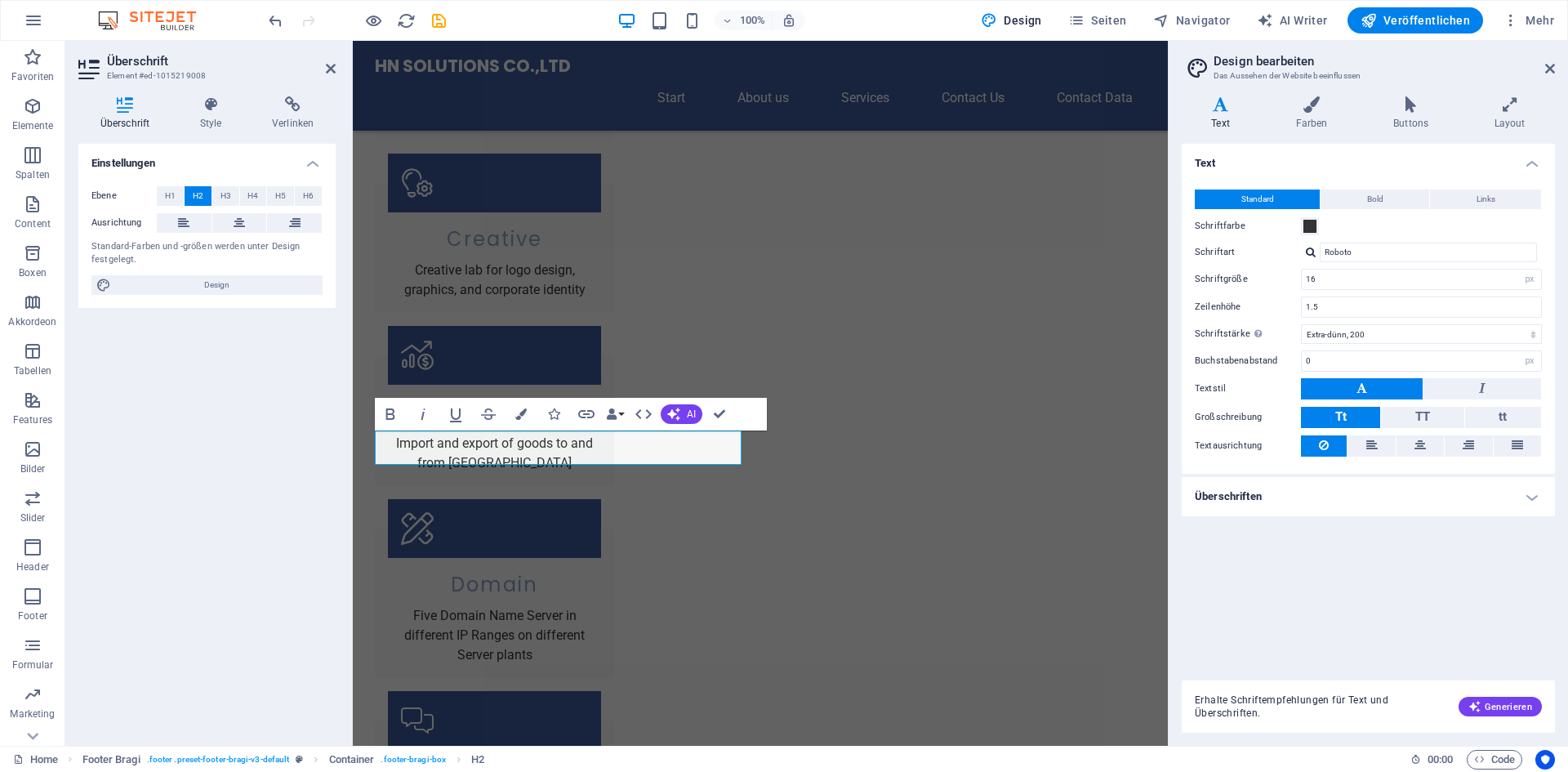
click at [316, 484] on div "Einstellungen Ebene H1 H2 H3 H4 H5 H6 Ausrichtung Standard-Farben und -größen w…" at bounding box center [207, 438] width 257 height 589
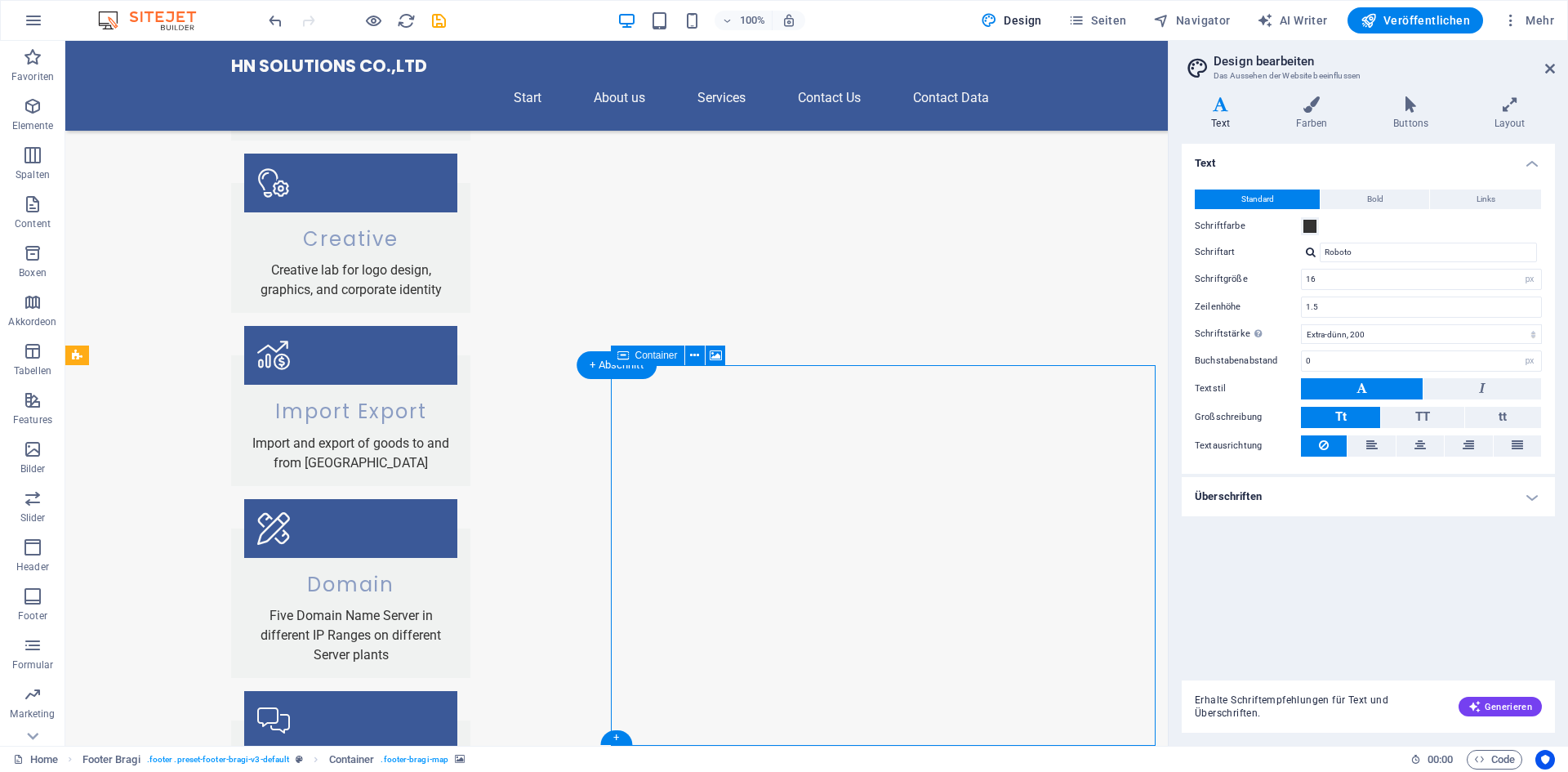
select select "px"
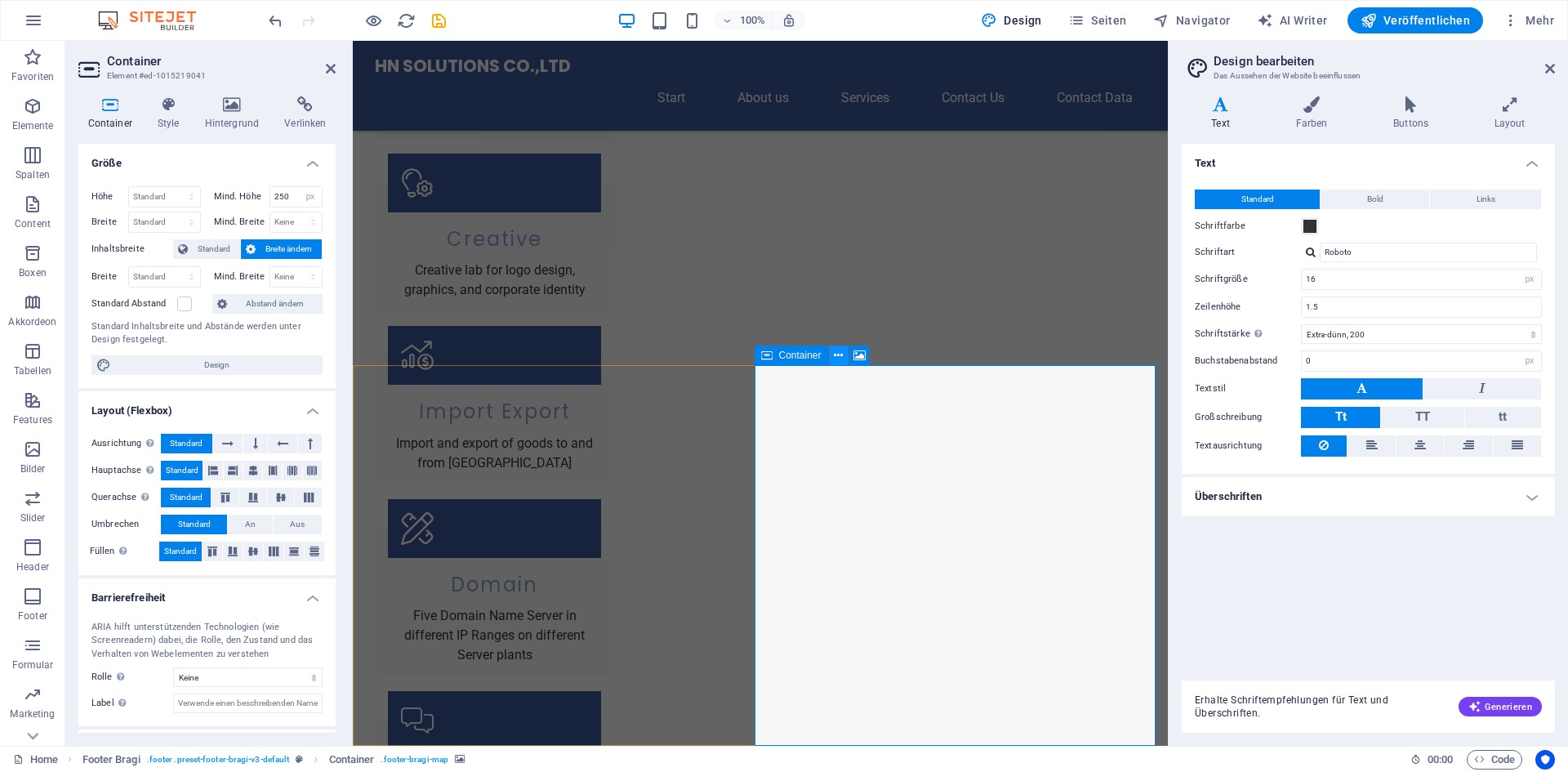
click at [841, 353] on icon at bounding box center [839, 355] width 9 height 17
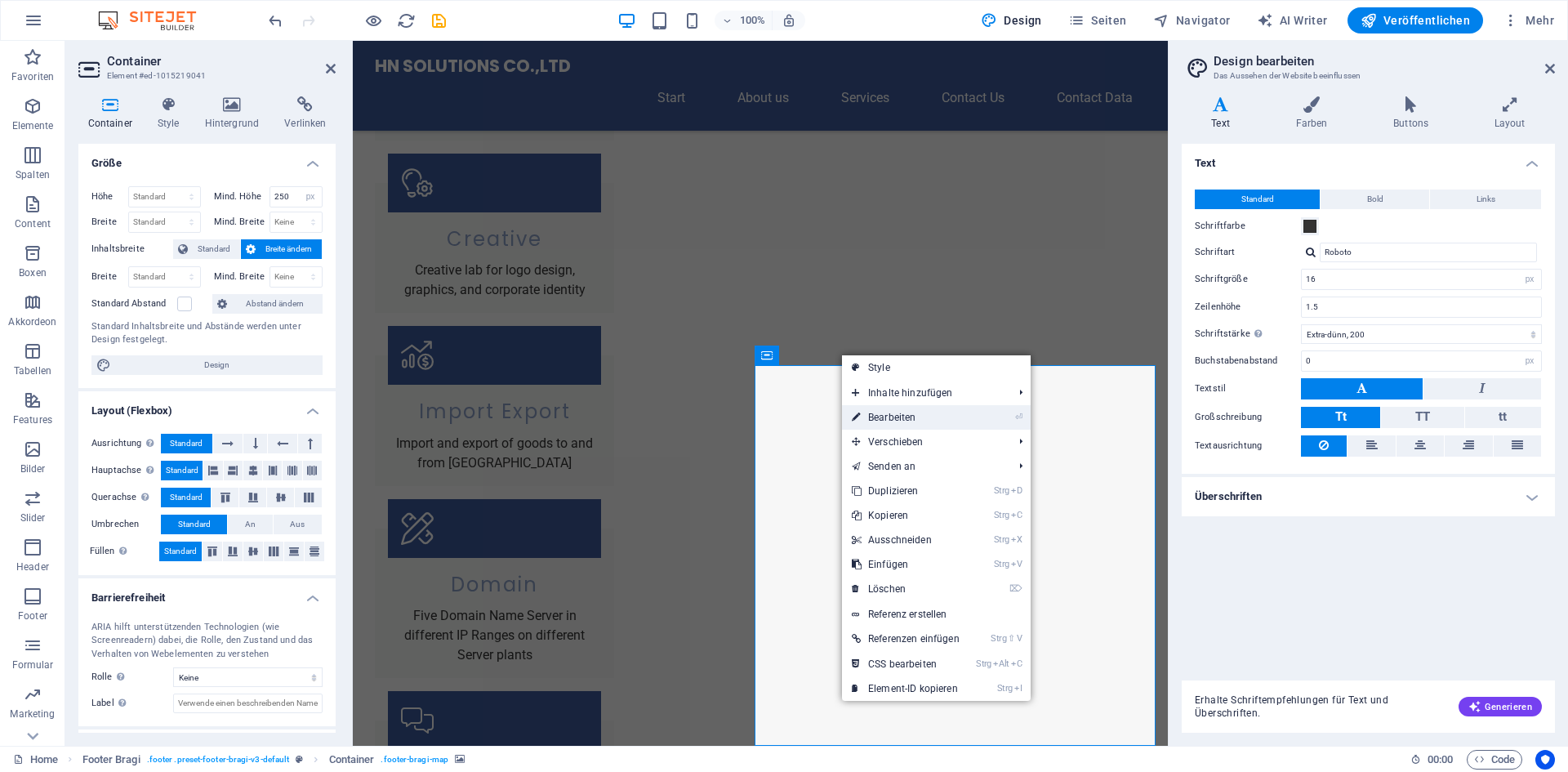
click at [869, 415] on link "⏎ Bearbeiten" at bounding box center [906, 417] width 128 height 24
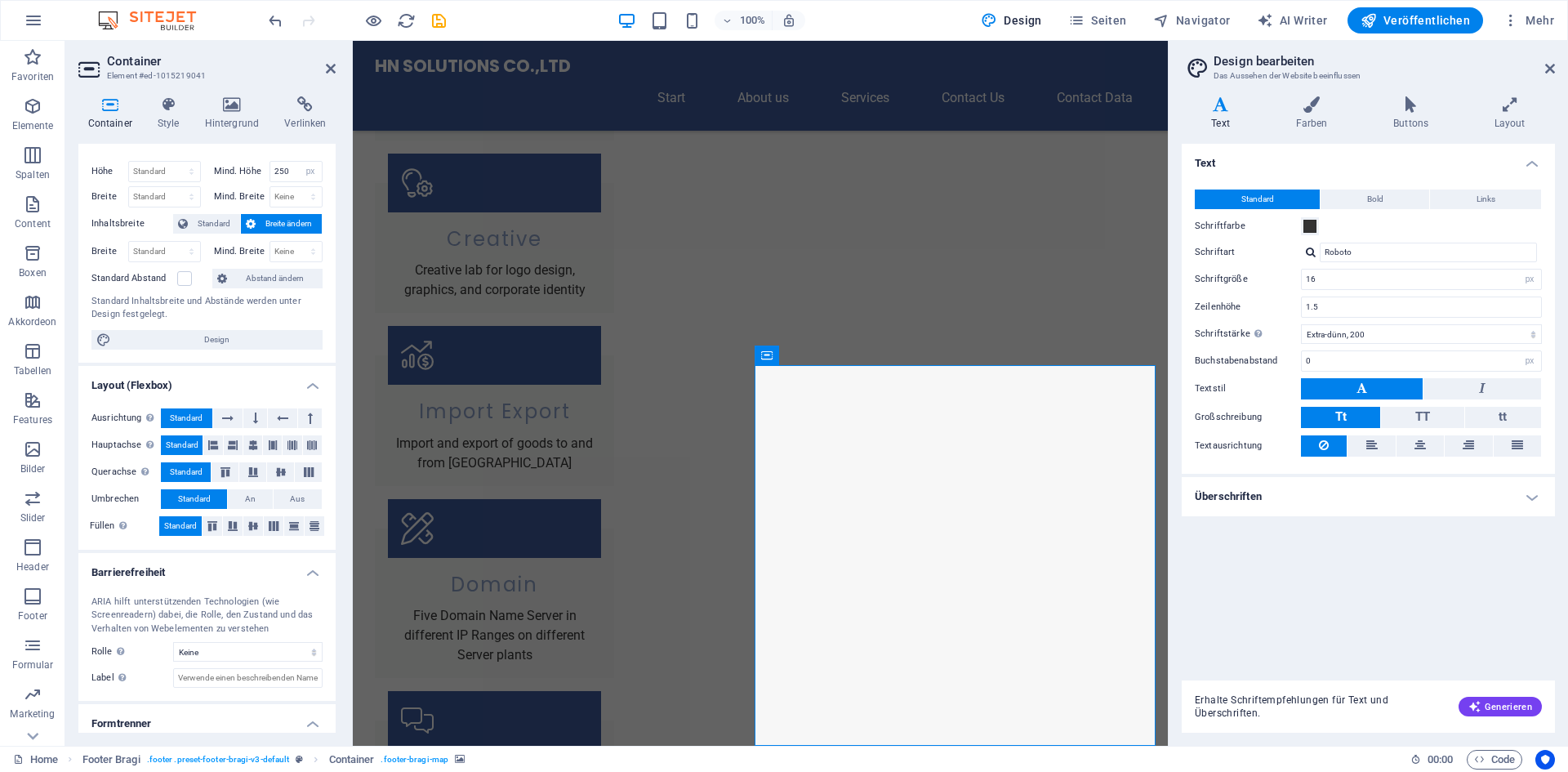
scroll to position [0, 0]
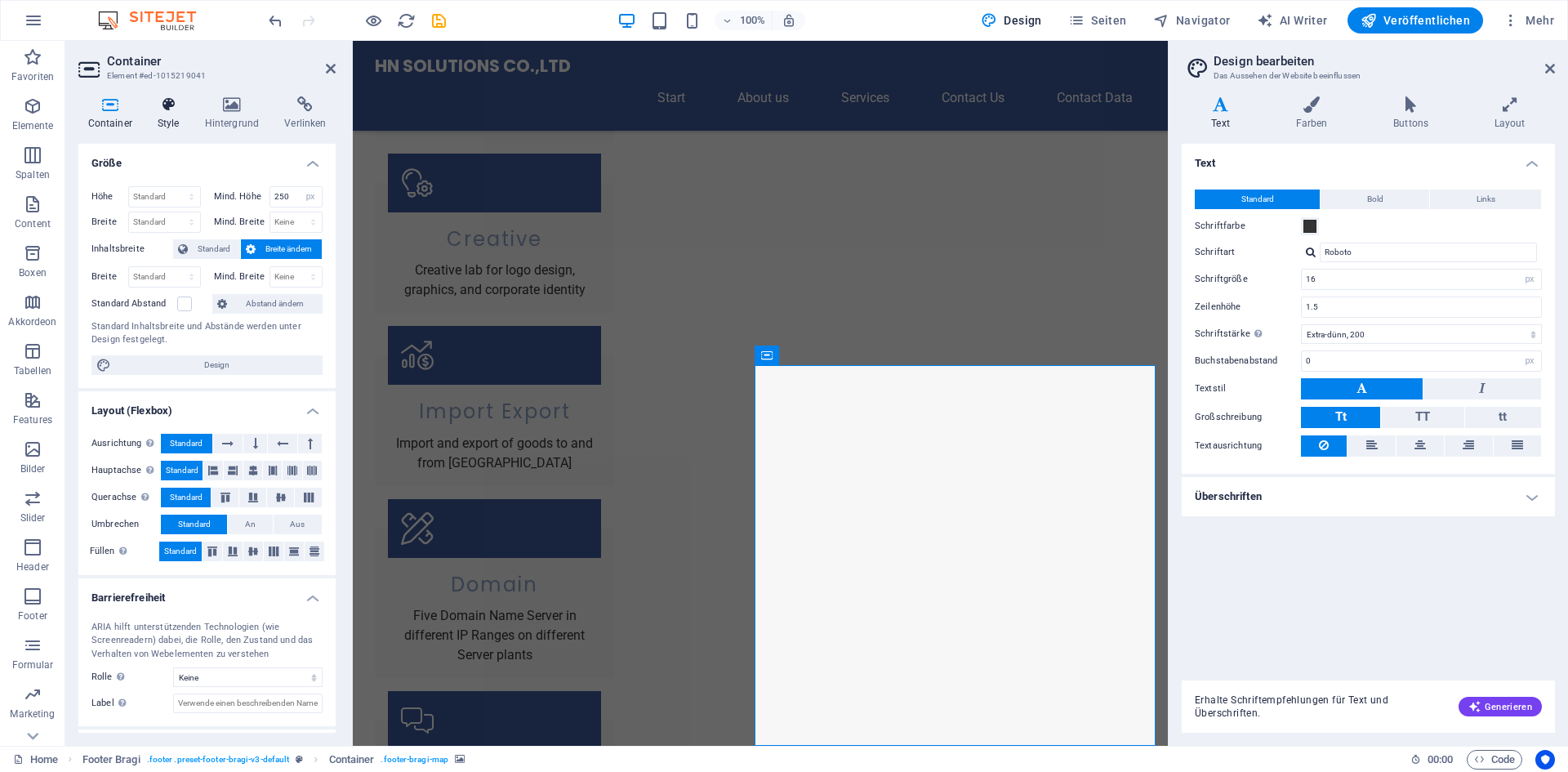
click at [171, 127] on h4 "Style" at bounding box center [171, 113] width 48 height 34
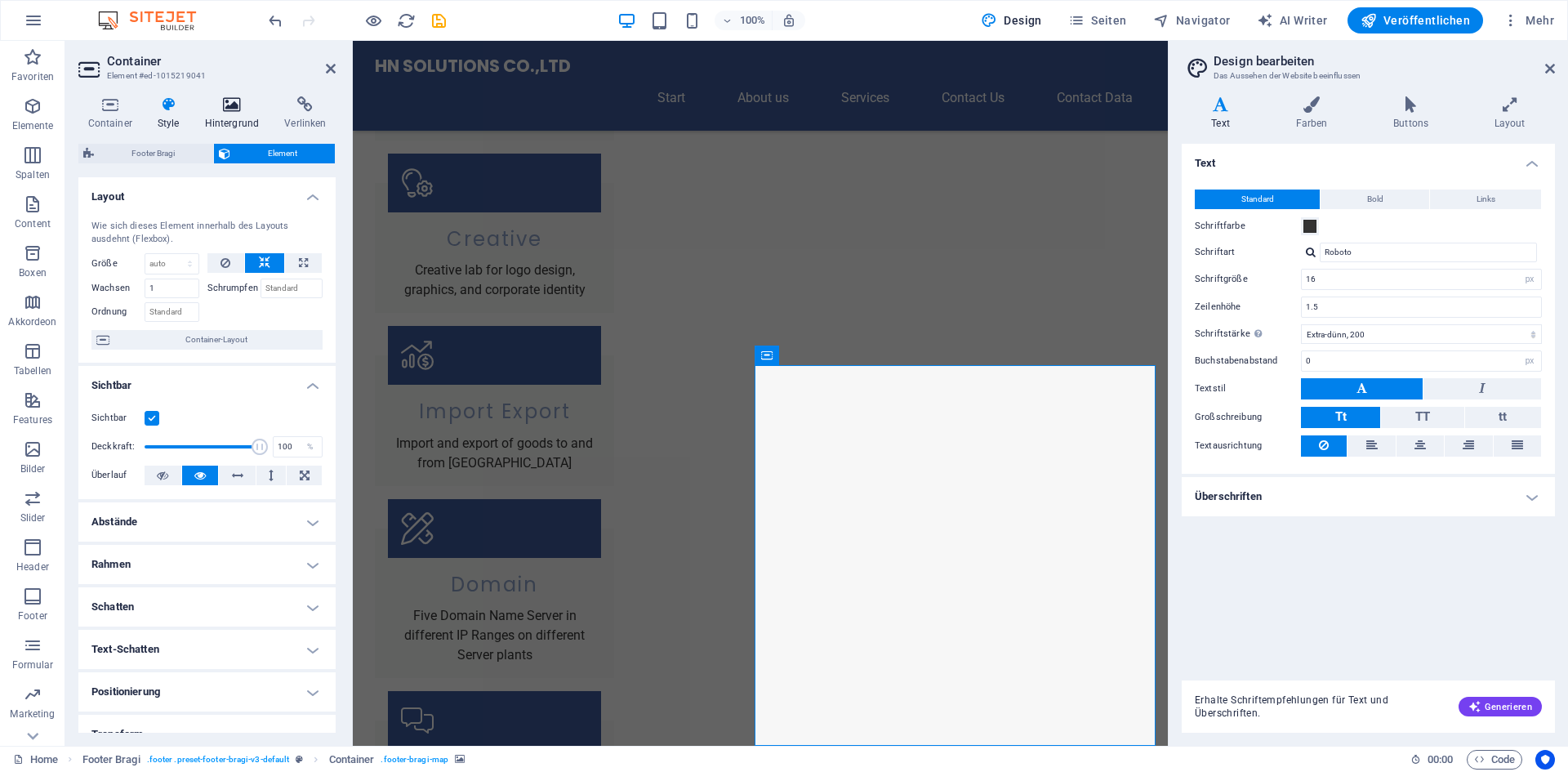
click at [249, 114] on h4 "Hintergrund" at bounding box center [235, 113] width 80 height 34
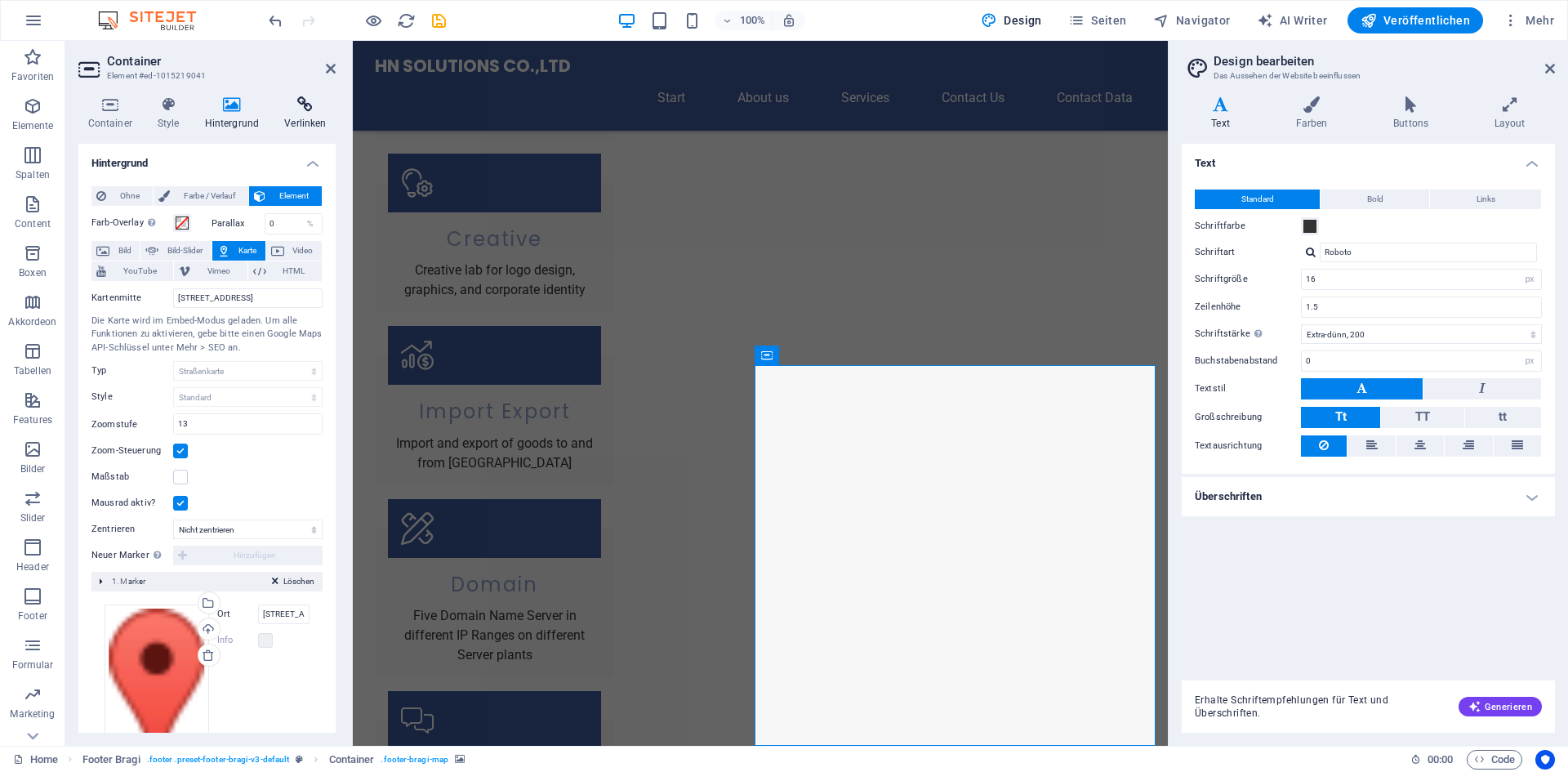
click at [298, 111] on icon at bounding box center [305, 104] width 60 height 16
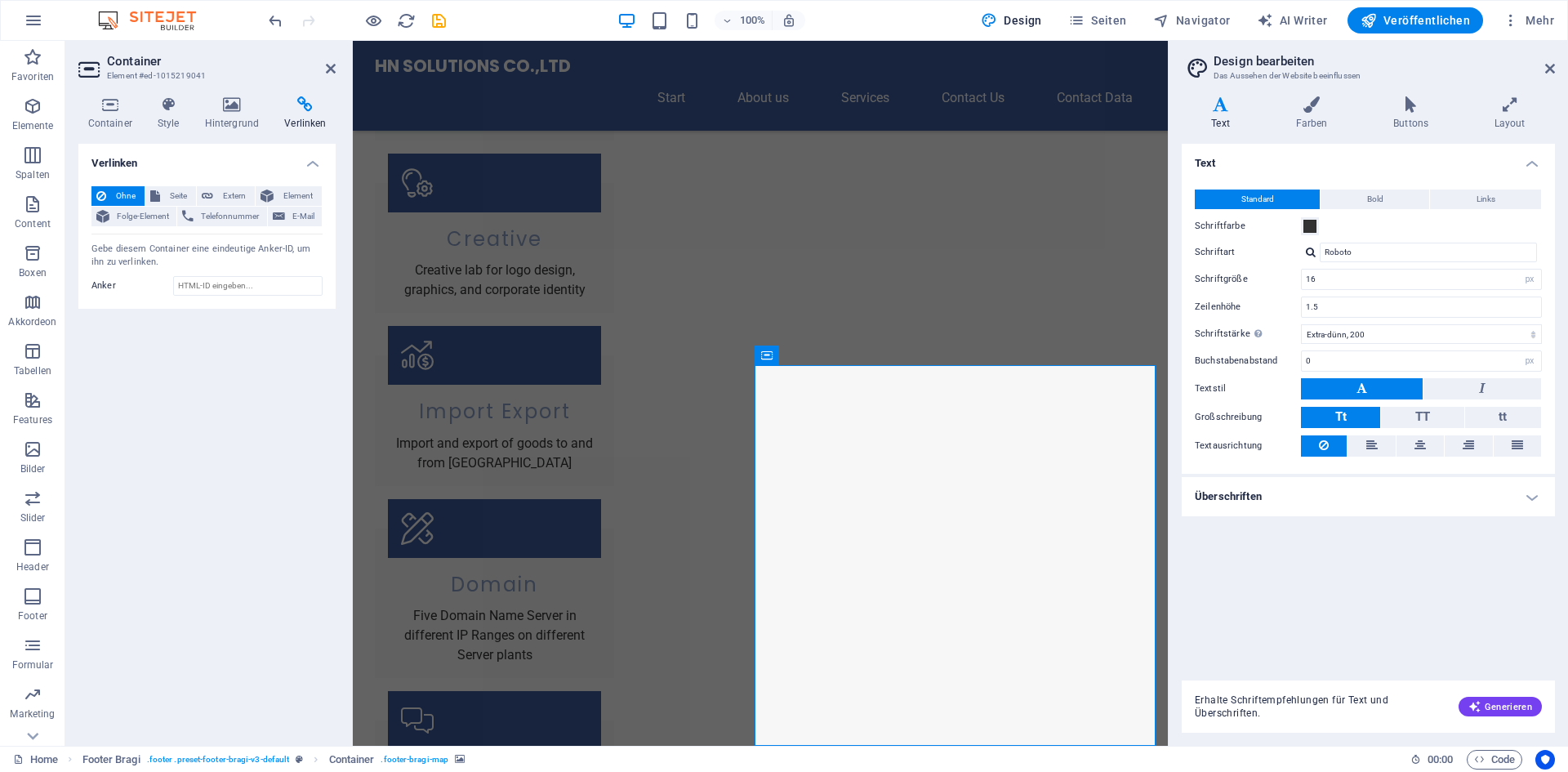
drag, startPoint x: 235, startPoint y: 112, endPoint x: 229, endPoint y: 132, distance: 20.9
click at [234, 112] on h4 "Hintergrund" at bounding box center [235, 113] width 80 height 34
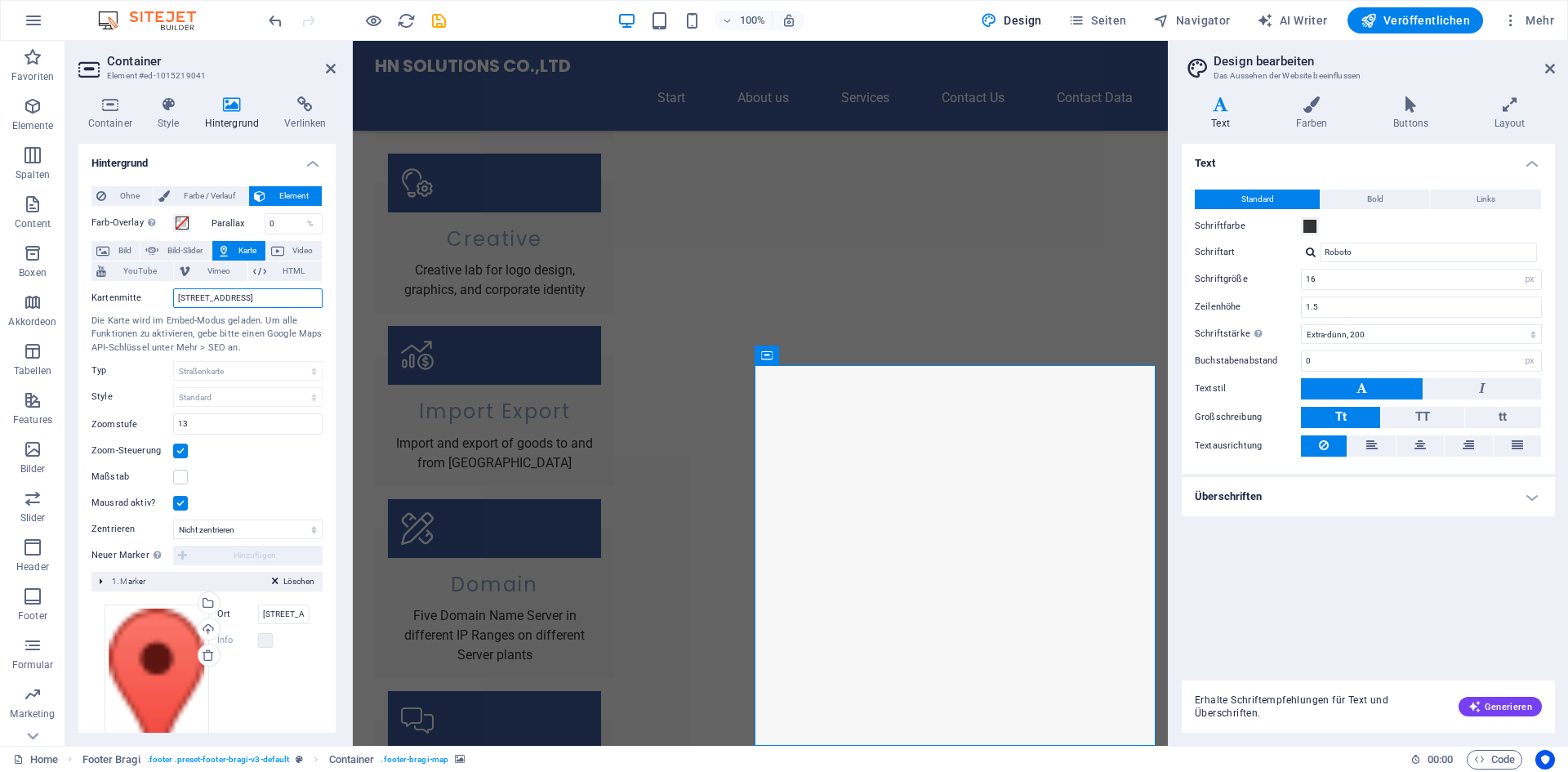
click at [296, 295] on input "[STREET_ADDRESS]" at bounding box center [248, 298] width 149 height 20
type input "[STREET_ADDRESS]"
click at [179, 478] on label at bounding box center [181, 476] width 14 height 14
click at [0, 0] on input "Maßstab" at bounding box center [0, 0] width 0 height 0
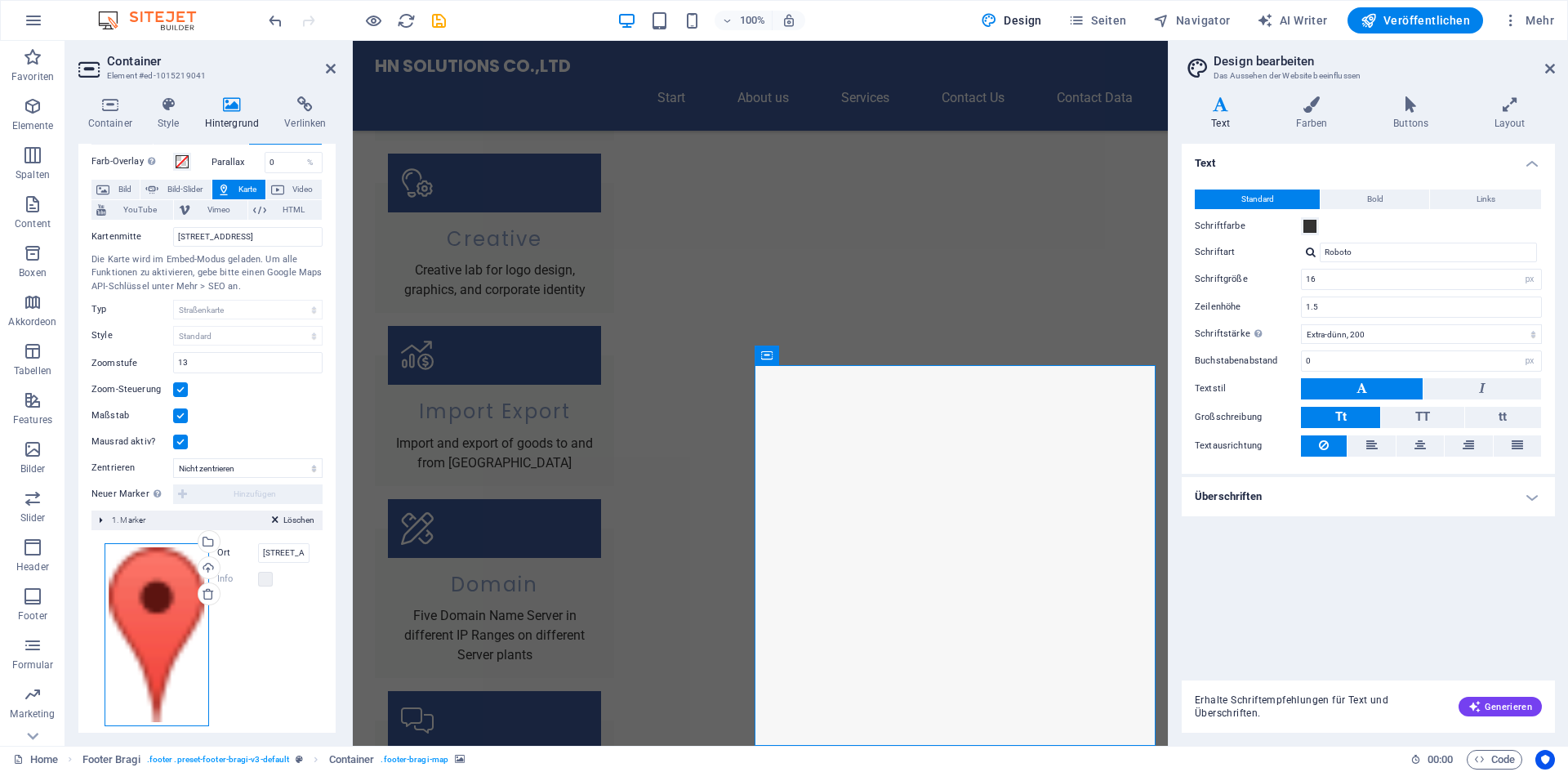
click at [147, 578] on div "Ziehe Dateien zum Hochladen hierher oder klicke hier, um aus Dateien oder koste…" at bounding box center [156, 634] width 104 height 182
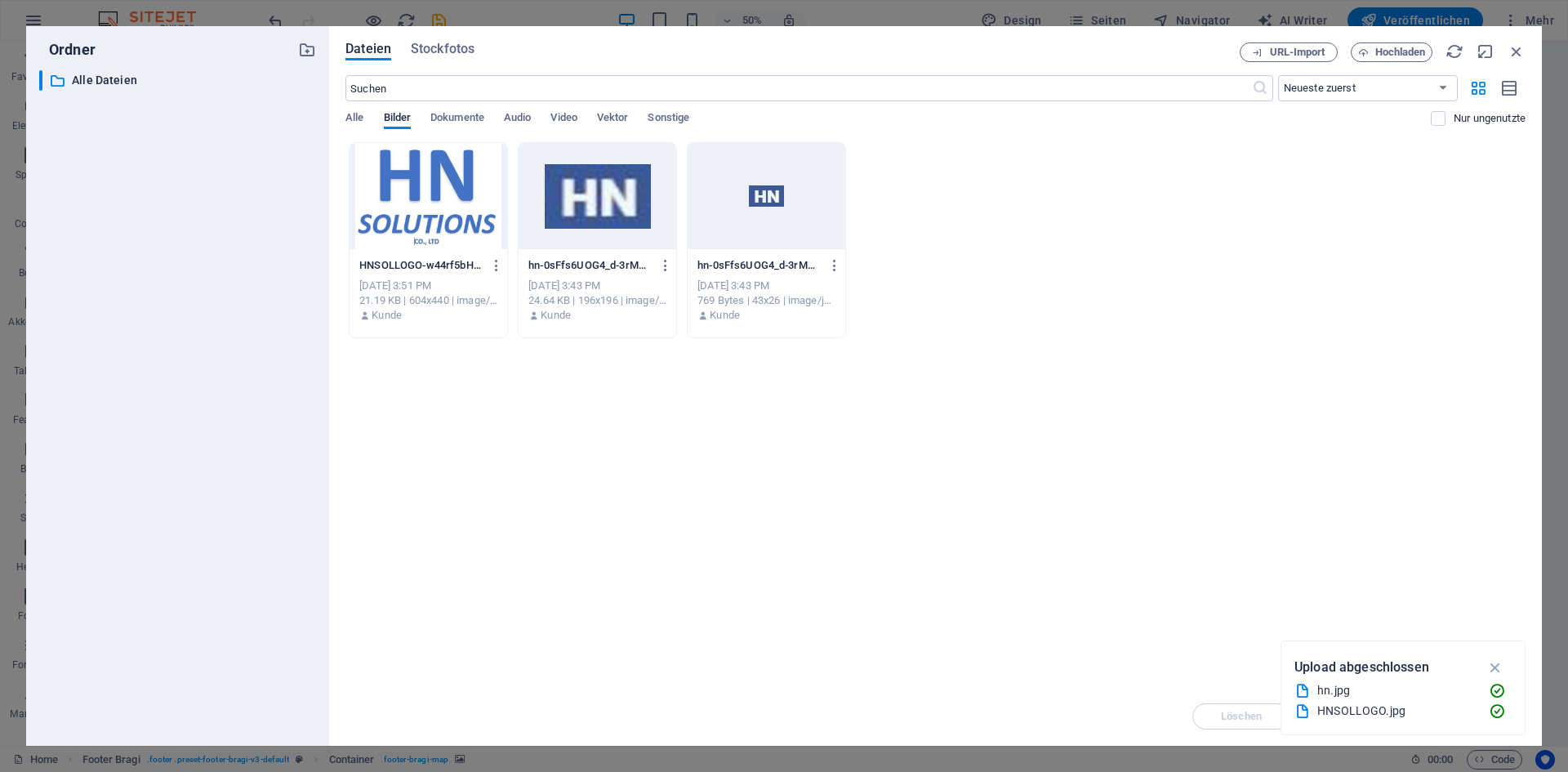
click at [770, 192] on div at bounding box center [766, 196] width 157 height 106
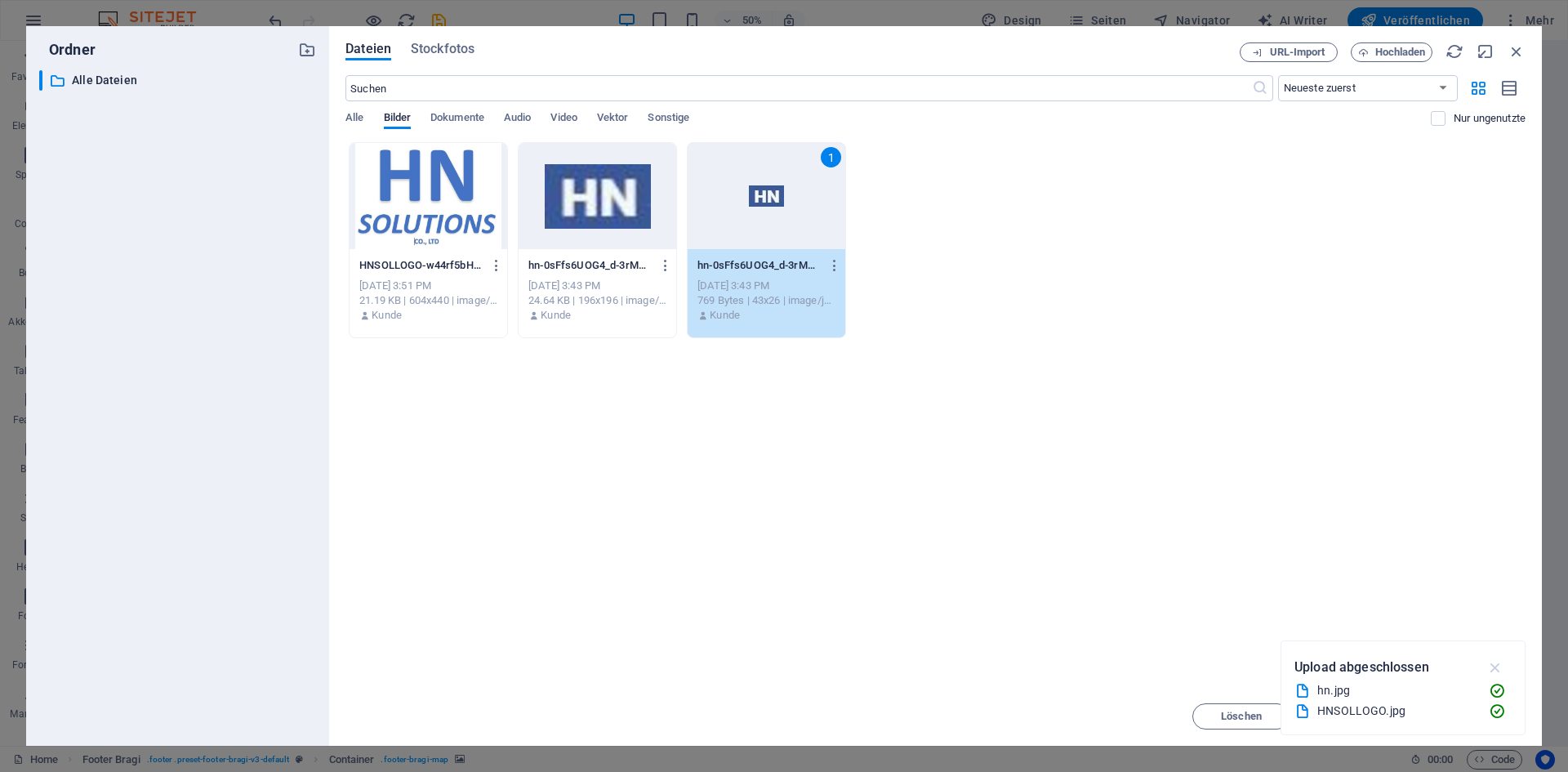
click at [1498, 664] on icon "button" at bounding box center [1495, 667] width 19 height 18
click at [1459, 720] on span "Einfügen" at bounding box center [1477, 715] width 41 height 10
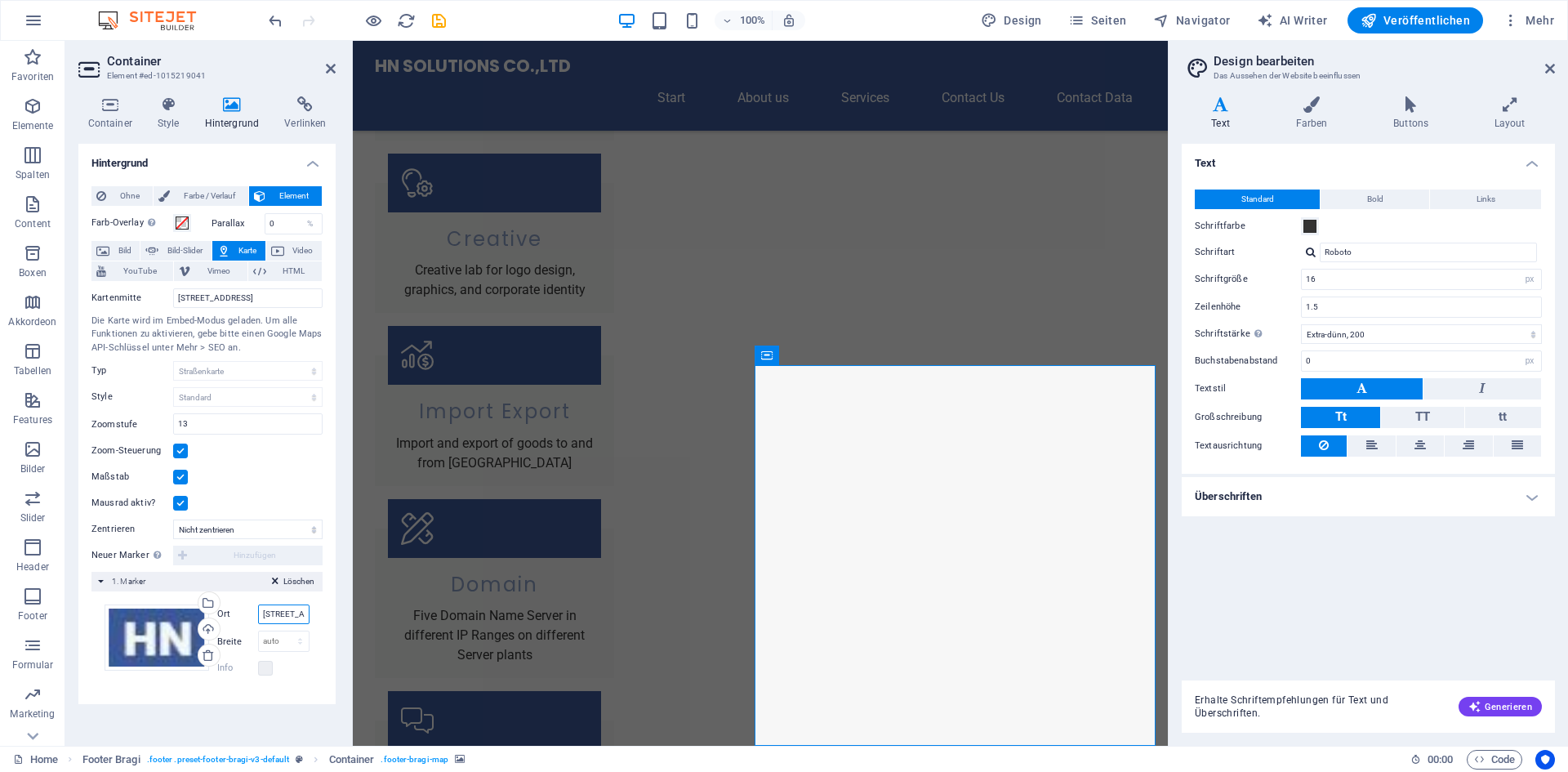
scroll to position [0, 49]
drag, startPoint x: 292, startPoint y: 616, endPoint x: 333, endPoint y: 616, distance: 41.0
click at [333, 616] on div "Ohne Farbe / Verlauf Element Hintergrund über volle Breite strecken Farb-Overla…" at bounding box center [207, 439] width 257 height 531
click at [178, 294] on input "[STREET_ADDRESS]" at bounding box center [248, 298] width 149 height 20
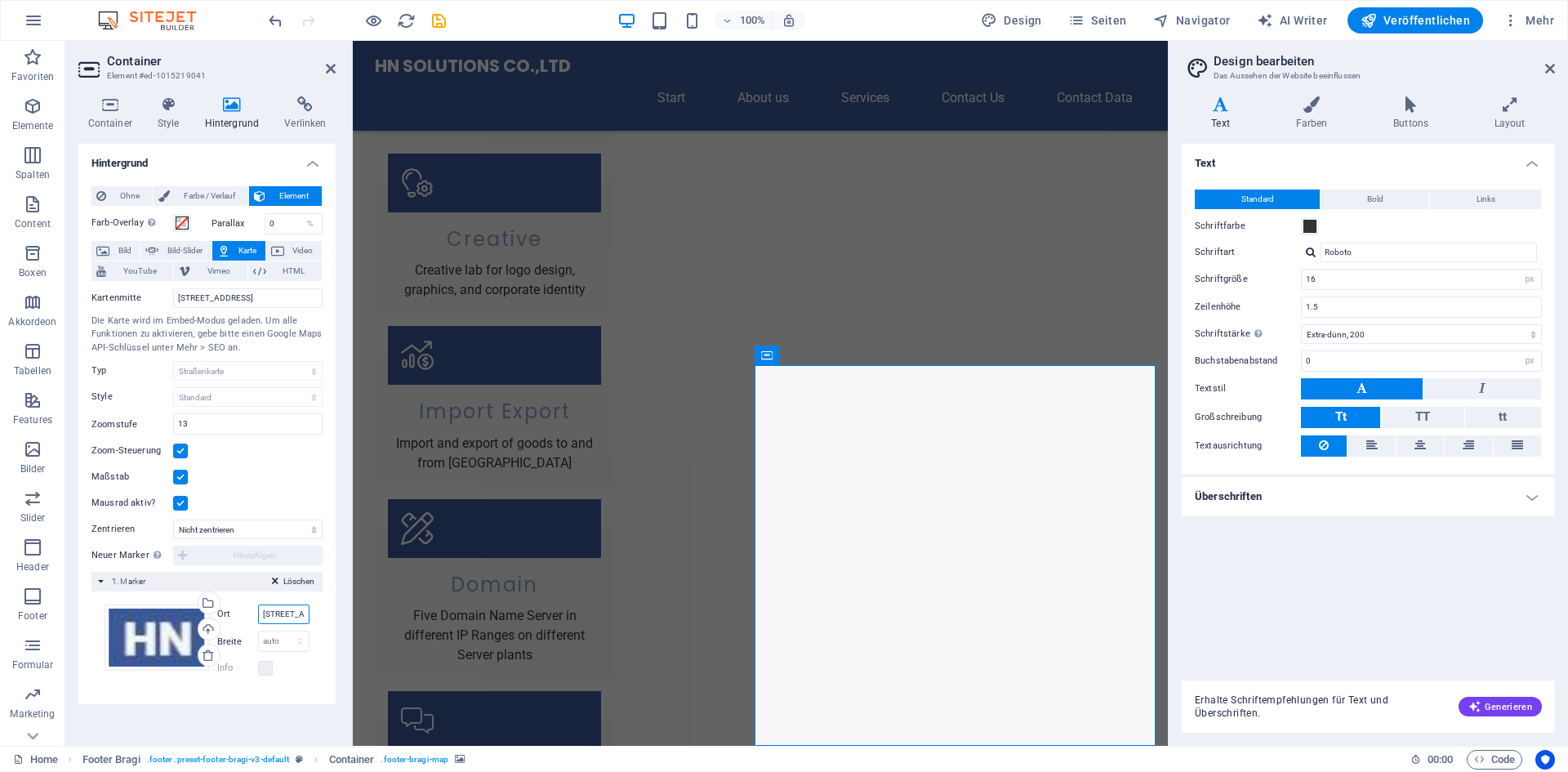
click at [290, 614] on input "[STREET_ADDRESS]" at bounding box center [284, 614] width 52 height 20
paste input ", [GEOGRAPHIC_DATA]"
type input "[STREET_ADDRESS]"
click at [195, 629] on div "Hochladen" at bounding box center [207, 630] width 24 height 24
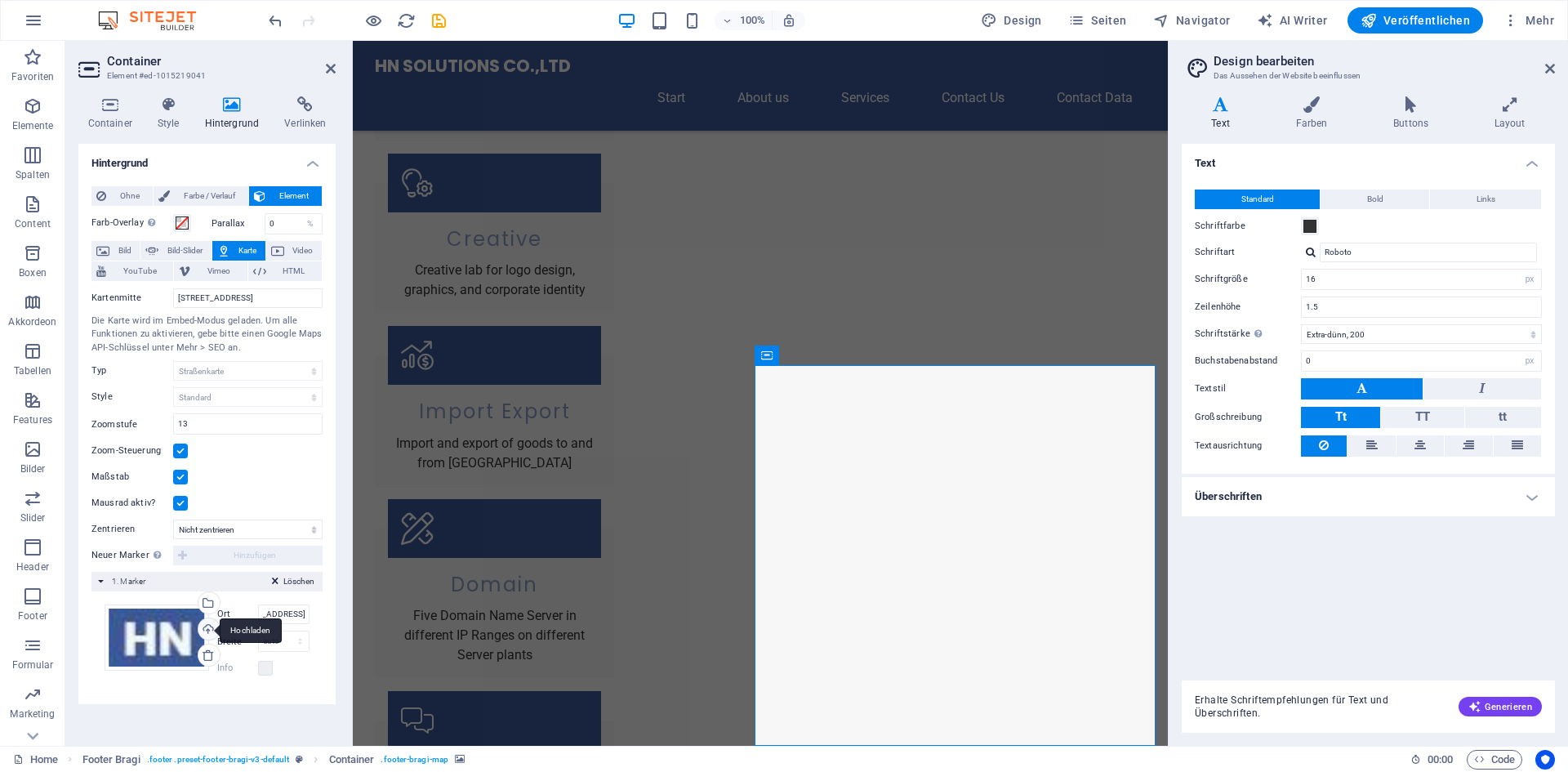
scroll to position [0, 0]
click at [249, 466] on div "Kartenmitte [STREET_ADDRESS] Die Karte wird im Embed-Modus geladen. Um alle Fun…" at bounding box center [207, 397] width 231 height 232
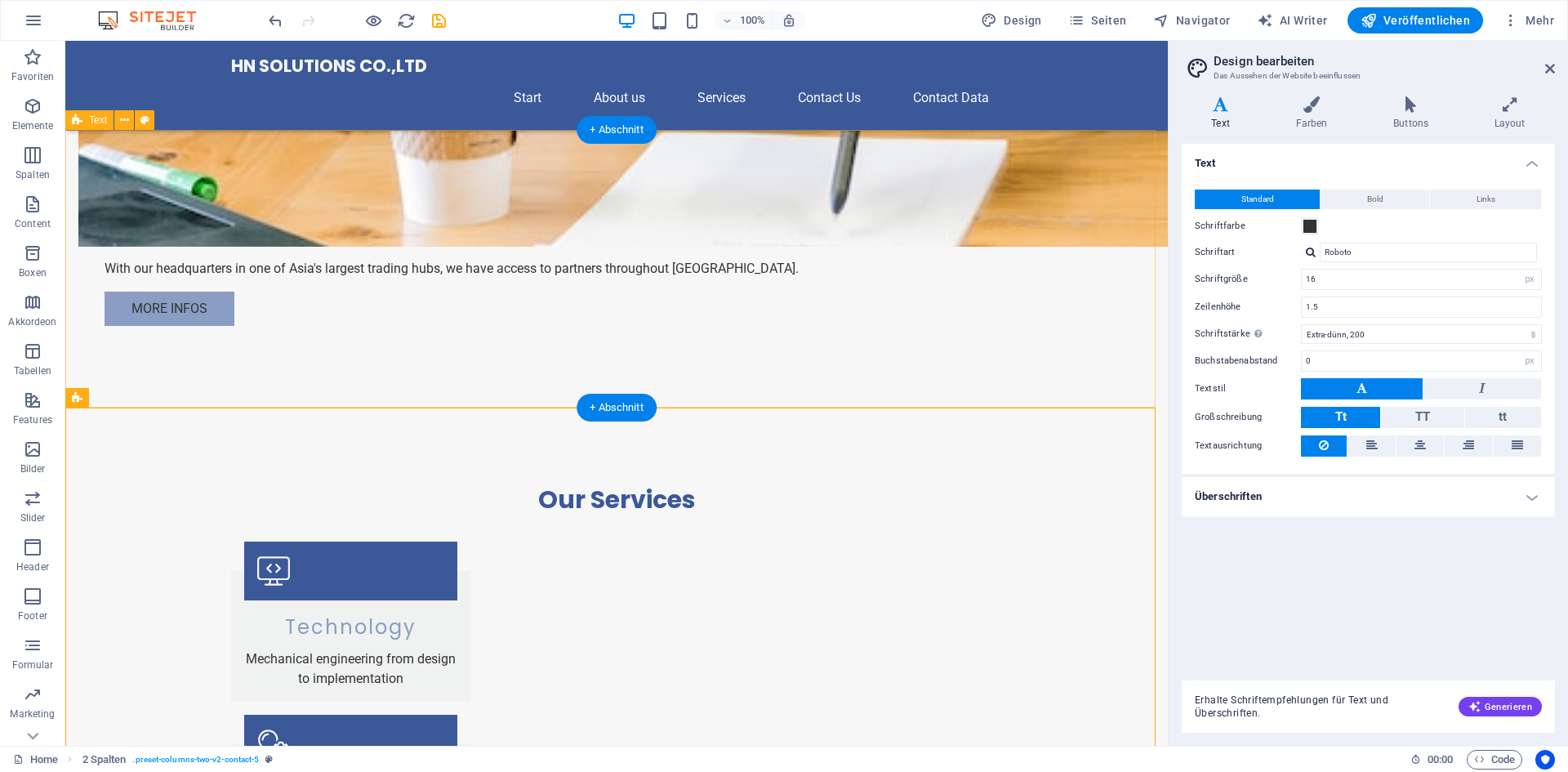
scroll to position [1504, 0]
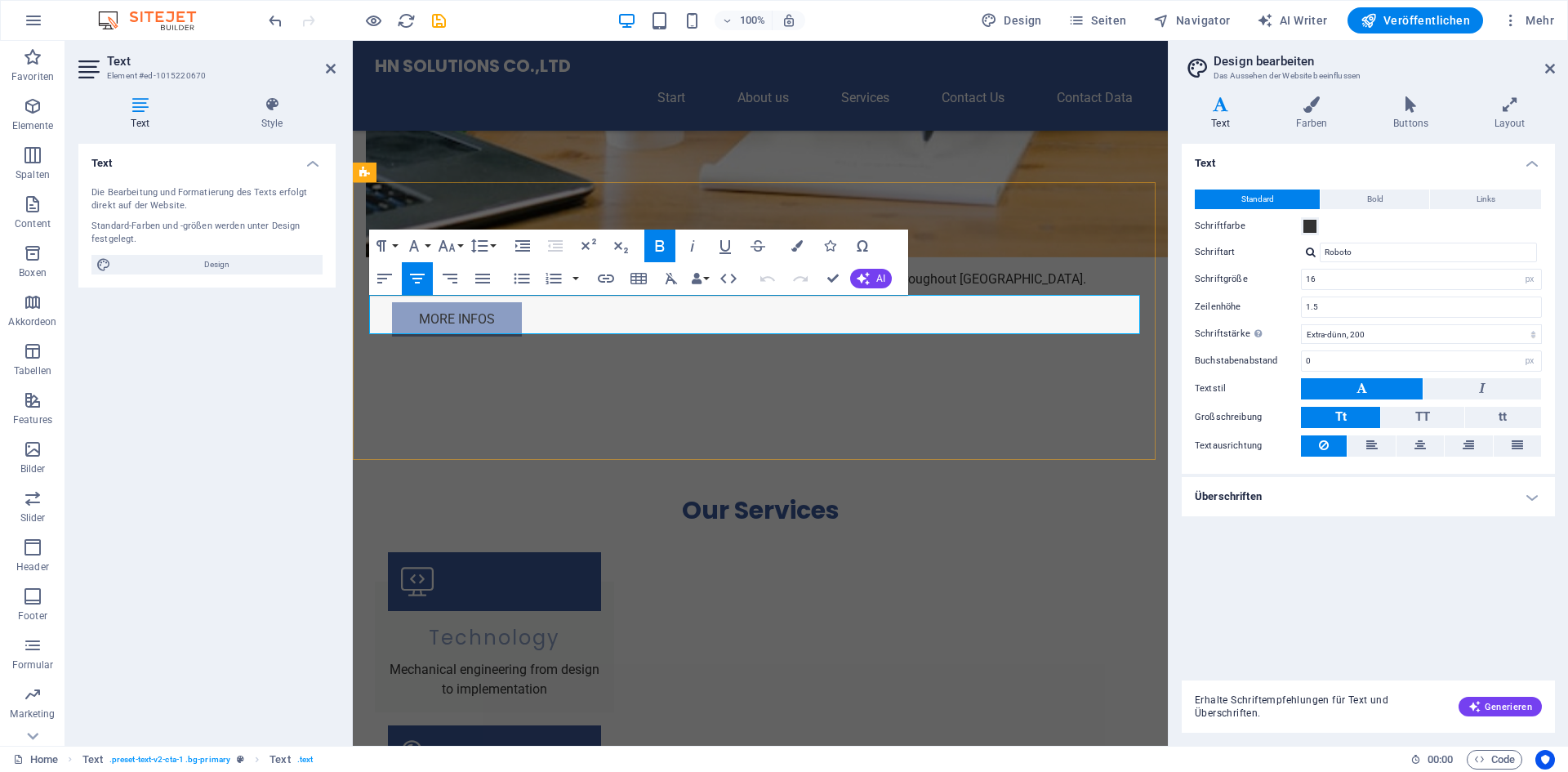
drag, startPoint x: 892, startPoint y: 321, endPoint x: 574, endPoint y: 303, distance: 318.5
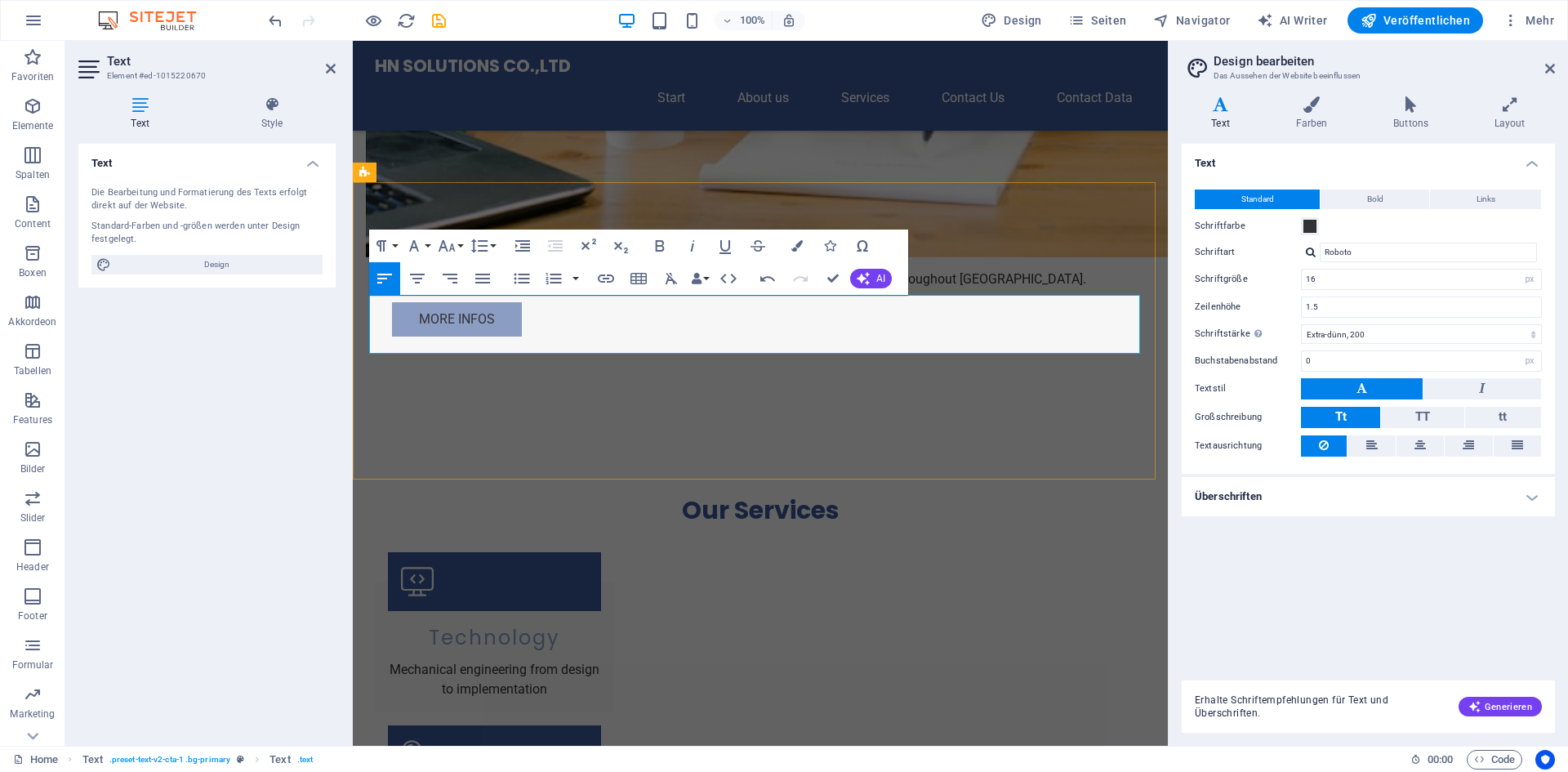
scroll to position [941, 5]
click at [419, 278] on icon "button" at bounding box center [417, 279] width 20 height 20
drag, startPoint x: 806, startPoint y: 342, endPoint x: 361, endPoint y: 291, distance: 447.9
click at [423, 280] on icon "button" at bounding box center [417, 279] width 20 height 20
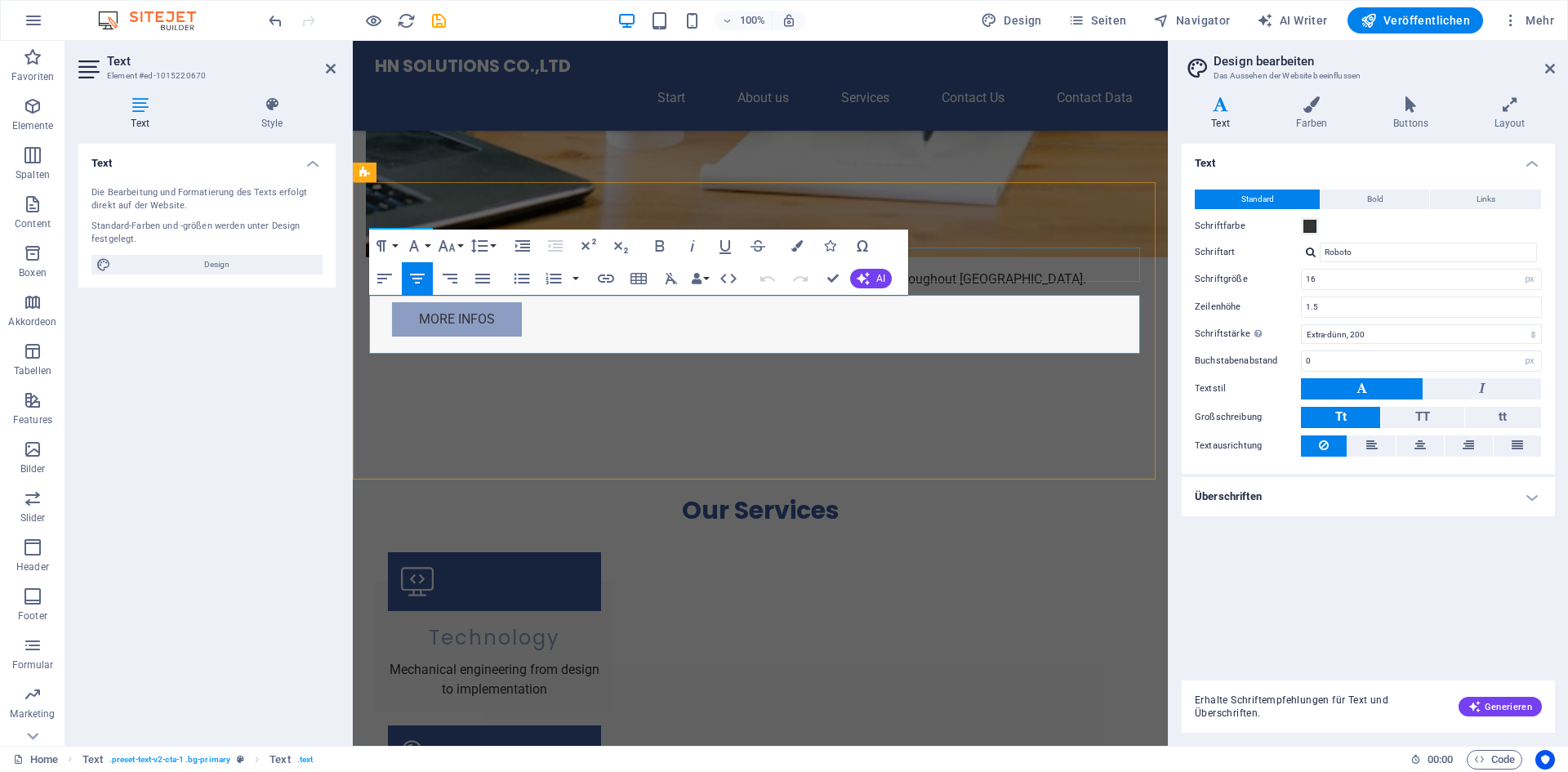
drag, startPoint x: 803, startPoint y: 337, endPoint x: 389, endPoint y: 257, distance: 421.7
click at [1308, 227] on span at bounding box center [1310, 226] width 13 height 13
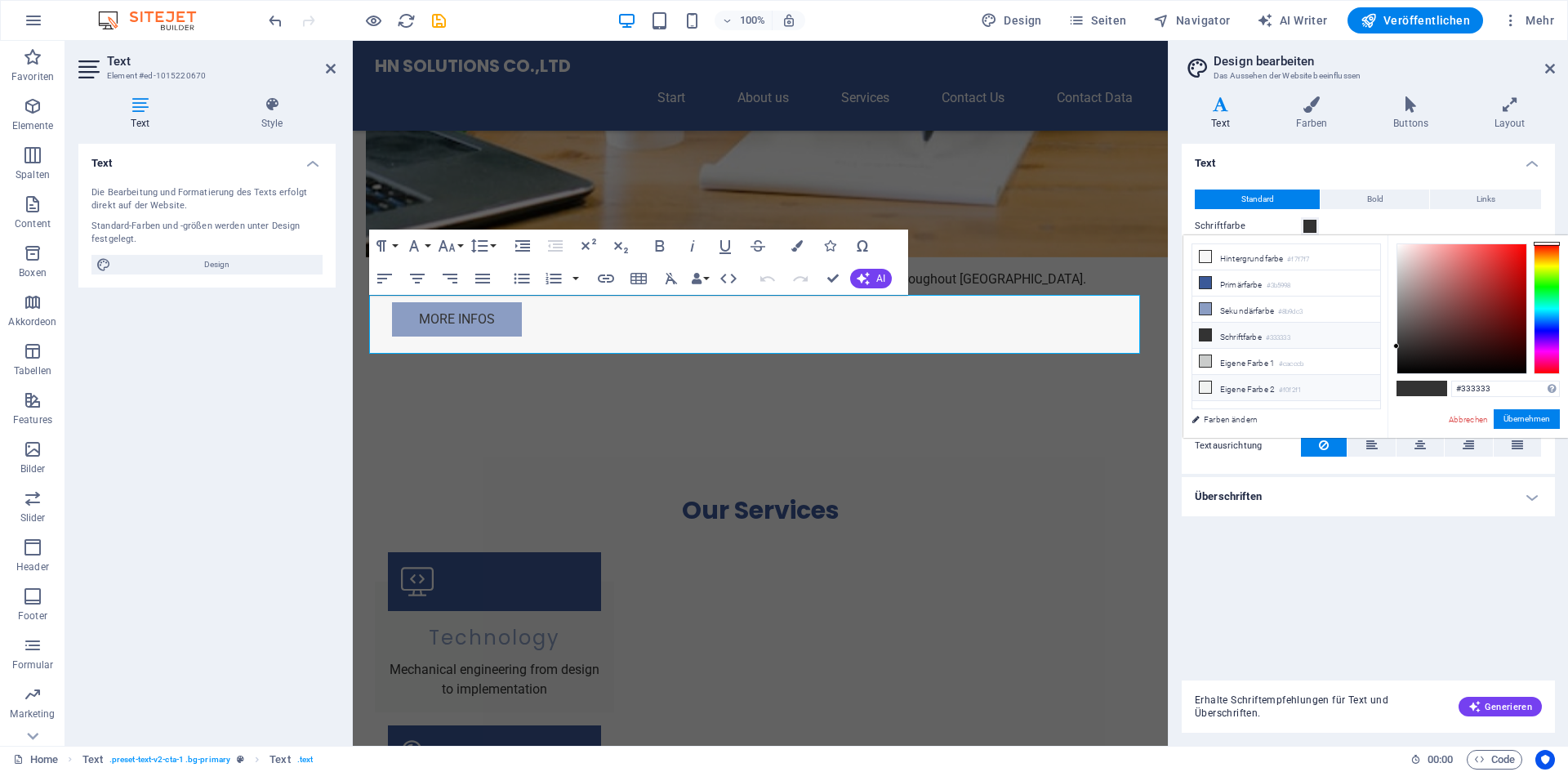
click at [1318, 385] on li "Eigene Farbe 2 #f0f2f1" at bounding box center [1286, 387] width 188 height 26
type input "#f0f2f1"
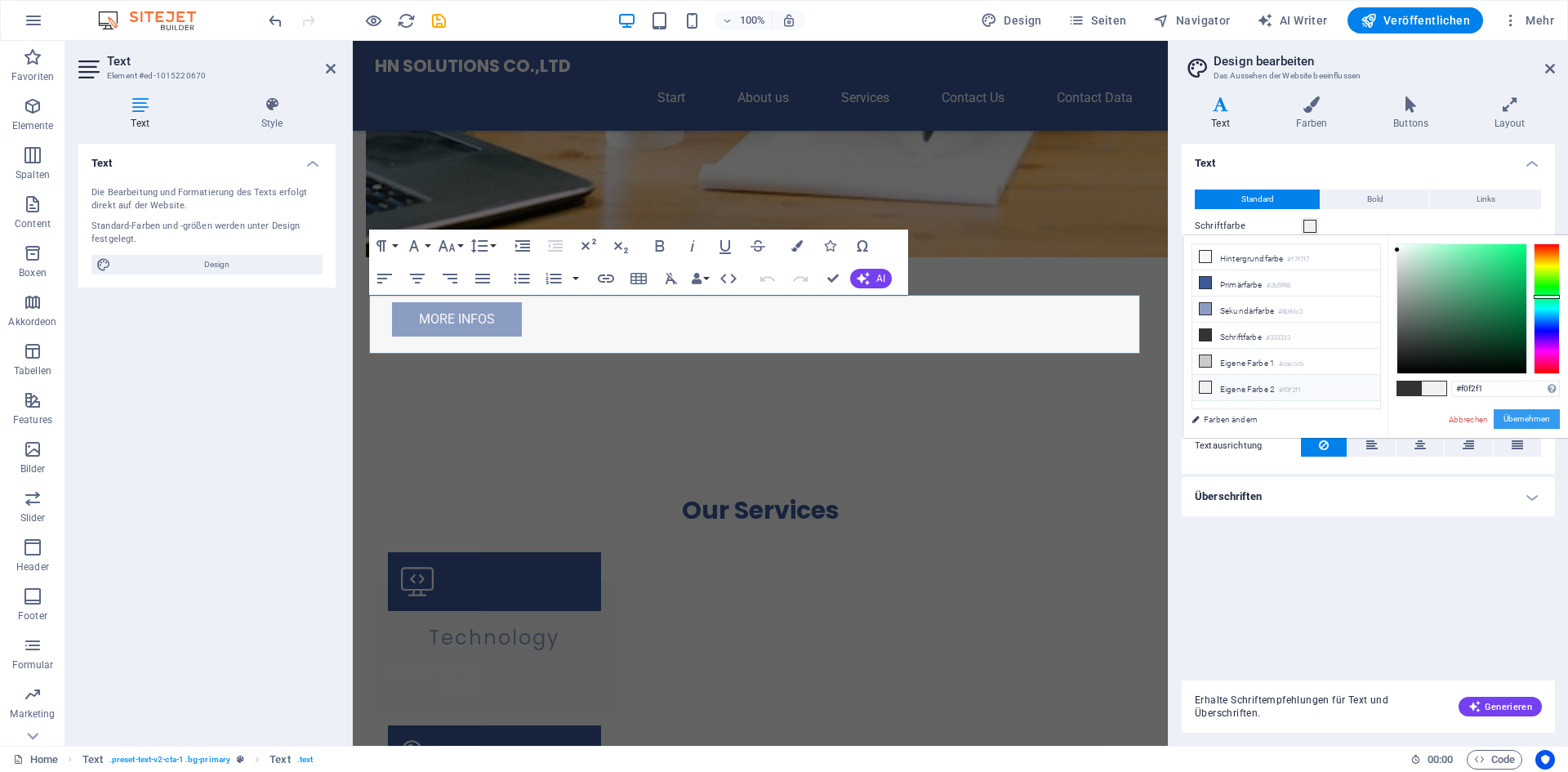
click at [1525, 419] on button "Übernehmen" at bounding box center [1528, 419] width 67 height 20
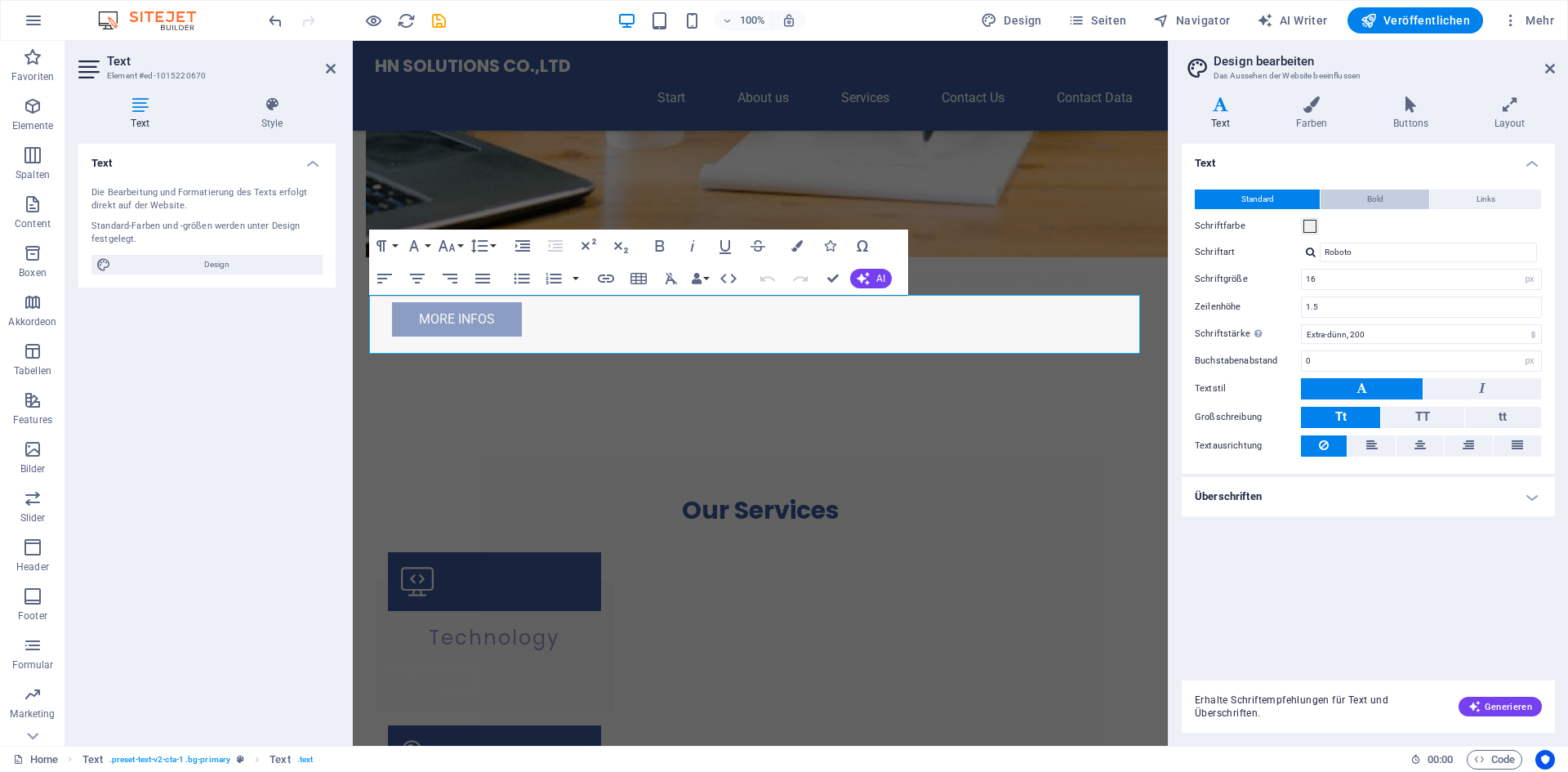
click at [1361, 202] on button "Bold" at bounding box center [1375, 200] width 109 height 20
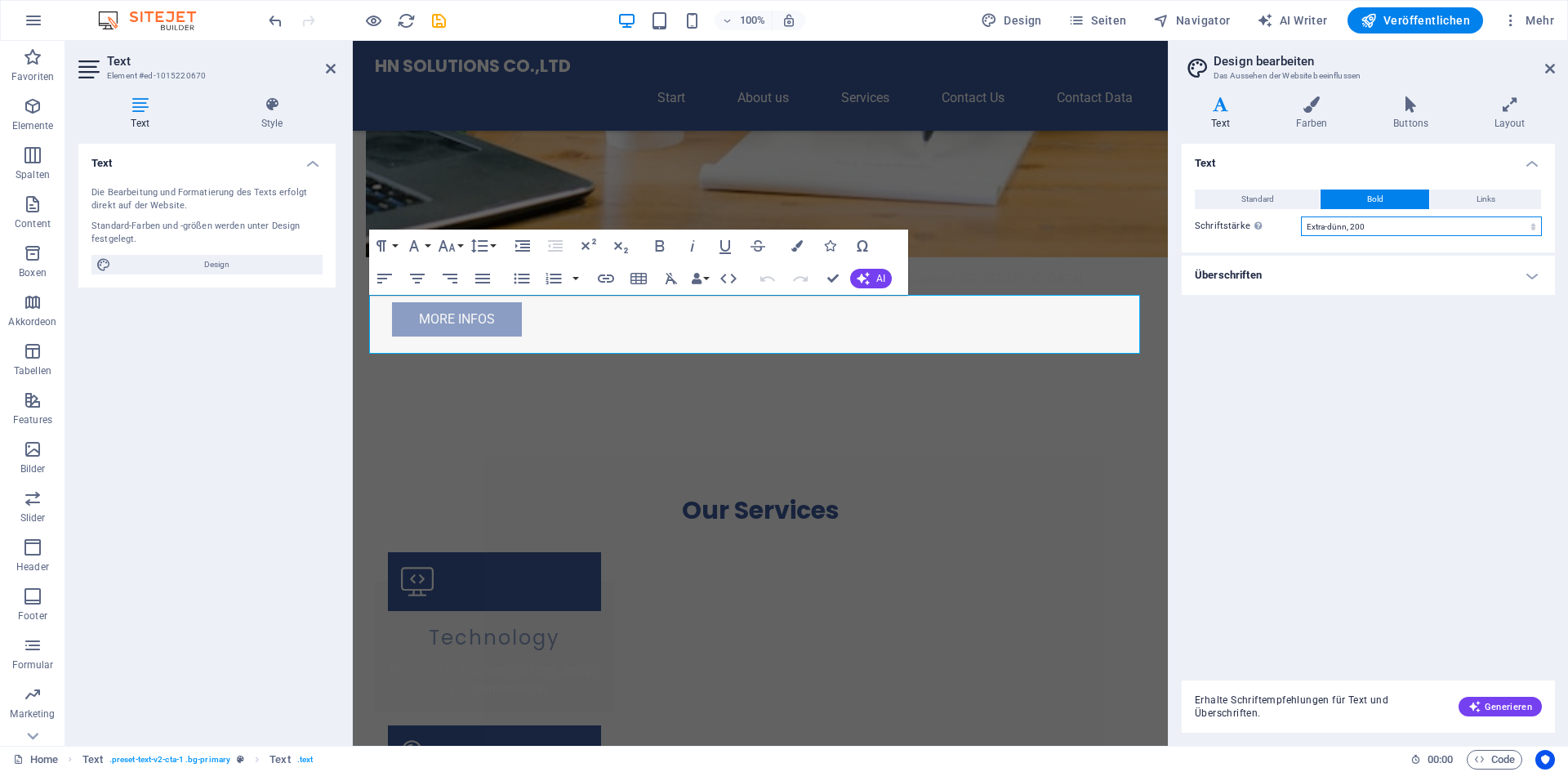
click at [1340, 229] on select "Fein, 100 Extra-dünn, 200 Dünn, 300 Normal, 400 Medium, 500 Halb-fett, 600 Fett…" at bounding box center [1421, 226] width 241 height 20
select select "400"
click at [1301, 217] on select "Fein, 100 Extra-dünn, 200 Dünn, 300 Normal, 400 Medium, 500 Halb-fett, 600 Fett…" at bounding box center [1421, 226] width 241 height 20
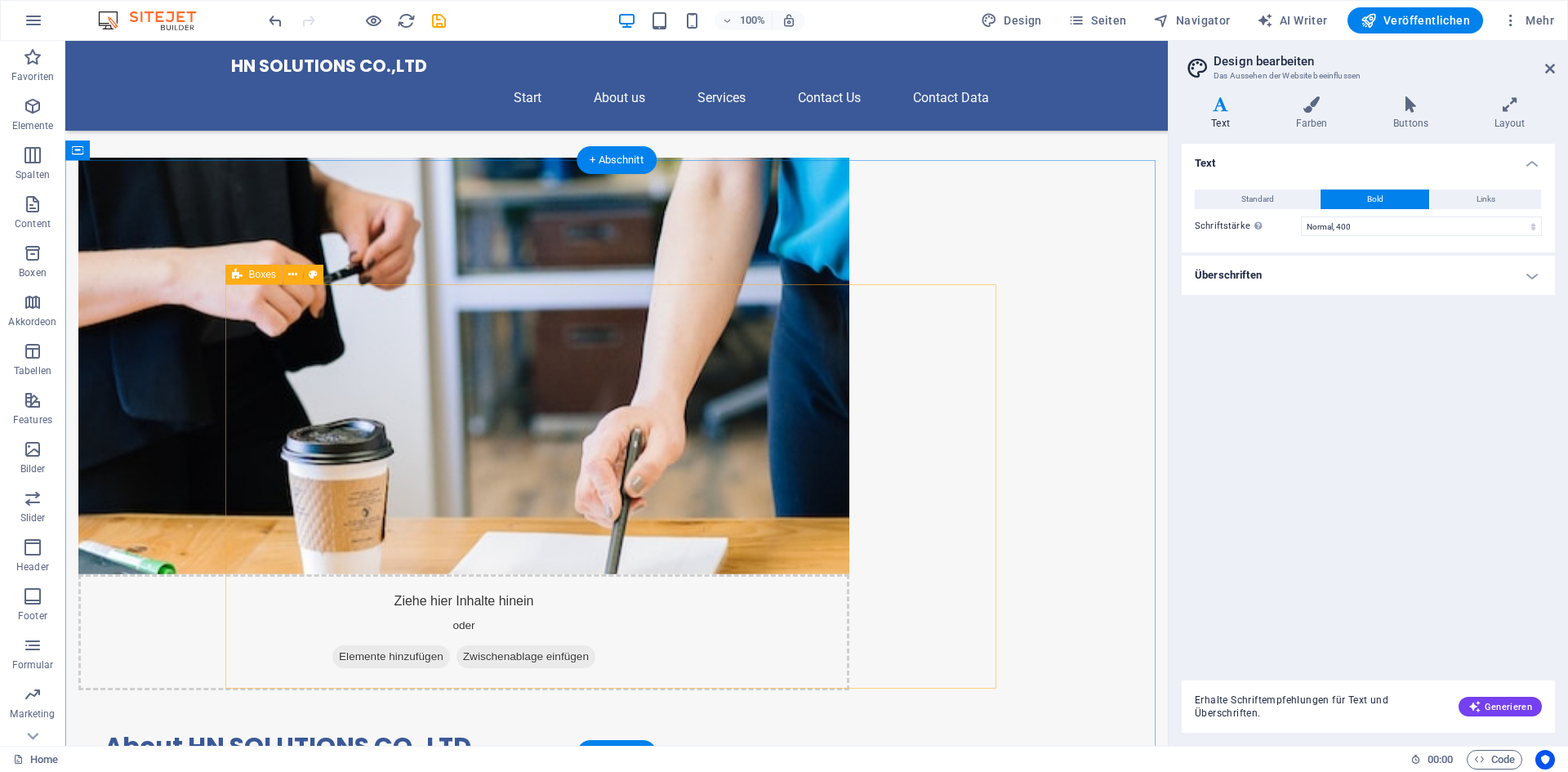
scroll to position [932, 0]
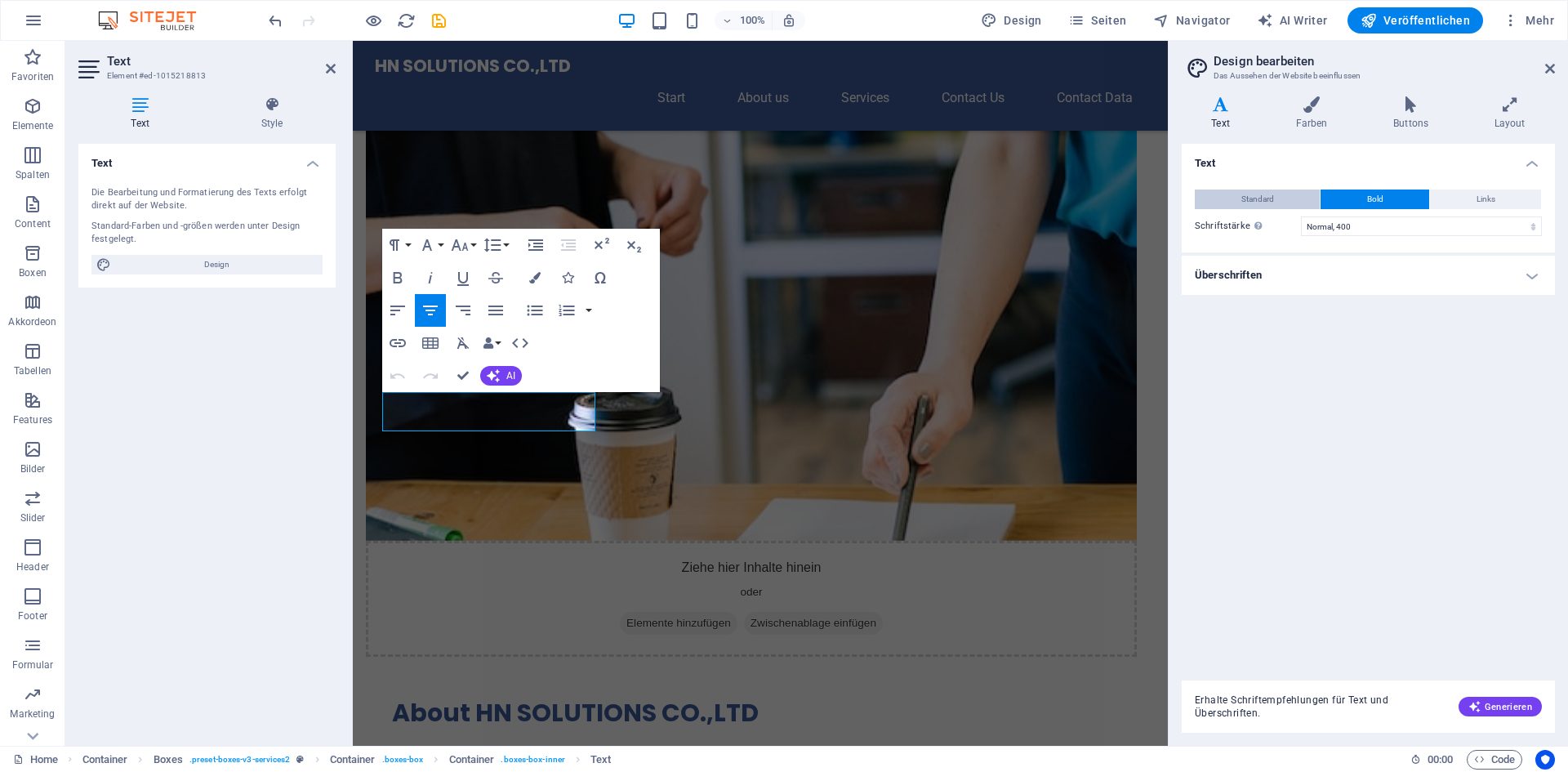
click at [1298, 202] on button "Standard" at bounding box center [1257, 200] width 125 height 20
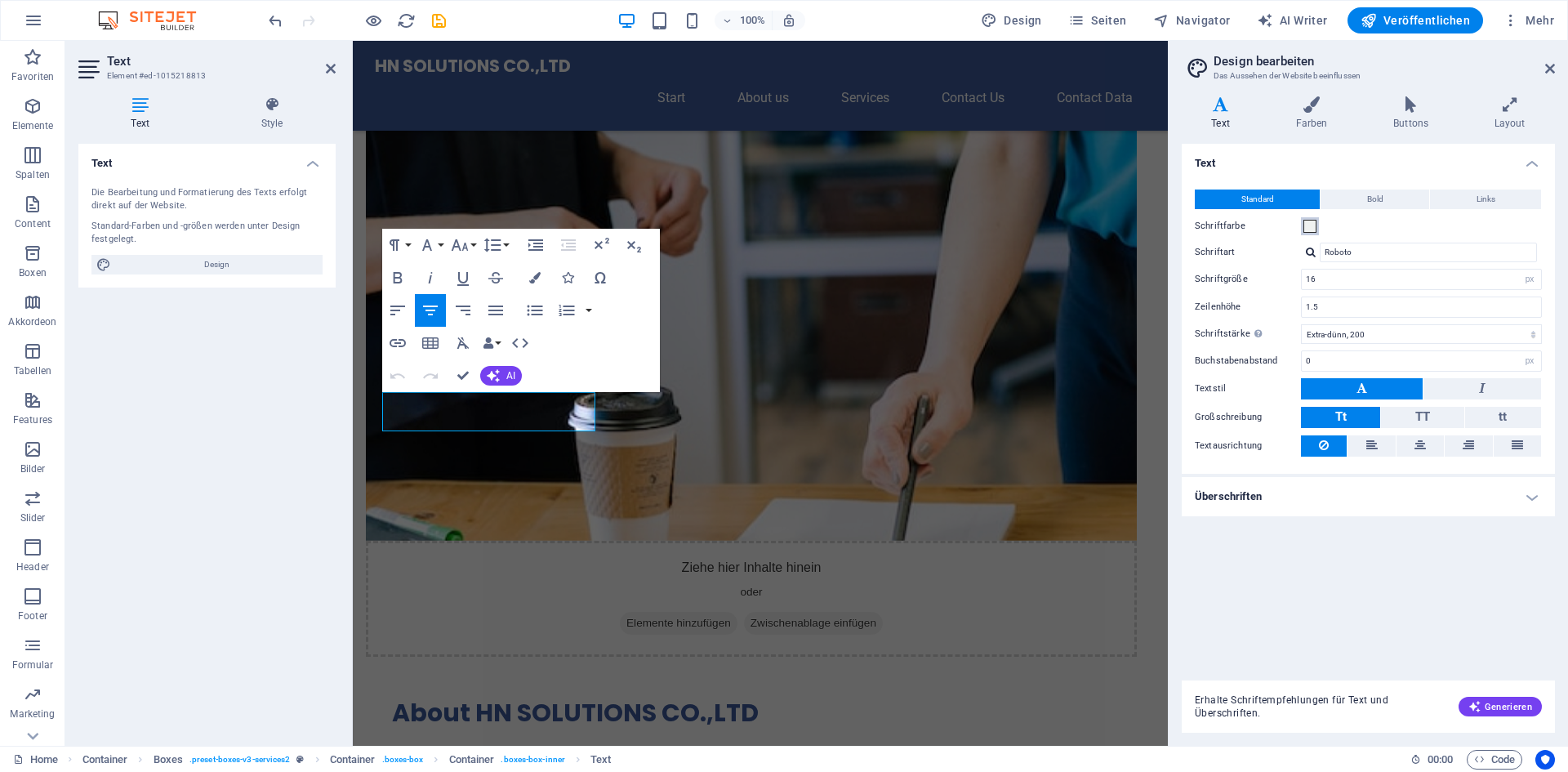
click at [1312, 229] on span at bounding box center [1310, 226] width 13 height 13
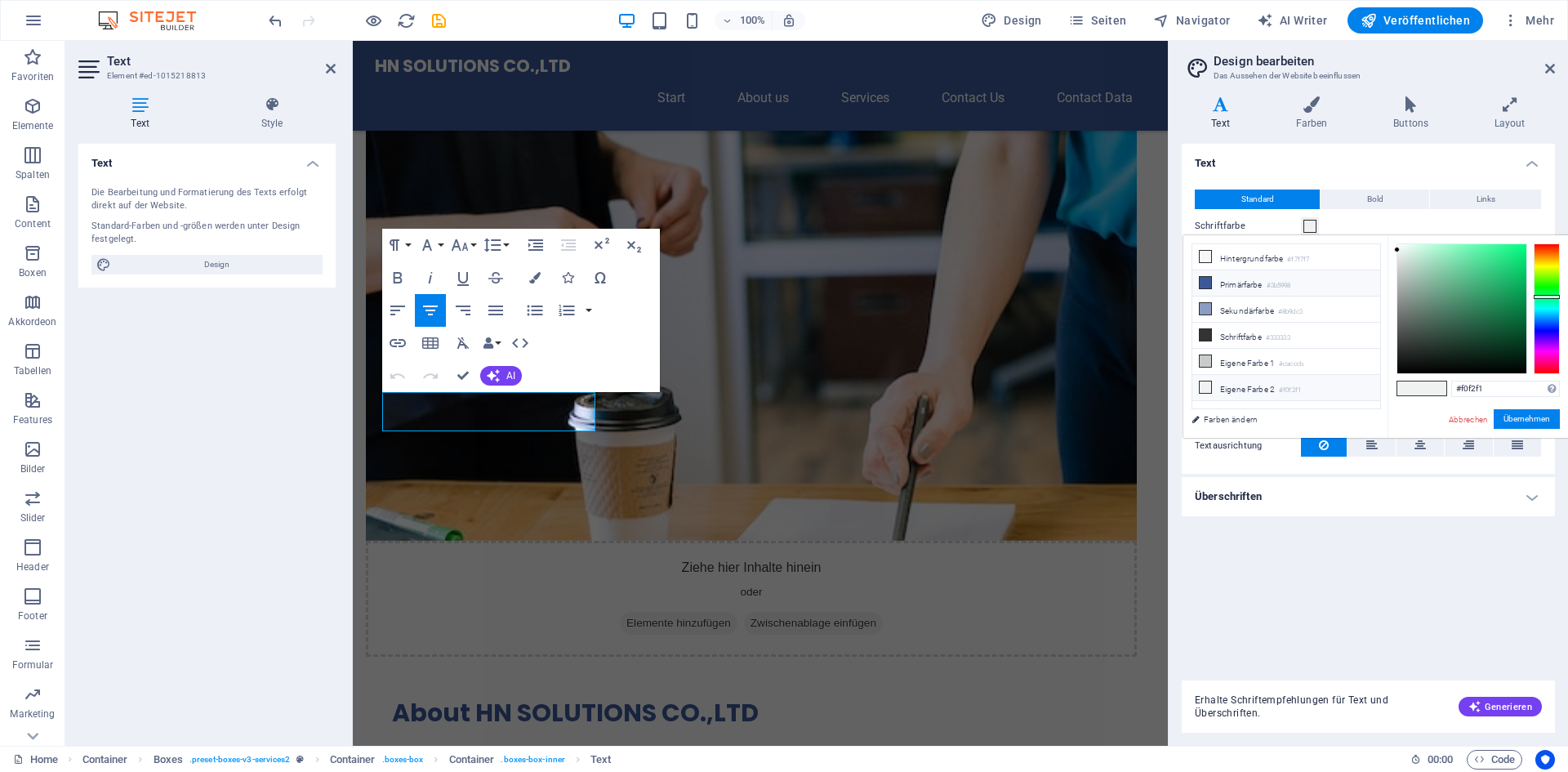
click at [1230, 281] on li "Primärfarbe #3b5998" at bounding box center [1286, 283] width 188 height 26
type input "#3b5998"
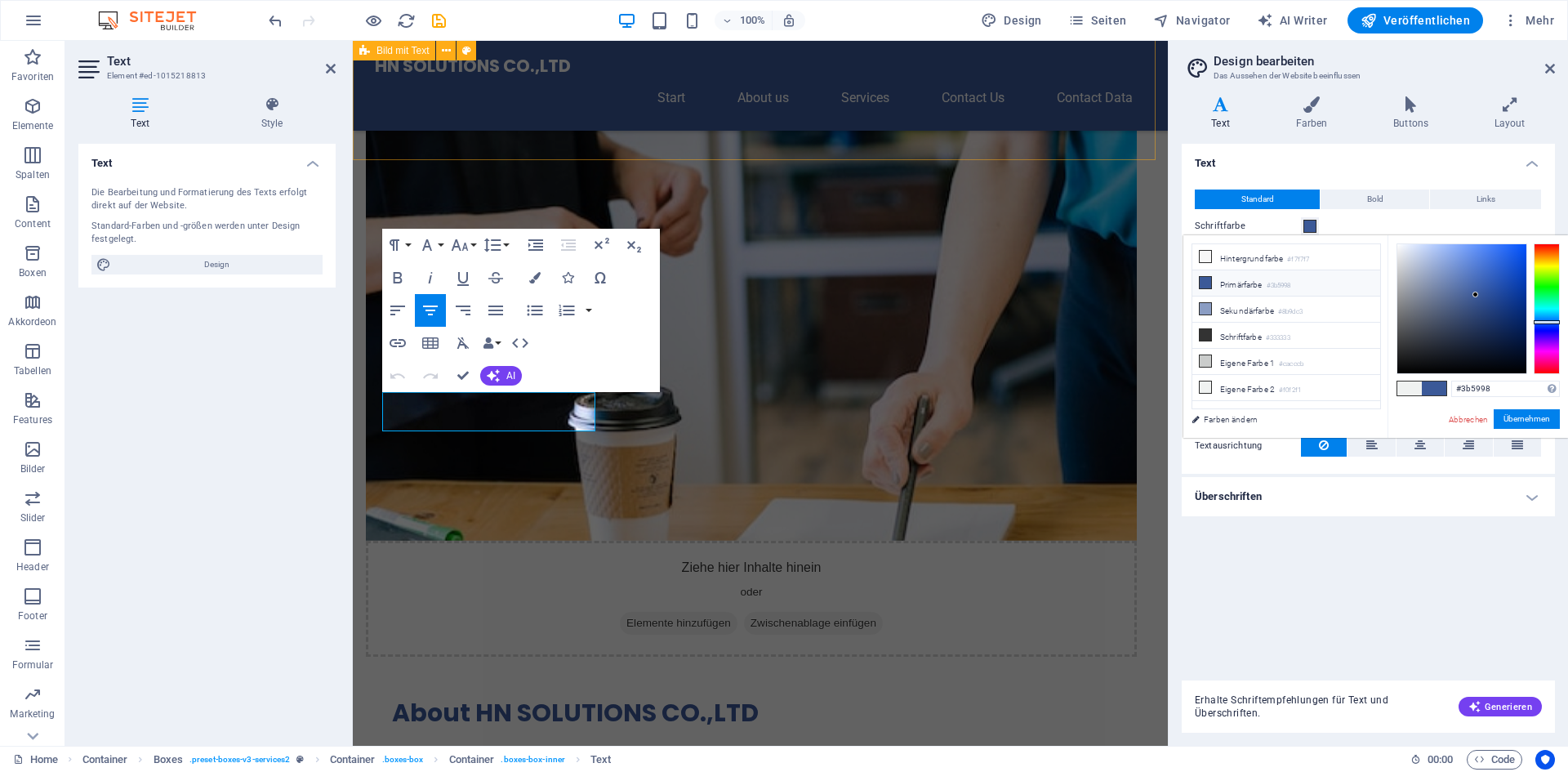
click at [1021, 129] on div "Ziehe hier Inhalte hinein oder Elemente hinzufügen Zwischenablage einfügen Abou…" at bounding box center [760, 528] width 815 height 941
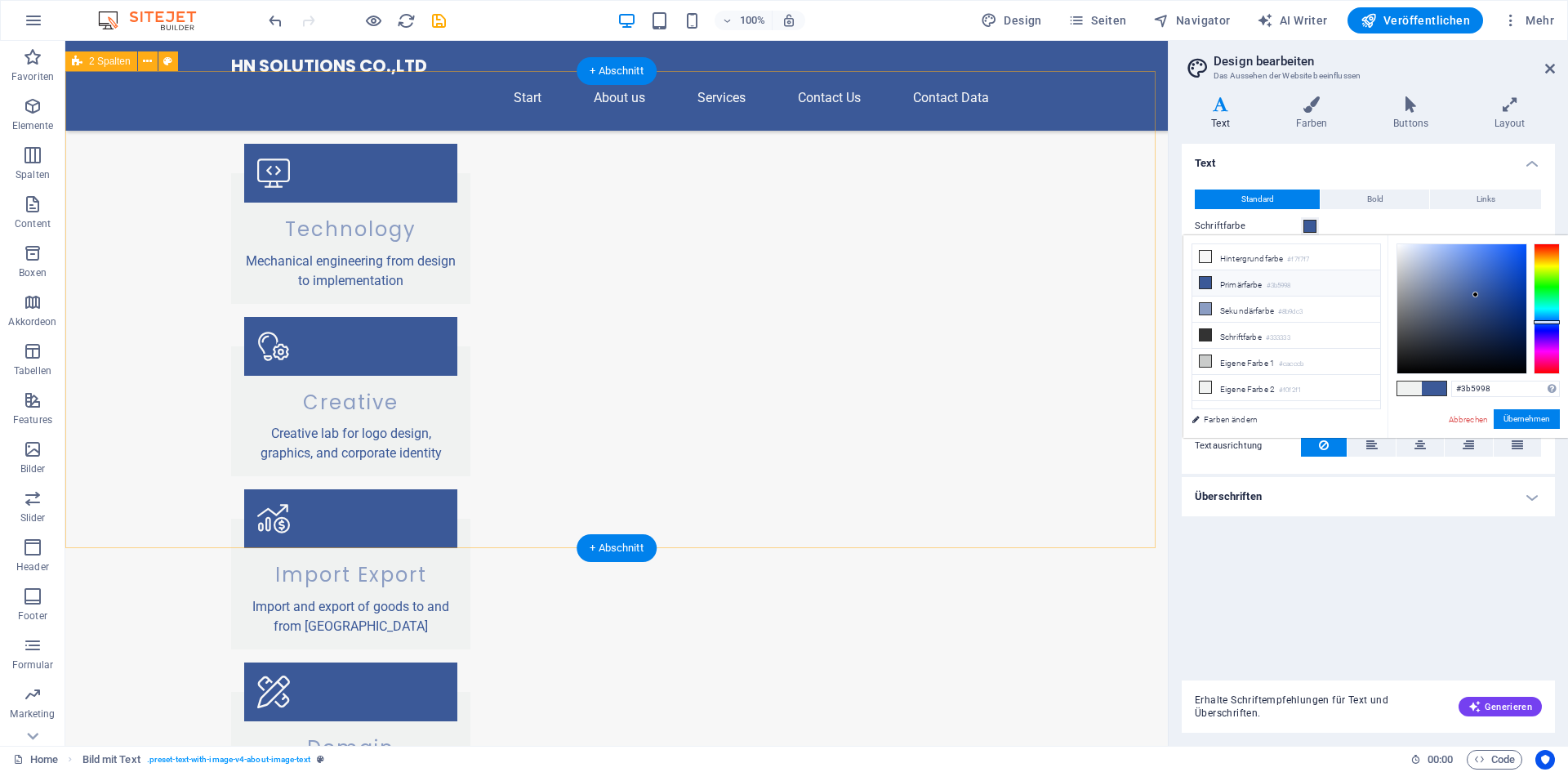
scroll to position [1585, 0]
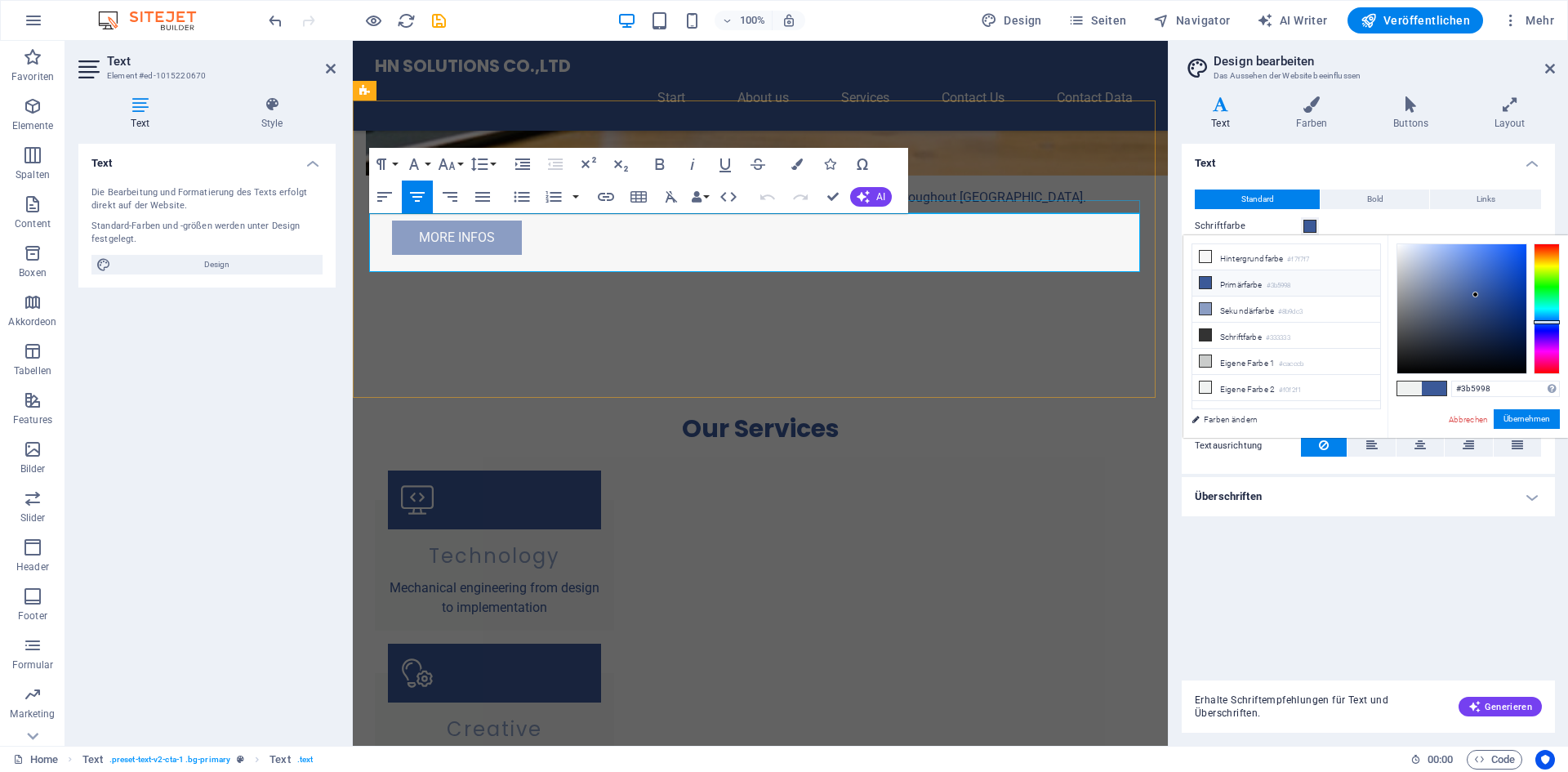
drag, startPoint x: 971, startPoint y: 261, endPoint x: 847, endPoint y: 244, distance: 125.2
drag, startPoint x: 779, startPoint y: 222, endPoint x: 649, endPoint y: 306, distance: 154.8
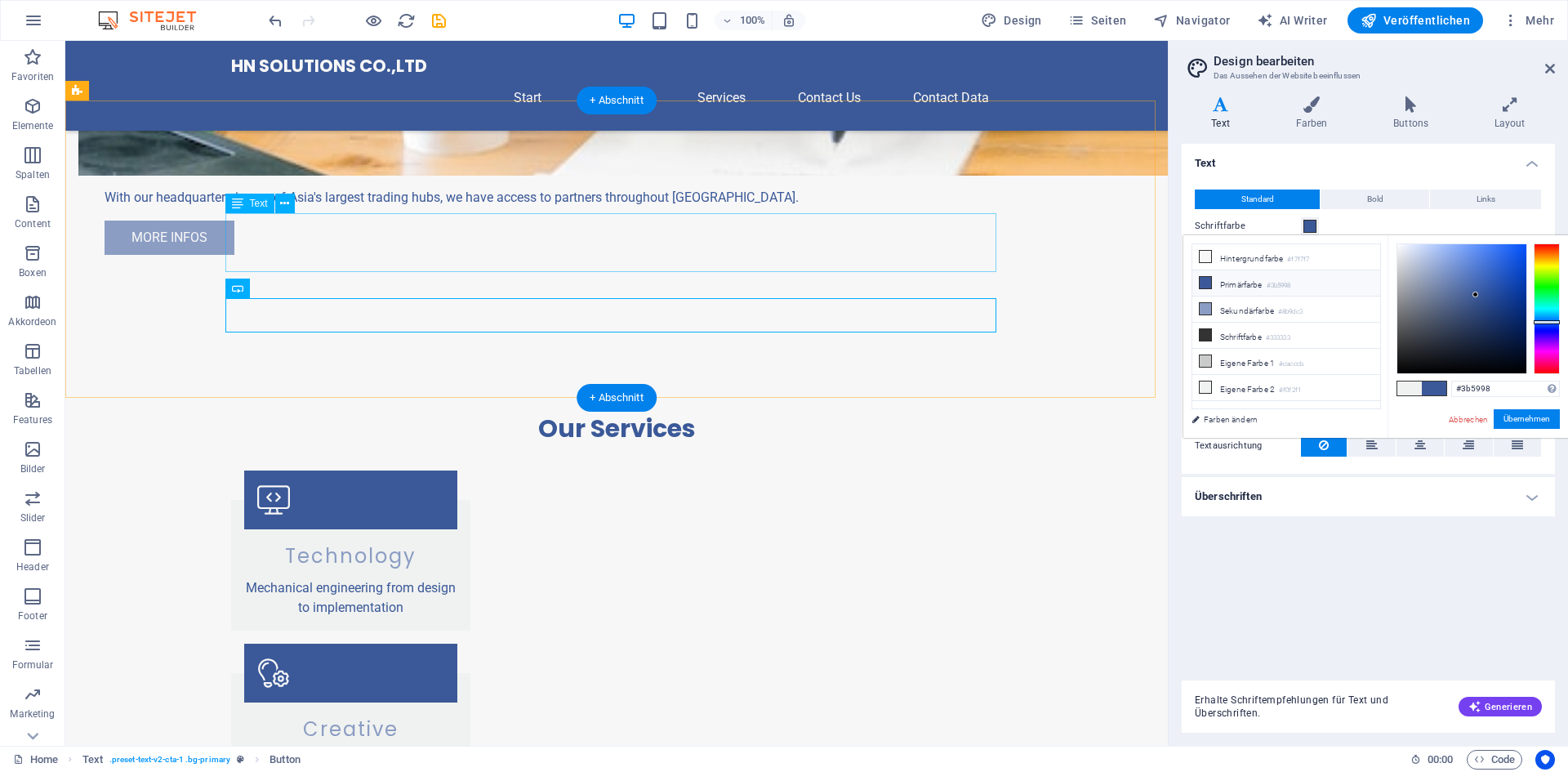
click at [292, 205] on button at bounding box center [285, 203] width 20 height 20
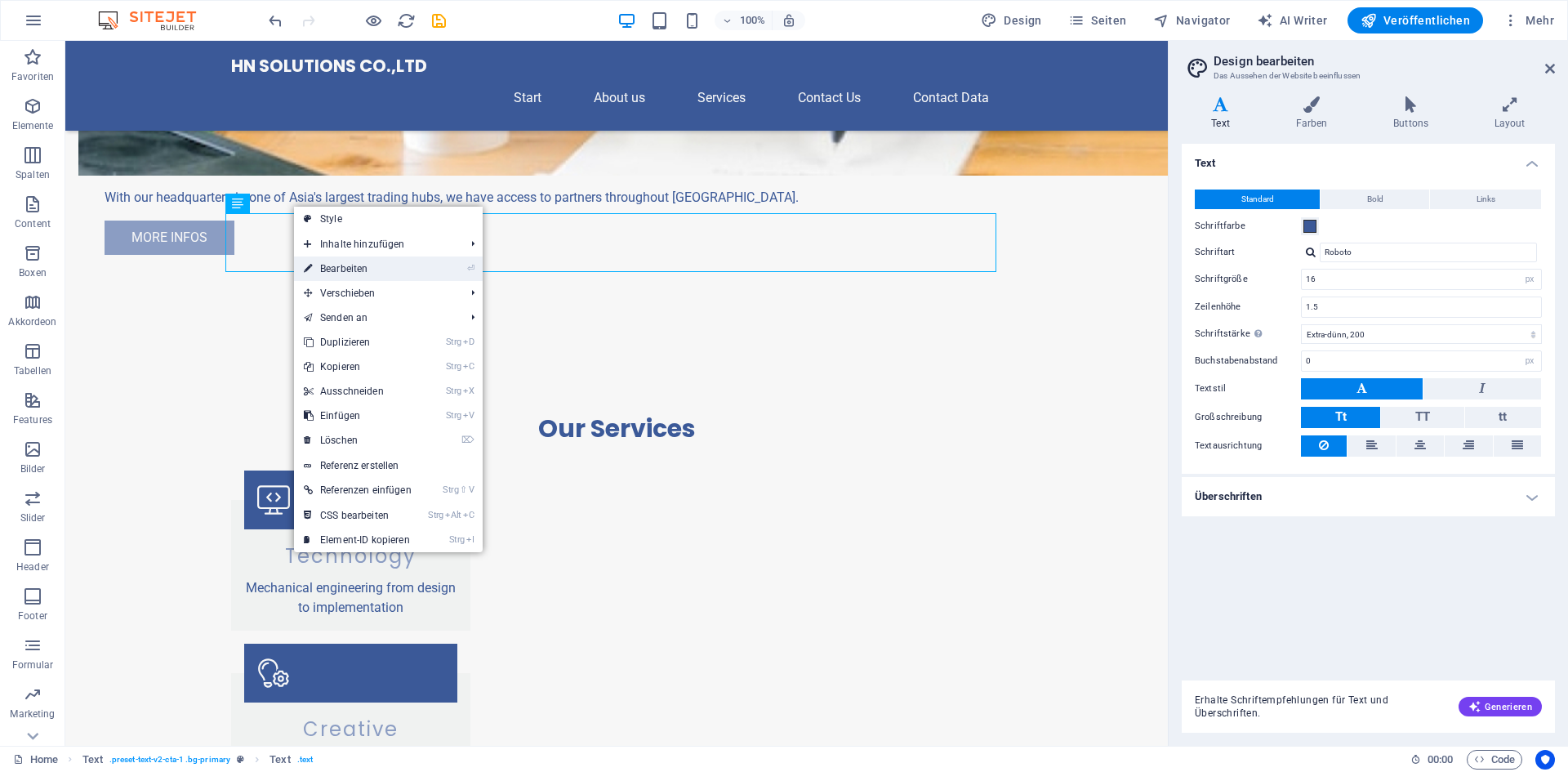
click at [383, 273] on link "⏎ Bearbeiten" at bounding box center [358, 268] width 128 height 24
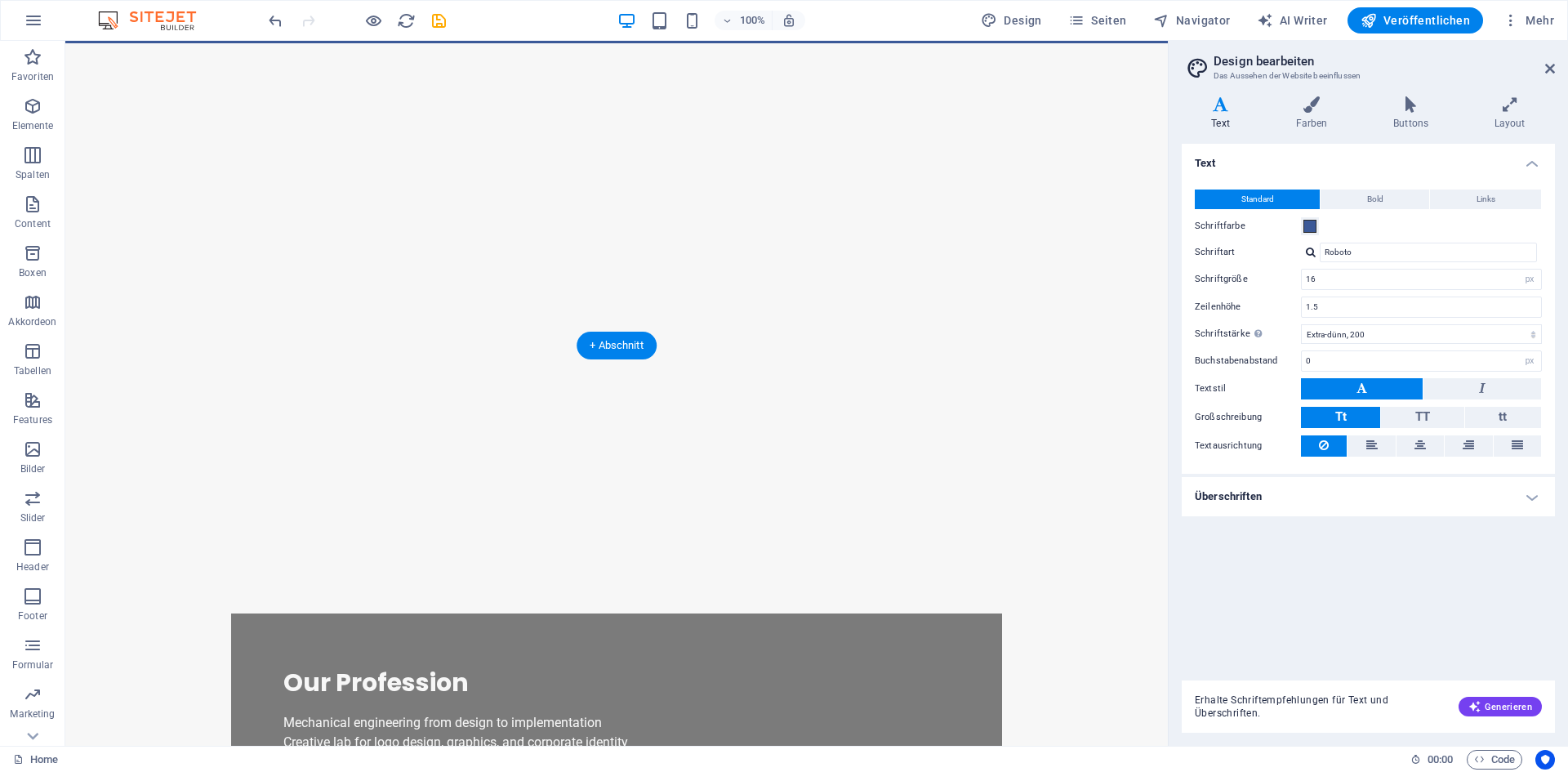
scroll to position [0, 0]
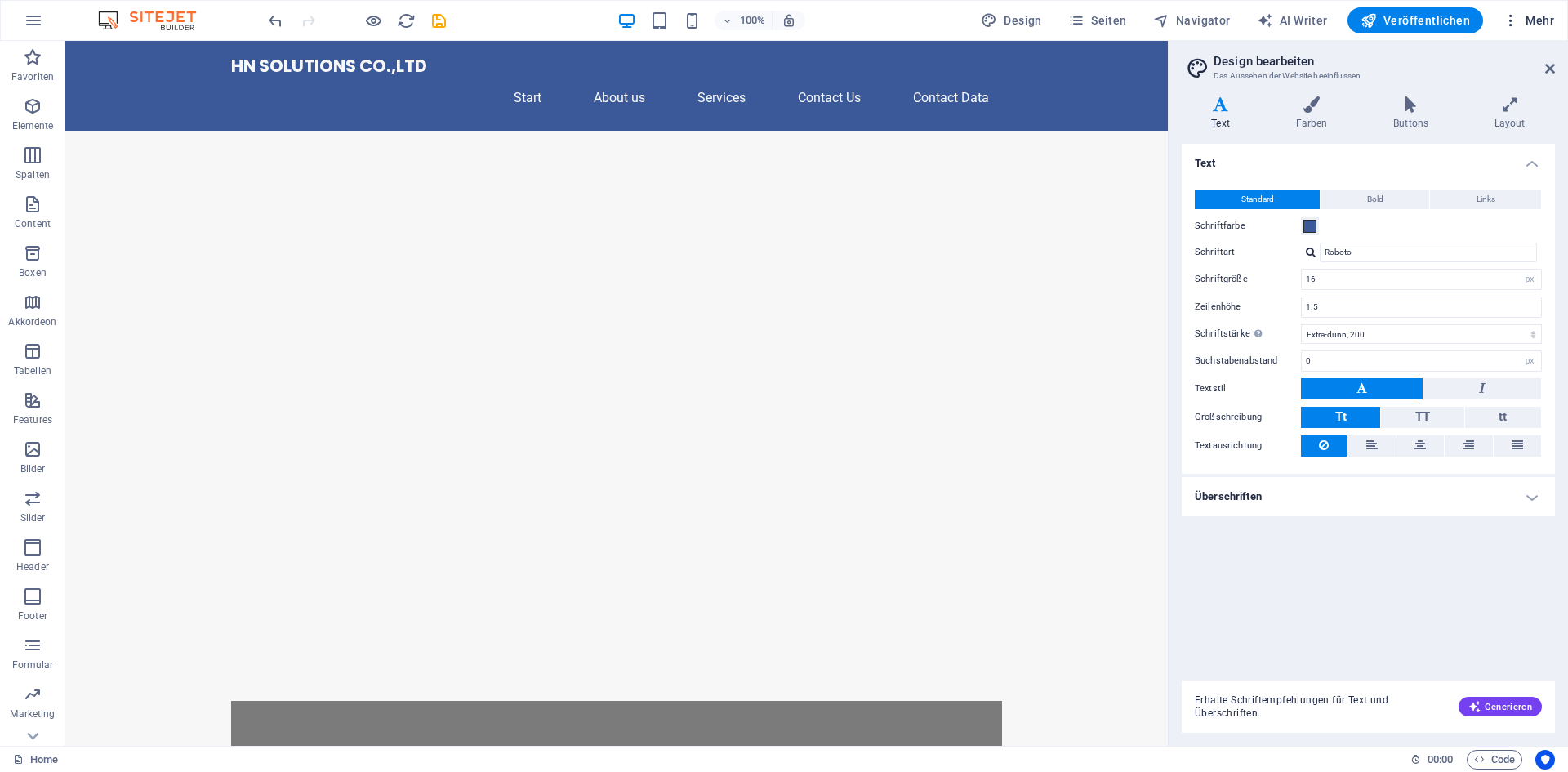
click at [1545, 13] on span "Mehr" at bounding box center [1528, 21] width 51 height 16
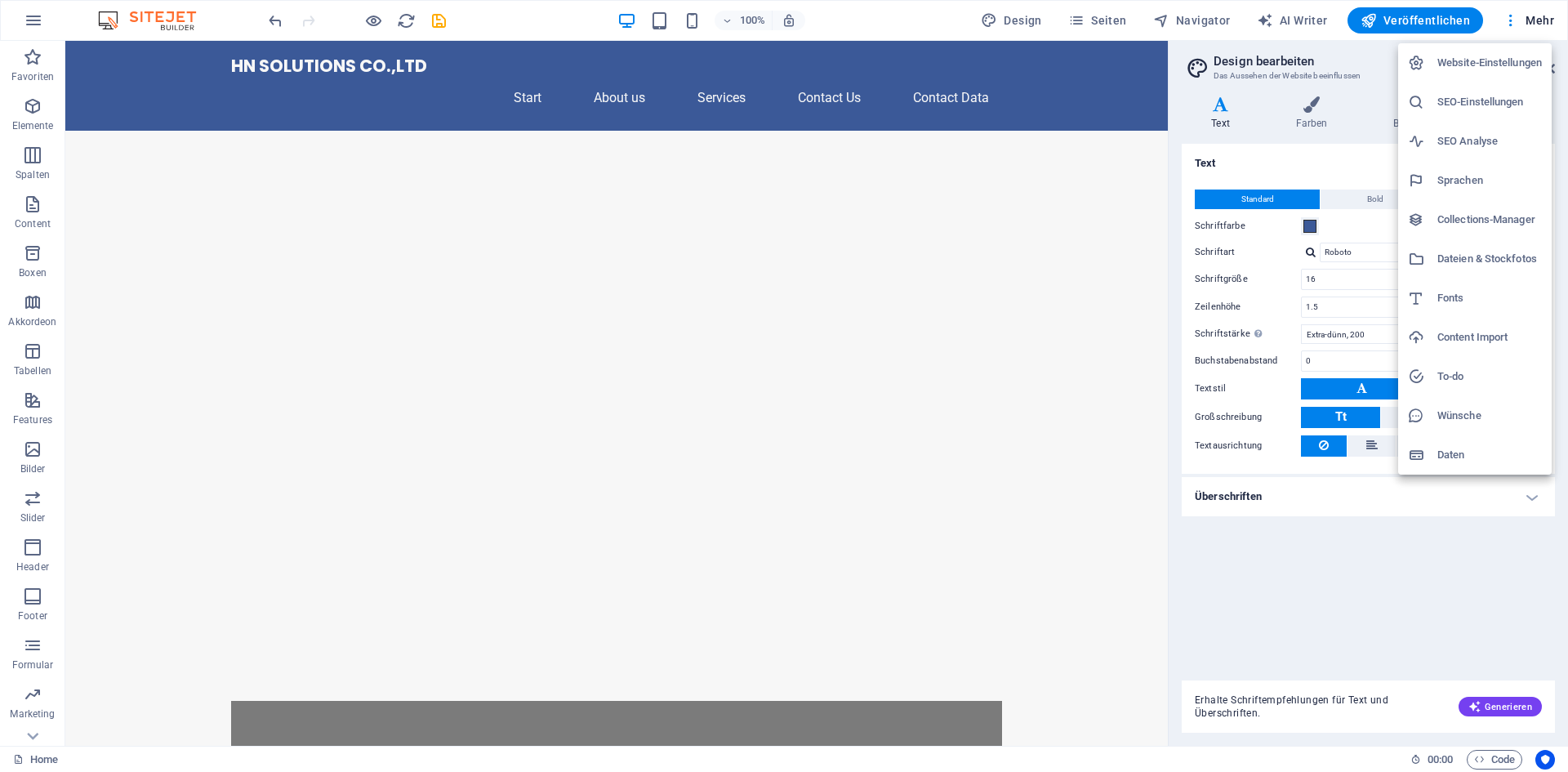
click at [1480, 175] on h6 "Sprachen" at bounding box center [1490, 181] width 104 height 20
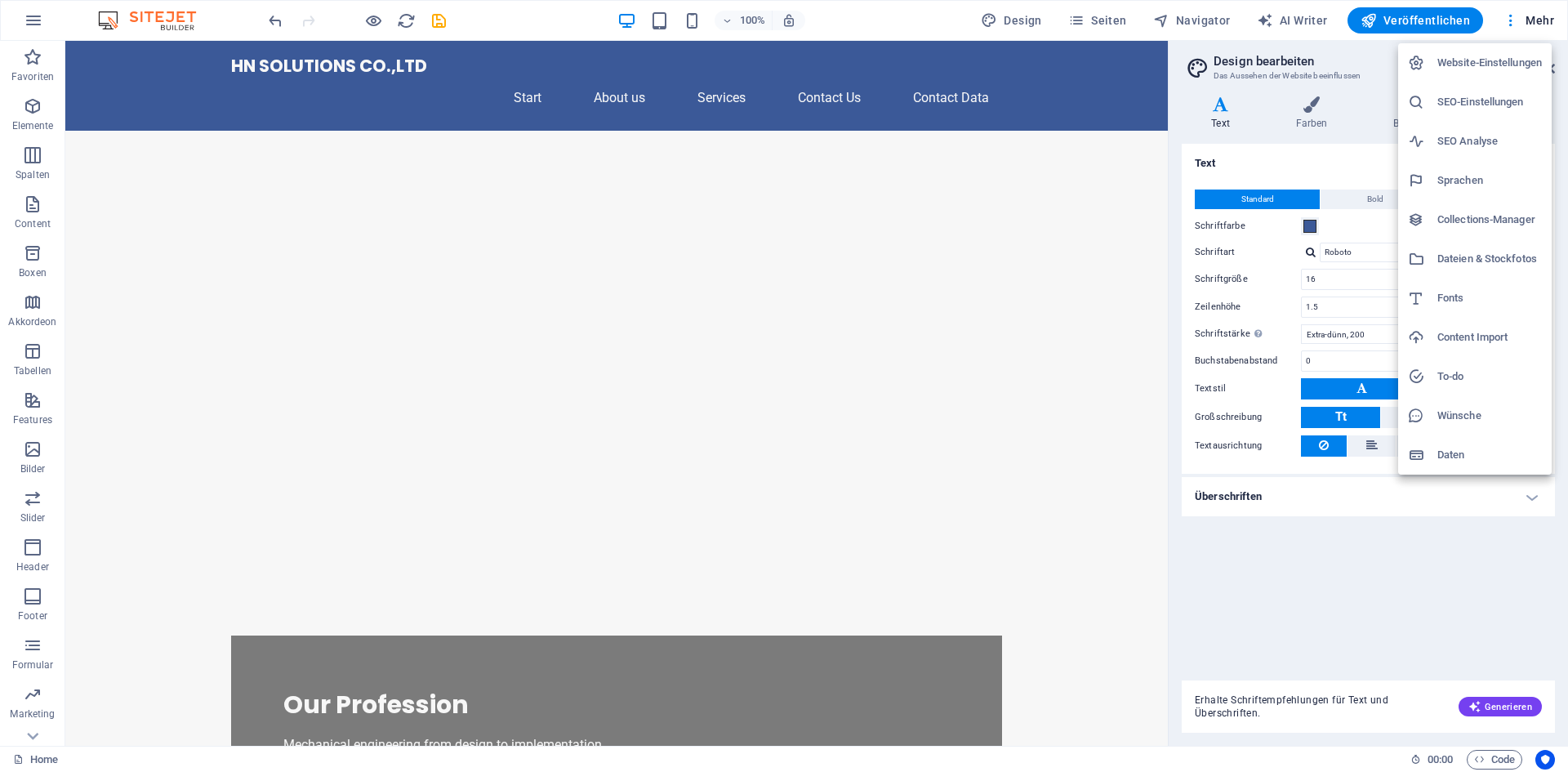
select select "33"
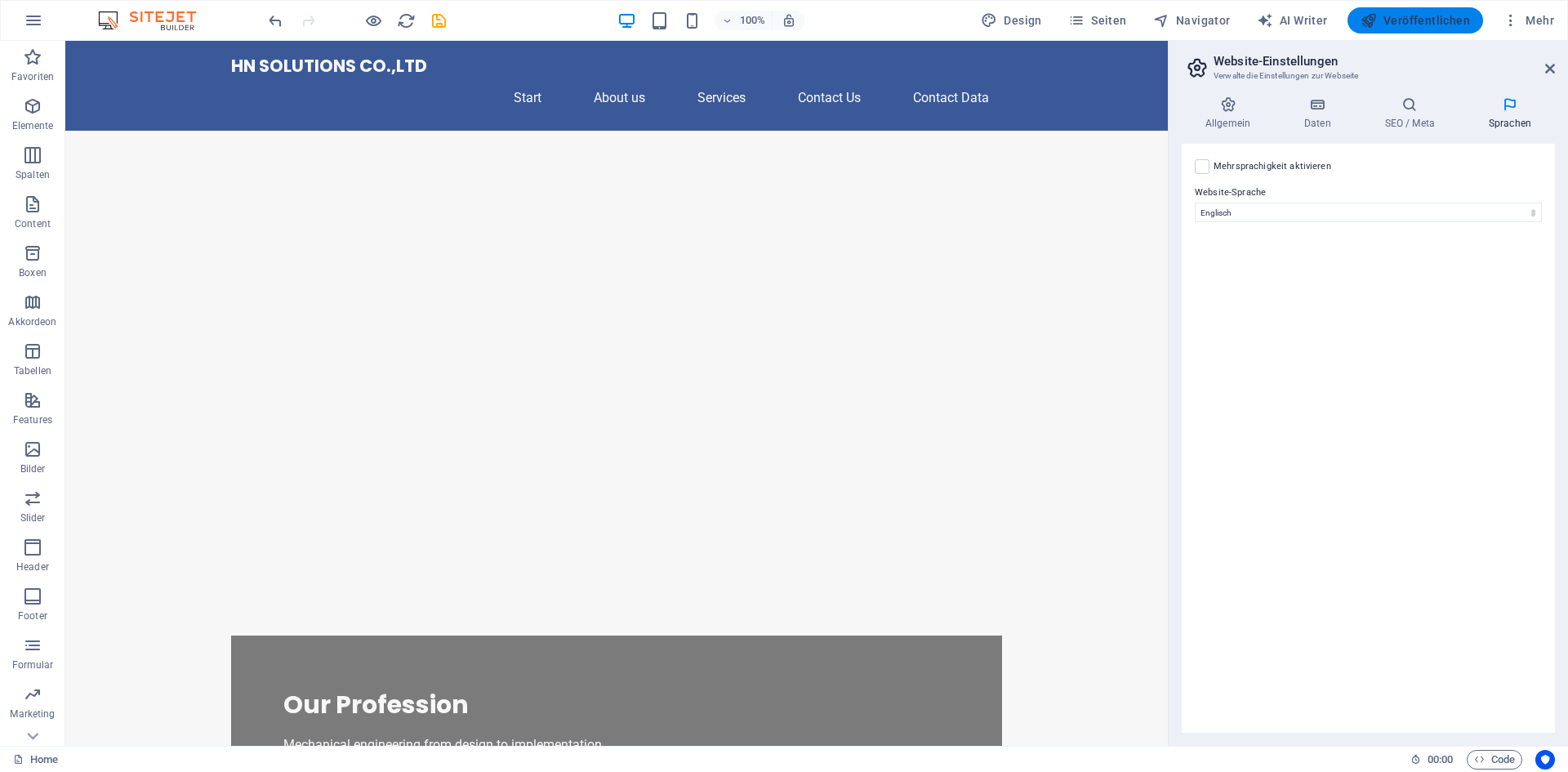
click at [1422, 12] on button "Veröffentlichen" at bounding box center [1415, 20] width 136 height 26
checkbox input "false"
